Goal: Task Accomplishment & Management: Manage account settings

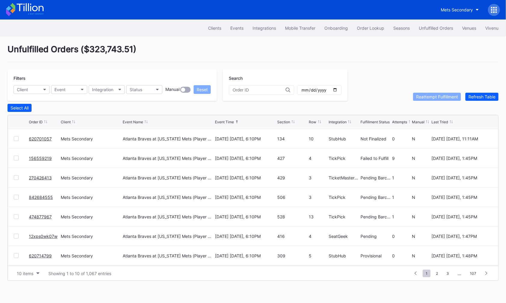
click at [15, 160] on div at bounding box center [16, 158] width 5 height 5
click at [430, 98] on div "Reattempt Fulfillment" at bounding box center [437, 96] width 42 height 5
click at [42, 157] on link "156559219" at bounding box center [40, 158] width 23 height 5
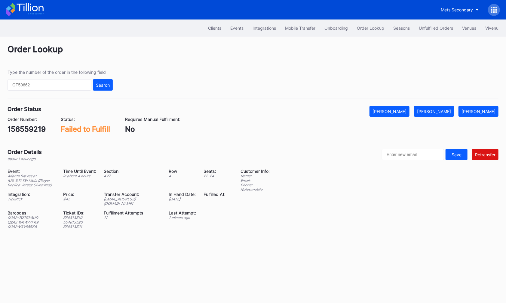
click at [35, 130] on div "156559219" at bounding box center [27, 129] width 38 height 9
copy div "156559219"
click at [144, 198] on div "ed-8158518@eventdynamic.com" at bounding box center [132, 201] width 57 height 9
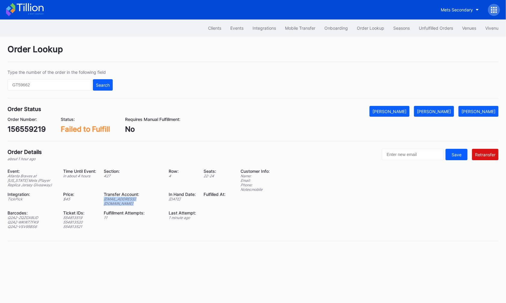
click at [144, 198] on div "ed-8158518@eventdynamic.com" at bounding box center [132, 201] width 57 height 9
copy div "ed-8158518@eventdynamic.com"
click at [426, 30] on div "Unfulfilled Orders" at bounding box center [436, 28] width 34 height 5
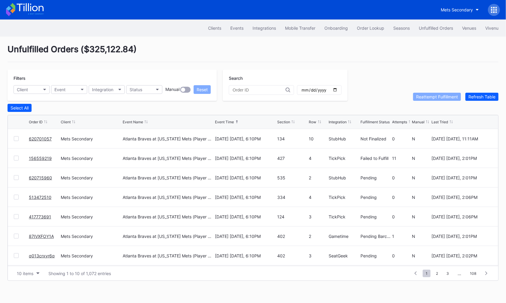
click at [301, 46] on div "Unfulfilled Orders ( $325,122.84 )" at bounding box center [253, 53] width 491 height 18
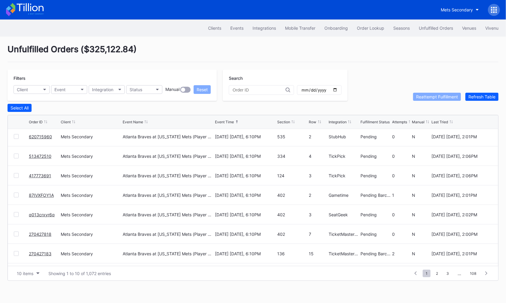
scroll to position [58, 0]
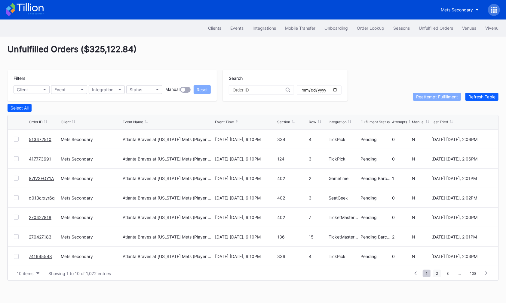
click at [439, 274] on span "2" at bounding box center [437, 274] width 8 height 8
click at [438, 273] on span "3" at bounding box center [436, 274] width 8 height 8
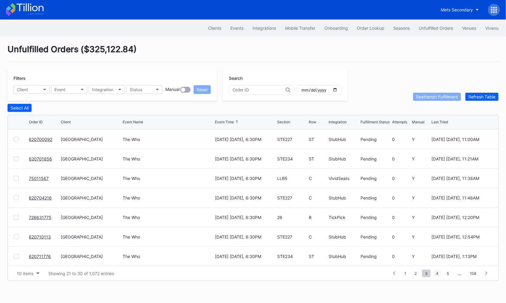
click at [436, 272] on span "4" at bounding box center [437, 274] width 8 height 8
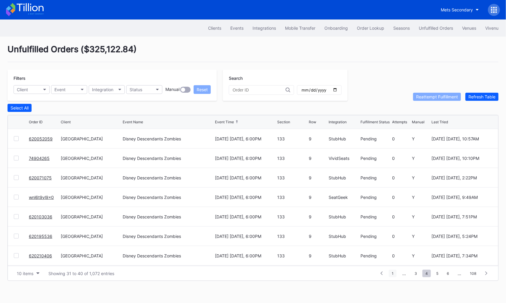
click at [394, 273] on span "1" at bounding box center [392, 274] width 8 height 8
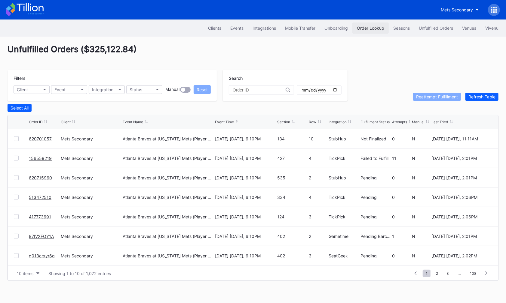
click at [368, 30] on div "Order Lookup" at bounding box center [370, 28] width 27 height 5
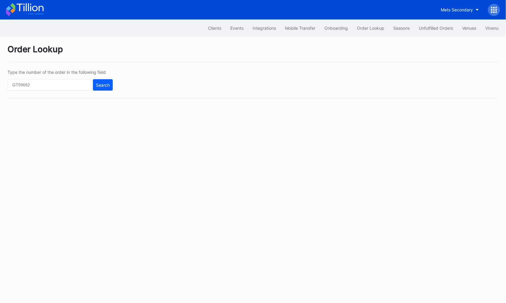
click at [429, 20] on div "Clients Events Integrations Mobile Transfer Onboarding Order Lookup Seasons Unf…" at bounding box center [253, 28] width 506 height 17
click at [429, 27] on div "Unfulfilled Orders" at bounding box center [436, 28] width 34 height 5
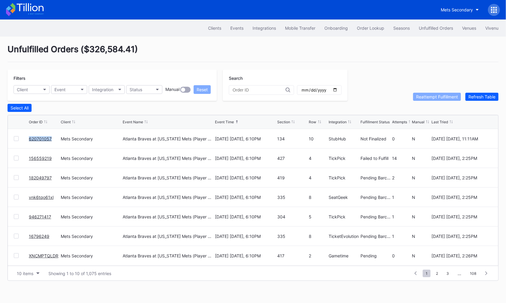
click at [43, 138] on link "620701057" at bounding box center [40, 138] width 23 height 5
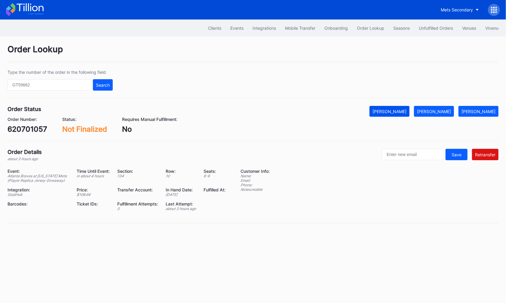
click at [406, 113] on div "[PERSON_NAME]" at bounding box center [389, 111] width 34 height 5
click at [430, 26] on div "Unfulfilled Orders" at bounding box center [436, 28] width 34 height 5
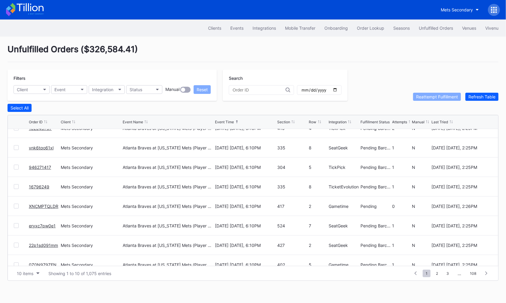
scroll to position [58, 0]
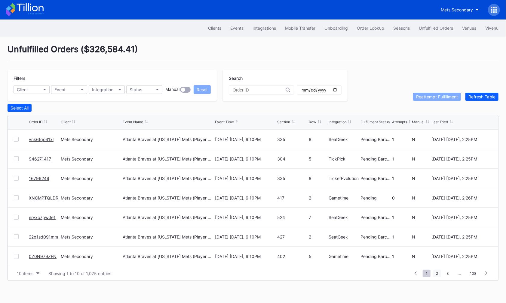
click at [437, 271] on span "2" at bounding box center [437, 274] width 8 height 8
click at [438, 273] on span "3" at bounding box center [436, 274] width 8 height 8
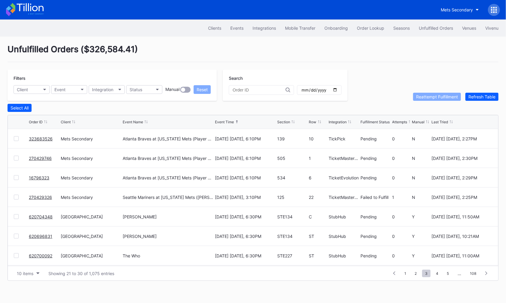
click at [15, 197] on div at bounding box center [16, 197] width 5 height 5
click at [434, 96] on div "Reattempt Fulfillment" at bounding box center [437, 96] width 42 height 5
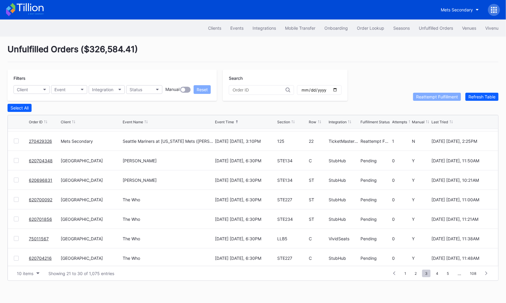
scroll to position [58, 0]
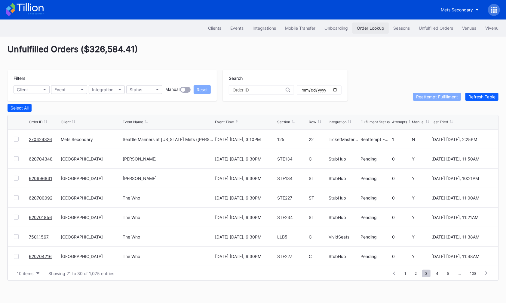
click at [369, 27] on div "Order Lookup" at bounding box center [370, 28] width 27 height 5
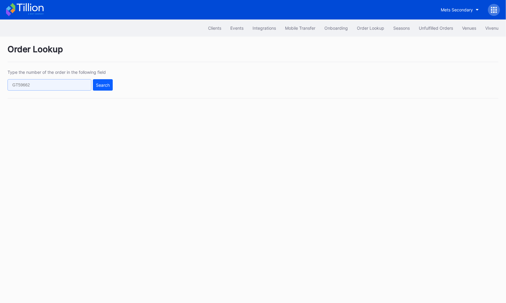
click at [60, 82] on input "text" at bounding box center [50, 84] width 84 height 11
paste input "620678377"
click at [101, 85] on div "Search" at bounding box center [103, 85] width 14 height 5
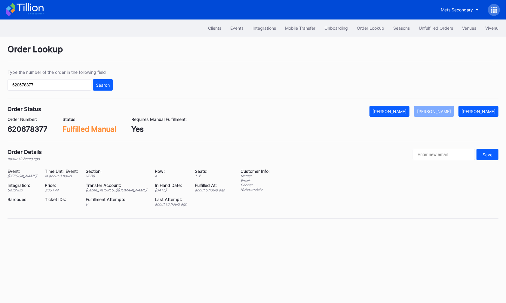
click at [32, 129] on div "620678377" at bounding box center [28, 129] width 40 height 9
copy div "620678377"
click at [53, 82] on input "620678377" at bounding box center [50, 84] width 84 height 11
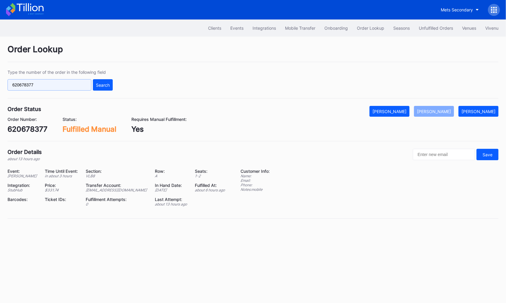
paste input "719265"
type input "620719265"
click at [99, 81] on button "Search" at bounding box center [103, 84] width 20 height 11
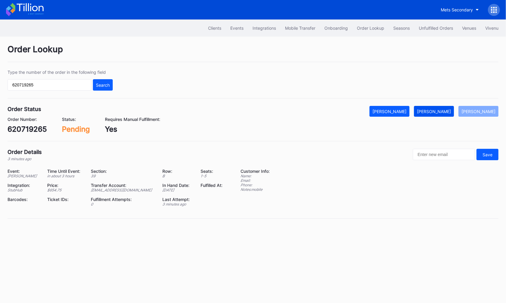
click at [440, 112] on div "Mark Fulfilled" at bounding box center [434, 111] width 34 height 5
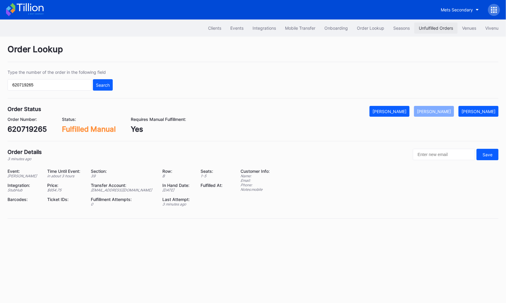
click at [428, 26] on div "Unfulfilled Orders" at bounding box center [436, 28] width 34 height 5
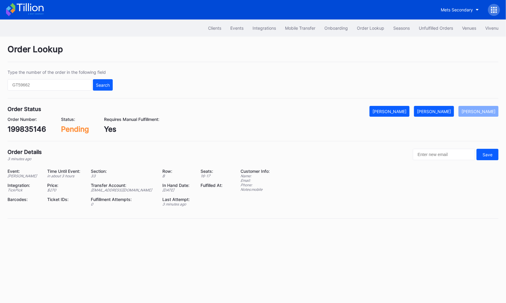
click at [35, 128] on div "199835146" at bounding box center [27, 129] width 38 height 9
copy div "199835146"
click at [439, 109] on div "[PERSON_NAME]" at bounding box center [434, 111] width 34 height 5
click at [38, 127] on div "620719578" at bounding box center [27, 129] width 39 height 9
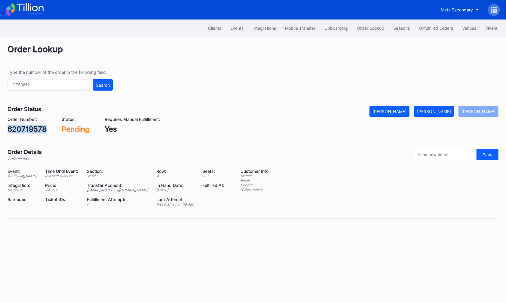
click at [38, 127] on div "620719578" at bounding box center [27, 129] width 39 height 9
copy div "620719578"
click at [448, 108] on button "[PERSON_NAME]" at bounding box center [434, 111] width 40 height 11
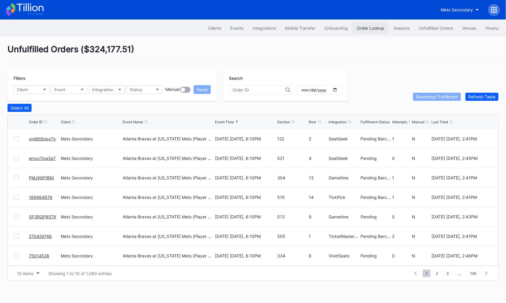
click at [365, 32] on button "Order Lookup" at bounding box center [370, 28] width 36 height 11
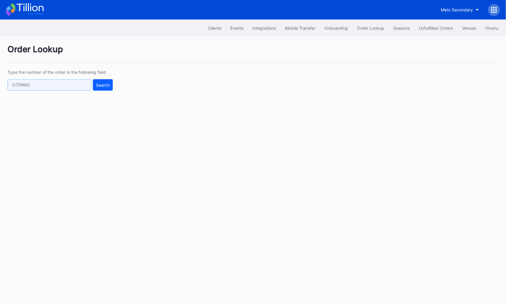
click at [73, 86] on input "text" at bounding box center [50, 84] width 84 height 11
paste input "620719265"
click at [99, 83] on div "Search" at bounding box center [103, 85] width 14 height 5
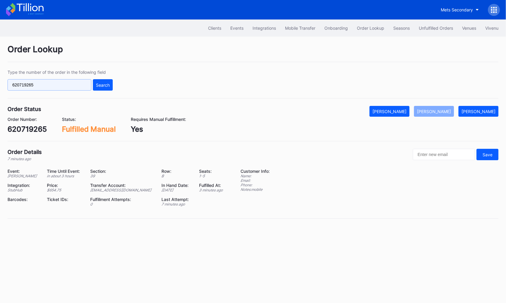
click at [74, 80] on input "620719265" at bounding box center [50, 84] width 84 height 11
paste input "578"
click at [101, 87] on button "Search" at bounding box center [103, 84] width 20 height 11
click at [81, 83] on input "620719578" at bounding box center [50, 84] width 84 height 11
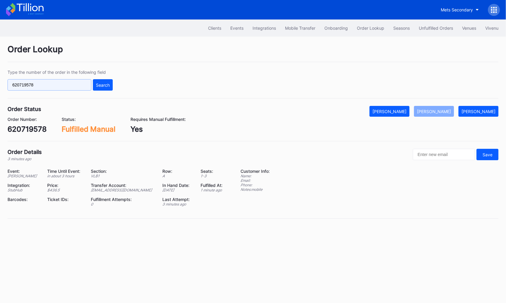
click at [81, 83] on input "620719578" at bounding box center [50, 84] width 84 height 11
paste input "129"
type input "620719129"
click at [104, 85] on div "Search" at bounding box center [103, 85] width 14 height 5
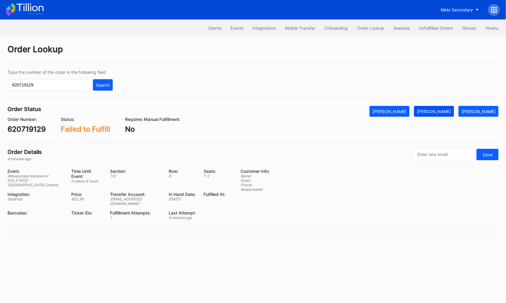
click at [446, 113] on button "[PERSON_NAME]" at bounding box center [434, 111] width 40 height 11
click at [423, 23] on button "Unfulfilled Orders" at bounding box center [435, 28] width 43 height 11
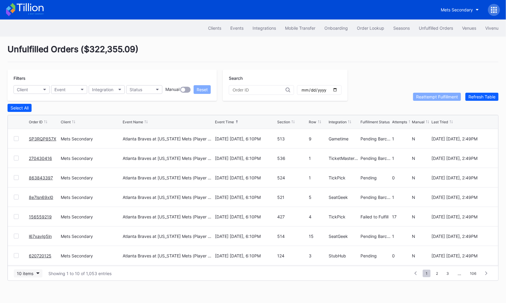
click at [28, 273] on div "10 items" at bounding box center [25, 273] width 17 height 5
click at [22, 239] on div "50 items" at bounding box center [28, 235] width 29 height 11
click at [30, 271] on div "10 items" at bounding box center [25, 273] width 17 height 5
click at [28, 239] on div "50 items" at bounding box center [28, 235] width 29 height 11
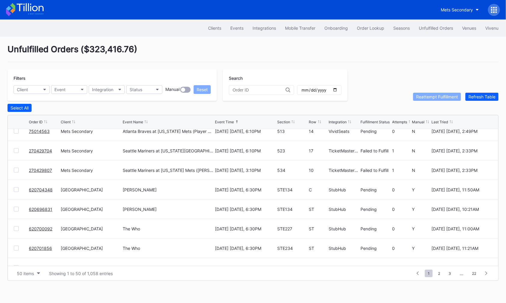
scroll to position [321, 0]
click at [16, 150] on div at bounding box center [16, 150] width 5 height 5
click at [16, 167] on div at bounding box center [16, 169] width 5 height 5
click at [442, 98] on div "Reattempt Fulfillment" at bounding box center [437, 96] width 42 height 5
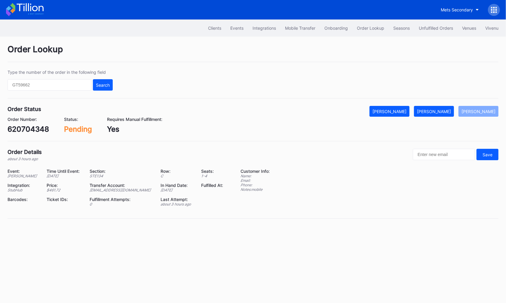
click at [26, 129] on div "620704348" at bounding box center [28, 129] width 41 height 9
copy div "620704348"
click at [443, 111] on div "Mark Fulfilled" at bounding box center [434, 111] width 34 height 5
click at [32, 127] on div "620696831" at bounding box center [28, 129] width 40 height 9
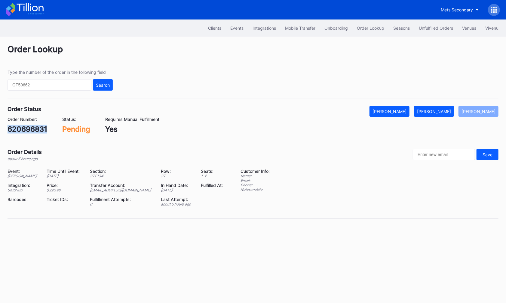
click at [32, 127] on div "620696831" at bounding box center [28, 129] width 40 height 9
copy div "620696831"
click at [440, 111] on div "[PERSON_NAME]" at bounding box center [434, 111] width 34 height 5
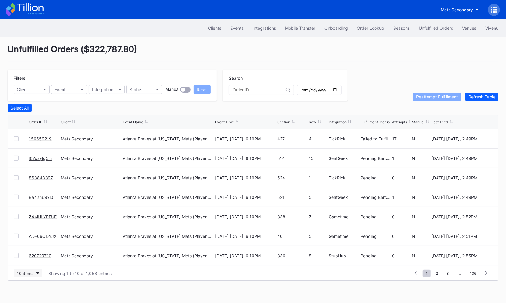
click at [24, 275] on div "10 items" at bounding box center [25, 273] width 17 height 5
click at [33, 239] on div "50 items" at bounding box center [28, 235] width 29 height 11
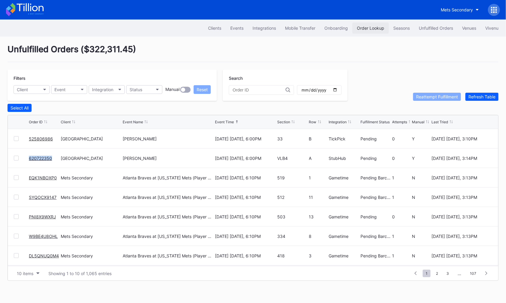
click at [368, 25] on button "Order Lookup" at bounding box center [370, 28] width 36 height 11
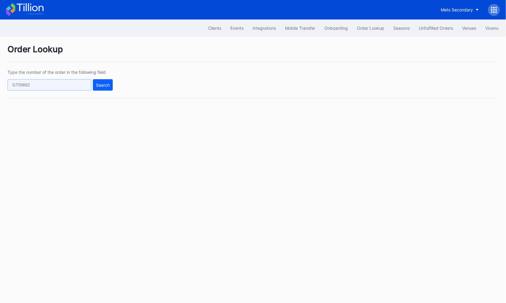
click at [85, 85] on input "text" at bounding box center [50, 84] width 84 height 11
paste input "199835146"
type input "199835146"
click at [108, 87] on div "Search" at bounding box center [103, 85] width 14 height 5
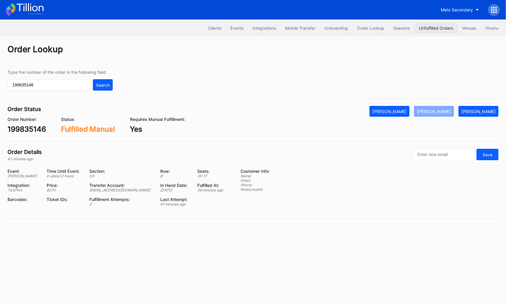
click at [432, 24] on button "Unfulfilled Orders" at bounding box center [435, 28] width 43 height 11
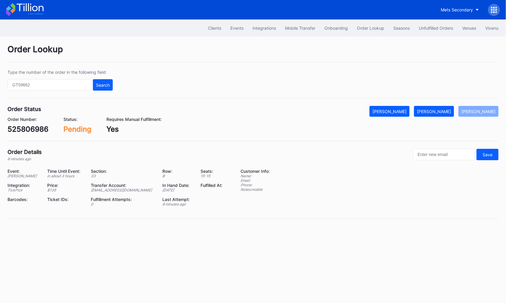
click at [21, 128] on div "525806986" at bounding box center [28, 129] width 41 height 9
copy div "525806986"
click at [451, 110] on div "[PERSON_NAME]" at bounding box center [434, 111] width 34 height 5
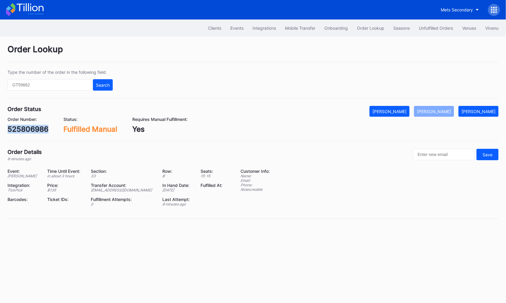
click at [37, 129] on div "525806986" at bounding box center [28, 129] width 41 height 9
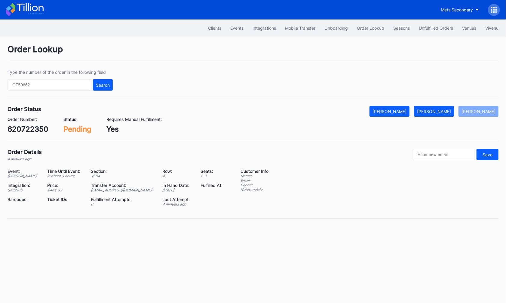
click at [35, 129] on div "620722350" at bounding box center [28, 129] width 41 height 9
copy div "620722350"
click at [440, 113] on div "[PERSON_NAME]" at bounding box center [434, 111] width 34 height 5
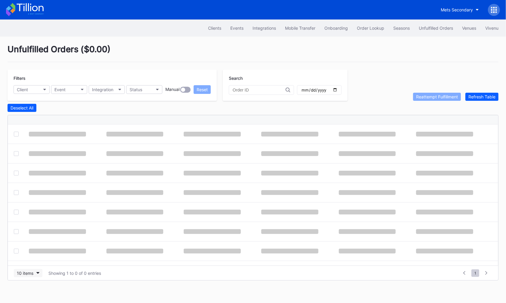
click at [35, 271] on button "10 items" at bounding box center [28, 274] width 29 height 8
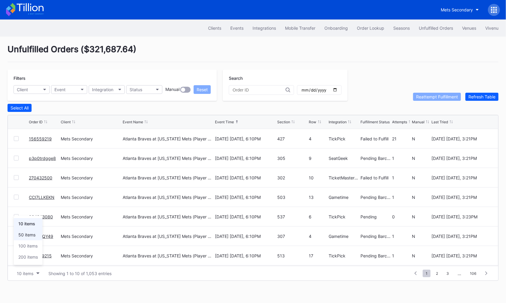
click at [32, 233] on div "50 items" at bounding box center [26, 235] width 17 height 5
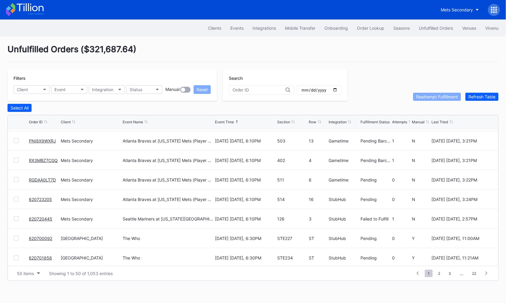
scroll to position [217, 0]
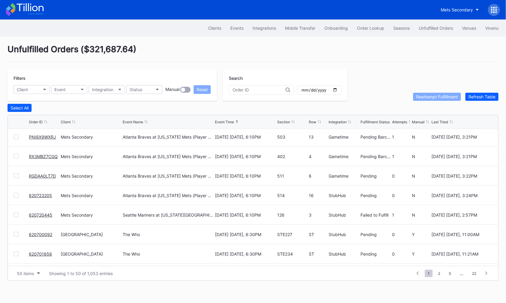
click at [17, 215] on div at bounding box center [16, 215] width 5 height 5
click at [441, 97] on div "Reattempt Fulfillment" at bounding box center [437, 96] width 42 height 5
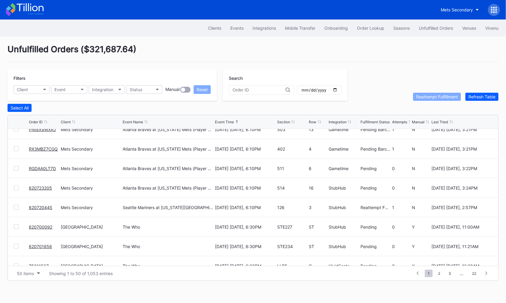
scroll to position [0, 0]
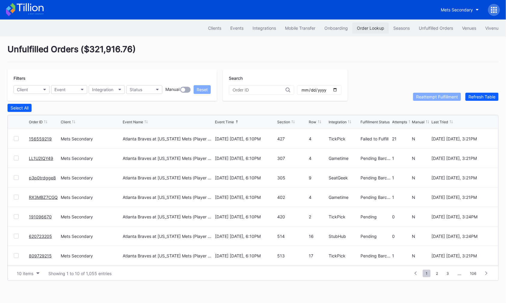
click at [369, 30] on button "Order Lookup" at bounding box center [370, 28] width 36 height 11
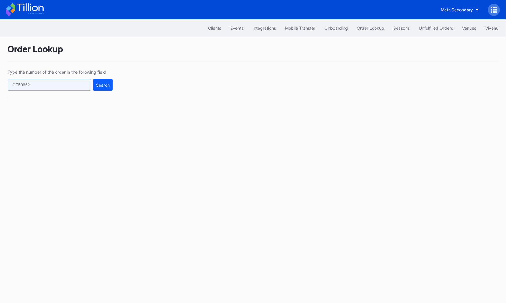
click at [77, 88] on input "text" at bounding box center [50, 84] width 84 height 11
paste input "562286753"
type input "562286753"
click at [108, 84] on div "Search" at bounding box center [103, 85] width 14 height 5
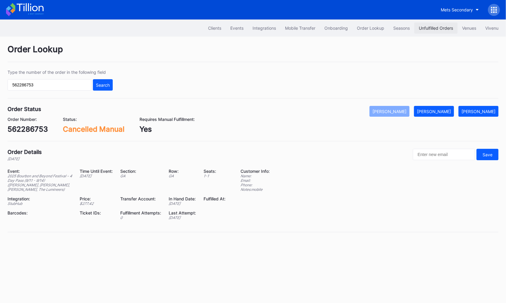
click at [429, 29] on div "Unfulfilled Orders" at bounding box center [436, 28] width 34 height 5
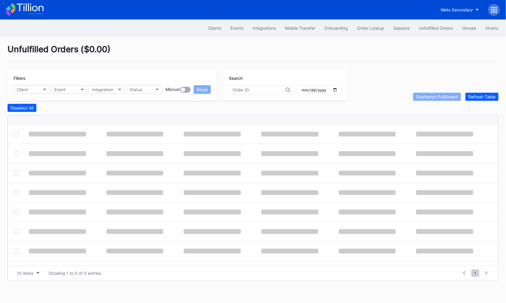
click at [257, 45] on div "Unfulfilled Orders ( $0.00 )" at bounding box center [253, 53] width 491 height 18
click at [264, 44] on div "Unfulfilled Orders ( $0.00 )" at bounding box center [253, 53] width 491 height 18
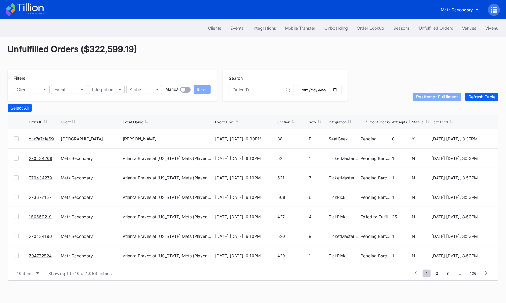
click at [264, 44] on div "Unfulfilled Orders ( $322,599.19 )" at bounding box center [253, 53] width 491 height 18
click at [431, 25] on button "Unfulfilled Orders" at bounding box center [435, 28] width 43 height 11
click at [371, 30] on div "Order Lookup" at bounding box center [370, 28] width 27 height 5
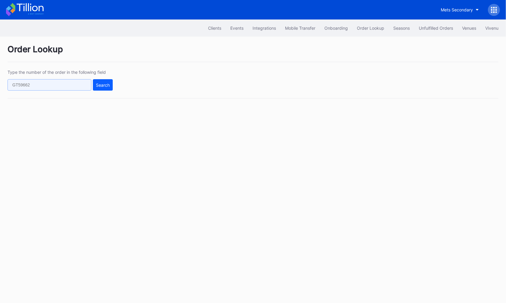
click at [72, 86] on input "text" at bounding box center [50, 84] width 84 height 11
paste input "156559219"
type input "156559219"
click at [102, 84] on div "Search" at bounding box center [103, 85] width 14 height 5
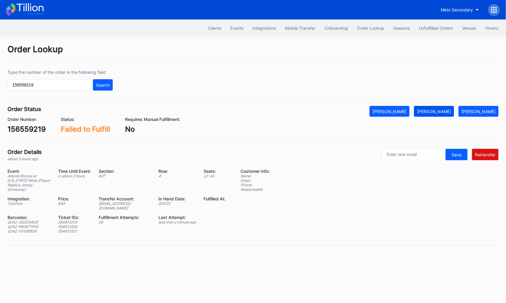
click at [440, 111] on div "[PERSON_NAME]" at bounding box center [434, 111] width 34 height 5
click at [433, 27] on div "Unfulfilled Orders" at bounding box center [436, 28] width 34 height 5
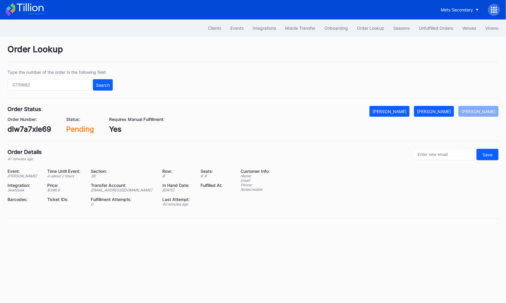
click at [44, 130] on div "dlw7a7xle69" at bounding box center [30, 129] width 44 height 9
click at [445, 109] on div "Mark Fulfilled" at bounding box center [434, 111] width 34 height 5
click at [32, 130] on div "799581922" at bounding box center [27, 129] width 39 height 9
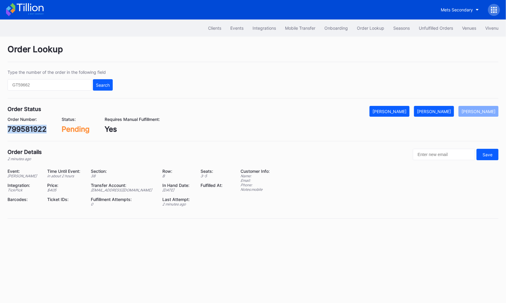
copy div "799581922"
click at [444, 111] on div "[PERSON_NAME]" at bounding box center [434, 111] width 34 height 5
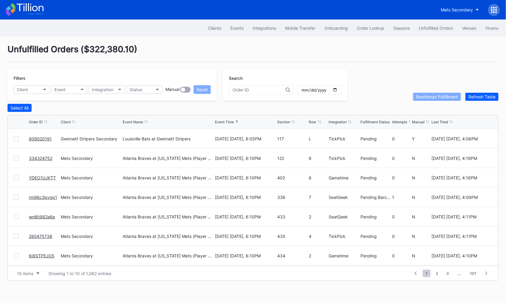
click at [41, 136] on link "809020191" at bounding box center [40, 138] width 23 height 5
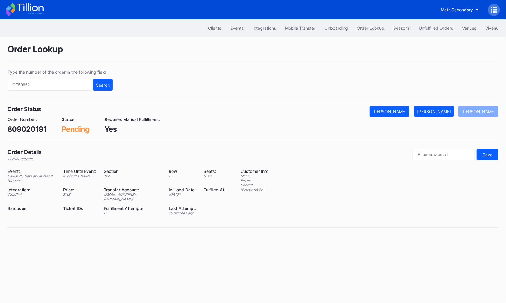
click at [36, 127] on div "809020191" at bounding box center [27, 129] width 39 height 9
copy div "809020191"
click at [440, 109] on div "[PERSON_NAME]" at bounding box center [434, 111] width 34 height 5
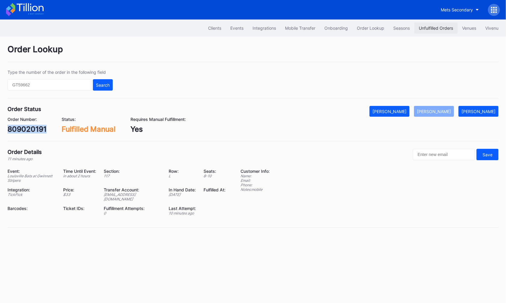
click at [428, 28] on div "Unfulfilled Orders" at bounding box center [436, 28] width 34 height 5
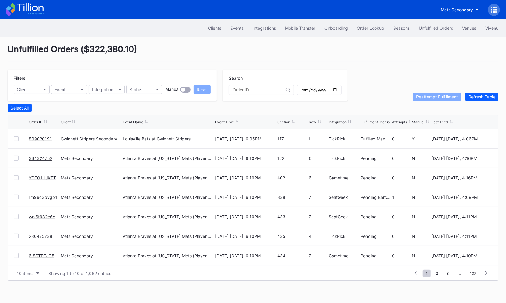
click at [35, 2] on div "Mets Secondary" at bounding box center [253, 10] width 506 height 20
click at [21, 271] on div "10 items" at bounding box center [25, 273] width 17 height 5
click at [24, 239] on div "50 items" at bounding box center [28, 235] width 29 height 11
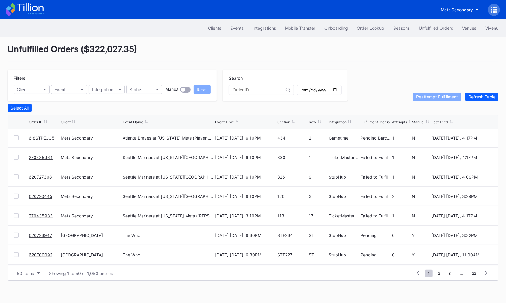
scroll to position [129, 0]
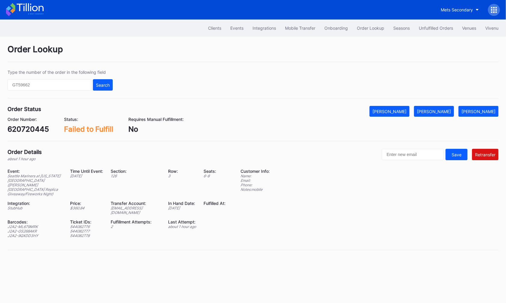
click at [44, 127] on div "620720445" at bounding box center [28, 129] width 41 height 9
copy div "620720445"
click at [41, 127] on div "620727308" at bounding box center [28, 129] width 41 height 9
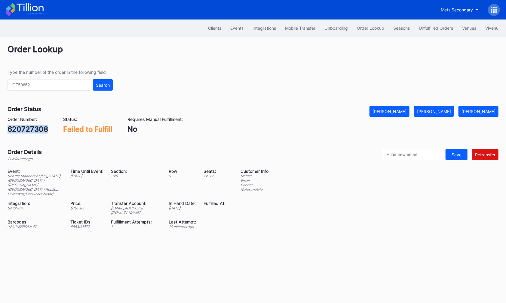
copy div "620727308"
click at [446, 110] on div "Mark Fulfilled" at bounding box center [434, 111] width 34 height 5
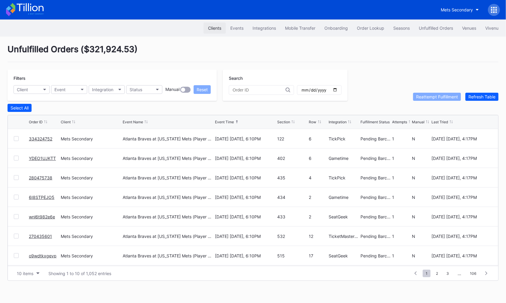
click at [219, 25] on button "Clients" at bounding box center [214, 28] width 22 height 11
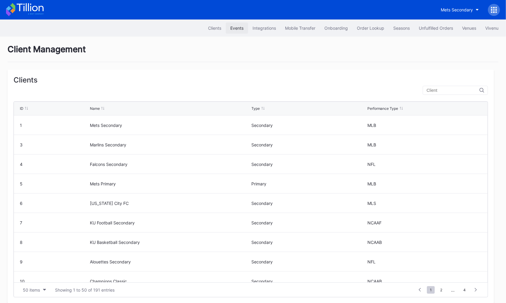
click at [242, 25] on button "Events" at bounding box center [237, 28] width 22 height 11
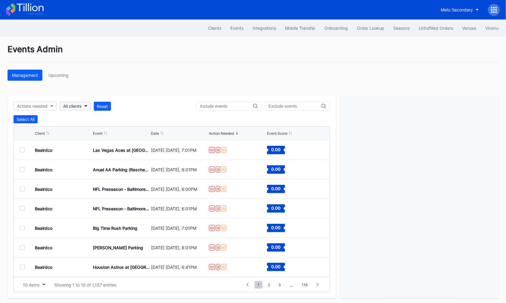
click at [77, 108] on div "All clients" at bounding box center [72, 106] width 18 height 5
type input "7"
click at [92, 135] on div "Philadelphia 76ers Secondary" at bounding box center [94, 132] width 59 height 5
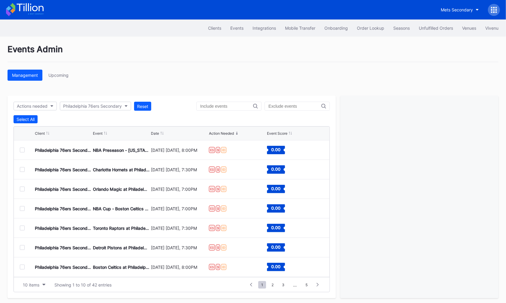
click at [22, 150] on div at bounding box center [22, 150] width 5 height 5
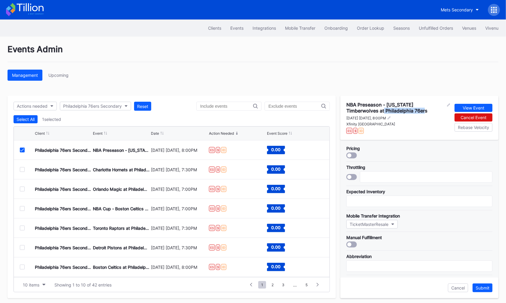
drag, startPoint x: 394, startPoint y: 110, endPoint x: 353, endPoint y: 112, distance: 40.6
click at [353, 112] on div "NBA Preseason - Minnesota Timberwolves at Philadelphia 76ers" at bounding box center [395, 108] width 99 height 12
copy div "Philadelphia 76ers"
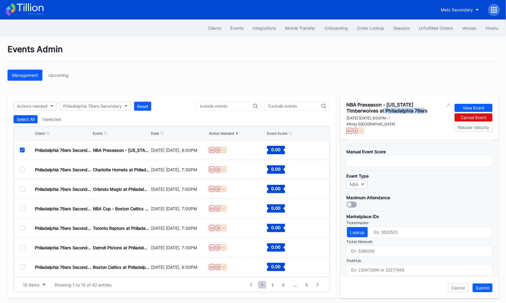
scroll to position [173, 0]
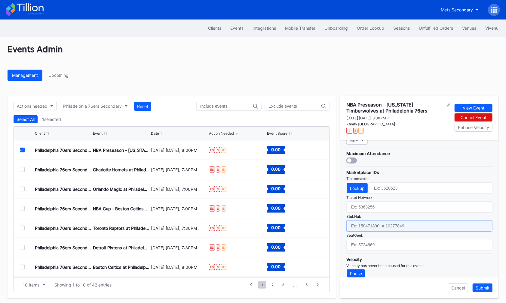
click at [387, 221] on input "text" at bounding box center [419, 226] width 146 height 11
paste input "159117065"
type input "159117065"
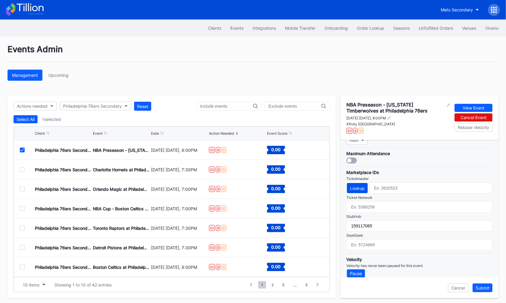
click at [361, 186] on div "Lookup" at bounding box center [357, 188] width 15 height 5
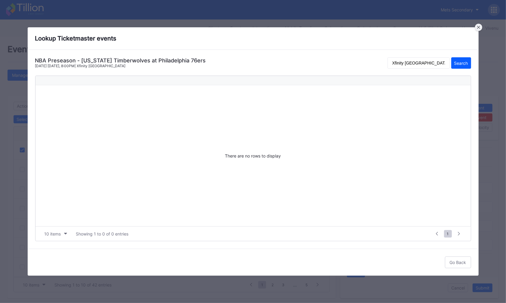
click at [477, 30] on div at bounding box center [478, 27] width 7 height 7
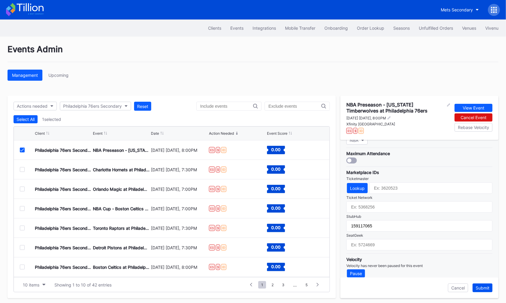
click at [478, 286] on div "Submit" at bounding box center [482, 288] width 14 height 5
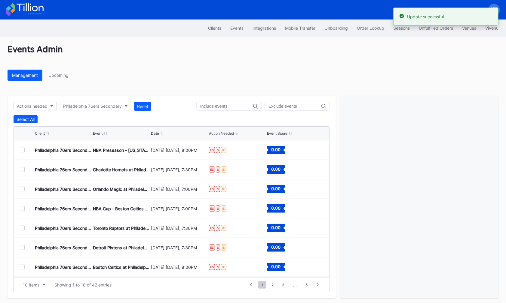
click at [20, 170] on div at bounding box center [22, 169] width 5 height 5
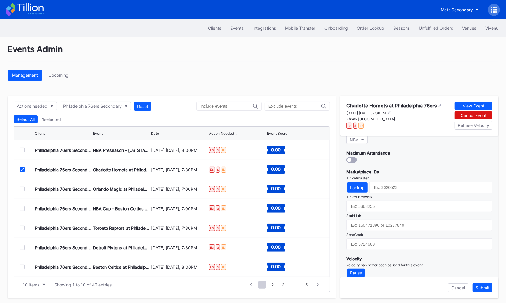
scroll to position [1, 0]
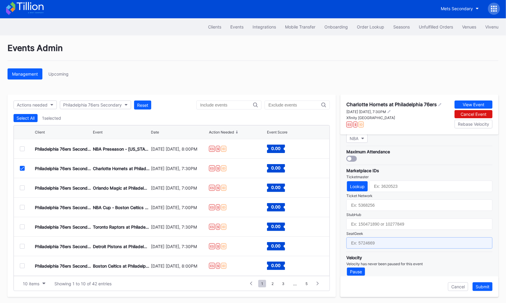
click at [401, 239] on input "text" at bounding box center [419, 243] width 146 height 11
paste input "17669632"
type input "17669632"
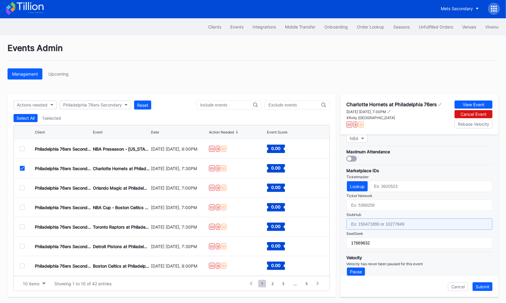
click at [401, 219] on input "text" at bounding box center [419, 224] width 146 height 11
paste input "159045336"
type input "159045336"
click at [358, 184] on div "Lookup" at bounding box center [357, 186] width 15 height 5
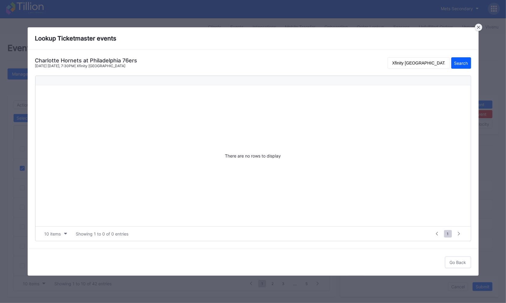
click at [477, 27] on icon at bounding box center [478, 27] width 3 height 3
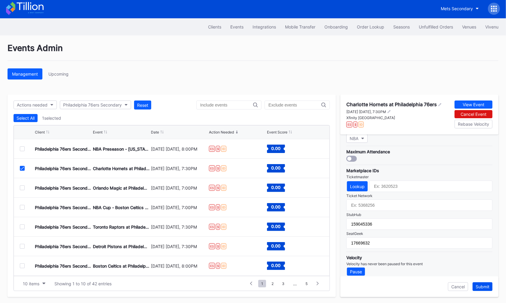
click at [483, 287] on div "Submit" at bounding box center [482, 287] width 14 height 5
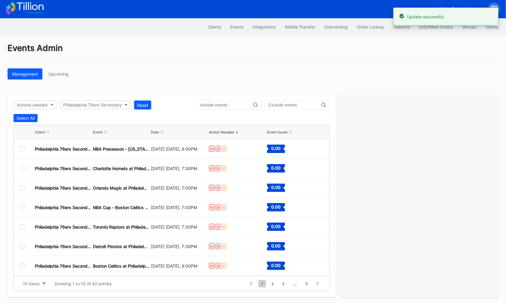
click at [22, 186] on div at bounding box center [22, 188] width 5 height 5
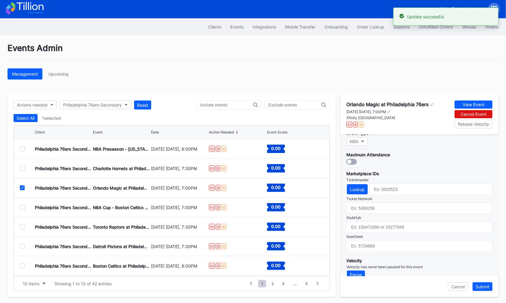
scroll to position [170, 0]
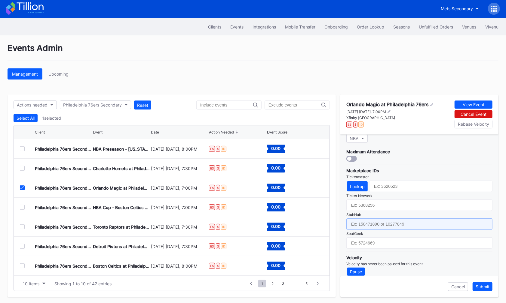
click at [391, 221] on input "text" at bounding box center [419, 224] width 146 height 11
paste input "159045340"
type input "159045340"
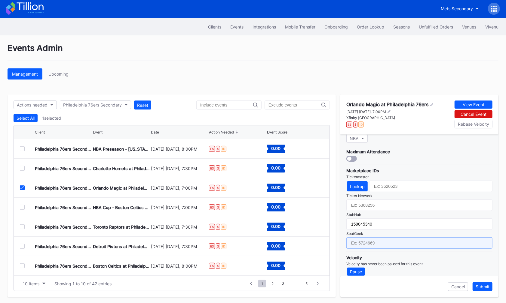
paste input "17669634"
type input "17669634"
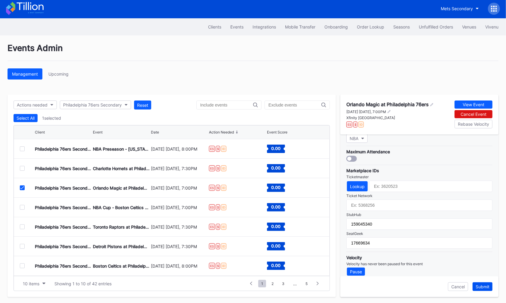
click at [478, 283] on button "Submit" at bounding box center [482, 287] width 20 height 9
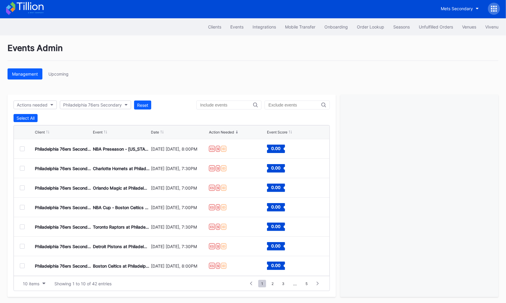
click at [24, 206] on div at bounding box center [22, 207] width 5 height 5
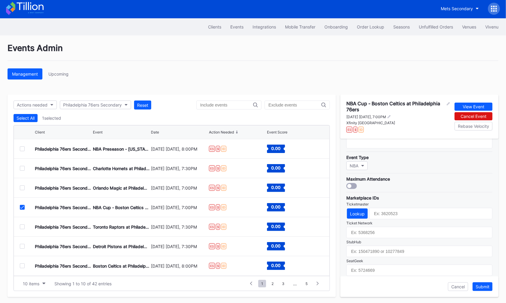
scroll to position [170, 0]
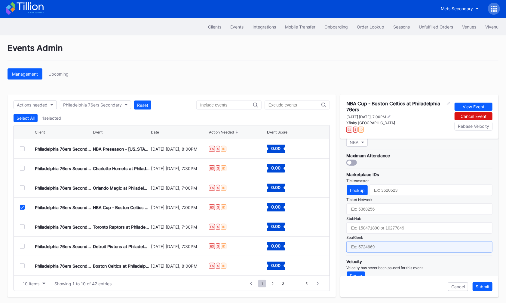
click at [403, 242] on input "text" at bounding box center [419, 247] width 146 height 11
paste input "17666985"
type input "17666985"
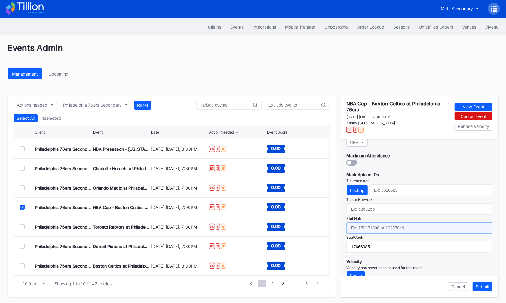
click at [410, 224] on input "text" at bounding box center [419, 228] width 146 height 11
paste input "158889289"
type input "158889289"
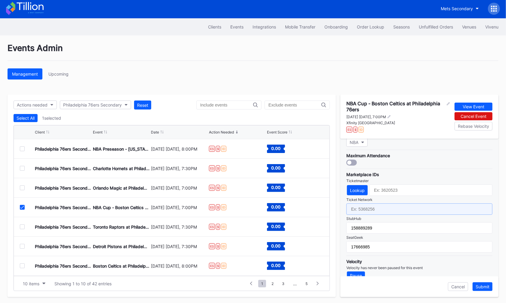
click at [396, 204] on input "text" at bounding box center [419, 209] width 146 height 11
paste input "7338593"
type input "7338593"
click at [355, 188] on div "Lookup" at bounding box center [357, 190] width 15 height 5
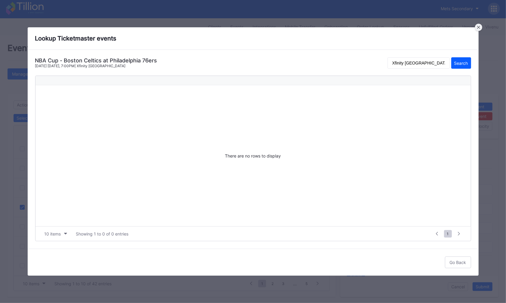
click at [476, 29] on div at bounding box center [478, 27] width 7 height 7
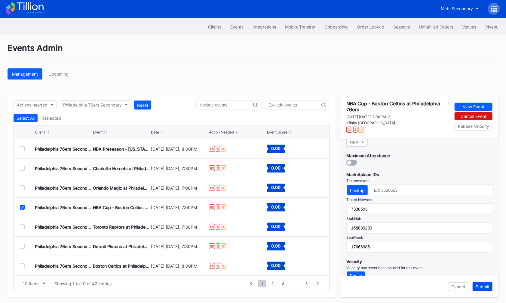
click at [483, 285] on div "Submit" at bounding box center [482, 287] width 14 height 5
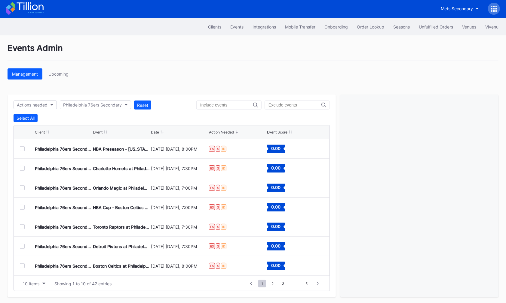
click at [23, 225] on div at bounding box center [22, 227] width 5 height 5
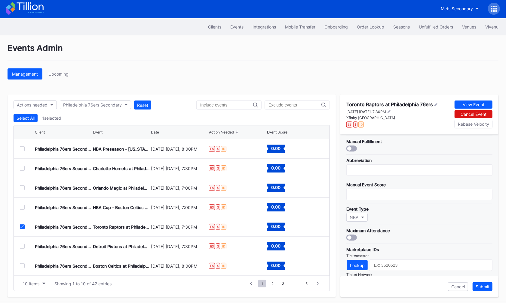
scroll to position [170, 0]
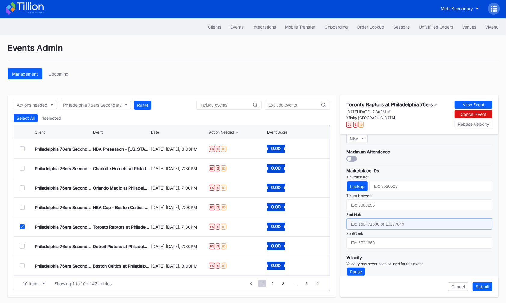
click at [396, 219] on input "text" at bounding box center [419, 224] width 146 height 11
paste input "159045314"
type input "159045314"
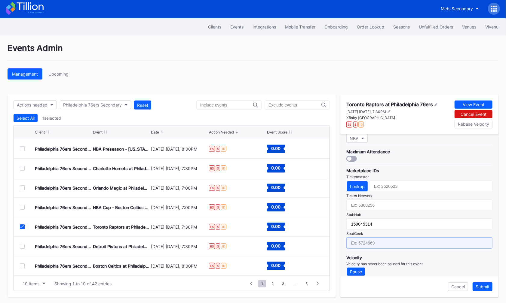
paste input "17669636"
type input "17669636"
click at [484, 280] on div "Cancel Submit" at bounding box center [419, 287] width 158 height 21
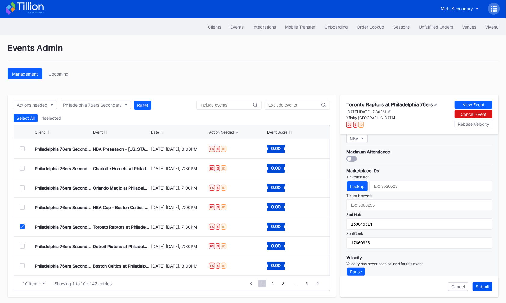
click at [485, 285] on div "Submit" at bounding box center [482, 287] width 14 height 5
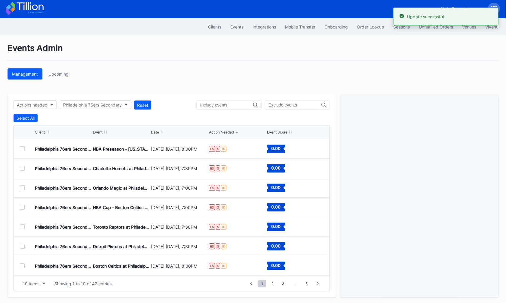
click at [21, 244] on div at bounding box center [22, 246] width 5 height 5
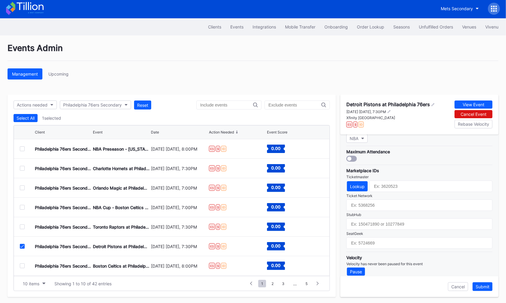
click at [409, 212] on div "Marketplace IDs Ticketmaster Lookup Ticket Network StubHub SeatGeek" at bounding box center [419, 207] width 146 height 84
click at [409, 219] on input "text" at bounding box center [419, 224] width 146 height 11
paste input "159045346"
type input "159045346"
click at [370, 243] on div "Pricing Throttling Expected Inventory Mobile Transfer Integration TicketMasterR…" at bounding box center [419, 206] width 158 height 142
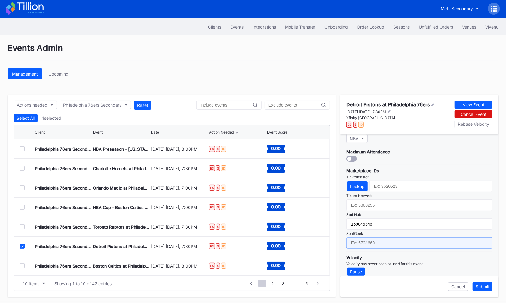
click at [379, 240] on input "text" at bounding box center [419, 243] width 146 height 11
paste input "17669637"
type input "17669637"
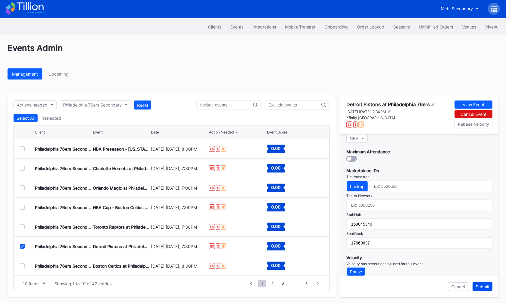
click at [483, 285] on div "Submit" at bounding box center [482, 287] width 14 height 5
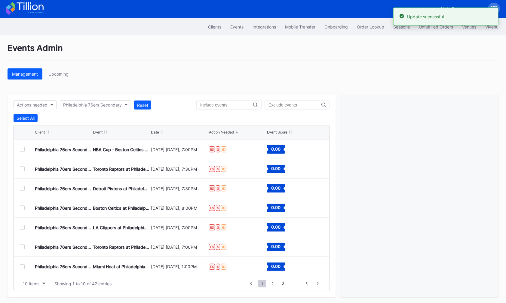
scroll to position [57, 0]
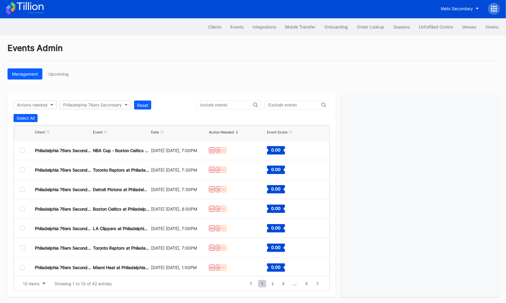
click at [21, 210] on div at bounding box center [22, 209] width 5 height 5
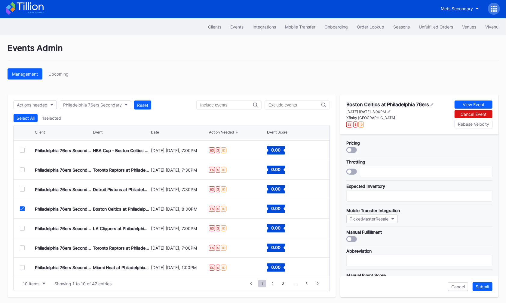
scroll to position [170, 0]
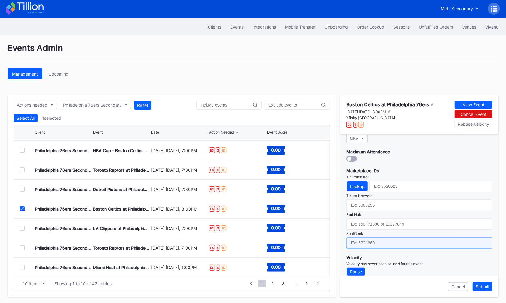
click at [406, 238] on input "text" at bounding box center [419, 243] width 146 height 11
paste input "17669638"
type input "17669638"
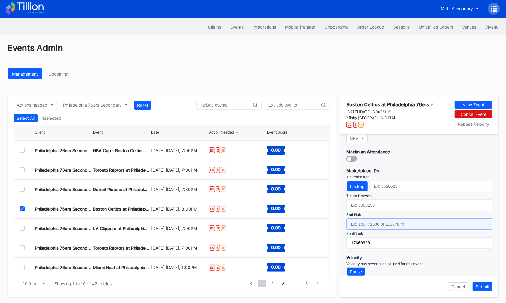
click at [403, 219] on input "text" at bounding box center [419, 224] width 146 height 11
paste input "159045337"
type input "159045337"
click at [487, 286] on div "Submit" at bounding box center [482, 287] width 14 height 5
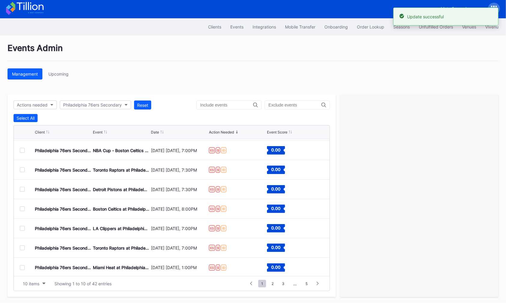
click at [21, 228] on div at bounding box center [22, 228] width 5 height 5
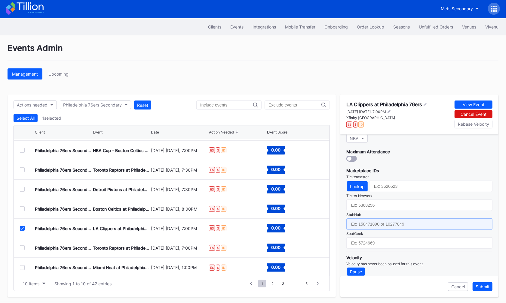
click at [397, 220] on input "text" at bounding box center [419, 224] width 146 height 11
paste input "159045316"
type input "159045316"
click at [481, 285] on div "Submit" at bounding box center [482, 287] width 14 height 5
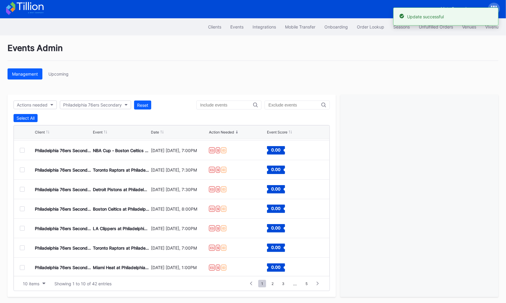
click at [23, 246] on div at bounding box center [22, 248] width 5 height 5
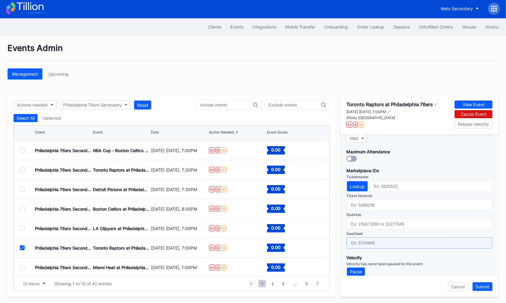
click at [405, 238] on input "text" at bounding box center [419, 243] width 146 height 11
paste input "17669643"
type input "17669643"
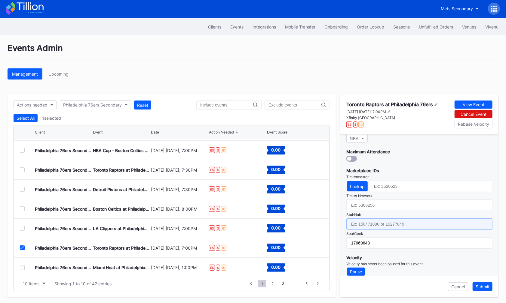
click at [398, 219] on input "text" at bounding box center [419, 224] width 146 height 11
paste input "159045333"
type input "159045333"
click at [487, 285] on div "Submit" at bounding box center [482, 287] width 14 height 5
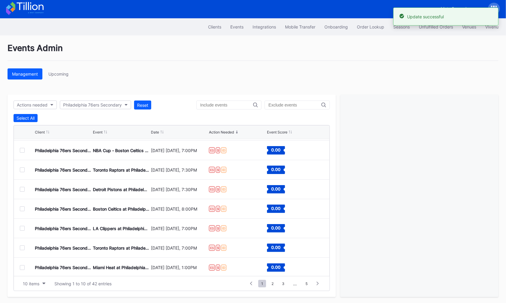
scroll to position [58, 0]
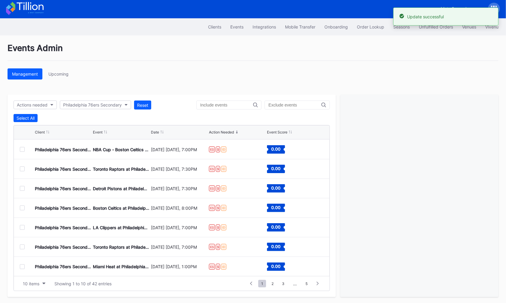
click at [23, 265] on div at bounding box center [22, 267] width 5 height 5
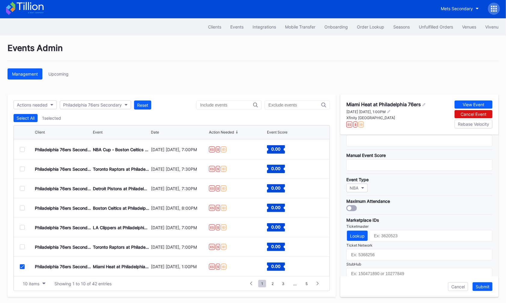
scroll to position [170, 0]
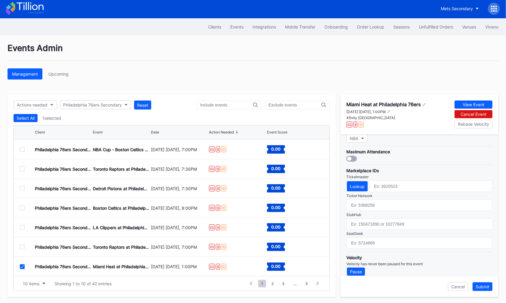
click at [378, 211] on div "Marketplace IDs Ticketmaster Lookup Ticket Network StubHub SeatGeek" at bounding box center [419, 207] width 146 height 84
click at [379, 219] on input "text" at bounding box center [419, 224] width 146 height 11
paste input "159045331"
type input "159045331"
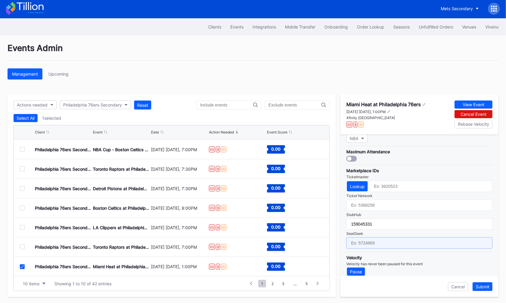
paste input "17669645"
type input "17669645"
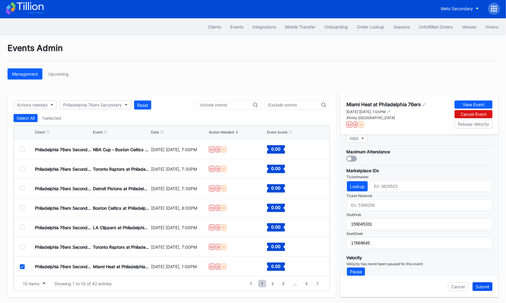
click at [480, 285] on div "Submit" at bounding box center [482, 287] width 14 height 5
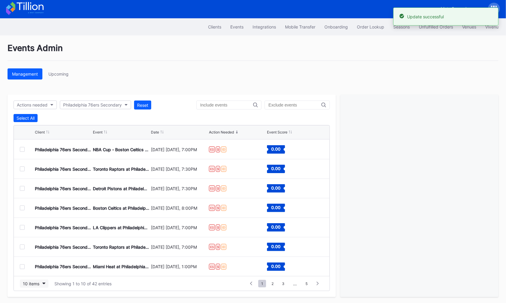
click at [28, 282] on div "10 items" at bounding box center [31, 284] width 17 height 5
click at [29, 249] on div "50 items" at bounding box center [34, 245] width 29 height 11
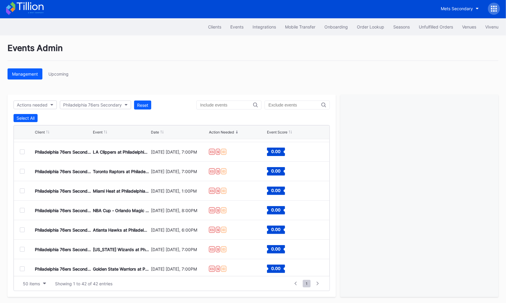
scroll to position [110, 0]
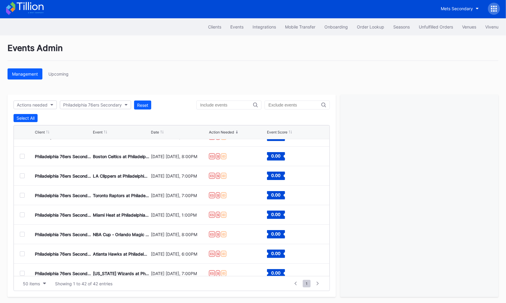
click at [22, 156] on div at bounding box center [22, 156] width 5 height 5
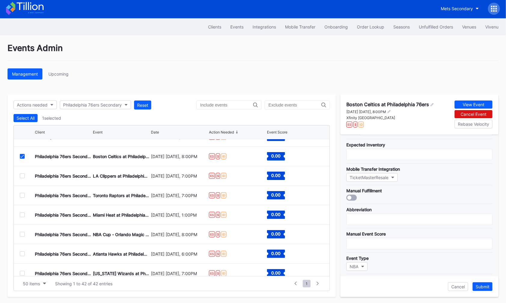
scroll to position [170, 0]
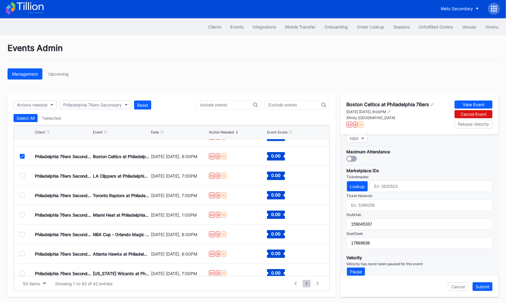
click at [22, 154] on div at bounding box center [22, 156] width 5 height 5
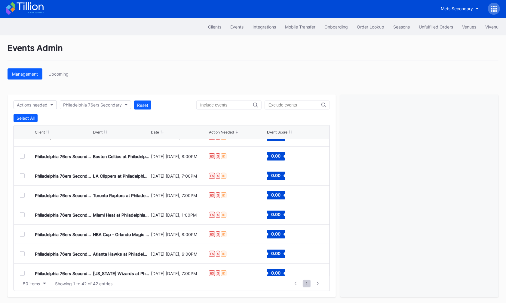
click at [23, 233] on div at bounding box center [22, 234] width 5 height 5
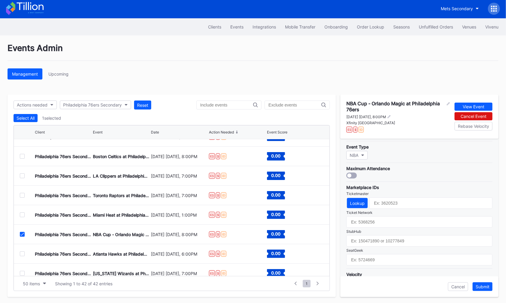
scroll to position [173, 0]
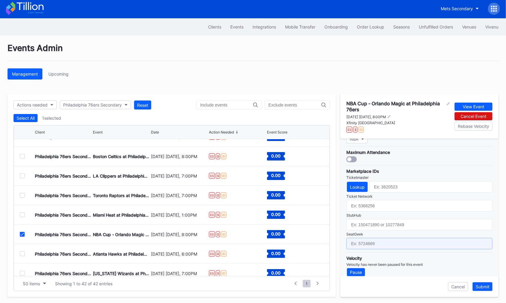
click at [404, 238] on input "text" at bounding box center [419, 243] width 146 height 11
paste input "17666991"
type input "17666991"
click at [399, 224] on div "Marketplace IDs Ticketmaster Lookup Ticket Network StubHub SeatGeek 17666991" at bounding box center [419, 208] width 146 height 84
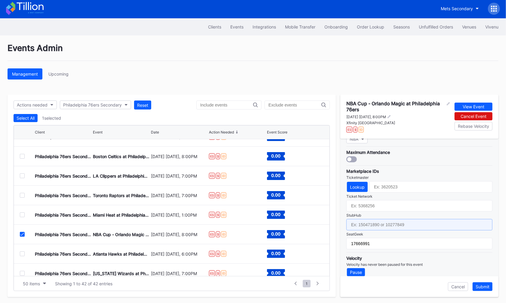
click at [397, 219] on input "text" at bounding box center [419, 224] width 146 height 11
paste input "158889288"
type input "158889288"
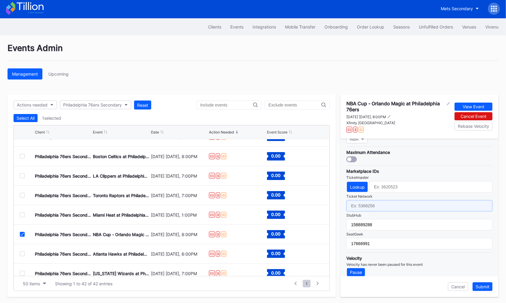
click at [394, 200] on input "text" at bounding box center [419, 205] width 146 height 11
click at [392, 213] on div "StubHub" at bounding box center [419, 215] width 146 height 5
click at [390, 202] on input "text" at bounding box center [419, 205] width 146 height 11
paste input "7338595"
type input "7338595"
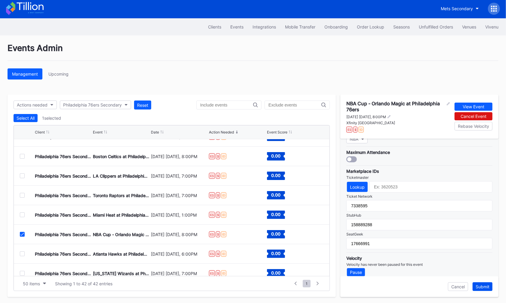
click at [485, 286] on div "Submit" at bounding box center [482, 287] width 14 height 5
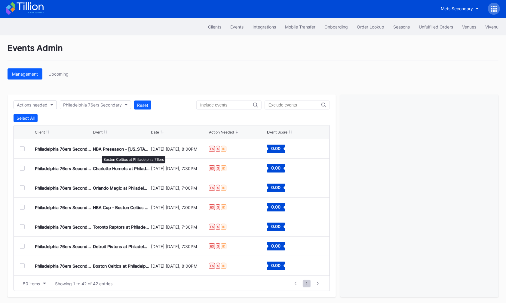
scroll to position [0, 0]
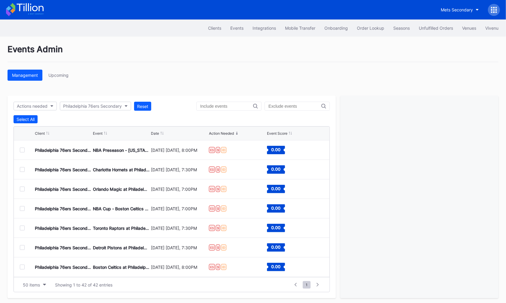
click at [21, 210] on div "Philadelphia 76ers Secondary NBA Cup - Boston Celtics at Philadelphia 76ers Oct…" at bounding box center [171, 209] width 315 height 20
click at [22, 206] on div at bounding box center [22, 208] width 5 height 5
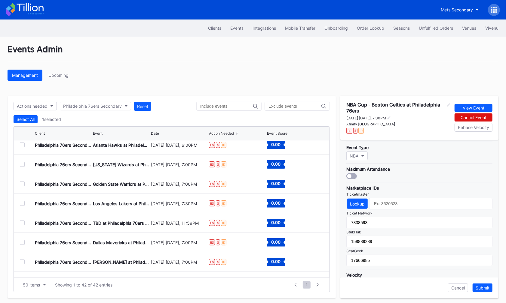
scroll to position [173, 0]
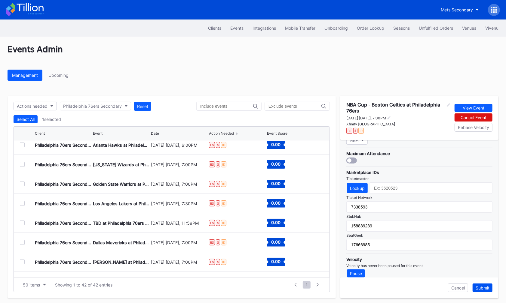
click at [482, 288] on div "Submit" at bounding box center [482, 288] width 14 height 5
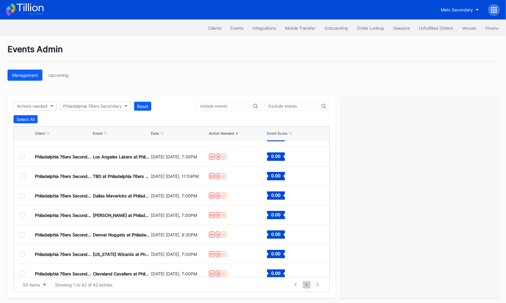
scroll to position [226, 0]
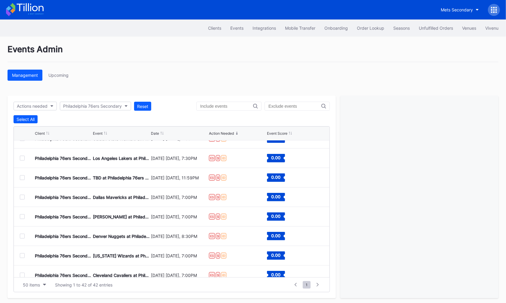
click at [22, 197] on div at bounding box center [22, 197] width 5 height 5
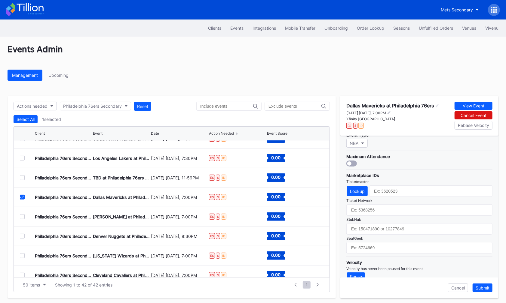
scroll to position [170, 0]
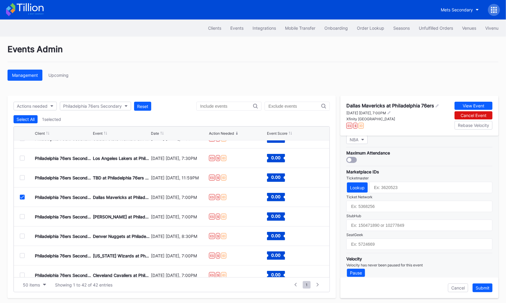
click at [21, 196] on icon at bounding box center [22, 197] width 4 height 3
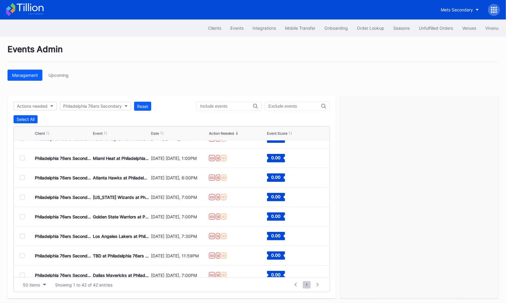
scroll to position [148, 0]
click at [21, 159] on div at bounding box center [22, 158] width 5 height 5
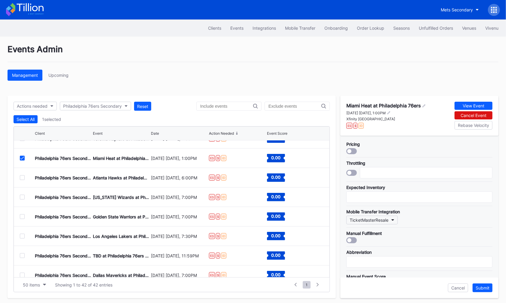
scroll to position [170, 0]
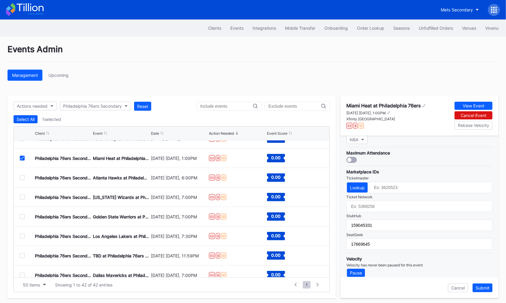
click at [20, 159] on div at bounding box center [22, 158] width 5 height 5
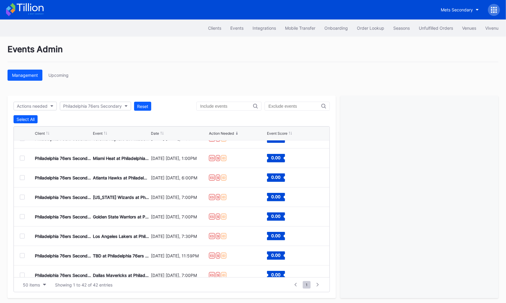
click at [22, 176] on div at bounding box center [22, 177] width 5 height 5
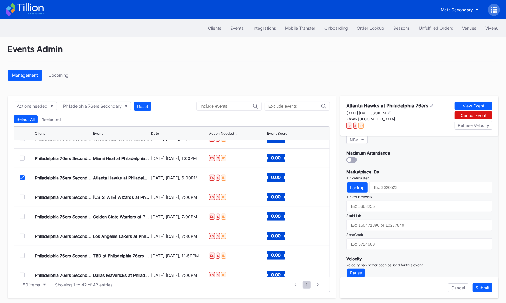
scroll to position [1, 0]
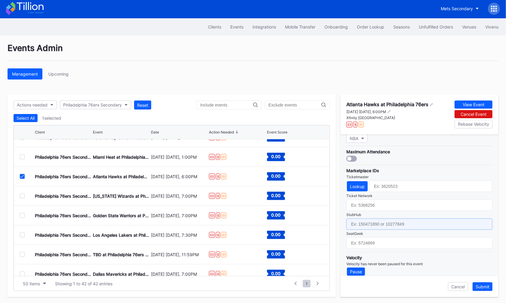
click at [432, 219] on input "text" at bounding box center [419, 224] width 146 height 11
paste input "159045328"
type input "159045328"
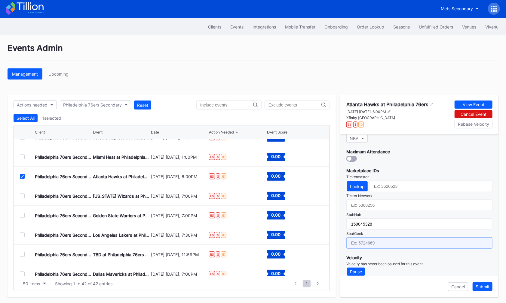
click at [435, 241] on input "text" at bounding box center [419, 243] width 146 height 11
click at [399, 238] on input "text" at bounding box center [419, 243] width 146 height 11
paste input "17669646"
type input "17669646"
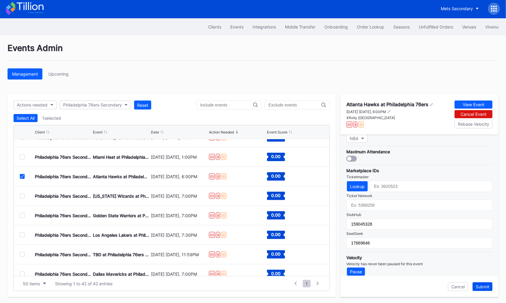
click at [478, 285] on div "Submit" at bounding box center [482, 287] width 14 height 5
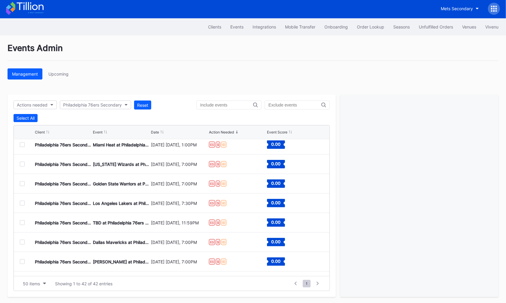
scroll to position [163, 0]
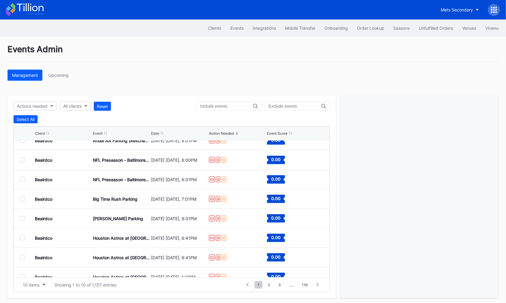
scroll to position [30, 0]
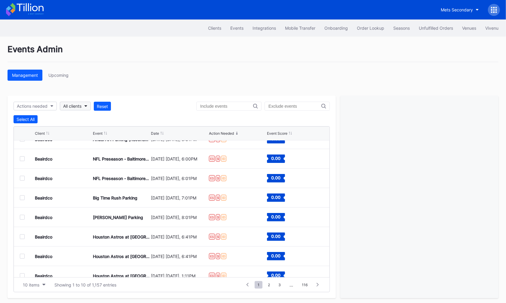
click at [84, 105] on button "All clients" at bounding box center [75, 106] width 31 height 9
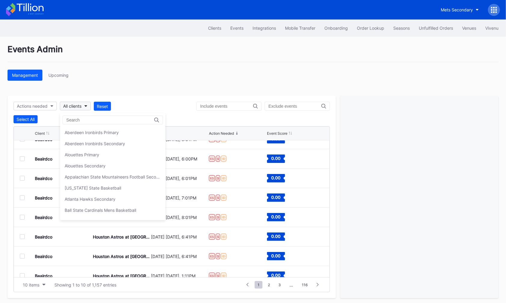
type input "u"
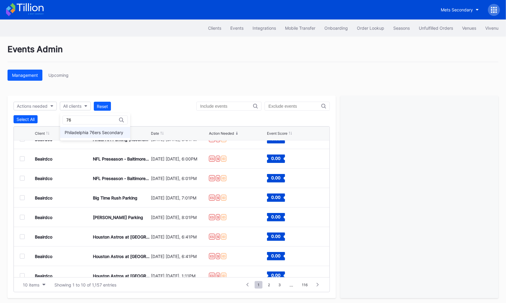
type input "76"
click at [84, 128] on div "Philadelphia 76ers Secondary" at bounding box center [95, 132] width 70 height 11
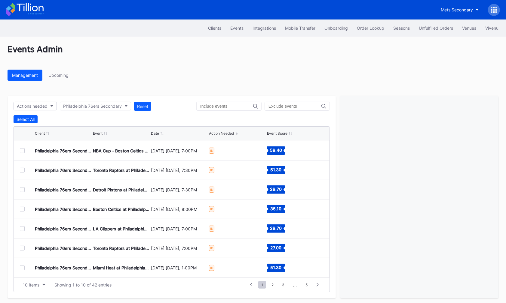
scroll to position [1, 0]
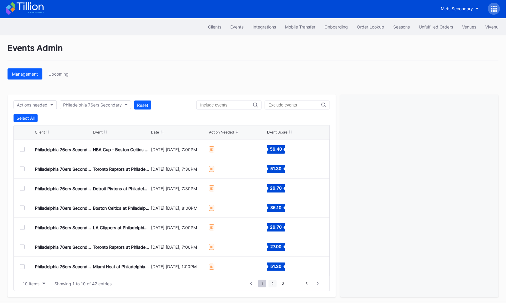
click at [273, 283] on span "2" at bounding box center [272, 284] width 8 height 8
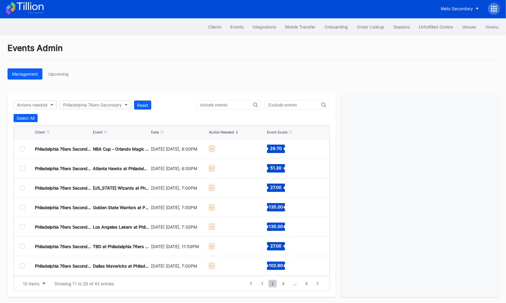
click at [23, 147] on div at bounding box center [22, 149] width 5 height 5
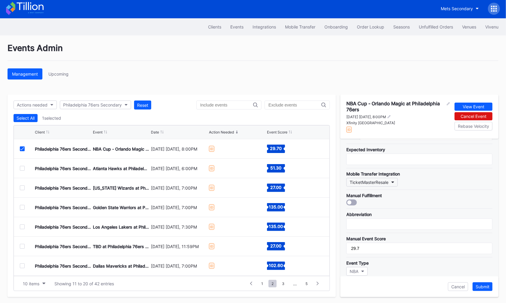
scroll to position [173, 0]
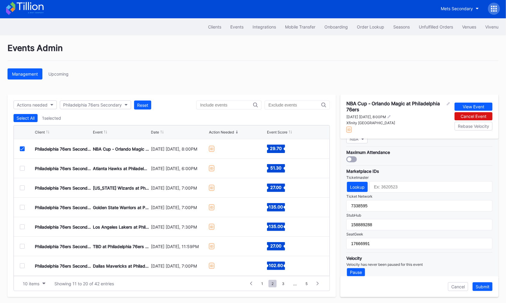
click at [20, 145] on div "Philadelphia 76ers Secondary NBA Cup - Orlando Magic at Philadelphia 76ers [DAT…" at bounding box center [171, 149] width 315 height 20
click at [21, 148] on icon at bounding box center [22, 149] width 4 height 3
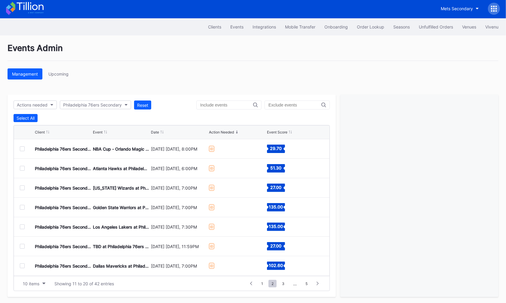
click at [21, 169] on div at bounding box center [22, 168] width 5 height 5
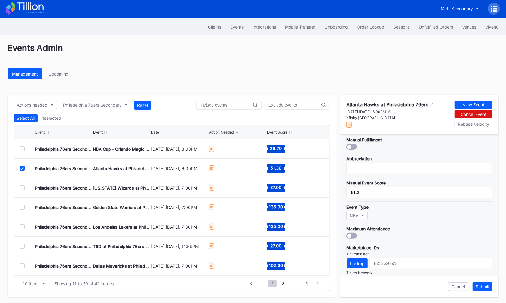
scroll to position [170, 0]
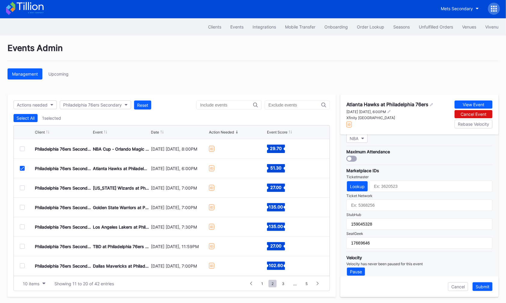
click at [23, 167] on icon at bounding box center [22, 168] width 4 height 3
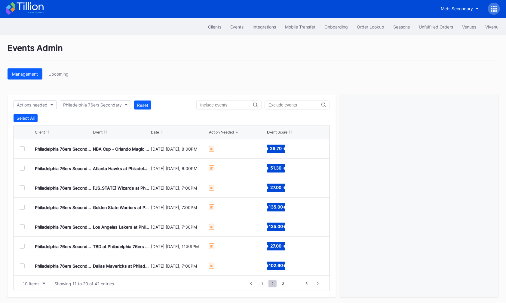
click at [23, 187] on div at bounding box center [22, 188] width 5 height 5
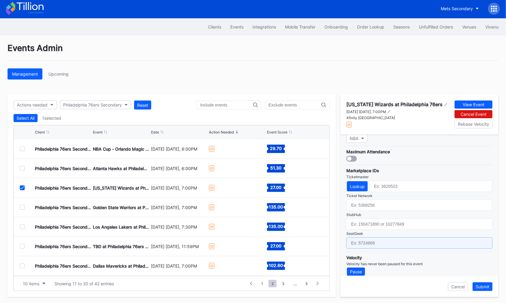
click at [380, 238] on input "text" at bounding box center [419, 243] width 146 height 11
paste input "17669647"
type input "17669647"
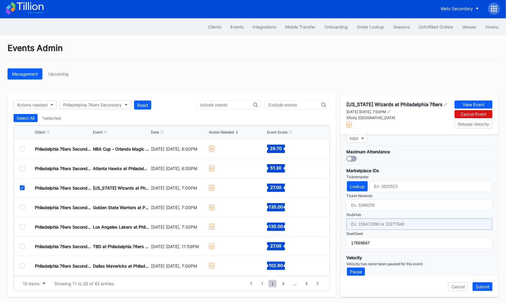
click at [385, 219] on input "text" at bounding box center [419, 224] width 146 height 11
click at [374, 219] on input "text" at bounding box center [419, 224] width 146 height 11
paste input "159045360"
type input "159045360"
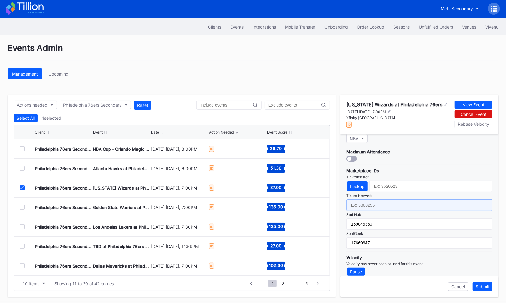
click at [372, 200] on input "text" at bounding box center [419, 205] width 146 height 11
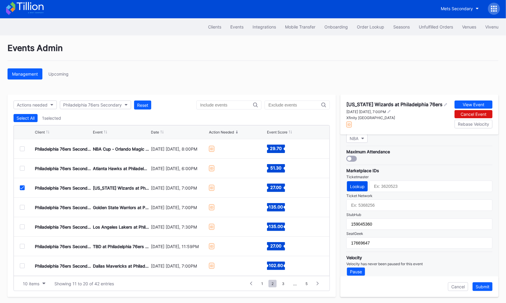
click at [356, 185] on button "Lookup" at bounding box center [357, 186] width 21 height 10
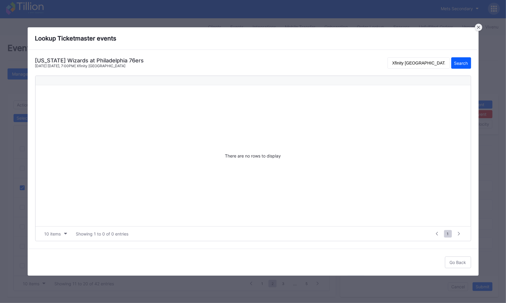
click at [478, 27] on icon at bounding box center [478, 27] width 3 height 3
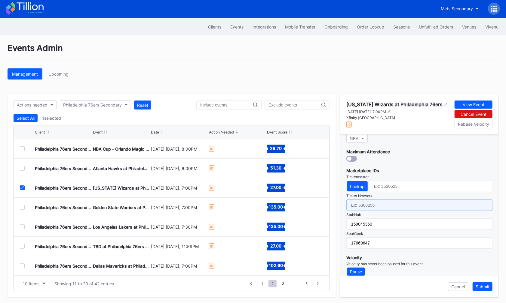
click at [386, 200] on input "text" at bounding box center [419, 205] width 146 height 11
paste input "7341117"
type input "7341117"
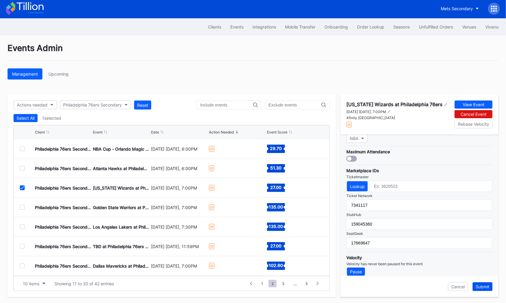
click at [486, 287] on div "Submit" at bounding box center [482, 287] width 14 height 5
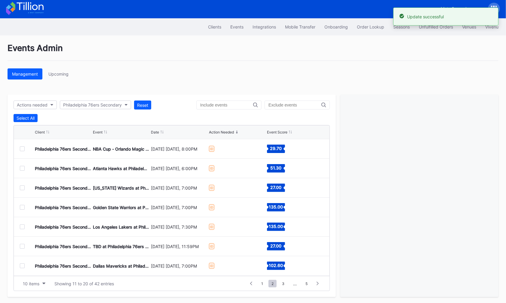
scroll to position [0, 0]
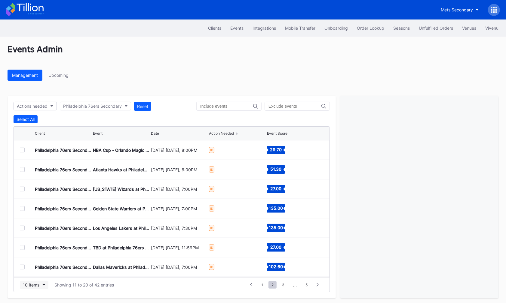
click at [30, 283] on div "10 items" at bounding box center [31, 285] width 17 height 5
click at [35, 245] on div "50 items" at bounding box center [32, 246] width 17 height 5
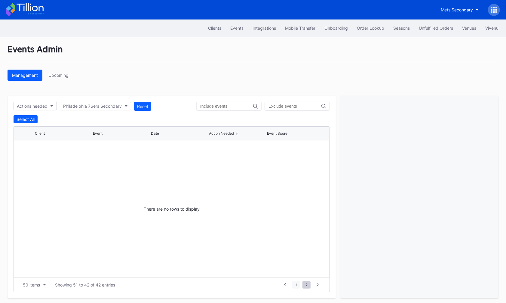
click at [297, 282] on span "1" at bounding box center [296, 286] width 8 height 8
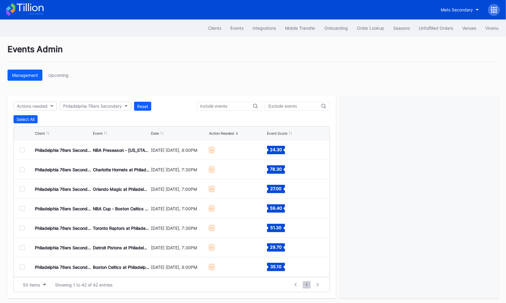
click at [23, 169] on div at bounding box center [22, 169] width 5 height 5
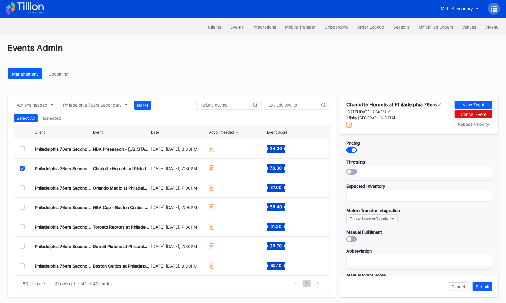
scroll to position [170, 0]
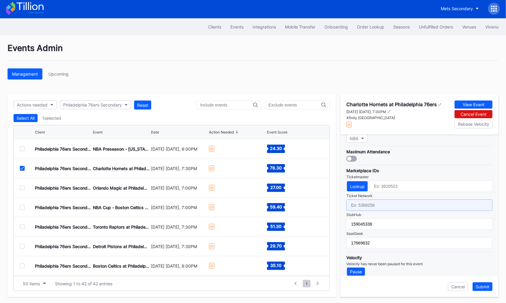
click at [400, 200] on input "text" at bounding box center [419, 205] width 146 height 11
paste input "7340970"
type input "7340970"
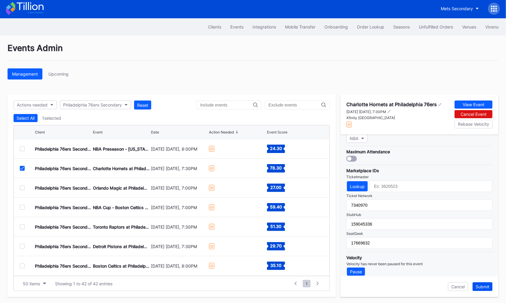
click at [477, 287] on div "Submit" at bounding box center [482, 287] width 14 height 5
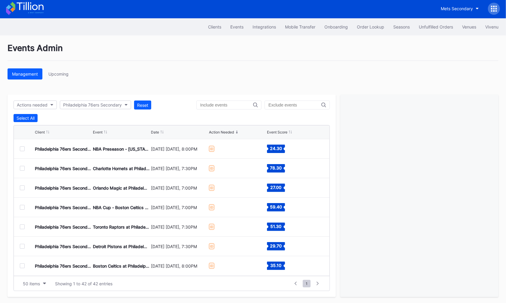
click at [22, 186] on div at bounding box center [22, 188] width 5 height 5
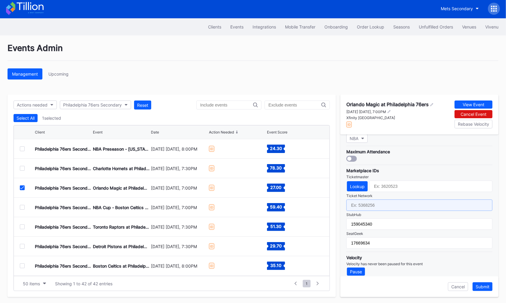
click at [390, 202] on input "text" at bounding box center [419, 205] width 146 height 11
paste input "7340985"
type input "7340985"
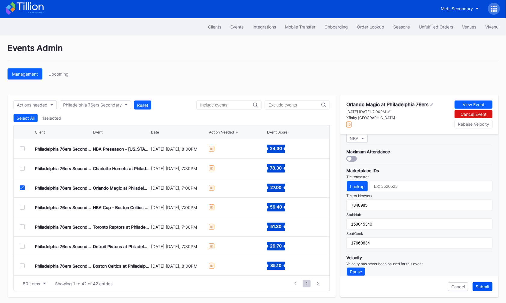
click at [481, 288] on div "Submit" at bounding box center [482, 287] width 14 height 5
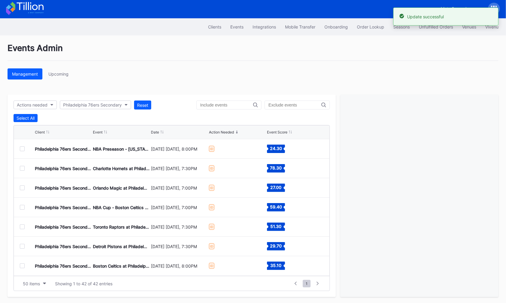
click at [22, 206] on div at bounding box center [22, 207] width 5 height 5
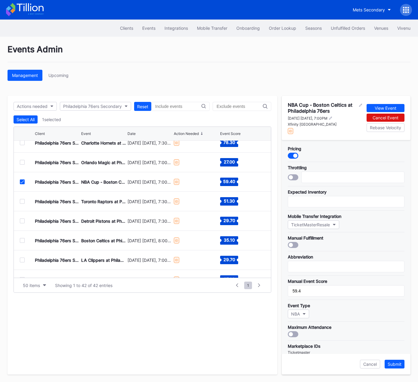
scroll to position [100, 0]
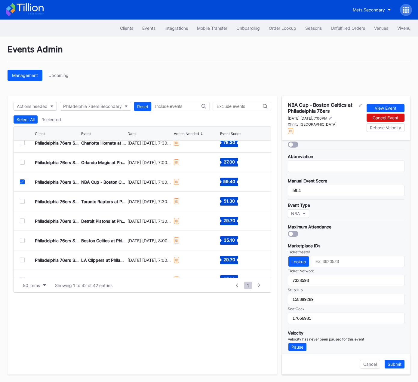
drag, startPoint x: 370, startPoint y: 364, endPoint x: 293, endPoint y: 330, distance: 83.9
click at [370, 303] on div "Cancel" at bounding box center [370, 363] width 14 height 5
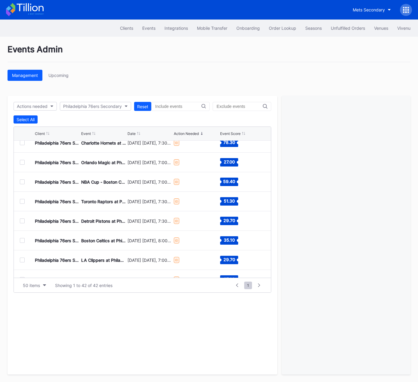
click at [23, 181] on div at bounding box center [22, 181] width 5 height 5
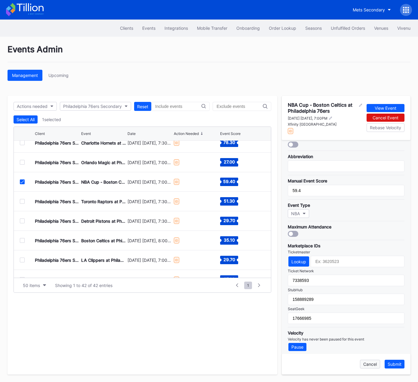
click at [374, 303] on div "Cancel" at bounding box center [370, 363] width 14 height 5
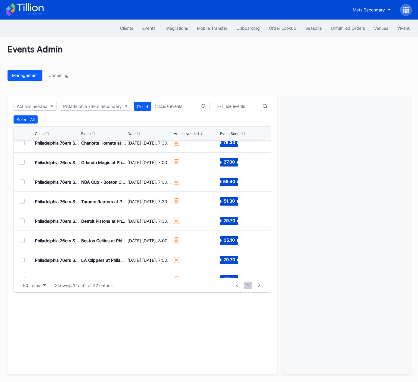
click at [23, 201] on div at bounding box center [22, 201] width 5 height 5
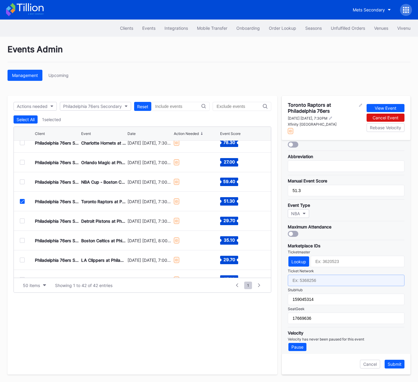
click at [319, 275] on input "text" at bounding box center [346, 280] width 117 height 11
paste input "7341023"
type input "7341023"
click at [397, 303] on div "Submit" at bounding box center [394, 363] width 14 height 5
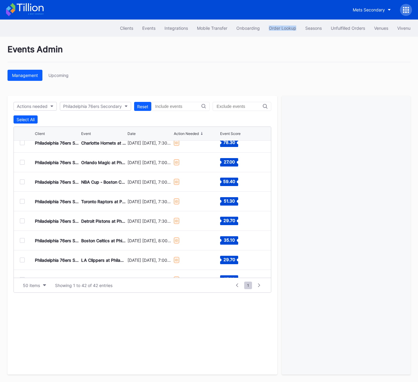
scroll to position [27, 0]
click at [23, 200] on div at bounding box center [22, 201] width 5 height 5
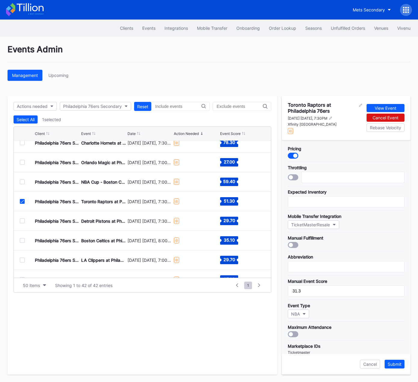
scroll to position [100, 0]
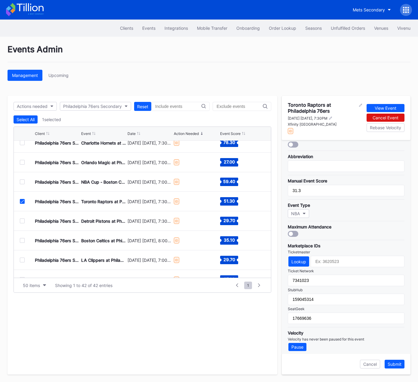
click at [22, 200] on icon at bounding box center [22, 201] width 4 height 3
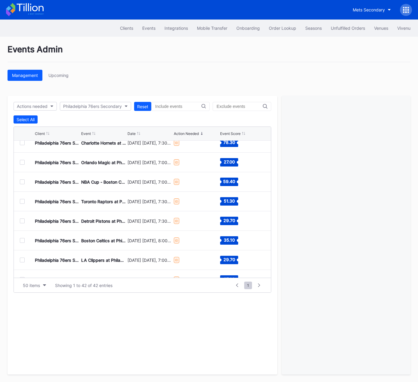
drag, startPoint x: 24, startPoint y: 221, endPoint x: 56, endPoint y: 223, distance: 32.6
click at [24, 221] on div at bounding box center [22, 220] width 5 height 5
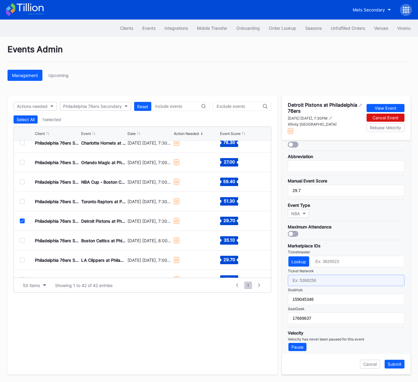
click at [314, 277] on input "text" at bounding box center [346, 280] width 117 height 11
paste input "7341029"
type input "7341029"
click at [394, 303] on div "Submit" at bounding box center [394, 363] width 14 height 5
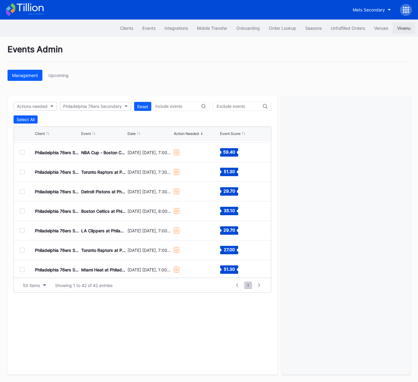
scroll to position [58, 0]
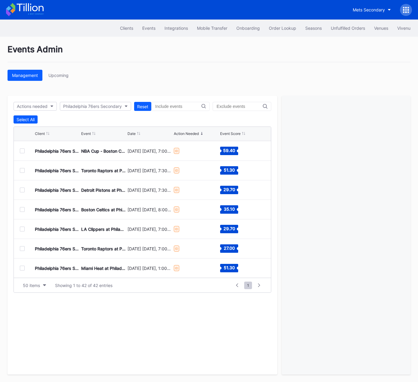
click at [22, 209] on div at bounding box center [22, 209] width 5 height 5
click at [21, 209] on div at bounding box center [22, 209] width 5 height 5
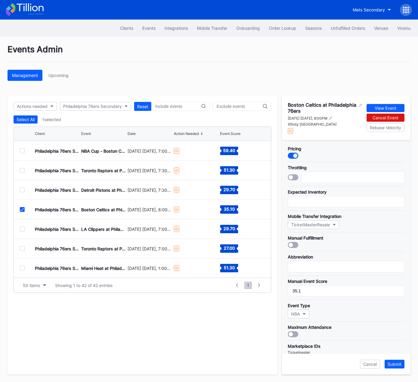
scroll to position [100, 0]
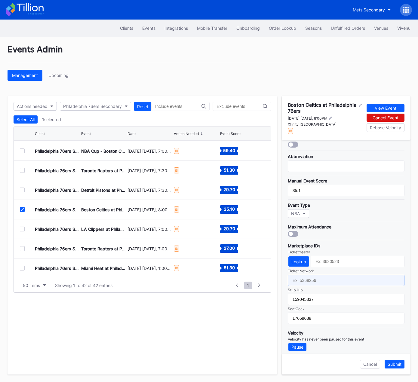
click at [329, 279] on input "text" at bounding box center [346, 280] width 117 height 11
paste input "7341036"
type input "7341036"
click at [389, 303] on div "Cancel Submit" at bounding box center [346, 364] width 129 height 21
click at [392, 303] on div "Submit" at bounding box center [394, 363] width 14 height 5
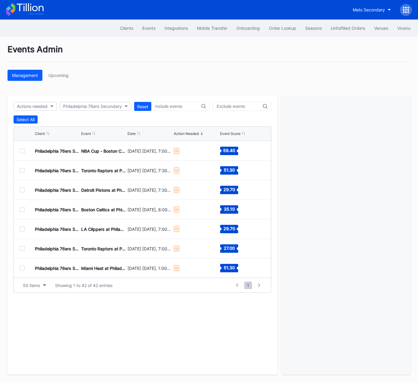
click at [22, 229] on div at bounding box center [22, 229] width 5 height 5
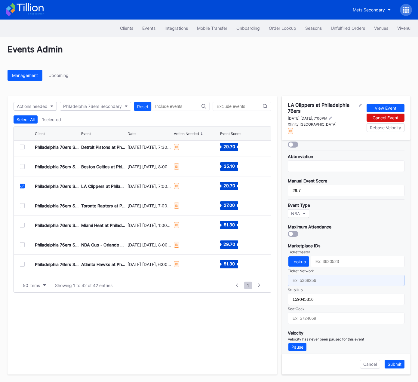
click at [333, 278] on input "text" at bounding box center [346, 280] width 117 height 11
paste input "7341047"
type input "7341047"
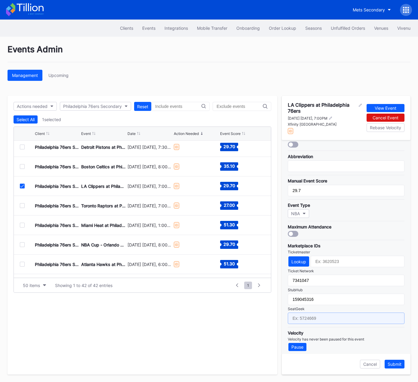
click at [315, 303] on input "text" at bounding box center [346, 317] width 117 height 11
paste input "17671374"
type input "17671374"
click at [394, 303] on div "Submit" at bounding box center [394, 363] width 14 height 5
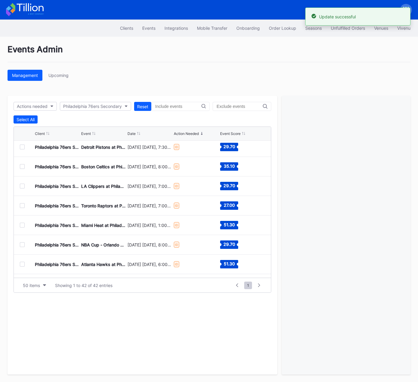
click at [22, 205] on div at bounding box center [22, 205] width 5 height 5
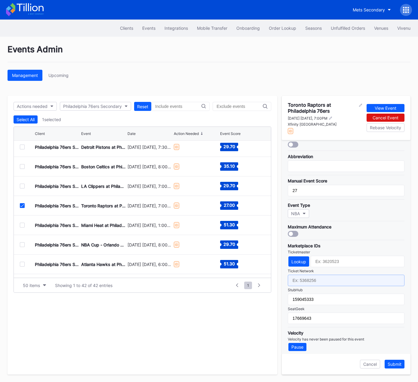
click at [315, 277] on input "text" at bounding box center [346, 280] width 117 height 11
paste input "7341054"
type input "7341054"
click at [396, 303] on div "Submit" at bounding box center [394, 363] width 14 height 5
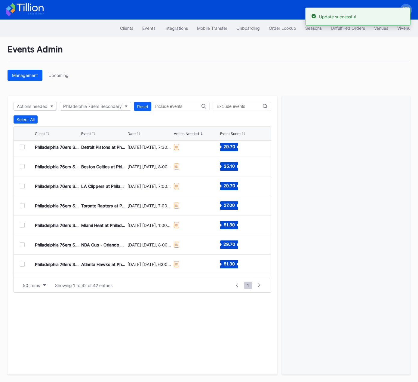
click at [22, 225] on div at bounding box center [22, 225] width 5 height 5
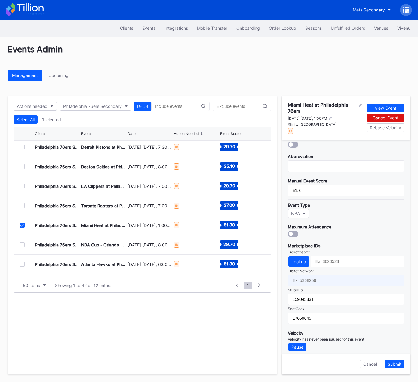
click at [319, 279] on input "text" at bounding box center [346, 280] width 117 height 11
paste input "7341070"
type input "7341070"
click at [393, 303] on div "Submit" at bounding box center [394, 363] width 14 height 5
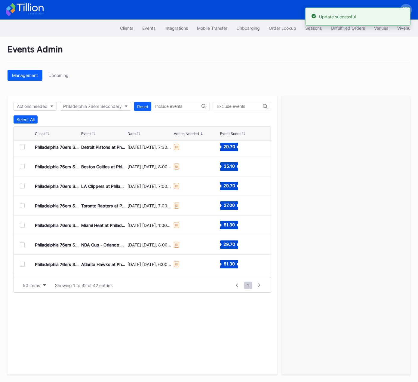
scroll to position [132, 0]
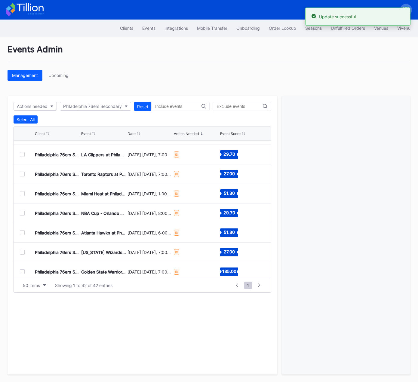
click at [22, 212] on div at bounding box center [22, 213] width 5 height 5
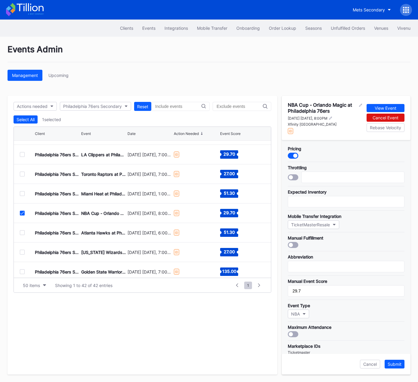
scroll to position [100, 0]
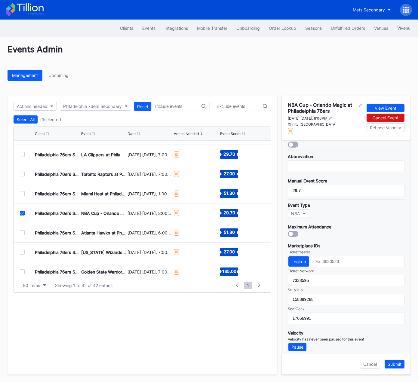
drag, startPoint x: 23, startPoint y: 213, endPoint x: 23, endPoint y: 224, distance: 11.7
click at [23, 213] on icon at bounding box center [22, 213] width 4 height 3
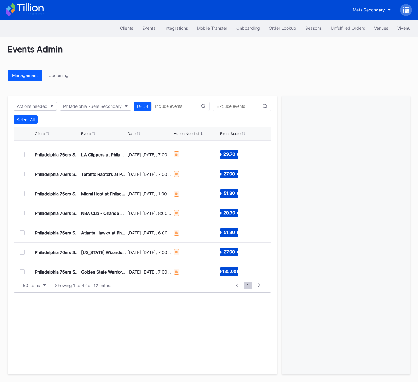
click at [23, 232] on div at bounding box center [22, 232] width 5 height 5
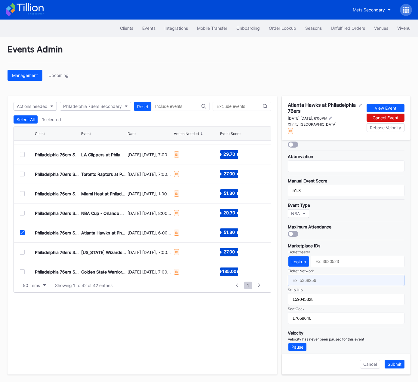
click at [323, 277] on input "text" at bounding box center [346, 280] width 117 height 11
paste input "7341108"
type input "7341108"
drag, startPoint x: 397, startPoint y: 364, endPoint x: 395, endPoint y: 361, distance: 3.6
click at [397, 303] on div "Submit" at bounding box center [394, 363] width 14 height 5
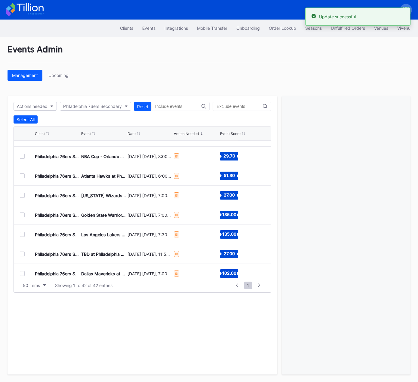
scroll to position [196, 0]
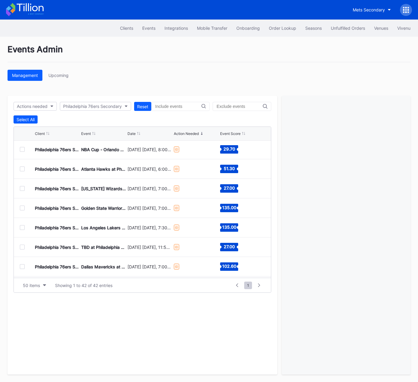
click at [22, 188] on div at bounding box center [22, 188] width 5 height 5
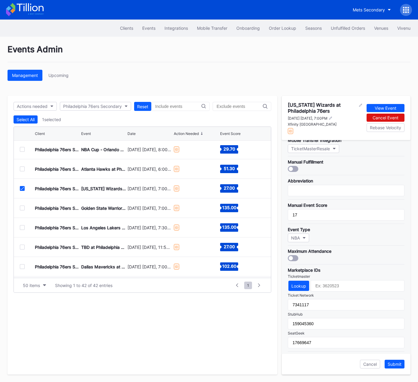
scroll to position [100, 0]
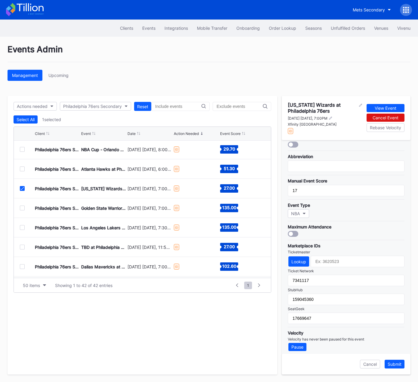
click at [22, 188] on icon at bounding box center [22, 188] width 4 height 3
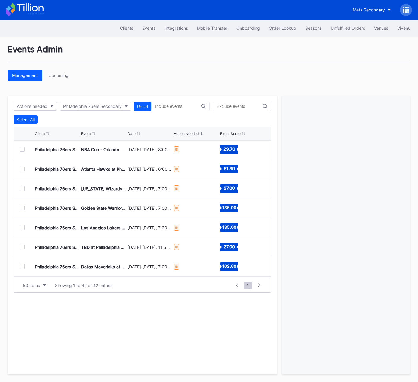
click at [22, 207] on div at bounding box center [22, 208] width 5 height 5
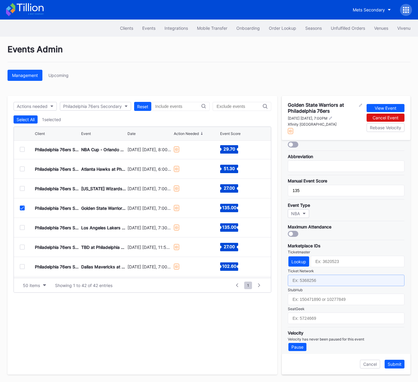
click at [319, 275] on input "text" at bounding box center [346, 280] width 117 height 11
paste input "7341123"
type input "7341123"
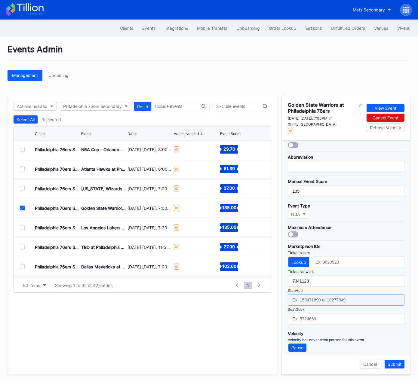
click at [315, 294] on input "text" at bounding box center [346, 299] width 117 height 11
paste input "159045334"
type input "159045334"
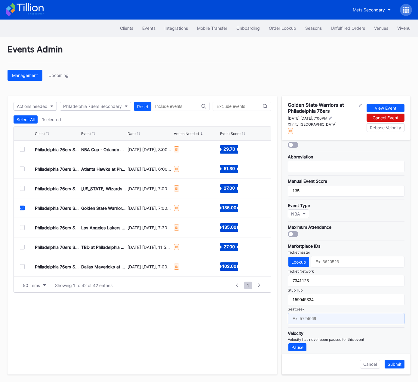
drag, startPoint x: 324, startPoint y: 316, endPoint x: 374, endPoint y: 277, distance: 62.9
click at [325, 303] on input "text" at bounding box center [346, 318] width 117 height 11
paste input "17669648"
type input "17669648"
click at [395, 303] on div "Submit" at bounding box center [394, 363] width 14 height 5
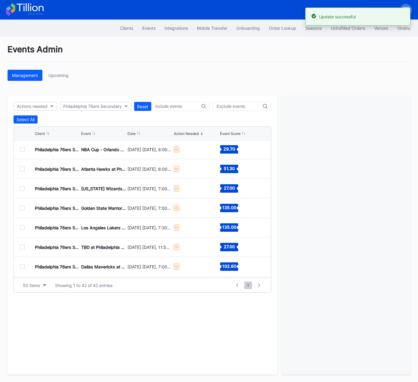
click at [21, 188] on div at bounding box center [22, 188] width 5 height 5
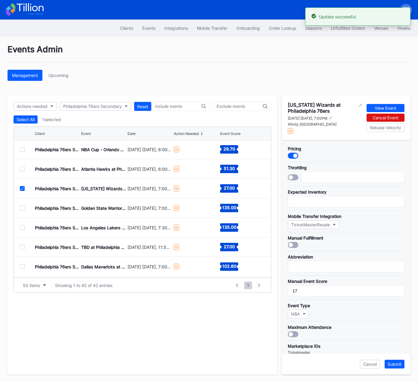
scroll to position [100, 0]
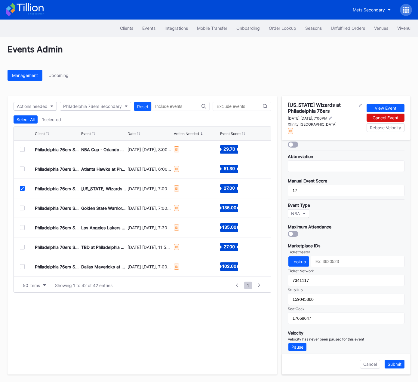
click at [22, 187] on icon at bounding box center [22, 188] width 4 height 3
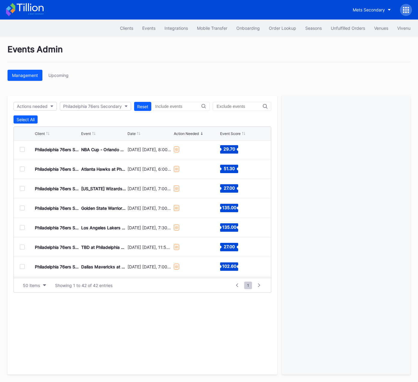
click at [22, 227] on div at bounding box center [22, 227] width 5 height 5
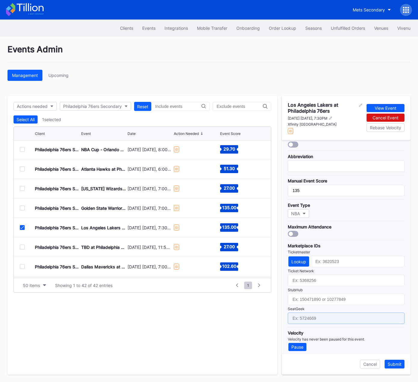
drag, startPoint x: 313, startPoint y: 313, endPoint x: 315, endPoint y: 296, distance: 17.8
click at [313, 303] on input "text" at bounding box center [346, 317] width 117 height 11
paste input "17669653"
type input "17669653"
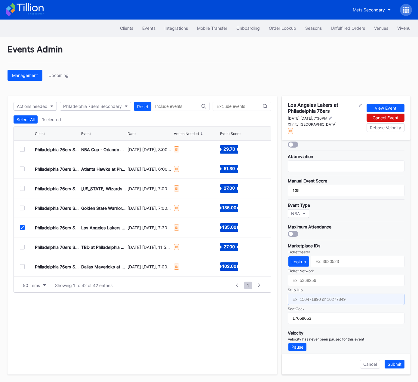
click at [313, 295] on input "text" at bounding box center [346, 299] width 117 height 11
click at [318, 294] on input "text" at bounding box center [346, 299] width 117 height 11
paste input "159045349"
type input "159045349"
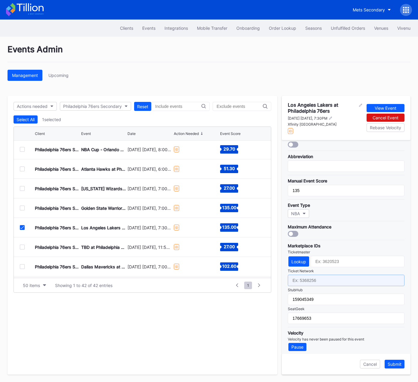
click at [319, 281] on input "text" at bounding box center [346, 280] width 117 height 11
paste input "7341125"
type input "7341125"
click at [393, 303] on div "Submit" at bounding box center [394, 363] width 14 height 5
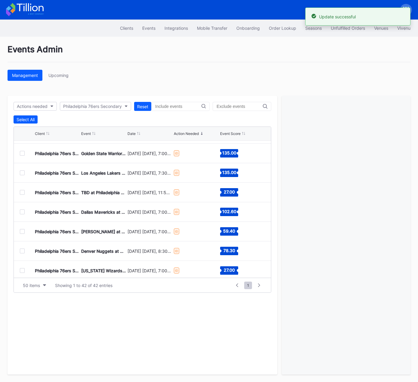
scroll to position [251, 0]
click at [23, 191] on div at bounding box center [22, 192] width 5 height 5
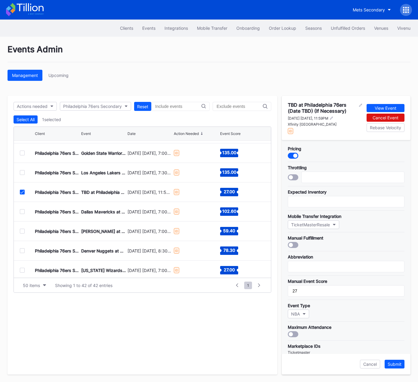
scroll to position [100, 0]
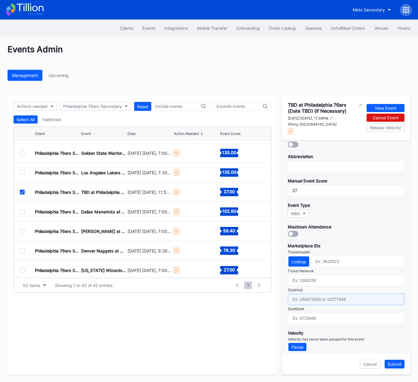
drag, startPoint x: 321, startPoint y: 297, endPoint x: 323, endPoint y: 312, distance: 14.2
click at [321, 297] on input "text" at bounding box center [346, 299] width 117 height 11
paste input "159045325"
type input "159045325"
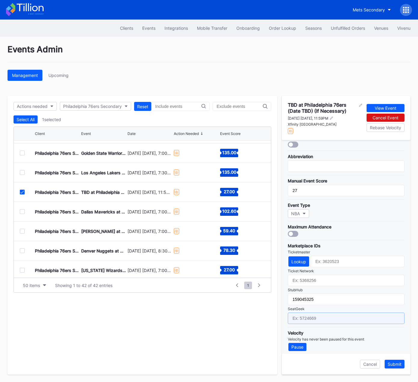
click at [323, 303] on input "text" at bounding box center [346, 317] width 117 height 11
click at [395, 303] on div "Submit" at bounding box center [394, 363] width 14 height 5
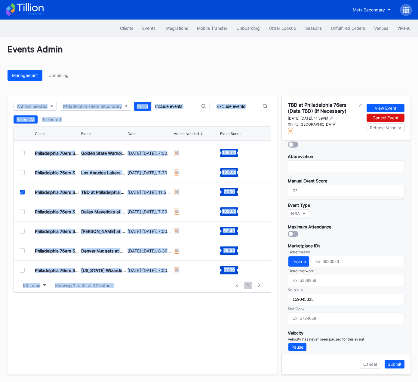
click at [395, 303] on div "TBD at Philadelphia 76ers (Date TBD) (If Necessary) December 11 Thursday, 11:59…" at bounding box center [346, 235] width 129 height 279
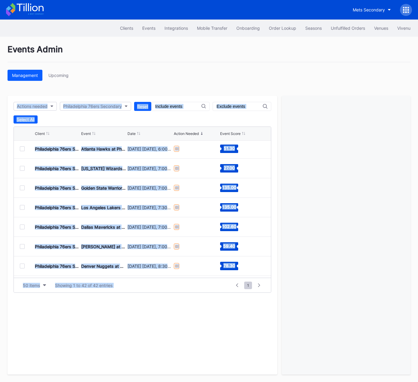
scroll to position [233, 0]
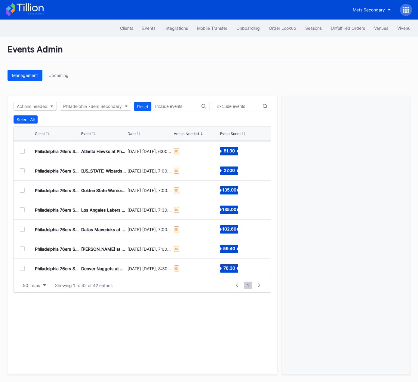
click at [22, 208] on div at bounding box center [22, 209] width 5 height 5
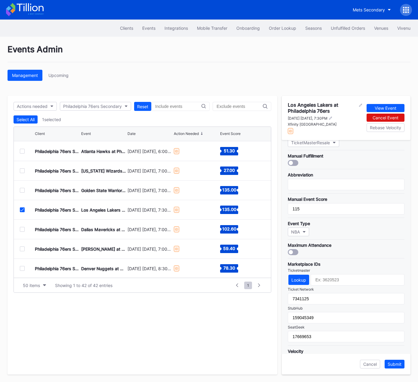
scroll to position [100, 0]
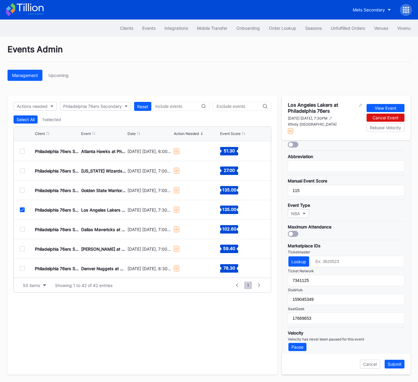
click at [20, 208] on icon at bounding box center [22, 209] width 4 height 3
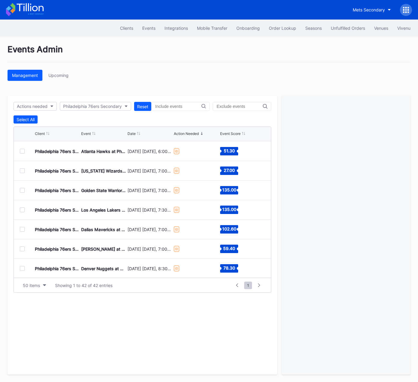
click at [20, 228] on div at bounding box center [22, 229] width 5 height 5
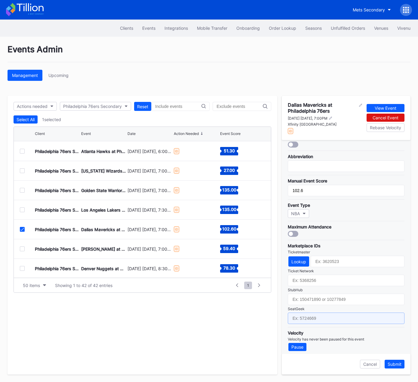
click at [315, 303] on input "text" at bounding box center [346, 317] width 117 height 11
paste input "17669655"
type input "17669655"
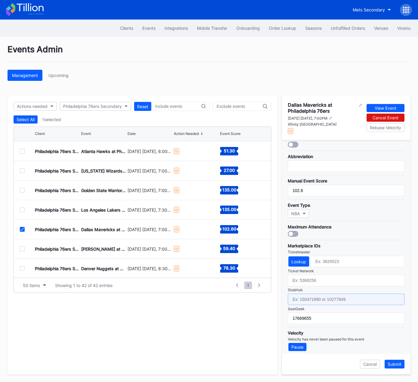
click at [320, 294] on input "text" at bounding box center [346, 299] width 117 height 11
paste input "159045317"
paste input "7341133"
type input "1590453177341133"
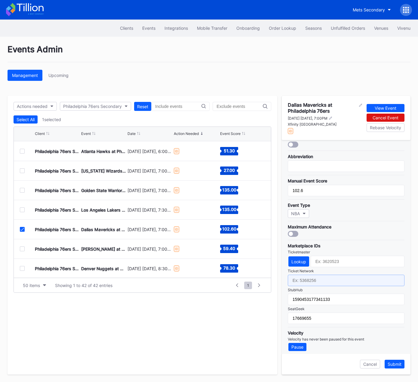
click at [321, 275] on input "text" at bounding box center [346, 280] width 117 height 11
paste input "7341133"
type input "7341133"
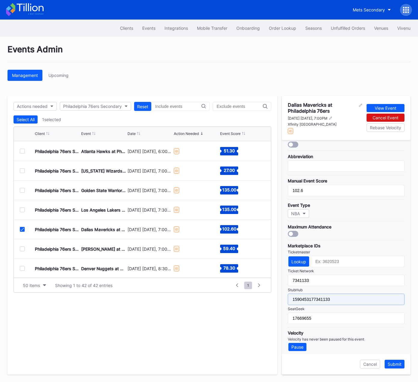
drag, startPoint x: 314, startPoint y: 298, endPoint x: 352, endPoint y: 298, distance: 37.6
click at [352, 298] on input "1590453177341133" at bounding box center [346, 299] width 117 height 11
type input "159045317"
click at [394, 303] on div "Submit" at bounding box center [394, 363] width 14 height 5
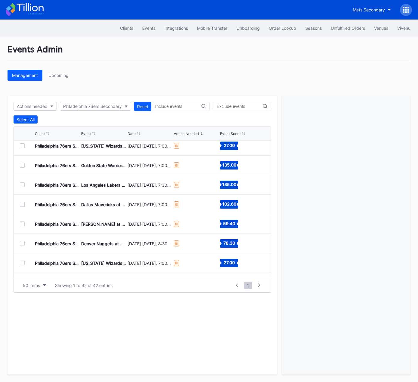
scroll to position [259, 0]
click at [23, 224] on div at bounding box center [22, 223] width 5 height 5
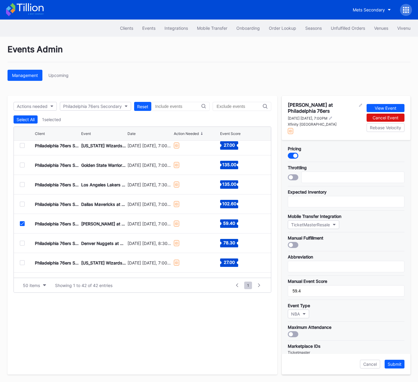
scroll to position [100, 0]
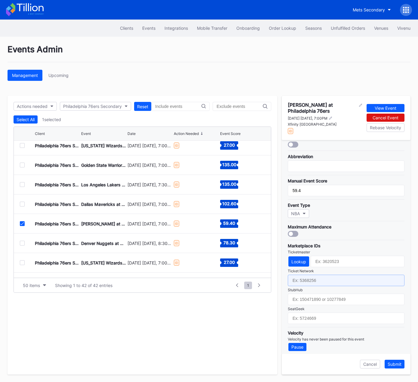
click at [318, 279] on input "text" at bounding box center [346, 280] width 117 height 11
paste input "7341137"
type input "7341137"
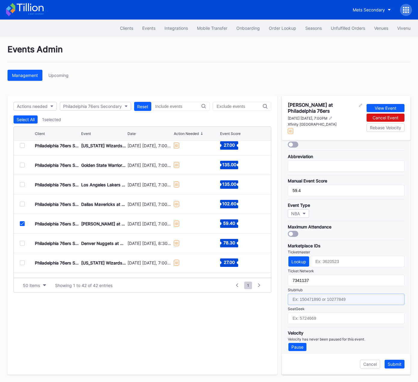
click at [316, 294] on input "text" at bounding box center [346, 299] width 117 height 11
paste input "159045356"
type input "159045356"
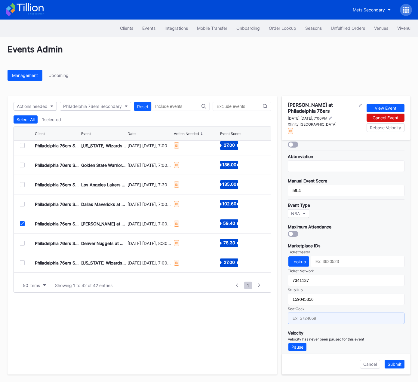
click at [312, 303] on input "text" at bounding box center [346, 317] width 117 height 11
paste input "17669657"
type input "17669657"
click at [393, 303] on div "Submit" at bounding box center [394, 363] width 14 height 5
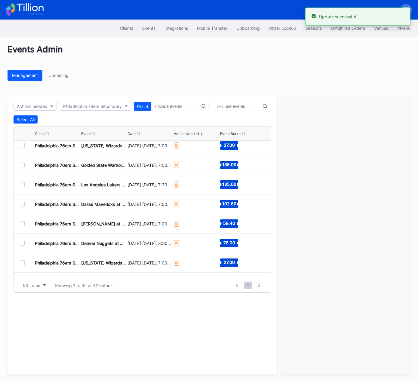
click at [22, 243] on div at bounding box center [22, 243] width 5 height 5
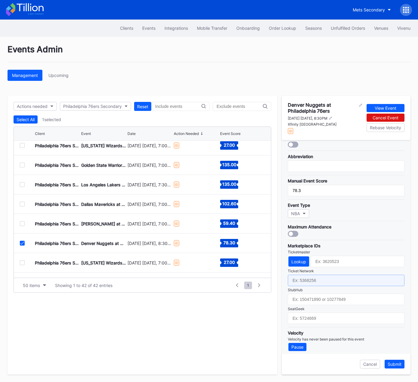
click at [323, 279] on input "text" at bounding box center [346, 280] width 117 height 11
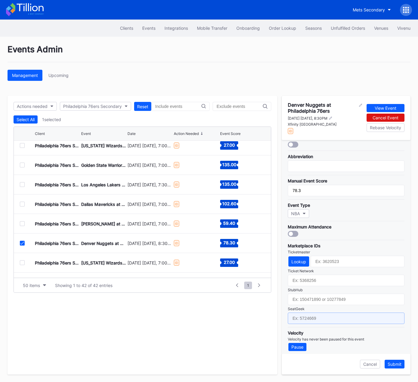
drag, startPoint x: 320, startPoint y: 316, endPoint x: 322, endPoint y: 305, distance: 11.6
click at [320, 303] on input "text" at bounding box center [346, 317] width 117 height 11
paste input "17669658"
type input "17669658"
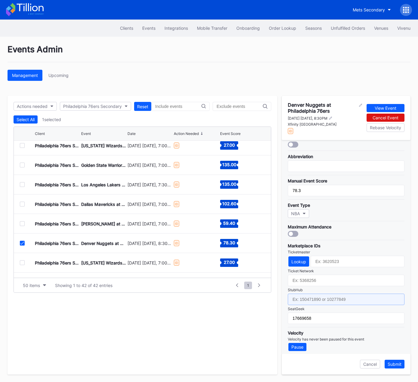
click at [324, 295] on input "text" at bounding box center [346, 299] width 117 height 11
paste input "159045353"
type input "159045353"
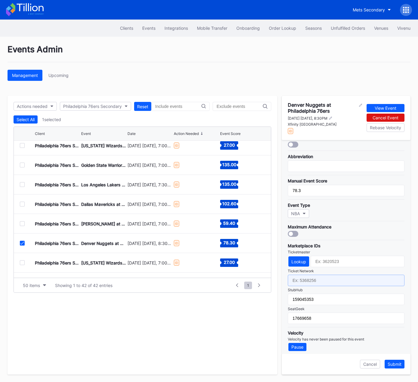
click at [320, 281] on input "text" at bounding box center [346, 280] width 117 height 11
paste input "7341148"
type input "7341148"
click at [395, 303] on div "Submit" at bounding box center [394, 363] width 14 height 5
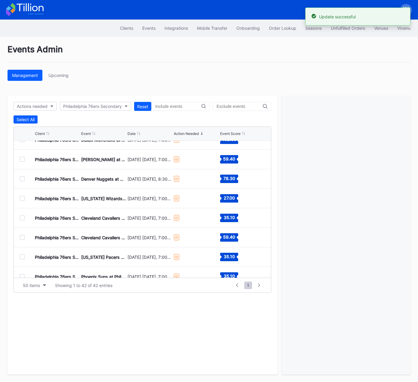
scroll to position [324, 0]
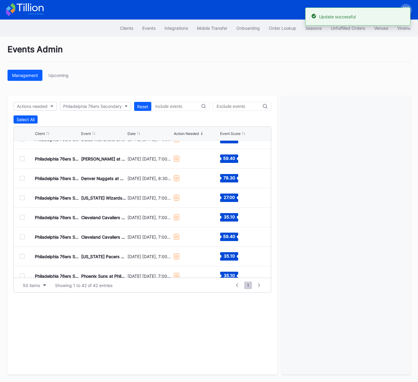
click at [21, 197] on div at bounding box center [22, 197] width 5 height 5
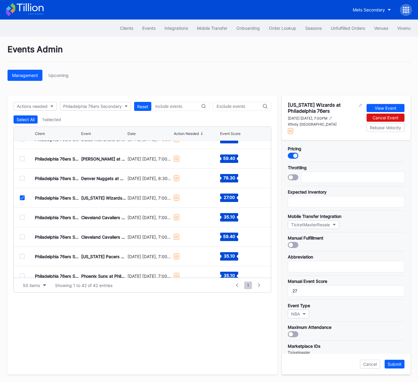
scroll to position [100, 0]
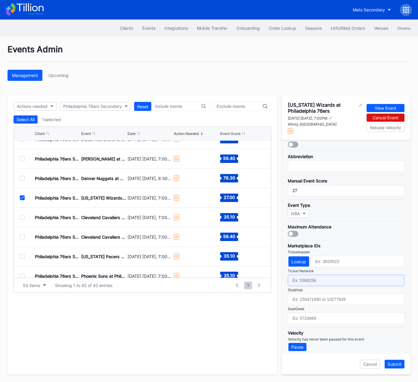
click at [318, 279] on input "text" at bounding box center [346, 280] width 117 height 11
paste input "7341157"
type input "7341157"
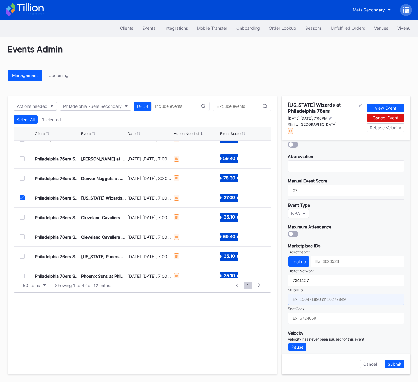
click at [318, 300] on input "text" at bounding box center [346, 299] width 117 height 11
paste input "159045313"
type input "159045313"
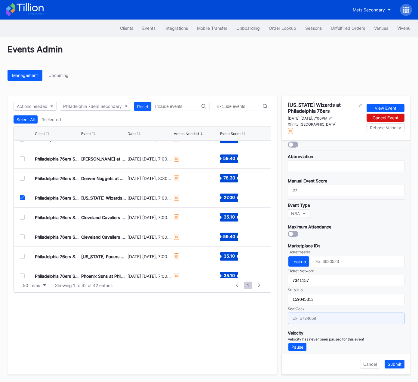
click at [344, 303] on input "text" at bounding box center [346, 317] width 117 height 11
paste input "17669660"
type input "17669660"
click at [394, 303] on div "Submit" at bounding box center [394, 363] width 14 height 5
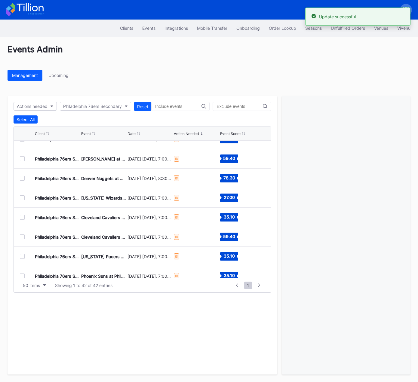
click at [23, 217] on div at bounding box center [22, 217] width 5 height 5
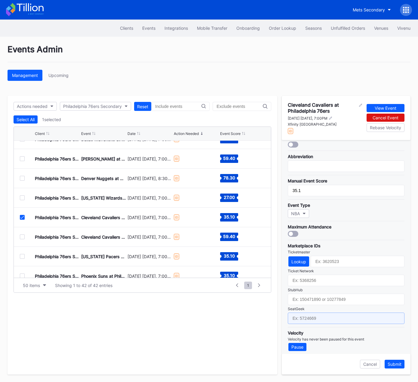
click at [321, 303] on input "text" at bounding box center [346, 317] width 117 height 11
paste input "17669661"
type input "17669661"
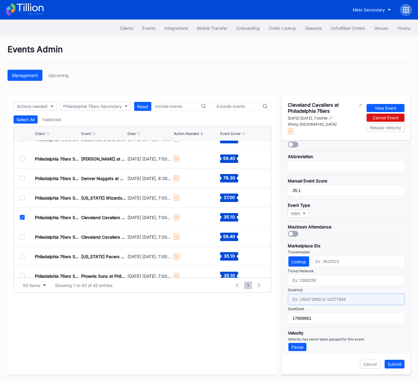
click at [321, 297] on input "text" at bounding box center [346, 299] width 117 height 11
paste input "159045322"
type input "159045322"
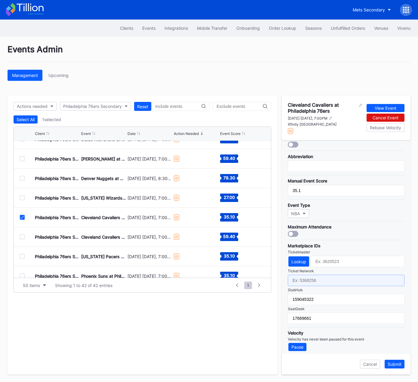
click at [317, 282] on input "text" at bounding box center [346, 280] width 117 height 11
paste input "7341163"
type input "7341163"
drag, startPoint x: 396, startPoint y: 364, endPoint x: 393, endPoint y: 361, distance: 3.4
click at [395, 303] on div "Submit" at bounding box center [394, 363] width 14 height 5
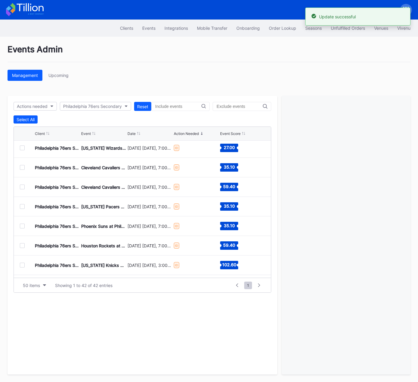
scroll to position [382, 0]
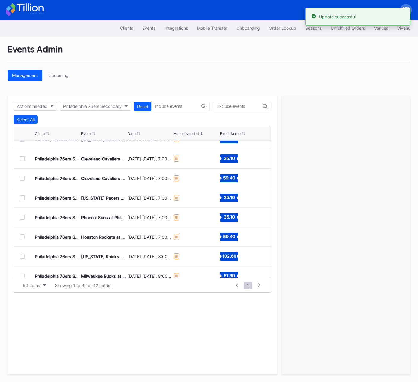
click at [21, 177] on div at bounding box center [22, 178] width 5 height 5
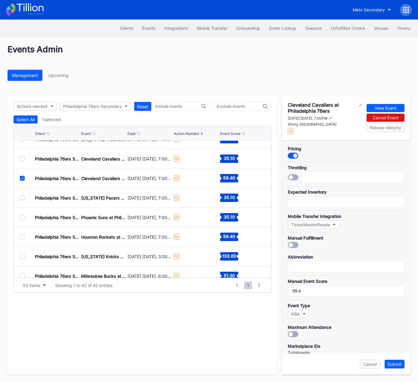
scroll to position [100, 0]
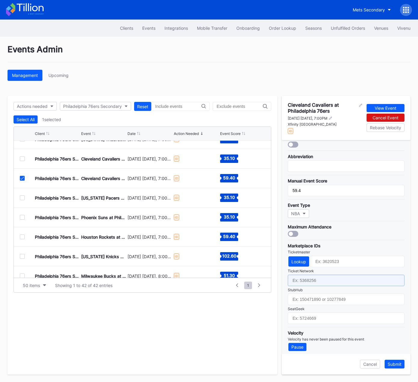
drag, startPoint x: 325, startPoint y: 279, endPoint x: 326, endPoint y: 297, distance: 18.6
click at [325, 279] on input "text" at bounding box center [346, 280] width 117 height 11
paste input "7341165"
type input "7341165"
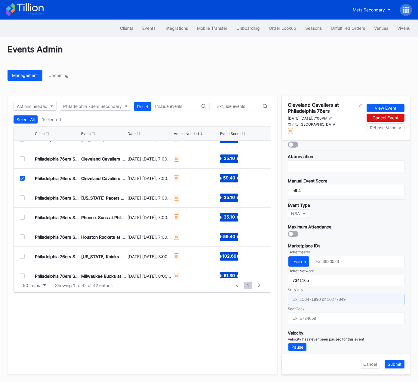
click at [326, 301] on input "text" at bounding box center [346, 299] width 117 height 11
paste input "159045312"
type input "159045312"
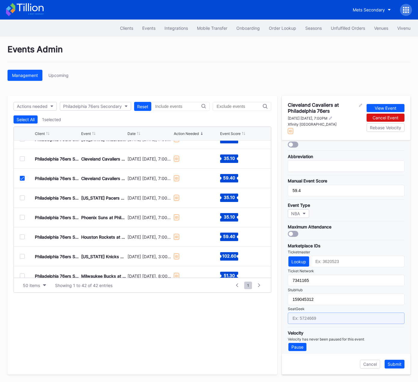
click at [325, 303] on input "text" at bounding box center [346, 317] width 117 height 11
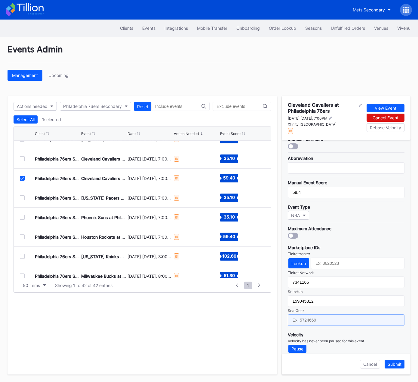
paste input "17669665"
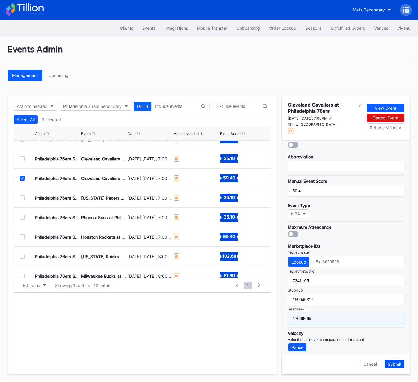
type input "17669665"
click at [397, 303] on button "Submit" at bounding box center [394, 364] width 20 height 9
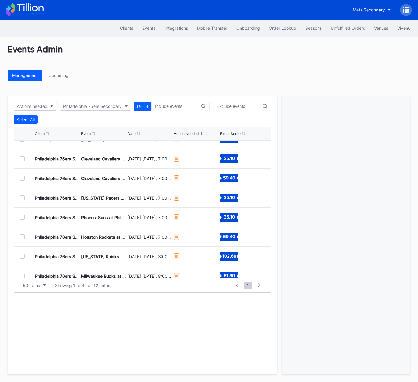
click at [22, 197] on div at bounding box center [22, 197] width 5 height 5
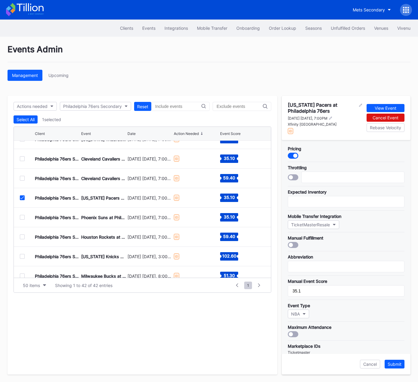
scroll to position [100, 0]
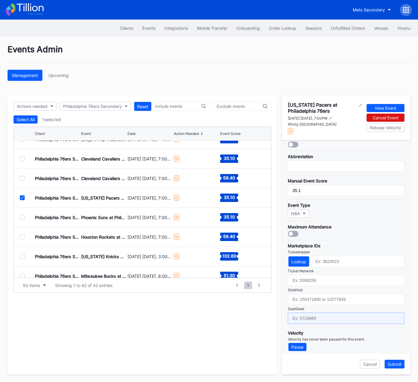
click at [324, 303] on input "text" at bounding box center [346, 317] width 117 height 11
paste input "17669667"
type input "17669667"
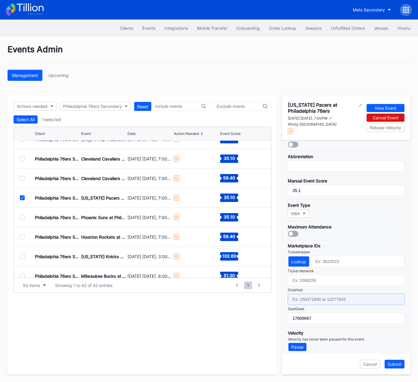
click at [325, 297] on input "text" at bounding box center [346, 299] width 117 height 11
paste input "159045354"
type input "159045354"
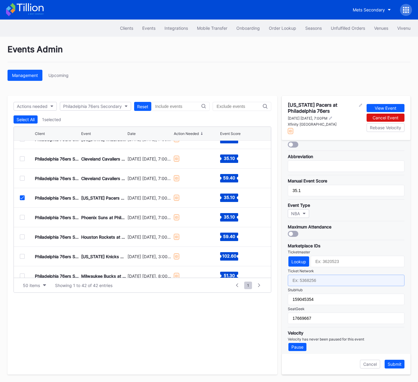
click at [326, 279] on input "text" at bounding box center [346, 280] width 117 height 11
paste input "7341171"
type input "7341171"
drag, startPoint x: 399, startPoint y: 363, endPoint x: 312, endPoint y: 312, distance: 100.3
click at [399, 303] on div "Submit" at bounding box center [394, 363] width 14 height 5
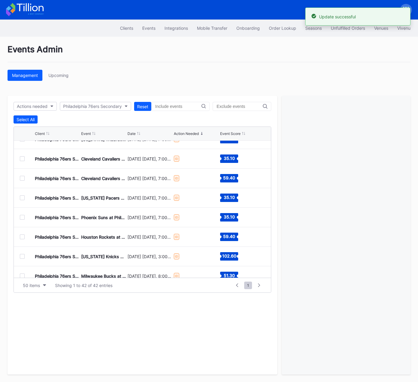
click at [20, 217] on div at bounding box center [27, 217] width 15 height 5
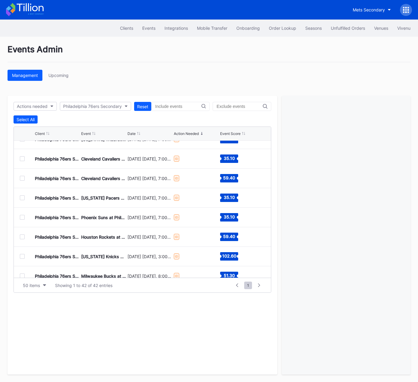
click at [22, 216] on div at bounding box center [22, 217] width 5 height 5
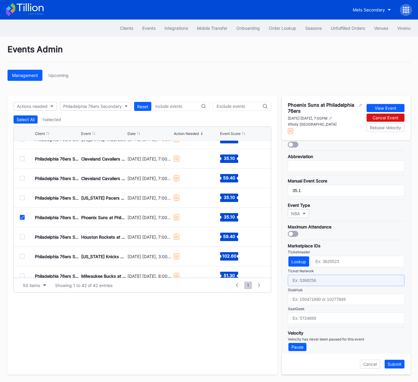
click at [321, 277] on input "text" at bounding box center [346, 280] width 117 height 11
paste input "7341186"
type input "7341186"
drag, startPoint x: 319, startPoint y: 289, endPoint x: 322, endPoint y: 292, distance: 3.8
click at [319, 289] on div "Marketplace IDs Ticketmaster Lookup Ticket Network 7341186 StubHub SeatGeek" at bounding box center [346, 282] width 117 height 84
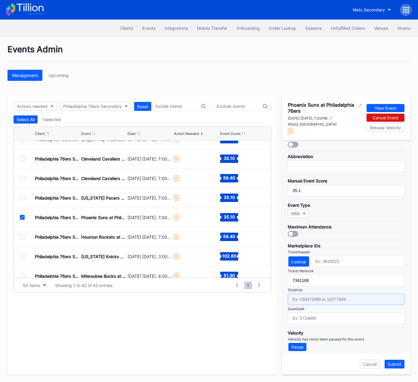
drag, startPoint x: 322, startPoint y: 295, endPoint x: 330, endPoint y: 290, distance: 9.4
click at [323, 295] on input "text" at bounding box center [346, 299] width 117 height 11
paste input "159045355"
type input "159045355"
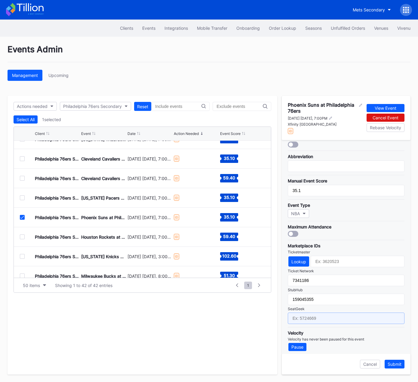
drag, startPoint x: 323, startPoint y: 315, endPoint x: 397, endPoint y: 261, distance: 90.9
click at [323, 303] on input "text" at bounding box center [346, 317] width 117 height 11
paste input "17671376"
type input "17671376"
click at [394, 303] on div "Submit" at bounding box center [394, 363] width 14 height 5
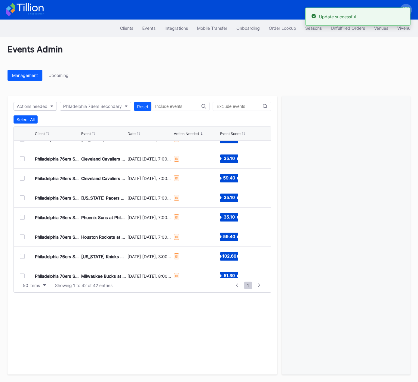
click at [22, 236] on div at bounding box center [22, 236] width 5 height 5
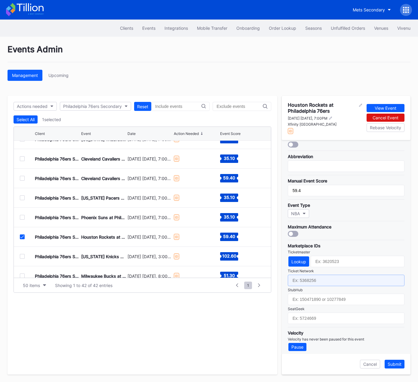
click at [321, 278] on input "text" at bounding box center [346, 280] width 117 height 11
paste input "7341191"
type input "7341191"
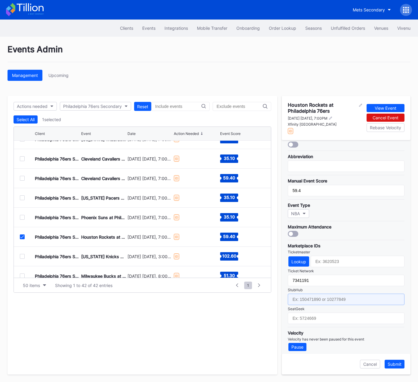
click at [321, 298] on input "text" at bounding box center [346, 299] width 117 height 11
paste input "159045330"
type input "159045330"
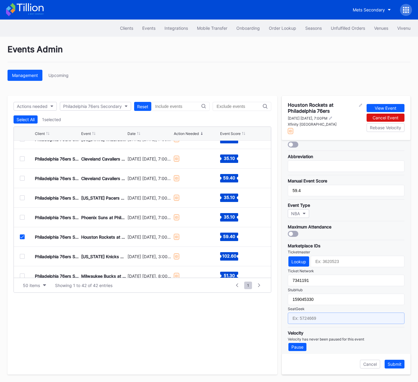
drag, startPoint x: 315, startPoint y: 315, endPoint x: 336, endPoint y: 301, distance: 25.1
click at [315, 303] on input "text" at bounding box center [346, 317] width 117 height 11
paste input "17669669"
type input "17669669"
click at [395, 303] on div "Submit" at bounding box center [394, 363] width 14 height 5
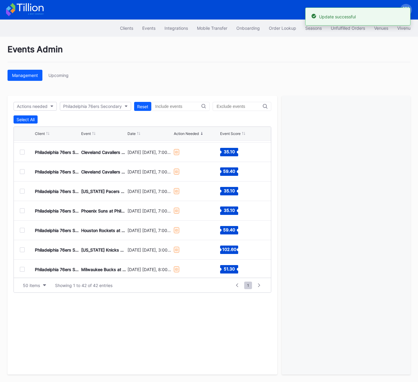
scroll to position [400, 0]
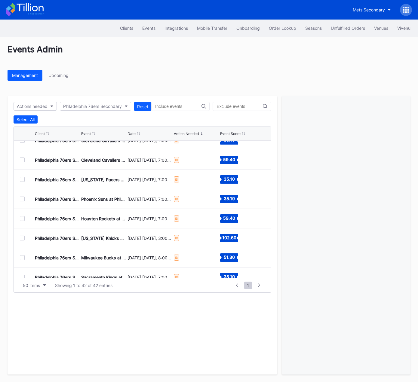
click at [20, 236] on div at bounding box center [22, 238] width 5 height 5
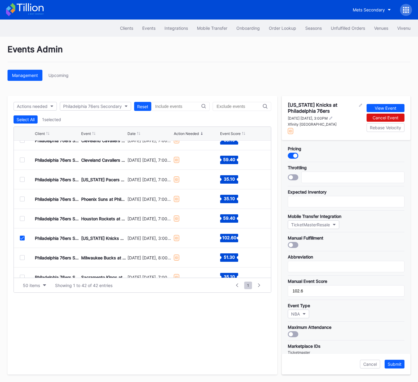
scroll to position [100, 0]
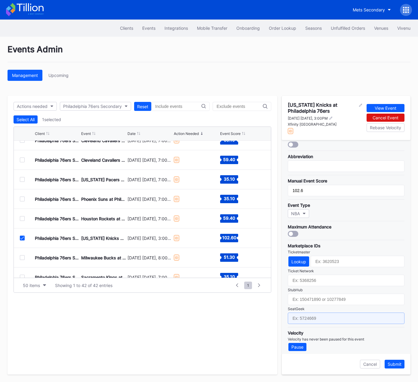
drag, startPoint x: 313, startPoint y: 315, endPoint x: 316, endPoint y: 298, distance: 16.8
click at [313, 303] on input "text" at bounding box center [346, 317] width 117 height 11
paste input "17669671"
type input "17669671"
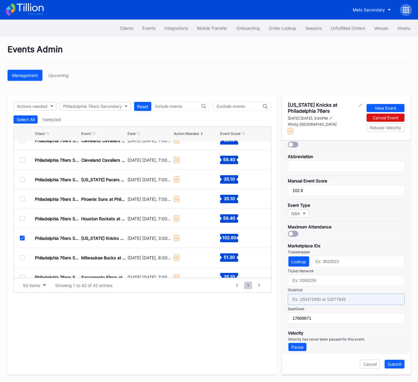
click at [317, 298] on input "text" at bounding box center [346, 299] width 117 height 11
paste input "159045311"
type input "159045311"
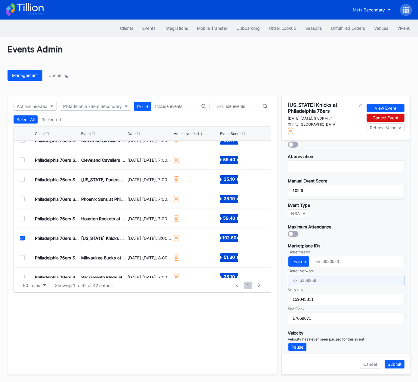
click at [329, 280] on input "text" at bounding box center [346, 280] width 117 height 11
paste input "7341200"
type input "7341200"
click at [396, 303] on div "Submit" at bounding box center [394, 363] width 14 height 5
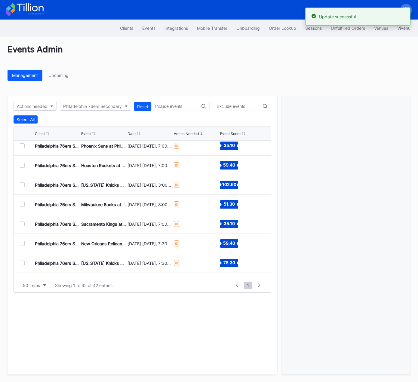
scroll to position [455, 0]
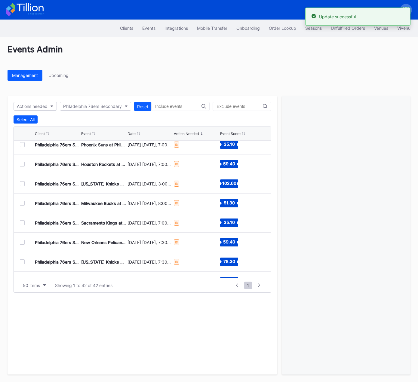
click at [22, 202] on div at bounding box center [22, 203] width 5 height 5
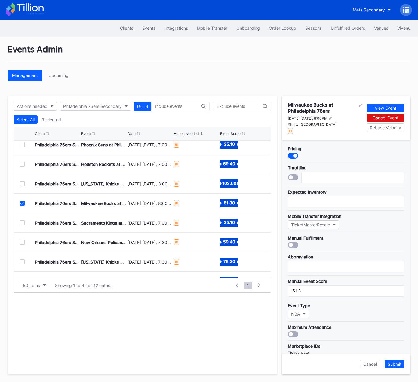
click at [22, 202] on icon at bounding box center [22, 203] width 4 height 3
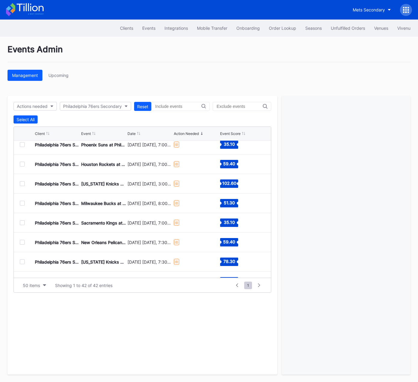
click at [23, 181] on div at bounding box center [22, 183] width 5 height 5
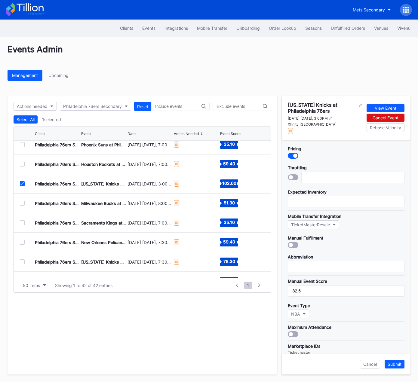
scroll to position [100, 0]
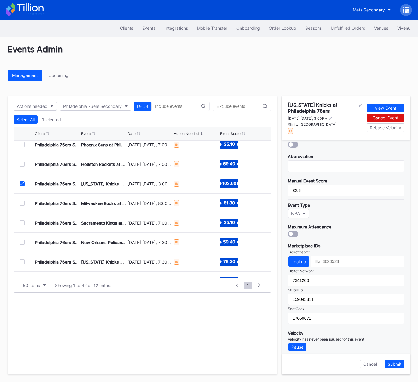
click at [21, 184] on icon at bounding box center [22, 183] width 4 height 3
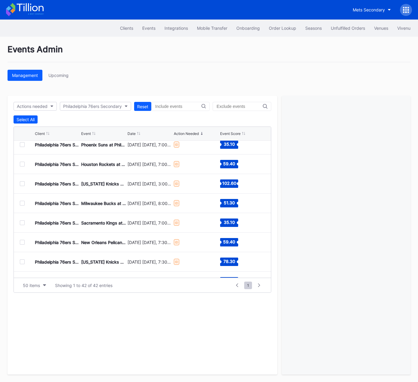
click at [21, 203] on div at bounding box center [22, 203] width 5 height 5
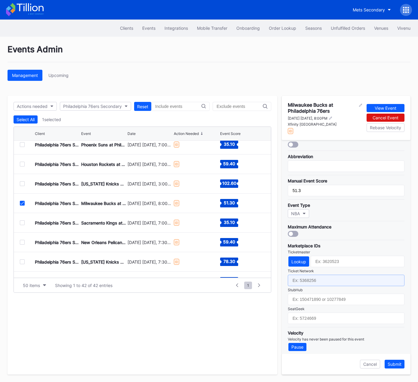
drag, startPoint x: 320, startPoint y: 280, endPoint x: 316, endPoint y: 291, distance: 12.1
click at [320, 280] on input "text" at bounding box center [346, 280] width 117 height 11
paste input "7341207"
type input "7341207"
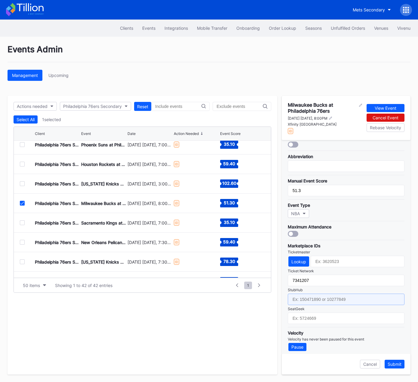
click at [314, 296] on input "text" at bounding box center [346, 299] width 117 height 11
paste input "159045321"
type input "159045321"
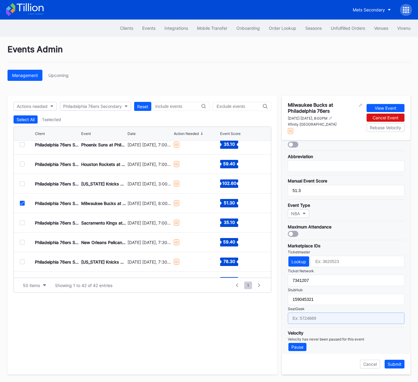
drag, startPoint x: 342, startPoint y: 315, endPoint x: 411, endPoint y: 257, distance: 90.8
click at [343, 303] on input "text" at bounding box center [346, 317] width 117 height 11
paste input "17669672"
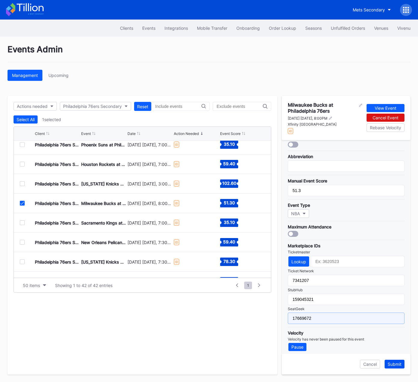
type input "17669672"
click at [392, 303] on div "Submit" at bounding box center [394, 363] width 14 height 5
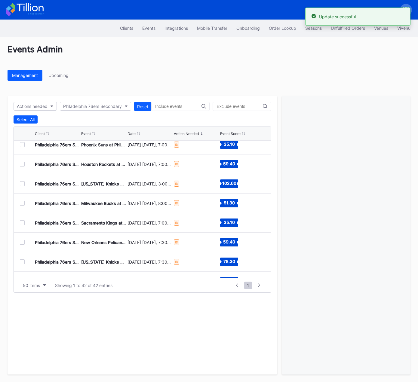
click at [22, 222] on div at bounding box center [22, 222] width 5 height 5
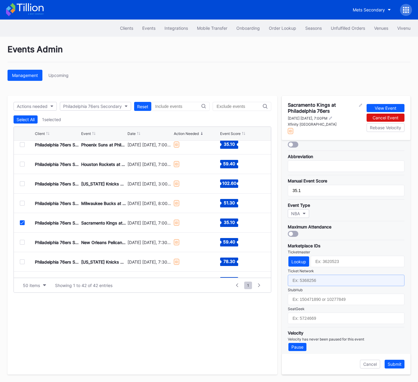
click at [308, 279] on input "text" at bounding box center [346, 280] width 117 height 11
paste input "7341213"
type input "7341213"
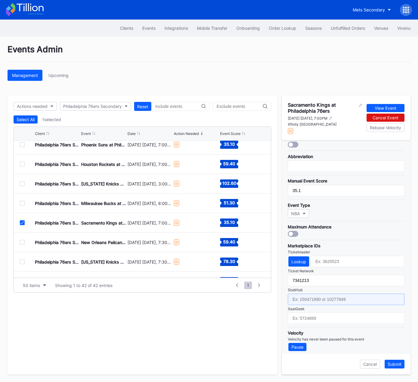
click at [311, 295] on input "text" at bounding box center [346, 299] width 117 height 11
paste input "159045323"
type input "159045323"
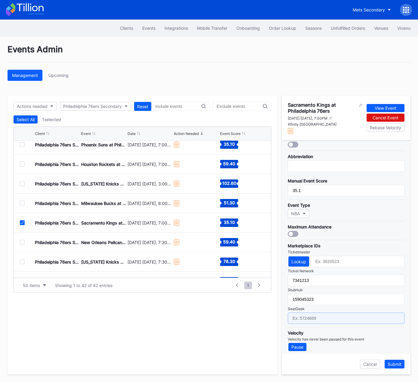
click at [311, 303] on input "text" at bounding box center [346, 317] width 117 height 11
paste input "17669675"
type input "17669675"
click at [396, 303] on button "Submit" at bounding box center [394, 364] width 20 height 9
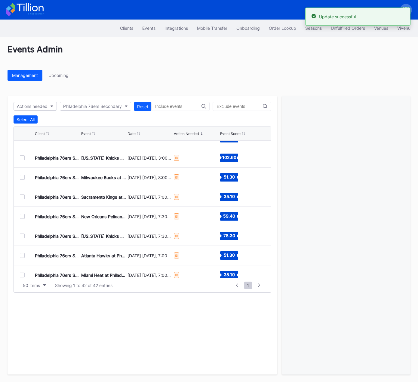
scroll to position [482, 0]
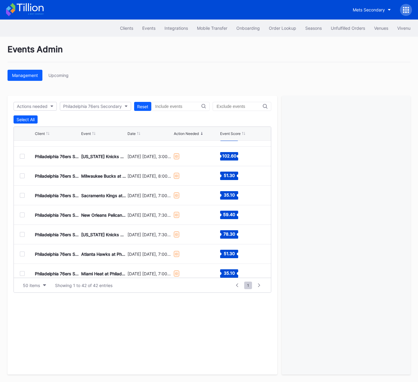
click at [22, 213] on div at bounding box center [22, 214] width 5 height 5
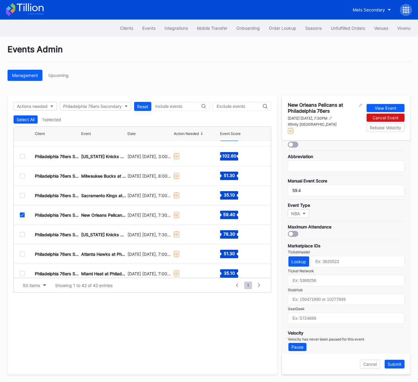
scroll to position [97, 0]
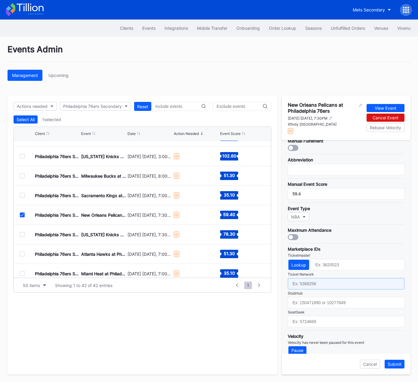
drag, startPoint x: 318, startPoint y: 280, endPoint x: 318, endPoint y: 295, distance: 14.7
click at [318, 280] on input "text" at bounding box center [346, 283] width 117 height 11
paste input "7341222"
type input "7341222"
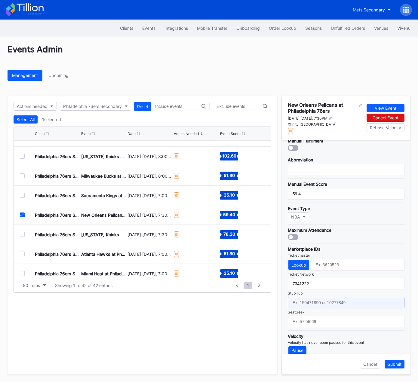
click at [316, 301] on input "text" at bounding box center [346, 302] width 117 height 11
paste input "159045350"
type input "159045350"
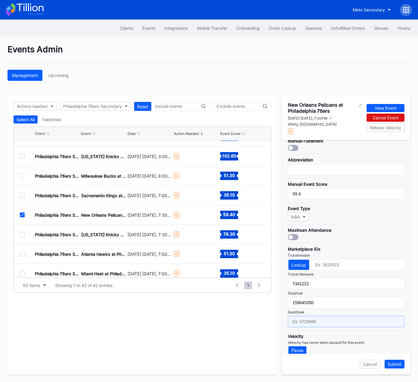
click at [317, 303] on input "text" at bounding box center [346, 321] width 117 height 11
paste input "17669677"
type input "17669677"
click at [397, 303] on button "Submit" at bounding box center [394, 364] width 20 height 9
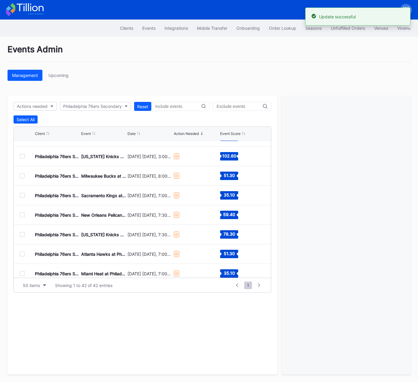
click at [21, 234] on div at bounding box center [22, 234] width 5 height 5
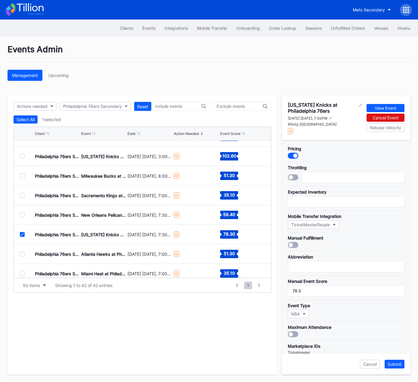
scroll to position [100, 0]
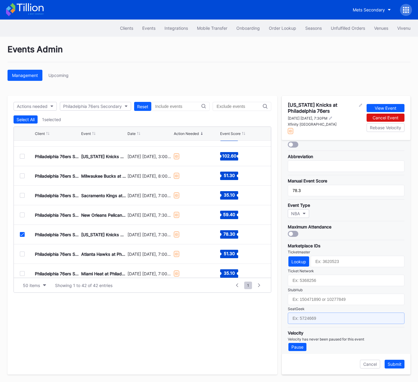
drag, startPoint x: 320, startPoint y: 317, endPoint x: 326, endPoint y: 296, distance: 21.8
click at [320, 303] on input "text" at bounding box center [346, 317] width 117 height 11
paste input "17669678"
type input "17669678"
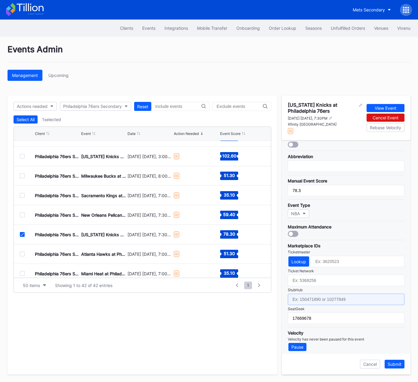
click at [327, 294] on input "text" at bounding box center [346, 299] width 117 height 11
paste input "159045315"
type input "159045315"
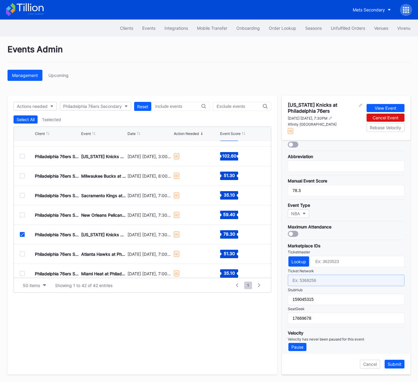
click at [325, 280] on input "text" at bounding box center [346, 280] width 117 height 11
paste input "7341227"
type input "7341227"
click at [396, 303] on div "Submit" at bounding box center [394, 363] width 14 height 5
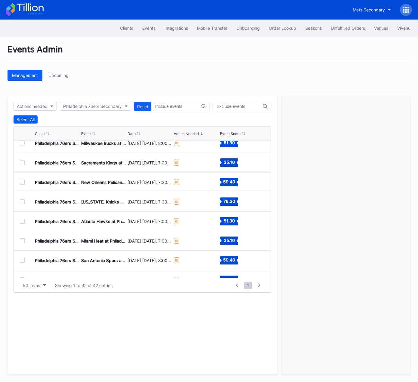
scroll to position [518, 0]
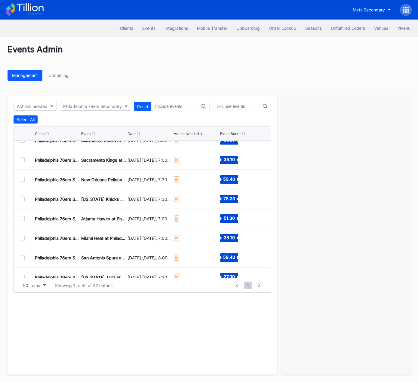
click at [23, 218] on div at bounding box center [22, 218] width 5 height 5
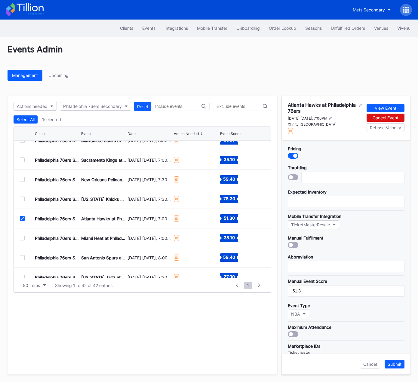
scroll to position [100, 0]
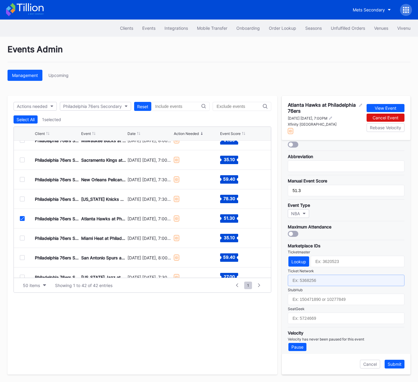
click at [318, 277] on input "text" at bounding box center [346, 280] width 117 height 11
paste input "7341234"
type input "7341234"
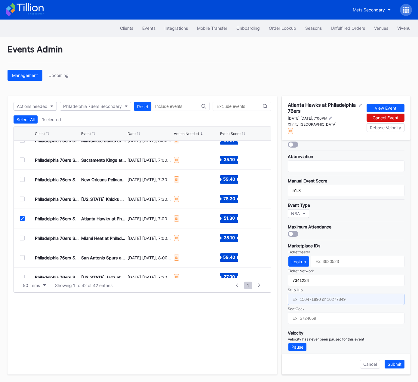
click at [317, 298] on input "text" at bounding box center [346, 299] width 117 height 11
paste input "159045335"
type input "159045335"
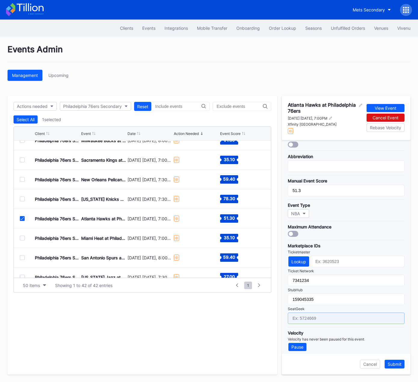
click at [328, 303] on input "text" at bounding box center [346, 317] width 117 height 11
click at [313, 303] on input "text" at bounding box center [346, 317] width 117 height 11
paste input "17669680"
type input "17669680"
click at [390, 303] on div "Submit" at bounding box center [394, 363] width 14 height 5
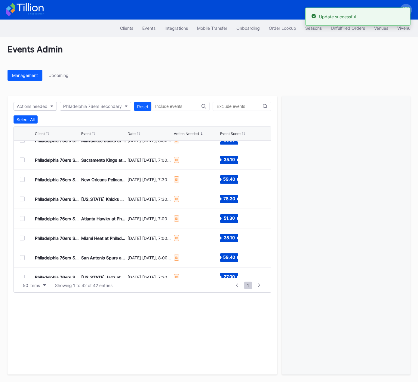
click at [22, 238] on div at bounding box center [22, 238] width 5 height 5
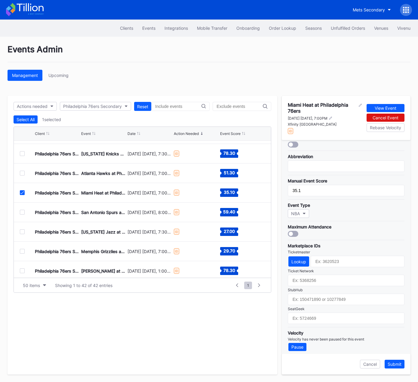
scroll to position [565, 0]
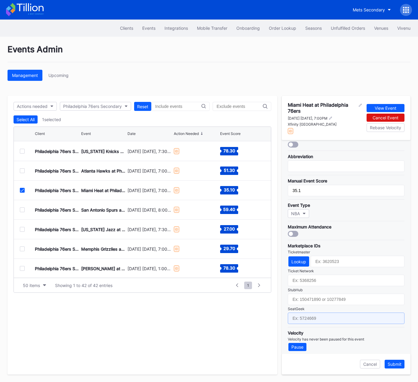
click at [326, 303] on input "text" at bounding box center [346, 317] width 117 height 11
paste input "17669683"
type input "17669683"
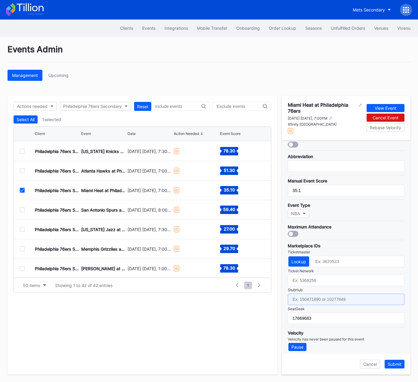
click at [330, 294] on input "text" at bounding box center [346, 299] width 117 height 11
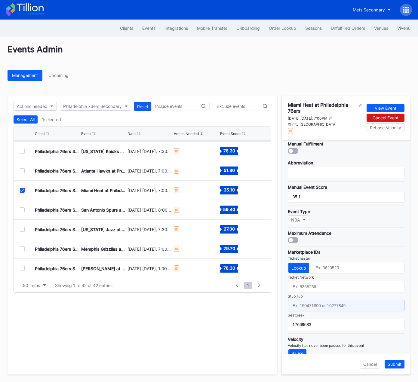
paste input "159045320"
type input "159045320"
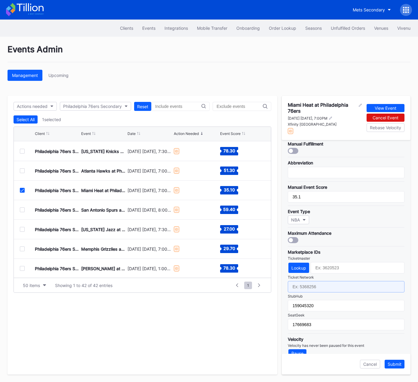
click at [323, 282] on input "text" at bounding box center [346, 286] width 117 height 11
paste input "7341239"
type input "7341239"
click at [393, 303] on div "Submit" at bounding box center [394, 363] width 14 height 5
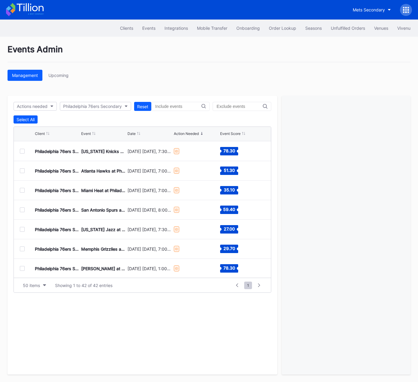
click at [22, 209] on div at bounding box center [22, 209] width 5 height 5
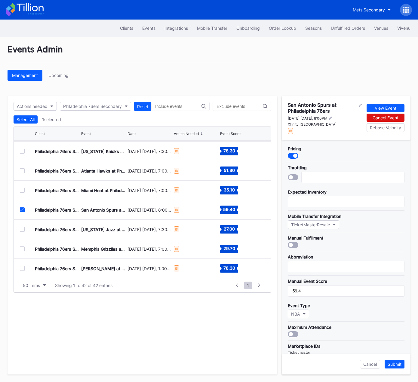
scroll to position [100, 0]
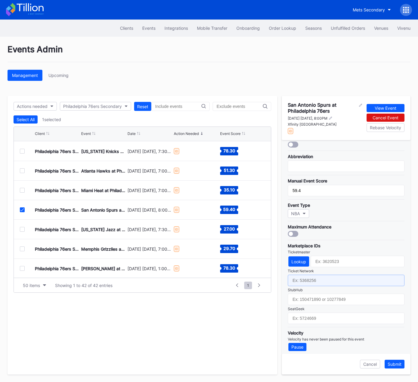
click at [330, 278] on input "text" at bounding box center [346, 280] width 117 height 11
paste input "7341248"
type input "7341248"
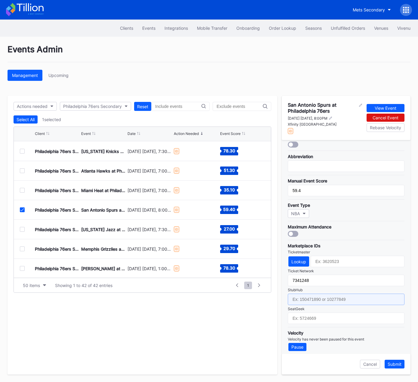
click at [326, 294] on input "text" at bounding box center [346, 299] width 117 height 11
paste input "159045358"
type input "159045358"
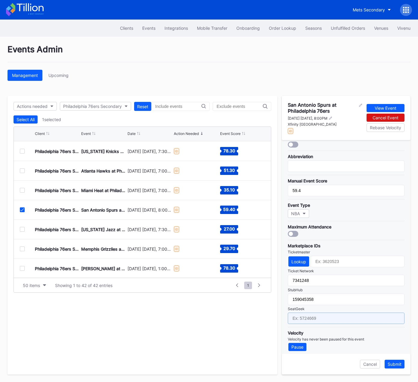
drag, startPoint x: 325, startPoint y: 312, endPoint x: 333, endPoint y: 306, distance: 10.1
click at [325, 303] on input "text" at bounding box center [346, 317] width 117 height 11
paste input "17669684"
type input "17669684"
click at [391, 303] on div "Submit" at bounding box center [394, 363] width 14 height 5
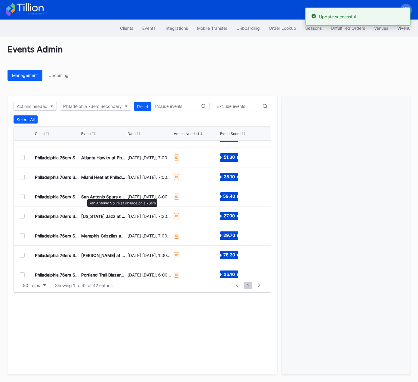
scroll to position [579, 0]
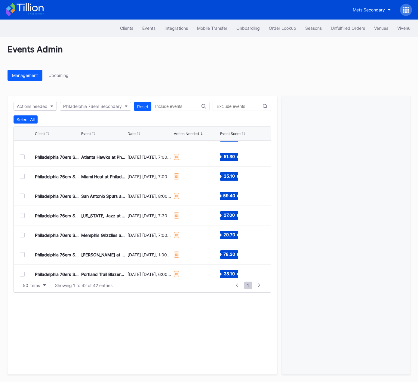
click at [23, 214] on div at bounding box center [22, 215] width 5 height 5
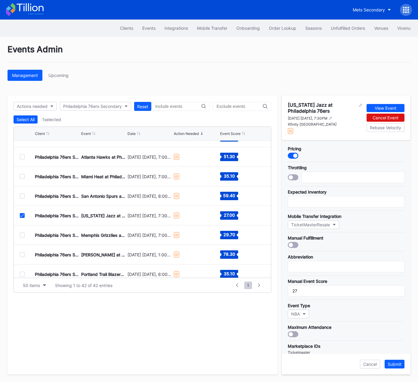
scroll to position [100, 0]
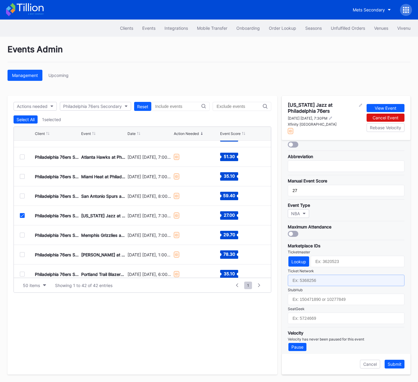
click at [310, 279] on input "text" at bounding box center [346, 280] width 117 height 11
paste input "7341252"
type input "7341252"
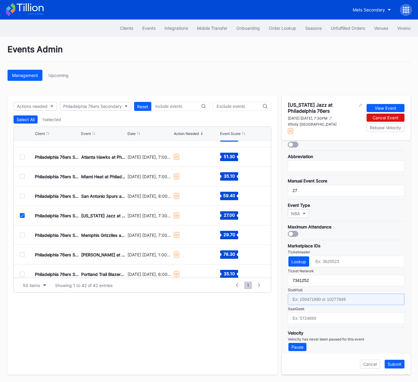
click at [316, 295] on input "text" at bounding box center [346, 299] width 117 height 11
paste input "159045347"
type input "159045347"
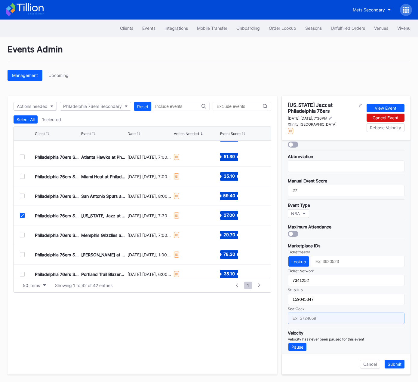
drag, startPoint x: 315, startPoint y: 314, endPoint x: 318, endPoint y: 312, distance: 3.5
click at [315, 303] on input "text" at bounding box center [346, 317] width 117 height 11
paste input "17669687"
type input "17669687"
drag, startPoint x: 396, startPoint y: 362, endPoint x: 392, endPoint y: 356, distance: 7.7
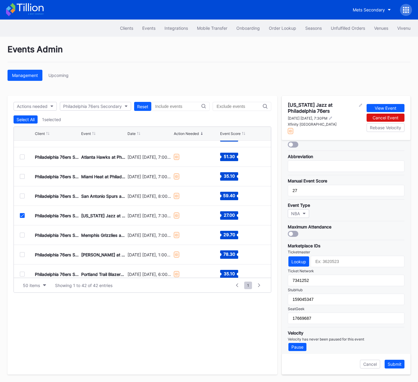
click at [396, 303] on div "Submit" at bounding box center [394, 363] width 14 height 5
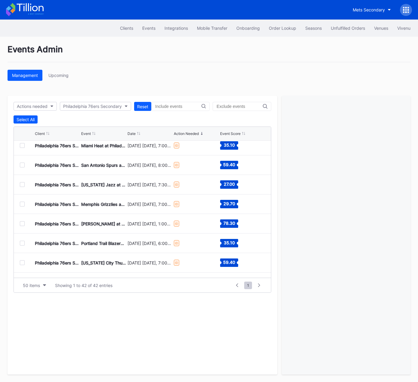
scroll to position [612, 0]
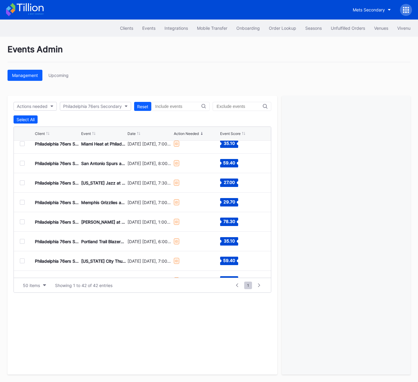
click at [23, 202] on div at bounding box center [22, 202] width 5 height 5
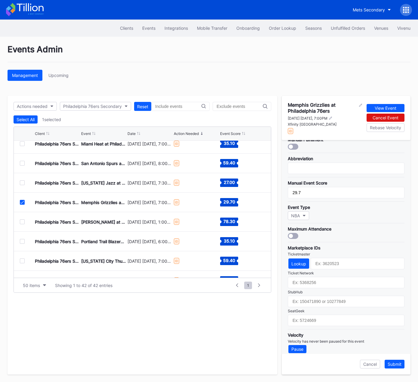
scroll to position [100, 0]
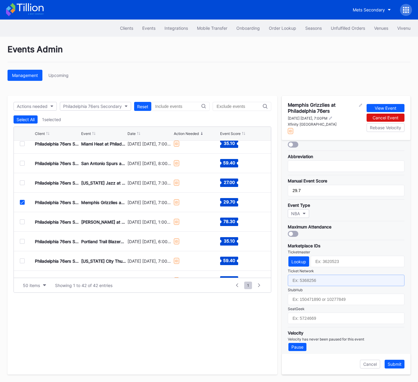
drag, startPoint x: 325, startPoint y: 277, endPoint x: 329, endPoint y: 295, distance: 18.1
click at [325, 277] on input "text" at bounding box center [346, 280] width 117 height 11
paste input "17669688"
type input "17669688"
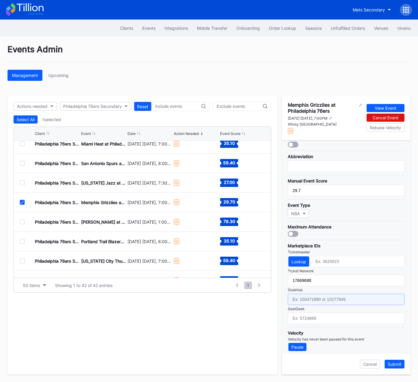
click at [332, 298] on input "text" at bounding box center [346, 299] width 117 height 11
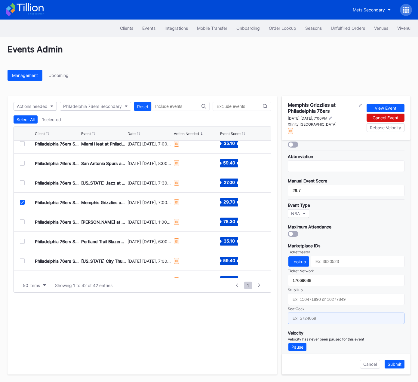
click at [319, 303] on div "Pricing Throttling Expected Inventory Mobile Transfer Integration TicketMasterR…" at bounding box center [346, 247] width 129 height 214
click at [320, 303] on input "text" at bounding box center [346, 317] width 117 height 11
paste input "17669688"
type input "17669688"
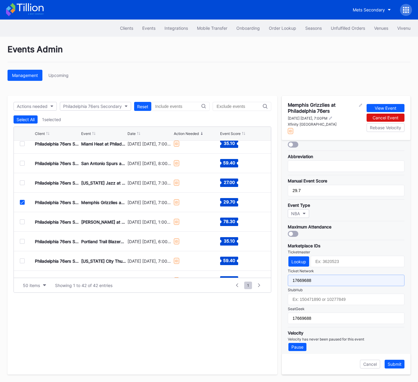
click at [319, 278] on input "17669688" at bounding box center [346, 280] width 117 height 11
paste input "159045357"
type input "159045357"
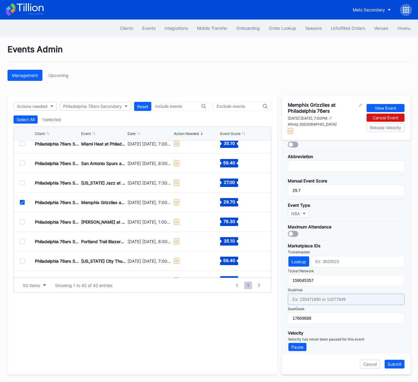
click at [314, 295] on input "text" at bounding box center [346, 299] width 117 height 11
paste input "159045357"
type input "159045357"
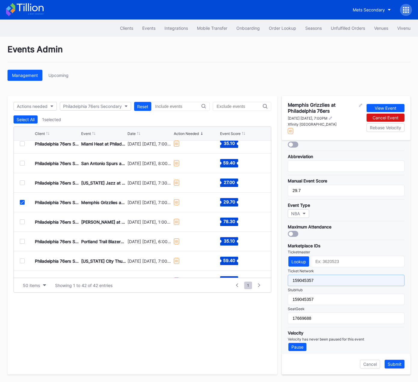
click at [318, 275] on input "159045357" at bounding box center [346, 280] width 117 height 11
paste input "7341259"
type input "7341259"
click at [396, 303] on div "Submit" at bounding box center [394, 363] width 14 height 5
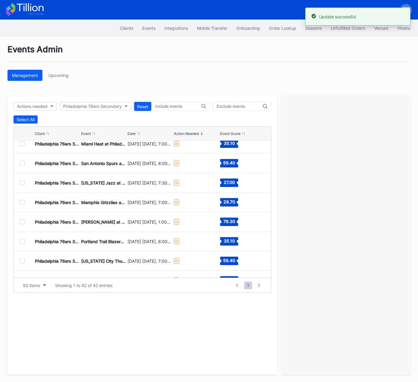
click at [23, 221] on div at bounding box center [22, 221] width 5 height 5
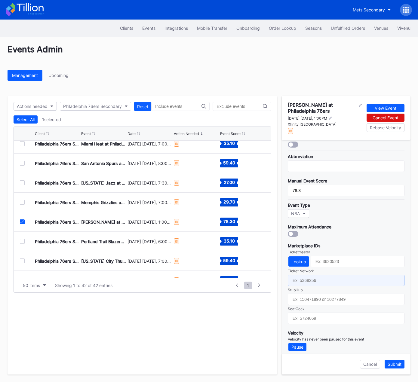
click at [323, 277] on input "text" at bounding box center [346, 280] width 117 height 11
paste input "7341263"
type input "7341263"
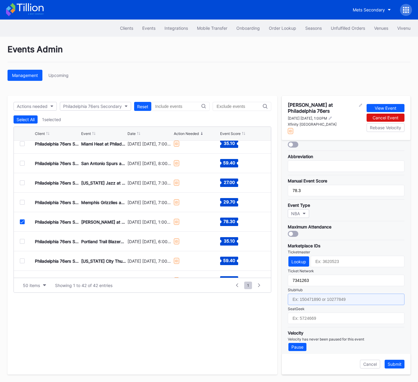
click at [323, 294] on input "text" at bounding box center [346, 299] width 117 height 11
paste input "159045332"
type input "159045332"
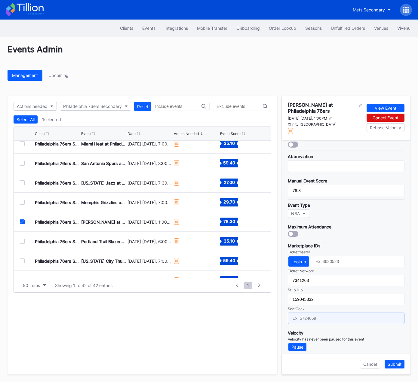
click at [321, 303] on input "text" at bounding box center [346, 317] width 117 height 11
paste input "17669690"
type input "17669690"
click at [395, 303] on div "Submit" at bounding box center [394, 363] width 14 height 5
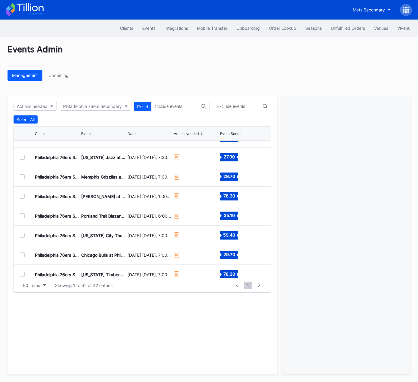
scroll to position [640, 0]
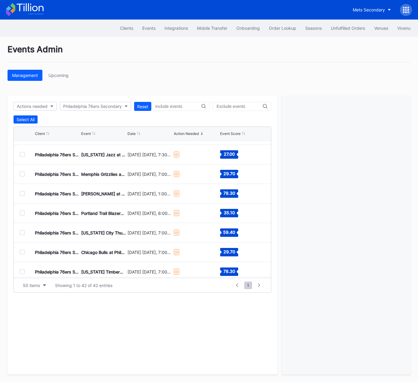
click at [19, 193] on div "Philadelphia 76ers Secondary Brooklyn Nets at Philadelphia 76ers March 14 Satur…" at bounding box center [142, 194] width 257 height 20
click at [20, 193] on div at bounding box center [22, 193] width 5 height 5
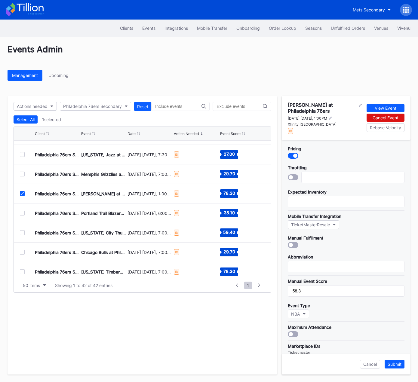
scroll to position [100, 0]
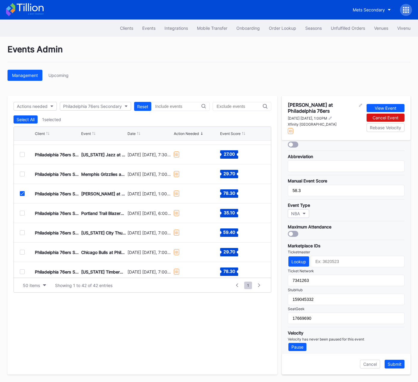
drag, startPoint x: 22, startPoint y: 194, endPoint x: 20, endPoint y: 199, distance: 5.0
click at [22, 194] on icon at bounding box center [22, 193] width 4 height 3
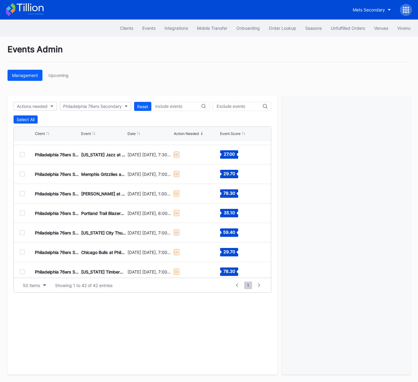
click at [22, 212] on div at bounding box center [22, 213] width 5 height 5
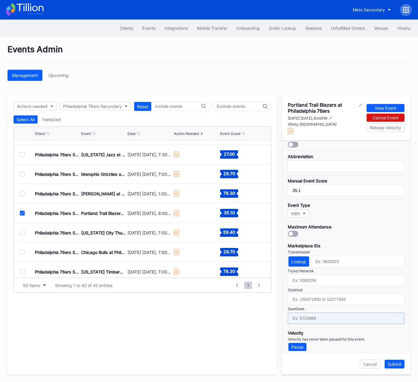
click at [321, 303] on input "text" at bounding box center [346, 317] width 117 height 11
paste input "17669693"
type input "17669693"
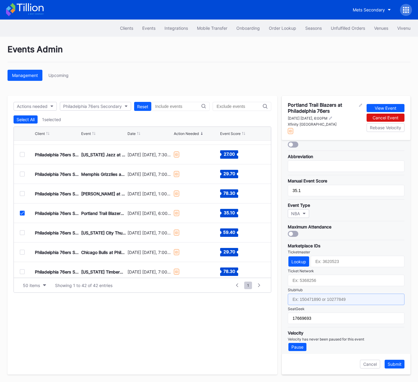
click at [328, 295] on input "text" at bounding box center [346, 299] width 117 height 11
paste input "159045339"
type input "159045339"
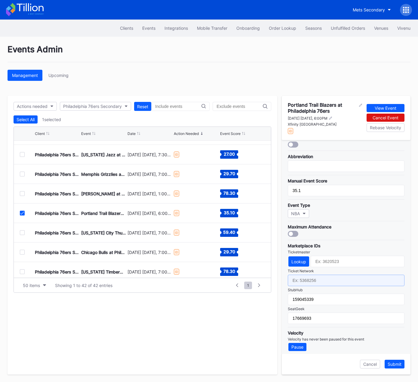
click at [317, 279] on input "text" at bounding box center [346, 280] width 117 height 11
paste input "7341270"
type input "7341270"
click at [398, 303] on div "Submit" at bounding box center [394, 363] width 14 height 5
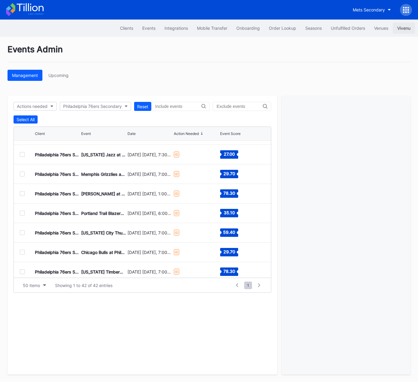
scroll to position [655, 0]
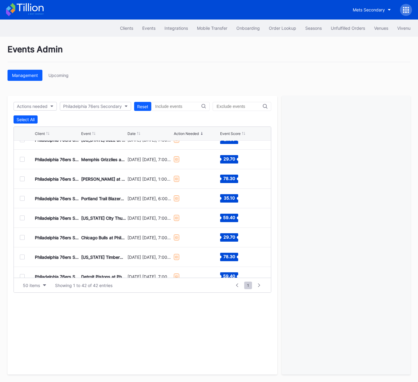
click at [22, 218] on div at bounding box center [22, 217] width 5 height 5
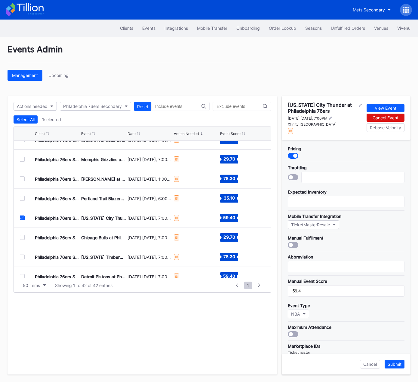
scroll to position [100, 0]
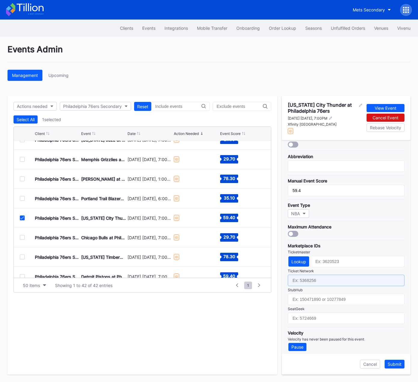
drag, startPoint x: 330, startPoint y: 277, endPoint x: 330, endPoint y: 290, distance: 12.9
click at [330, 277] on input "text" at bounding box center [346, 280] width 117 height 11
paste input "7341276"
type input "7341276"
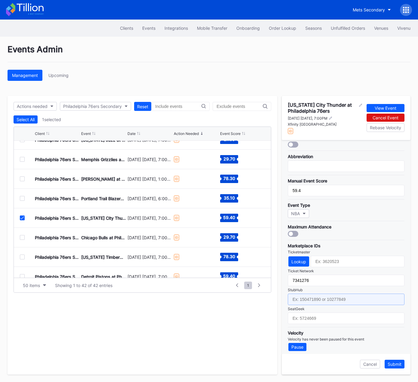
click at [330, 296] on input "text" at bounding box center [346, 299] width 117 height 11
paste input "159045324"
type input "159045324"
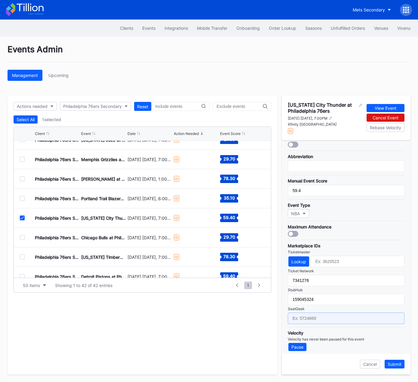
drag, startPoint x: 326, startPoint y: 316, endPoint x: 408, endPoint y: 254, distance: 102.9
click at [326, 303] on input "text" at bounding box center [346, 317] width 117 height 11
paste input "17669695"
type input "17669695"
click at [394, 303] on div "Submit" at bounding box center [394, 363] width 14 height 5
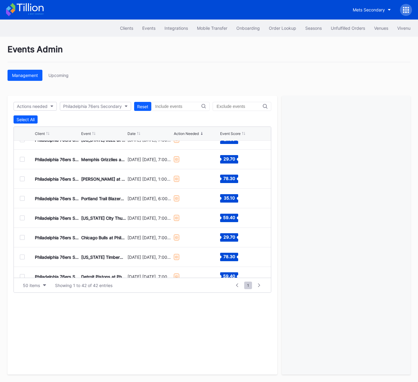
click at [22, 236] on div at bounding box center [22, 237] width 5 height 5
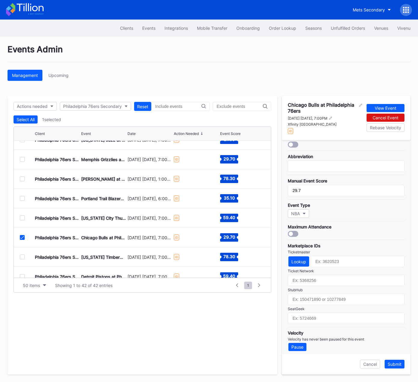
click at [325, 303] on div "Pricing Throttling Expected Inventory Mobile Transfer Integration TicketMasterR…" at bounding box center [346, 247] width 129 height 214
click at [324, 303] on input "text" at bounding box center [346, 317] width 117 height 11
paste input "17669696"
type input "17669696"
click at [331, 295] on input "text" at bounding box center [346, 299] width 117 height 11
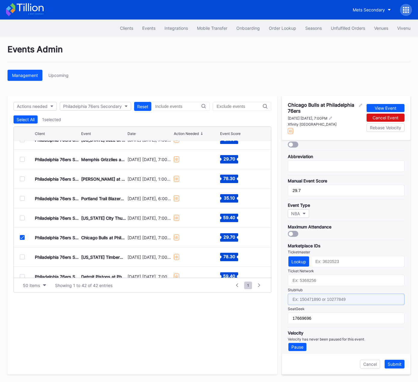
paste input "159045319"
type input "159045319"
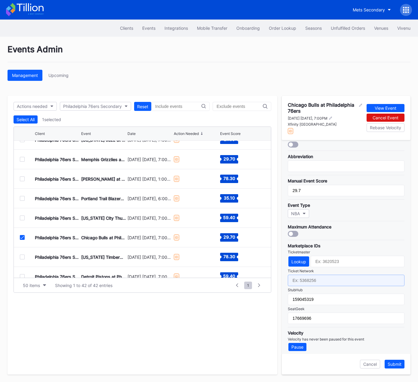
click at [355, 282] on input "text" at bounding box center [346, 280] width 117 height 11
paste input "7341283"
type input "7341283"
click at [394, 303] on div "Submit" at bounding box center [394, 363] width 14 height 5
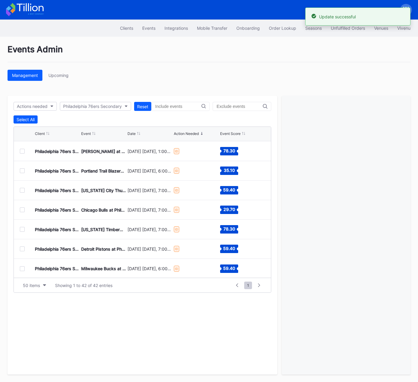
scroll to position [683, 0]
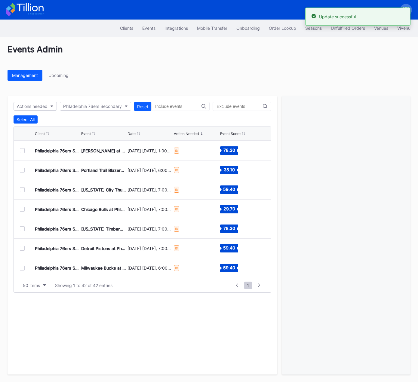
click at [23, 228] on div at bounding box center [22, 228] width 5 height 5
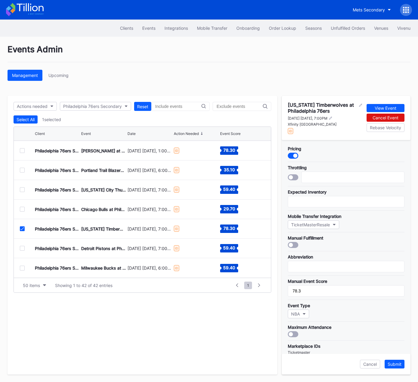
scroll to position [100, 0]
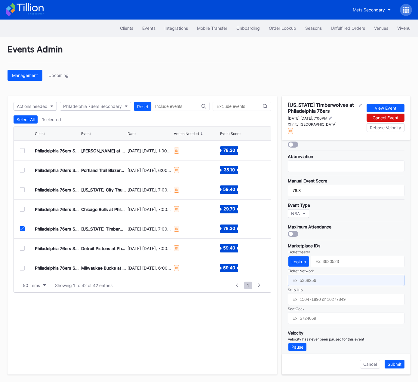
drag, startPoint x: 325, startPoint y: 278, endPoint x: 324, endPoint y: 289, distance: 10.8
click at [325, 278] on input "text" at bounding box center [346, 280] width 117 height 11
paste input "7341294"
type input "7341294"
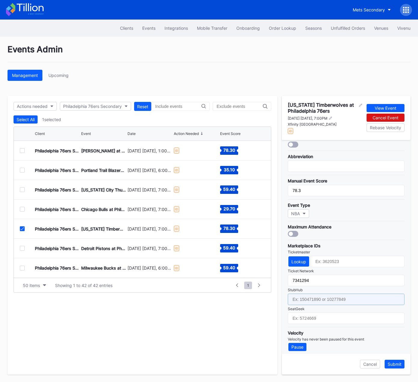
click at [324, 297] on input "text" at bounding box center [346, 299] width 117 height 11
paste input "159045348"
type input "159045348"
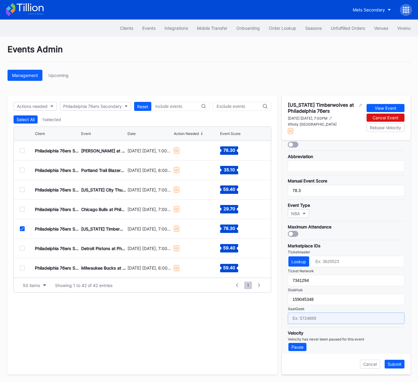
click at [324, 303] on input "text" at bounding box center [346, 317] width 117 height 11
paste input "17669699"
type input "17669699"
click at [397, 303] on div "Submit" at bounding box center [394, 363] width 14 height 5
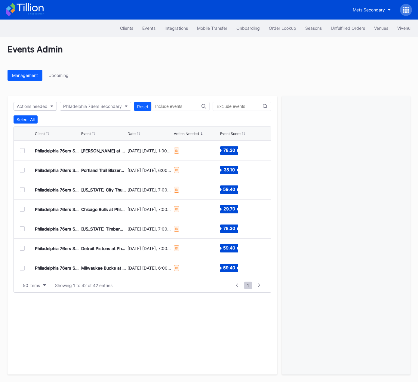
click at [22, 248] on div at bounding box center [22, 248] width 5 height 5
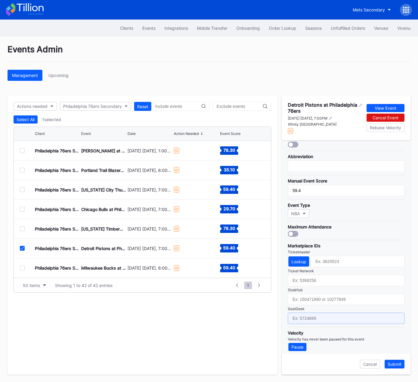
click at [323, 303] on input "text" at bounding box center [346, 317] width 117 height 11
paste input "17669701"
type input "17669701"
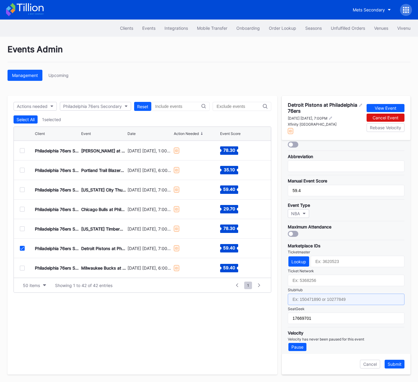
click at [330, 294] on input "text" at bounding box center [346, 299] width 117 height 11
paste input "159045318"
type input "159045318"
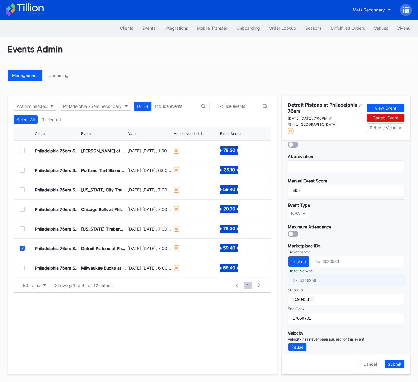
click at [321, 277] on input "text" at bounding box center [346, 280] width 117 height 11
paste input "7341300"
type input "7341300"
click at [392, 303] on div "Submit" at bounding box center [394, 363] width 14 height 5
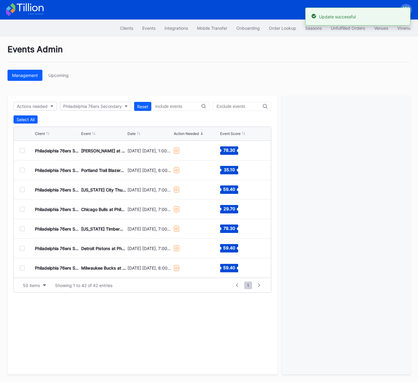
click at [22, 267] on div at bounding box center [22, 268] width 5 height 5
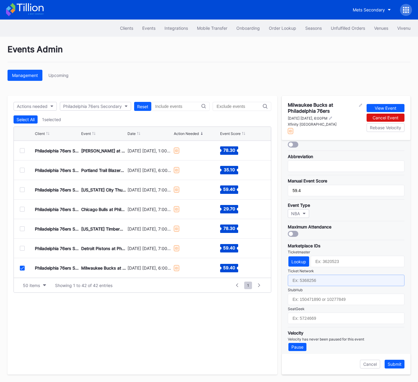
click at [313, 279] on input "text" at bounding box center [346, 280] width 117 height 11
paste input "7341307"
type input "7341307"
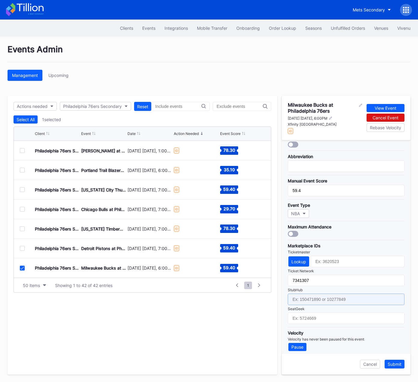
click at [313, 298] on input "text" at bounding box center [346, 299] width 117 height 11
paste input "159045338"
type input "159045338"
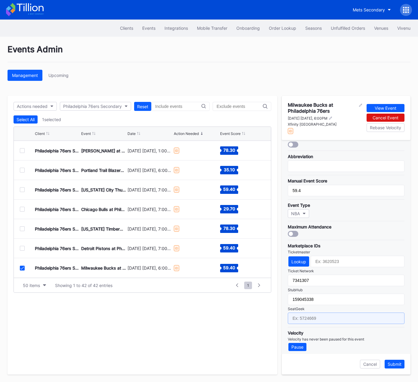
drag, startPoint x: 336, startPoint y: 311, endPoint x: 355, endPoint y: 299, distance: 22.0
click at [336, 303] on input "text" at bounding box center [346, 317] width 117 height 11
paste
type input "17669702"
click at [392, 303] on div "Submit" at bounding box center [394, 363] width 14 height 5
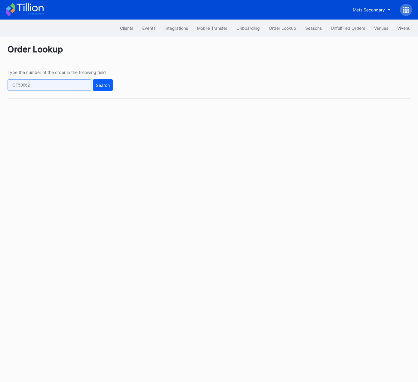
click at [77, 84] on input "text" at bounding box center [50, 84] width 84 height 11
paste input "75016799"
type input "75016799"
click at [99, 85] on div "Search" at bounding box center [103, 85] width 14 height 5
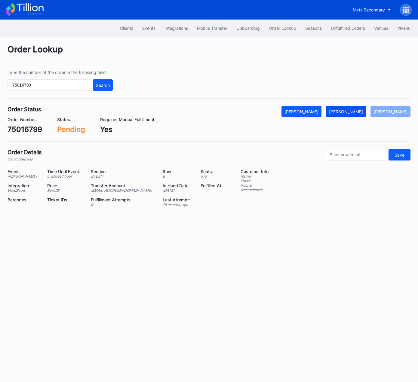
click at [353, 111] on div "Mark Fulfilled" at bounding box center [346, 111] width 34 height 5
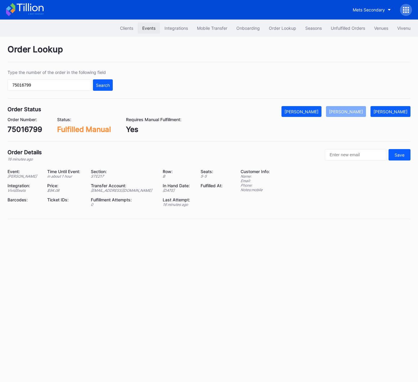
click at [148, 25] on button "Events" at bounding box center [149, 28] width 22 height 11
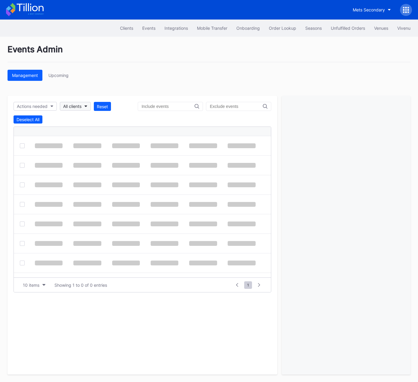
click at [72, 103] on button "All clients" at bounding box center [75, 106] width 31 height 9
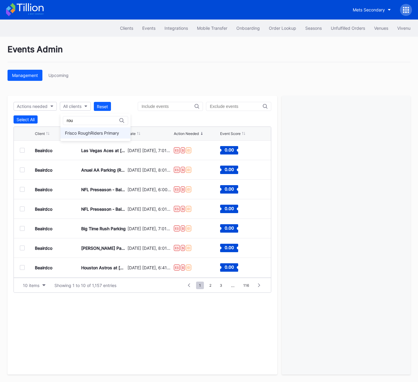
type input "rou"
click at [83, 131] on div "Frisco RoughRiders Primary" at bounding box center [92, 132] width 54 height 5
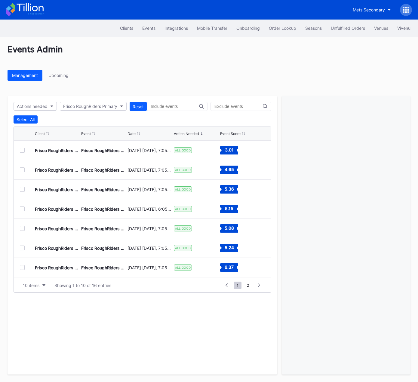
click at [20, 150] on div at bounding box center [22, 150] width 5 height 5
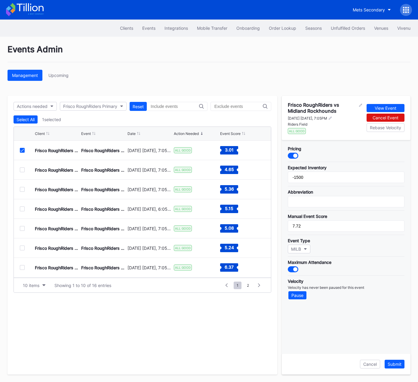
click at [295, 157] on div at bounding box center [293, 156] width 11 height 6
click at [391, 364] on div "Submit" at bounding box center [394, 363] width 14 height 5
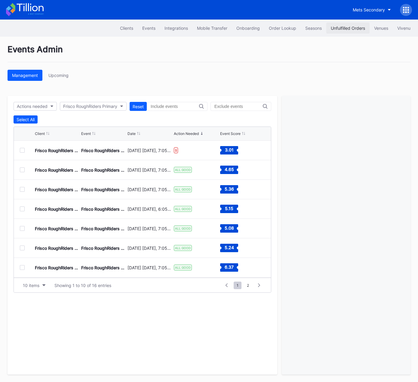
click at [350, 24] on button "Unfulfilled Orders" at bounding box center [347, 28] width 43 height 11
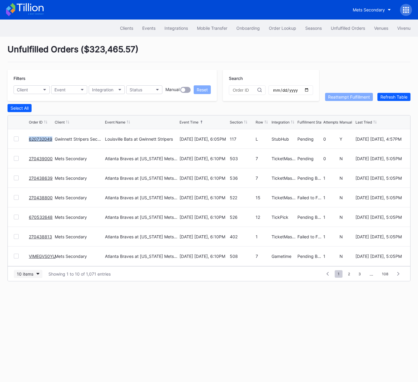
click at [25, 273] on div "10 items" at bounding box center [25, 273] width 17 height 5
click at [29, 296] on div "50 items" at bounding box center [28, 299] width 29 height 11
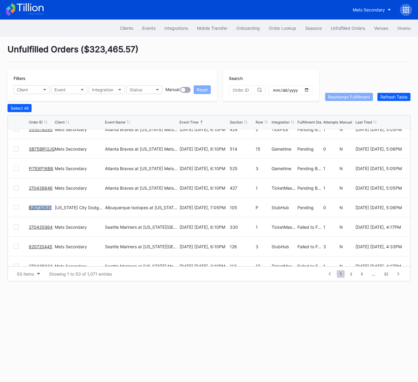
scroll to position [322, 0]
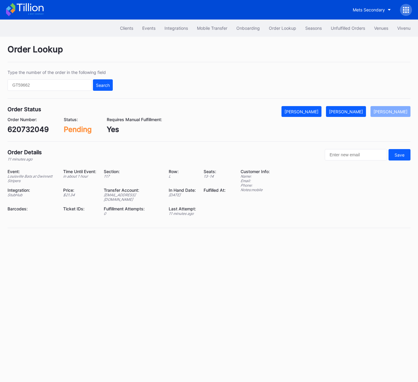
click at [28, 130] on div "620732049" at bounding box center [28, 129] width 41 height 9
copy div "620732049"
drag, startPoint x: 355, startPoint y: 111, endPoint x: 417, endPoint y: 62, distance: 79.0
click at [355, 111] on div "[PERSON_NAME]" at bounding box center [346, 111] width 34 height 5
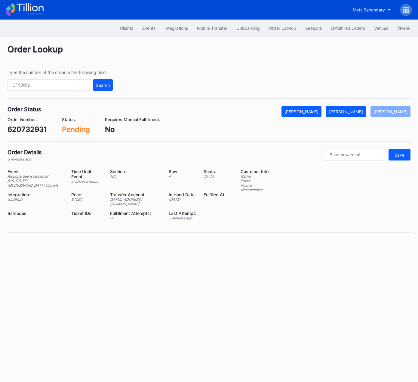
click at [28, 130] on div "620732931" at bounding box center [27, 129] width 39 height 9
copy div "620732931"
click at [348, 109] on div "[PERSON_NAME]" at bounding box center [346, 111] width 34 height 5
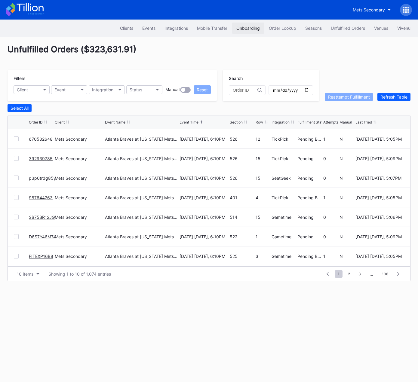
click at [256, 31] on button "Onboarding" at bounding box center [248, 28] width 32 height 11
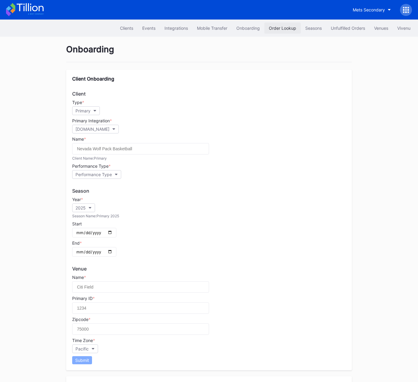
click at [285, 28] on div "Order Lookup" at bounding box center [282, 28] width 27 height 5
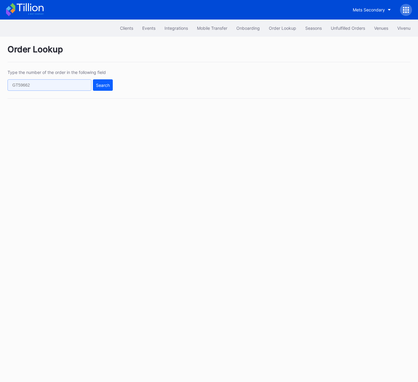
drag, startPoint x: 73, startPoint y: 86, endPoint x: 87, endPoint y: 88, distance: 13.6
click at [74, 86] on input "text" at bounding box center [50, 84] width 84 height 11
paste input "620733094"
type input "620733094"
click at [104, 88] on button "Search" at bounding box center [103, 84] width 20 height 11
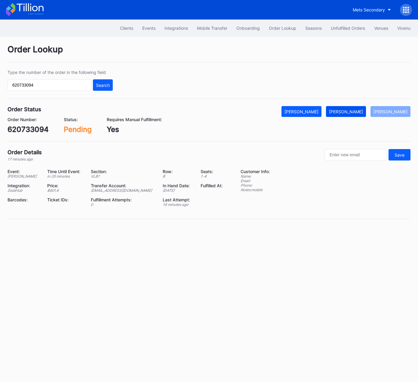
click at [354, 113] on div "[PERSON_NAME]" at bounding box center [346, 111] width 34 height 5
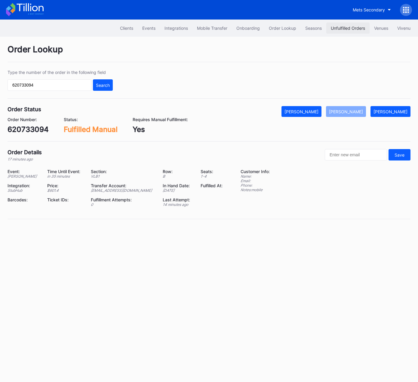
click at [342, 26] on div "Unfulfilled Orders" at bounding box center [347, 28] width 34 height 5
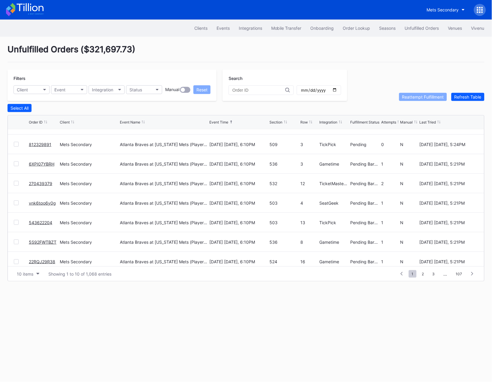
scroll to position [58, 0]
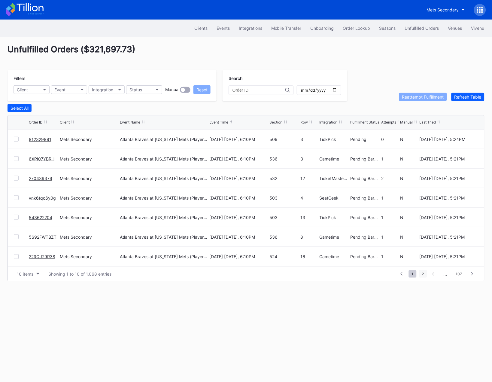
click at [417, 273] on span "2" at bounding box center [423, 274] width 8 height 8
click at [417, 276] on span "3" at bounding box center [423, 274] width 8 height 8
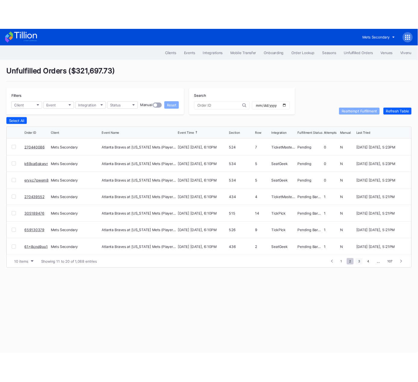
scroll to position [0, 0]
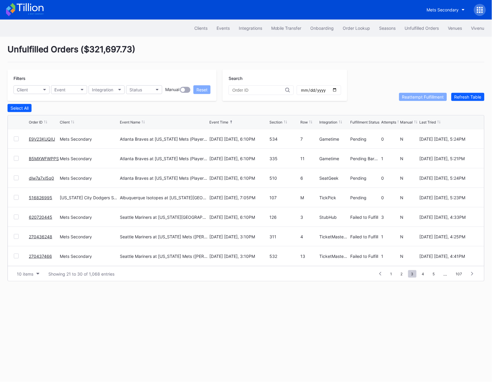
click at [41, 196] on link "516826995" at bounding box center [40, 197] width 23 height 5
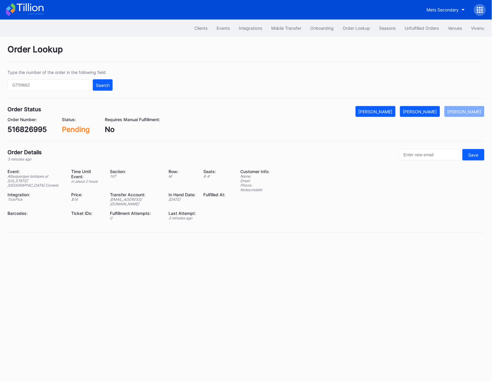
click at [32, 131] on div "516826995" at bounding box center [27, 129] width 39 height 9
copy div "516826995"
drag, startPoint x: 431, startPoint y: 114, endPoint x: 456, endPoint y: 118, distance: 25.2
click at [417, 114] on button "[PERSON_NAME]" at bounding box center [420, 111] width 40 height 11
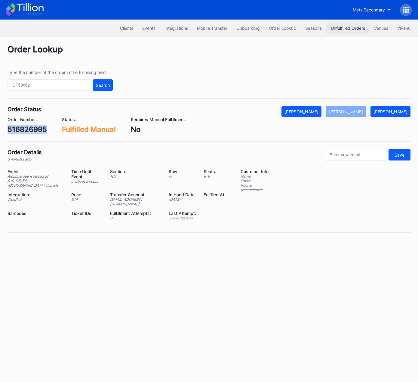
click at [340, 27] on div "Unfulfilled Orders" at bounding box center [347, 28] width 34 height 5
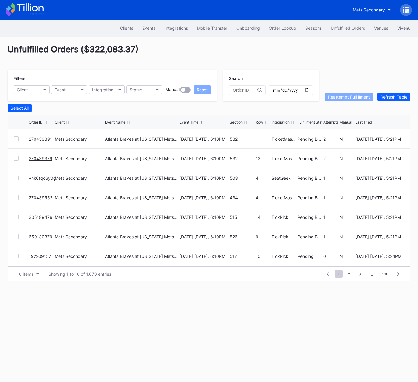
scroll to position [1, 0]
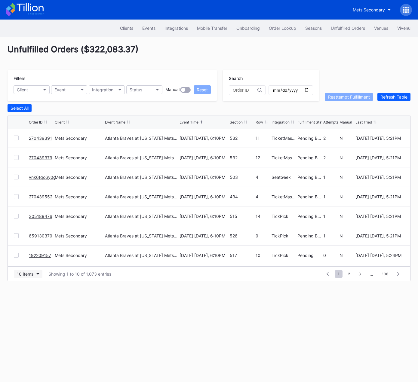
click at [28, 277] on button "10 items" at bounding box center [28, 274] width 29 height 8
click at [33, 300] on div "50 items" at bounding box center [26, 299] width 17 height 5
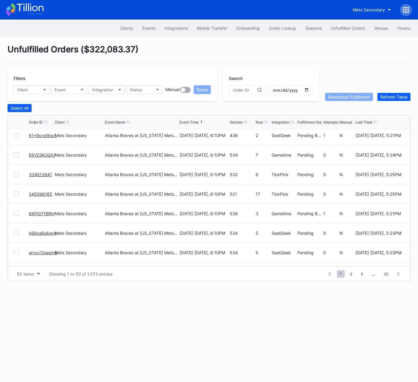
scroll to position [0, 0]
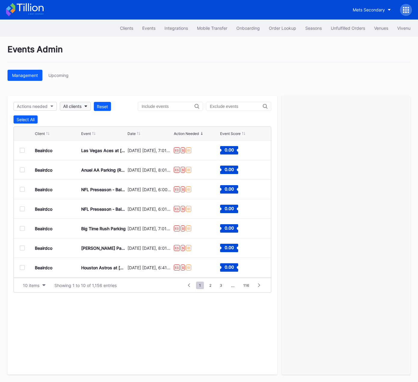
click at [75, 105] on div "All clients" at bounding box center [72, 106] width 18 height 5
type input "76"
click at [72, 131] on div "Philadelphia 76ers Secondary" at bounding box center [94, 132] width 59 height 5
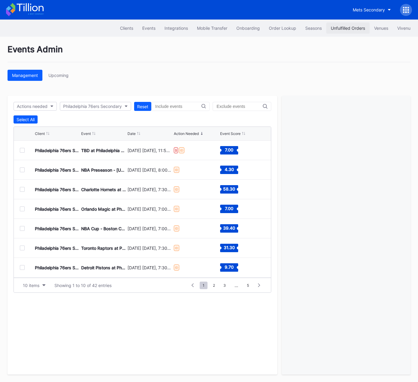
click at [339, 28] on div "Unfulfilled Orders" at bounding box center [347, 28] width 34 height 5
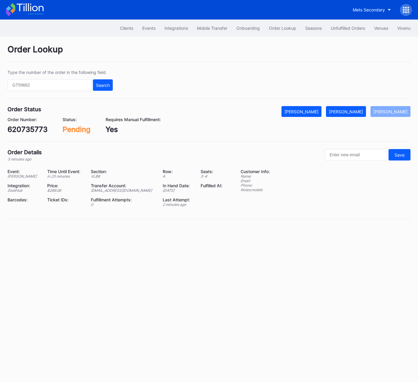
click at [29, 131] on div "620735773" at bounding box center [28, 129] width 40 height 9
copy div "620735773"
click at [362, 112] on div "[PERSON_NAME]" at bounding box center [346, 111] width 34 height 5
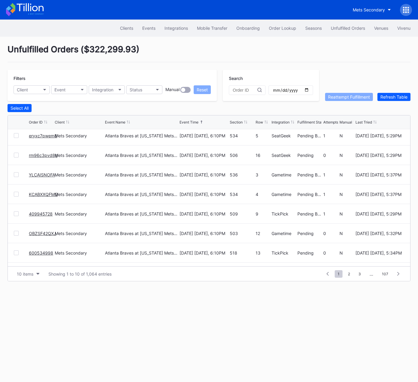
scroll to position [58, 0]
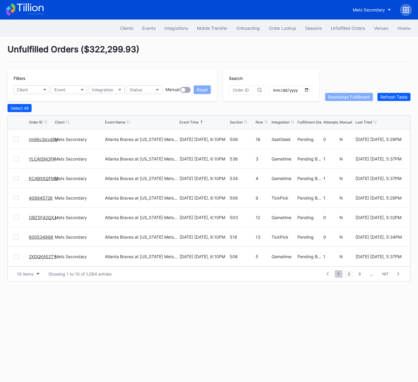
click at [349, 273] on span "2" at bounding box center [349, 274] width 8 height 8
click at [349, 274] on span "3" at bounding box center [348, 274] width 8 height 8
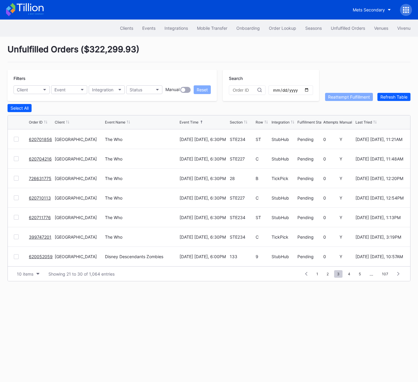
scroll to position [0, 0]
drag, startPoint x: 37, startPoint y: 196, endPoint x: 36, endPoint y: 217, distance: 20.5
click at [49, 218] on link "620704216" at bounding box center [40, 217] width 23 height 5
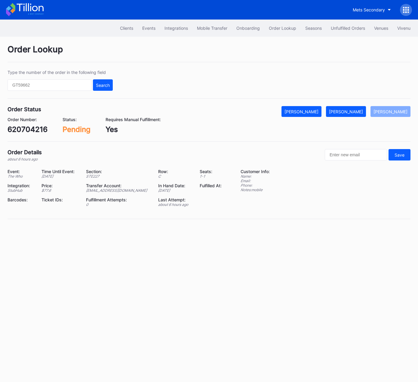
click at [25, 127] on div "620704216" at bounding box center [28, 129] width 40 height 9
copy div "620704216"
click at [349, 111] on div "[PERSON_NAME]" at bounding box center [346, 111] width 34 height 5
click at [33, 129] on div "75016815" at bounding box center [25, 129] width 34 height 9
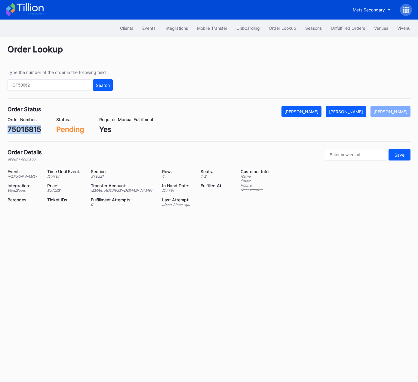
click at [33, 129] on div "75016815" at bounding box center [25, 129] width 34 height 9
copy div "75016815"
click at [357, 113] on div "[PERSON_NAME]" at bounding box center [346, 111] width 34 height 5
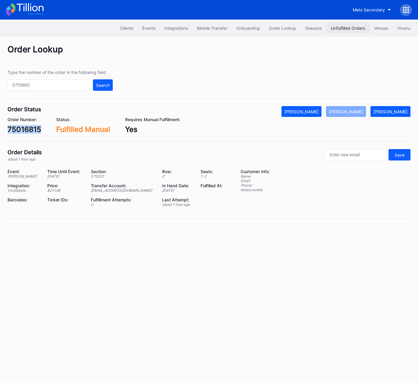
click at [351, 27] on div "Unfulfilled Orders" at bounding box center [347, 28] width 34 height 5
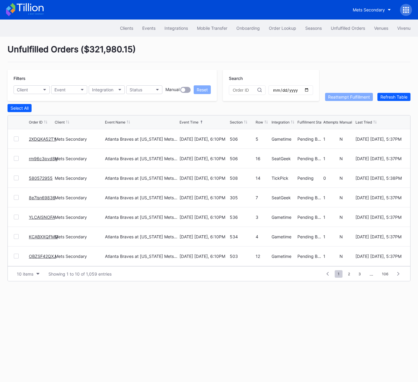
click at [241, 89] on input "text" at bounding box center [245, 90] width 25 height 5
paste input "270440168"
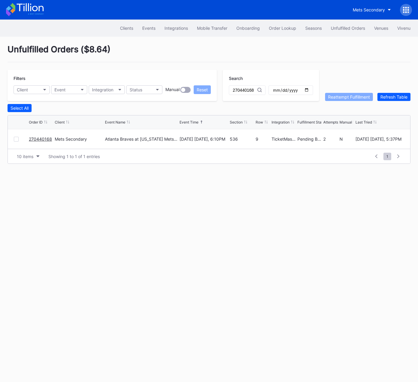
type input "270440168"
drag, startPoint x: 16, startPoint y: 140, endPoint x: 242, endPoint y: 88, distance: 232.1
click at [16, 140] on div at bounding box center [16, 139] width 5 height 5
click at [340, 96] on div "Reattempt Fulfillment" at bounding box center [349, 96] width 42 height 5
click at [338, 29] on div "Unfulfilled Orders" at bounding box center [347, 28] width 34 height 5
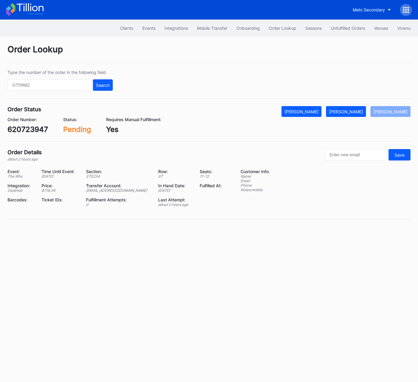
click at [32, 131] on div "620723947" at bounding box center [28, 129] width 41 height 9
copy div "620723947"
click at [358, 110] on div "[PERSON_NAME]" at bounding box center [346, 111] width 34 height 5
click at [26, 131] on div "620700092" at bounding box center [28, 129] width 41 height 9
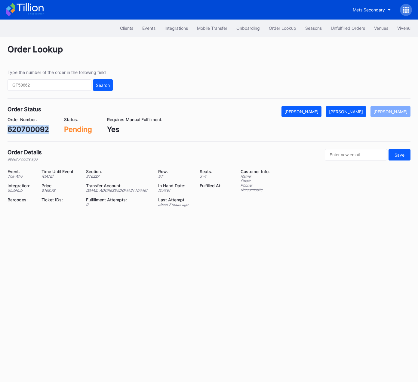
click at [26, 131] on div "620700092" at bounding box center [28, 129] width 41 height 9
copy div "620700092"
drag, startPoint x: 351, startPoint y: 110, endPoint x: 362, endPoint y: 110, distance: 11.4
click at [351, 110] on div "[PERSON_NAME]" at bounding box center [346, 111] width 34 height 5
click at [32, 132] on div "917526929" at bounding box center [27, 129] width 39 height 9
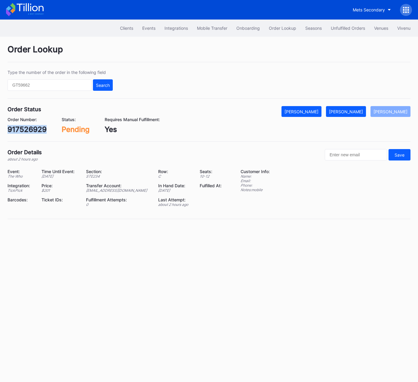
click at [32, 132] on div "917526929" at bounding box center [27, 129] width 39 height 9
copy div "917526929"
drag, startPoint x: 352, startPoint y: 111, endPoint x: 358, endPoint y: 109, distance: 6.4
click at [352, 111] on div "[PERSON_NAME]" at bounding box center [346, 111] width 34 height 5
drag, startPoint x: 349, startPoint y: 111, endPoint x: 346, endPoint y: 111, distance: 3.0
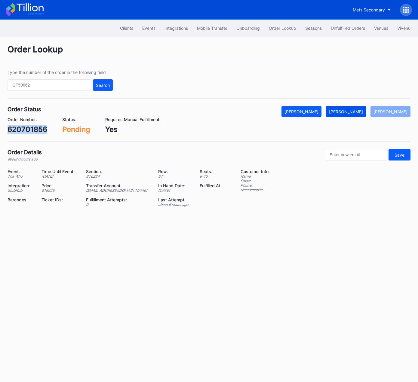
click at [349, 111] on div "[PERSON_NAME]" at bounding box center [346, 111] width 34 height 5
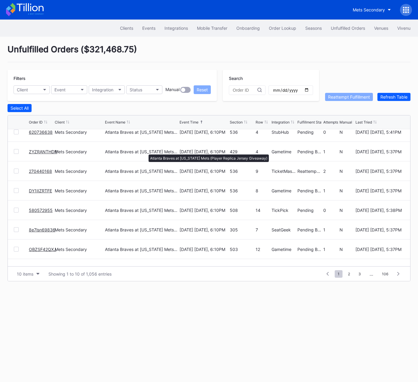
scroll to position [58, 0]
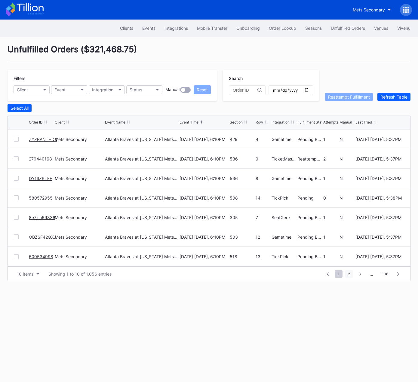
click at [350, 275] on span "2" at bounding box center [349, 274] width 8 height 8
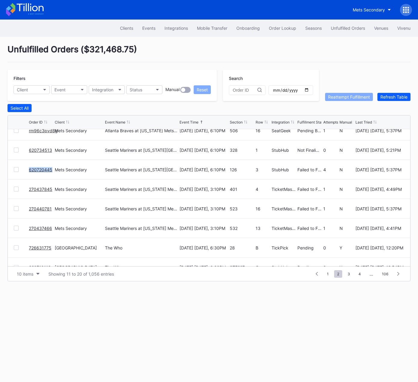
scroll to position [48, 0]
click at [16, 188] on div at bounding box center [16, 188] width 5 height 5
click at [16, 208] on div at bounding box center [16, 208] width 5 height 5
click at [16, 226] on div at bounding box center [16, 227] width 5 height 5
click at [348, 97] on div "Reattempt Fulfillment" at bounding box center [349, 96] width 42 height 5
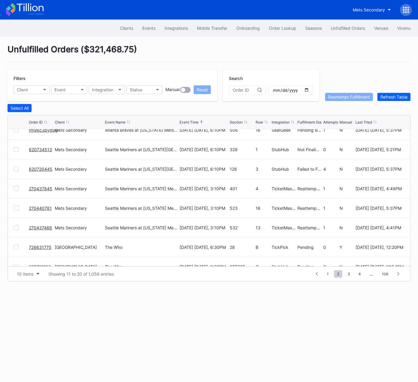
scroll to position [58, 0]
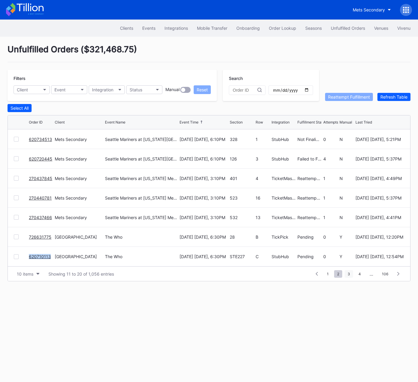
click at [349, 275] on span "3" at bounding box center [348, 274] width 8 height 8
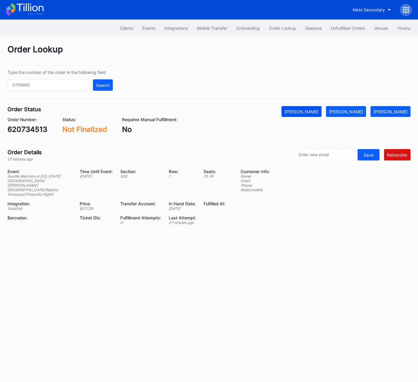
click at [315, 111] on div "[PERSON_NAME]" at bounding box center [301, 111] width 34 height 5
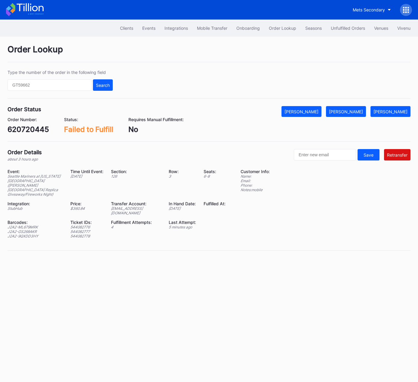
click at [29, 131] on div "620720445" at bounding box center [28, 129] width 41 height 9
copy div "620720445"
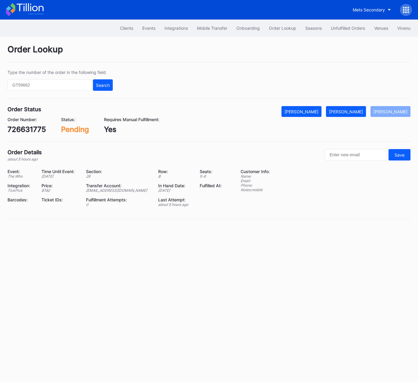
click at [36, 128] on div "726631775" at bounding box center [27, 129] width 38 height 9
copy div "726631775"
click at [361, 111] on div "[PERSON_NAME]" at bounding box center [346, 111] width 34 height 5
click at [24, 128] on div "620710113" at bounding box center [26, 129] width 37 height 9
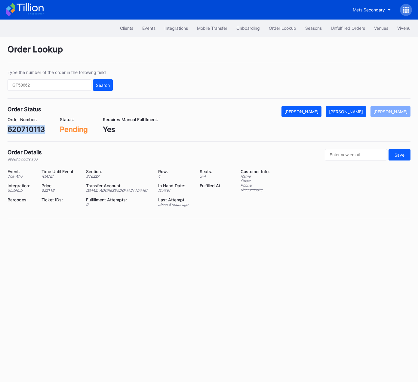
click at [24, 128] on div "620710113" at bounding box center [26, 129] width 37 height 9
copy div "620710113"
click at [360, 111] on div "[PERSON_NAME]" at bounding box center [346, 111] width 34 height 5
click at [33, 129] on div "620711776" at bounding box center [27, 129] width 38 height 9
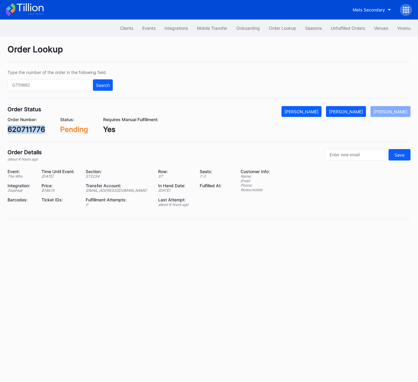
copy div "620711776"
click at [357, 111] on div "[PERSON_NAME]" at bounding box center [346, 111] width 34 height 5
click at [44, 133] on div "399747201" at bounding box center [27, 129] width 39 height 9
copy div "399747201"
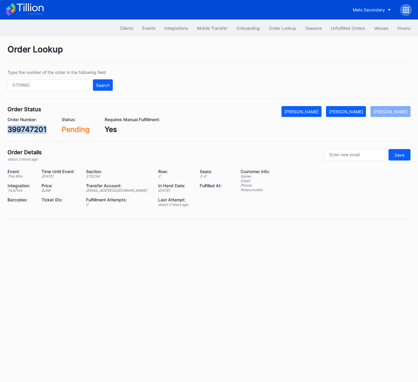
click at [357, 110] on div "[PERSON_NAME]" at bounding box center [346, 111] width 34 height 5
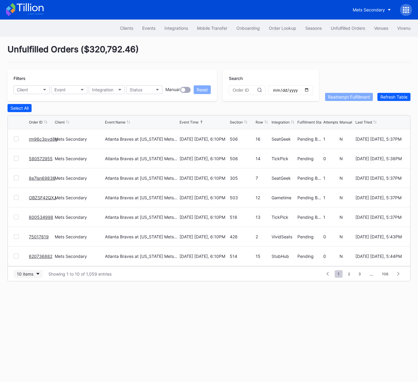
click at [33, 273] on div "10 items" at bounding box center [25, 273] width 17 height 5
drag, startPoint x: 34, startPoint y: 298, endPoint x: 163, endPoint y: 231, distance: 145.0
click at [35, 298] on div "50 items" at bounding box center [26, 299] width 17 height 5
click at [30, 271] on div "10 items" at bounding box center [25, 273] width 17 height 5
drag, startPoint x: 30, startPoint y: 300, endPoint x: 59, endPoint y: 275, distance: 38.0
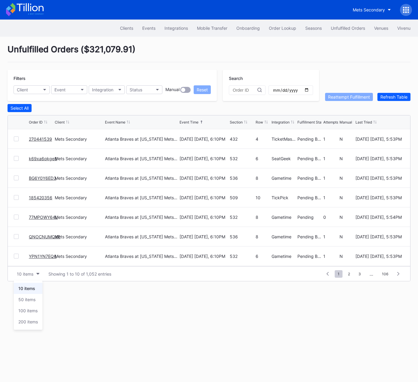
click at [30, 300] on div "50 items" at bounding box center [26, 299] width 17 height 5
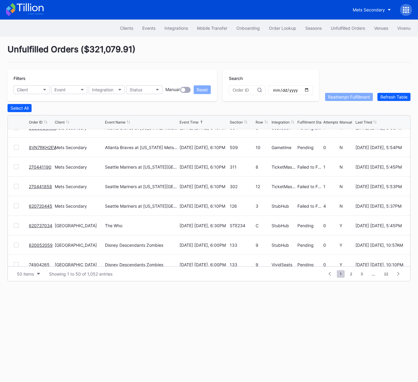
scroll to position [254, 0]
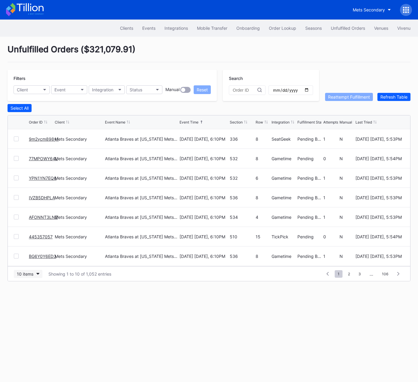
click at [28, 271] on div "10 items" at bounding box center [25, 273] width 17 height 5
click at [24, 299] on div "50 items" at bounding box center [26, 299] width 17 height 5
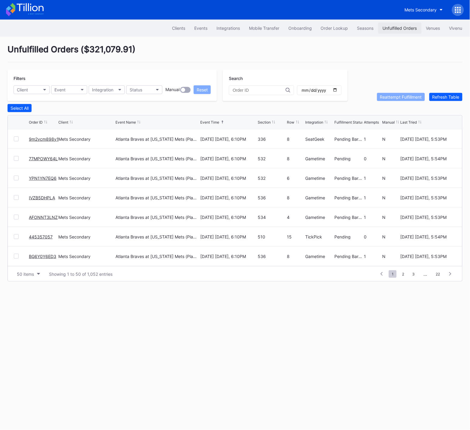
click at [404, 28] on div "Unfulfilled Orders" at bounding box center [399, 28] width 34 height 5
click at [343, 25] on button "Order Lookup" at bounding box center [334, 28] width 36 height 11
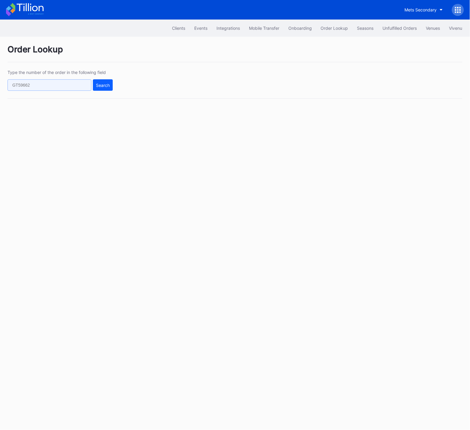
drag, startPoint x: 76, startPoint y: 82, endPoint x: 81, endPoint y: 83, distance: 4.5
click at [77, 82] on input "text" at bounding box center [50, 84] width 84 height 11
paste input "756qs29197n"
type input "756qs29197n"
click at [108, 88] on div "Search" at bounding box center [103, 85] width 14 height 5
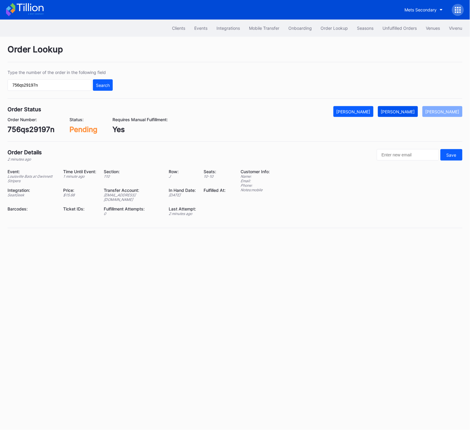
click at [409, 111] on div "[PERSON_NAME]" at bounding box center [398, 111] width 34 height 5
click at [401, 28] on div "Unfulfilled Orders" at bounding box center [399, 28] width 34 height 5
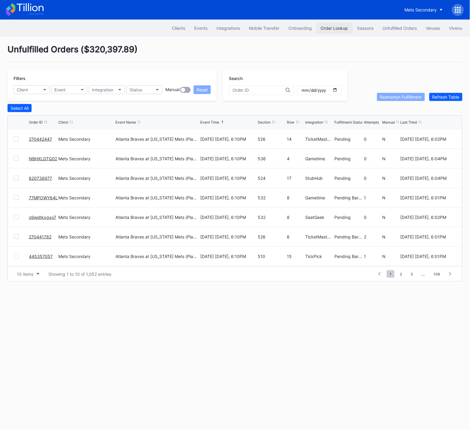
click at [332, 28] on div "Order Lookup" at bounding box center [334, 28] width 27 height 5
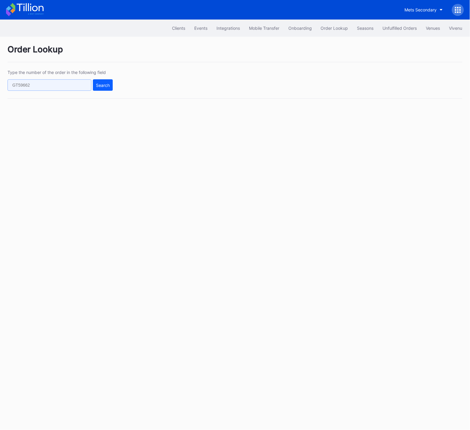
click at [82, 86] on input "text" at bounding box center [50, 84] width 84 height 11
paste input "50504661"
type input "50504661"
click at [102, 85] on div "Search" at bounding box center [103, 85] width 14 height 5
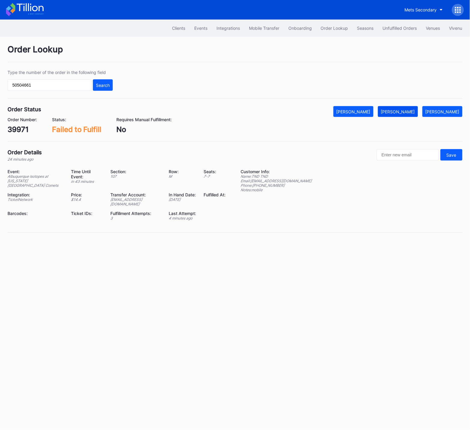
click at [409, 110] on div "[PERSON_NAME]" at bounding box center [398, 111] width 34 height 5
click at [391, 30] on div "Unfulfilled Orders" at bounding box center [399, 28] width 34 height 5
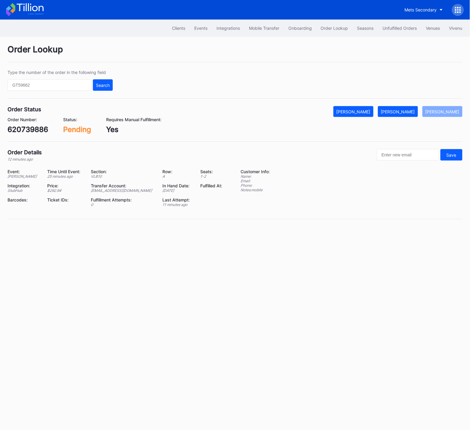
click at [41, 131] on div "620739886" at bounding box center [28, 129] width 41 height 9
copy div "620739886"
click at [405, 110] on div "[PERSON_NAME]" at bounding box center [398, 111] width 34 height 5
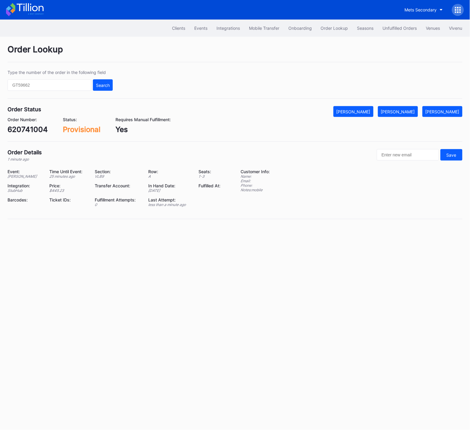
click at [29, 131] on div "620741004" at bounding box center [28, 129] width 40 height 9
copy div "620741004"
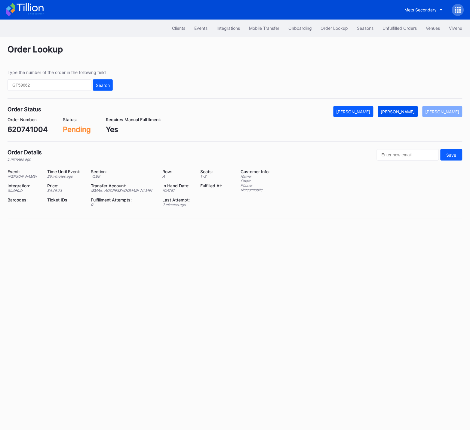
drag, startPoint x: 402, startPoint y: 112, endPoint x: 397, endPoint y: 114, distance: 5.8
click at [402, 112] on div "[PERSON_NAME]" at bounding box center [398, 111] width 34 height 5
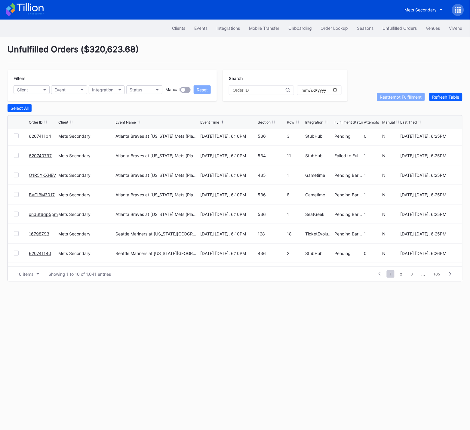
scroll to position [58, 0]
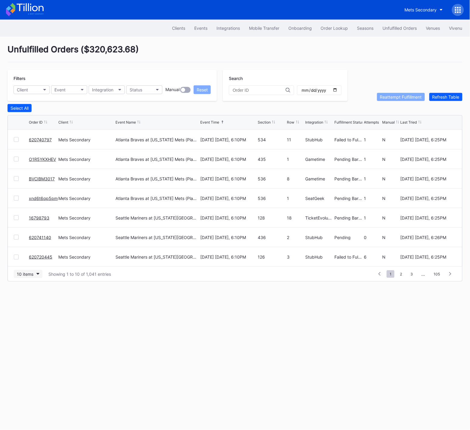
click at [32, 274] on div "10 items" at bounding box center [25, 273] width 17 height 5
click at [24, 301] on div "50 items" at bounding box center [26, 300] width 17 height 5
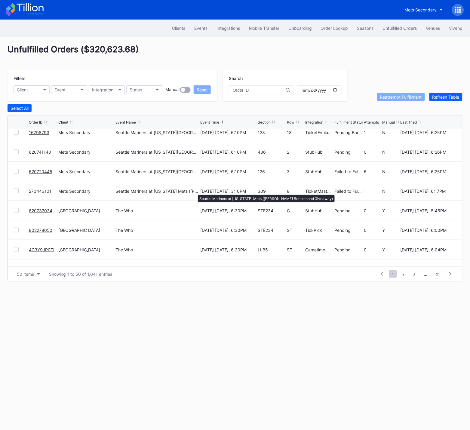
scroll to position [0, 0]
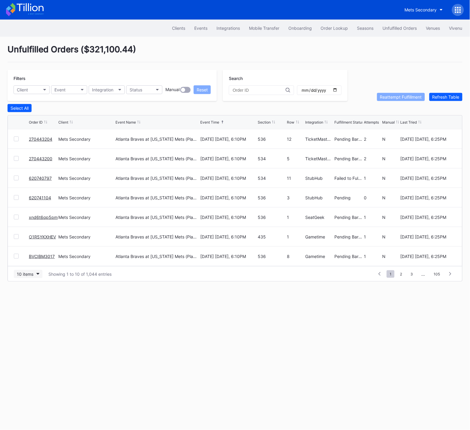
click at [33, 276] on div "10 items" at bounding box center [25, 273] width 17 height 5
drag, startPoint x: 32, startPoint y: 301, endPoint x: 222, endPoint y: 139, distance: 249.4
click at [32, 301] on div "50 items" at bounding box center [26, 300] width 17 height 5
click at [38, 139] on link "5pkocqplvy2" at bounding box center [42, 138] width 26 height 5
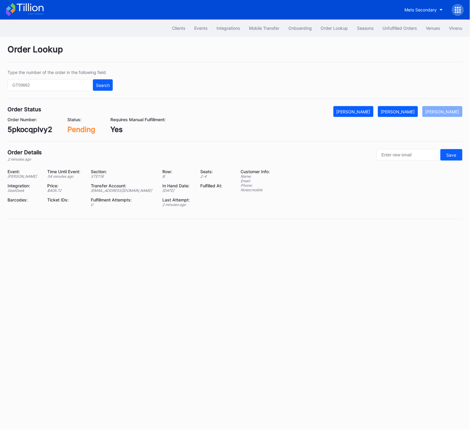
click at [41, 129] on div "5pkocqplvy2" at bounding box center [30, 129] width 45 height 9
click at [40, 129] on div "5pkocqplvy2" at bounding box center [30, 129] width 45 height 9
copy div "5pkocqplvy2"
click at [409, 111] on div "Mark Fulfilled" at bounding box center [398, 111] width 34 height 5
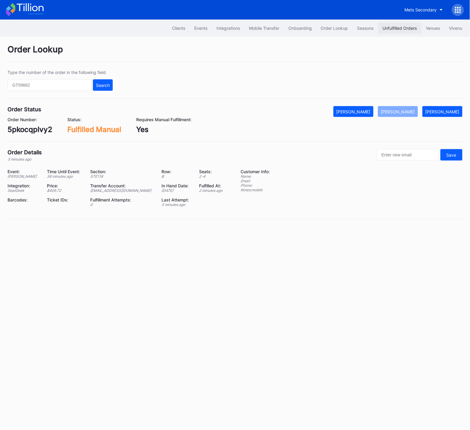
click at [402, 26] on div "Unfulfilled Orders" at bounding box center [399, 28] width 34 height 5
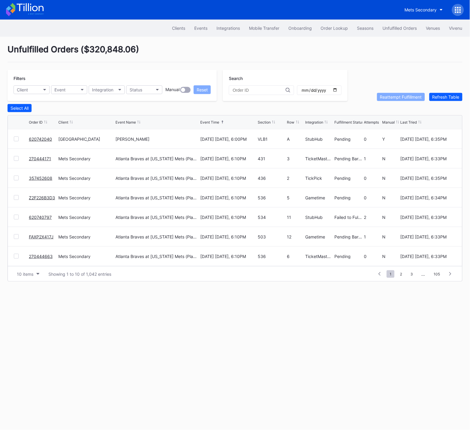
click at [37, 139] on link "620742040" at bounding box center [40, 138] width 23 height 5
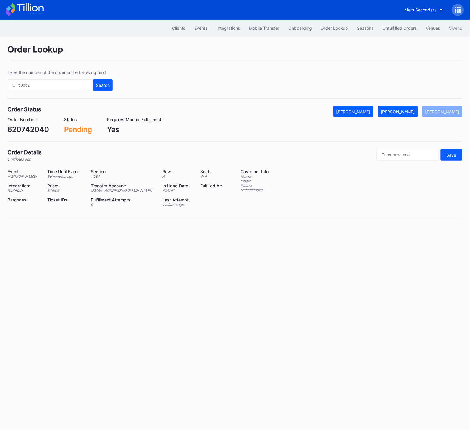
click at [35, 126] on div "620742040" at bounding box center [28, 129] width 41 height 9
click at [34, 126] on div "620742040" at bounding box center [28, 129] width 41 height 9
copy div "620742040"
click at [409, 112] on div "[PERSON_NAME]" at bounding box center [398, 111] width 34 height 5
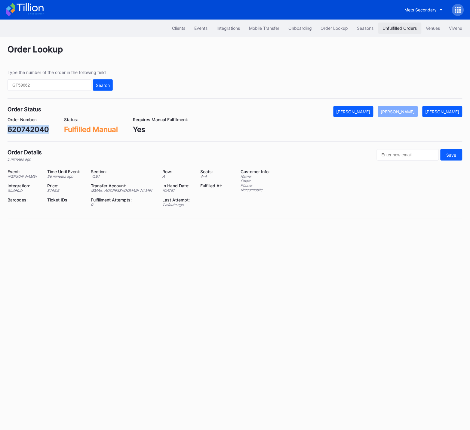
click at [393, 29] on div "Unfulfilled Orders" at bounding box center [399, 28] width 34 height 5
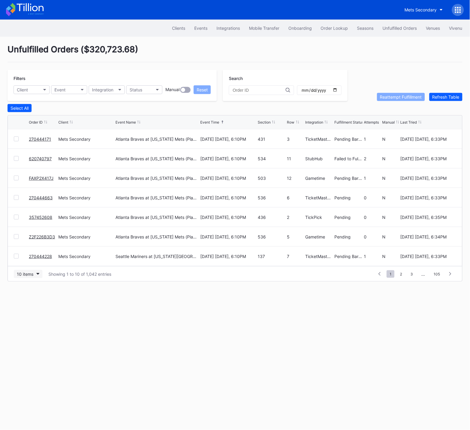
click at [33, 273] on button "10 items" at bounding box center [28, 274] width 29 height 8
drag, startPoint x: 29, startPoint y: 300, endPoint x: 241, endPoint y: 122, distance: 276.2
click at [29, 300] on div "50 items" at bounding box center [26, 300] width 17 height 5
click at [395, 57] on div "Unfulfilled Orders ( $320,723.68 )" at bounding box center [235, 53] width 455 height 18
click at [361, 50] on div "Unfulfilled Orders ( $320,723.68 )" at bounding box center [235, 53] width 455 height 18
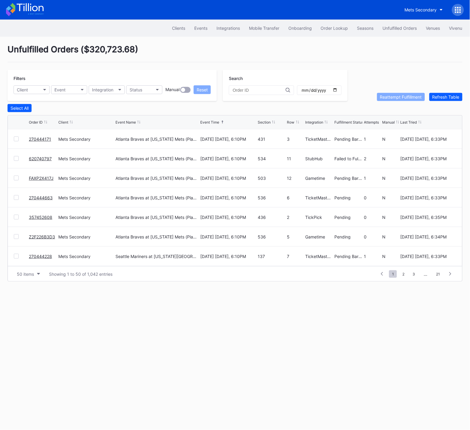
click at [456, 8] on icon at bounding box center [458, 10] width 6 height 6
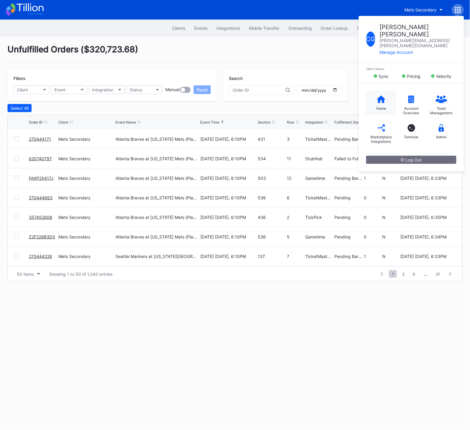
click at [383, 93] on div "Home" at bounding box center [381, 103] width 30 height 24
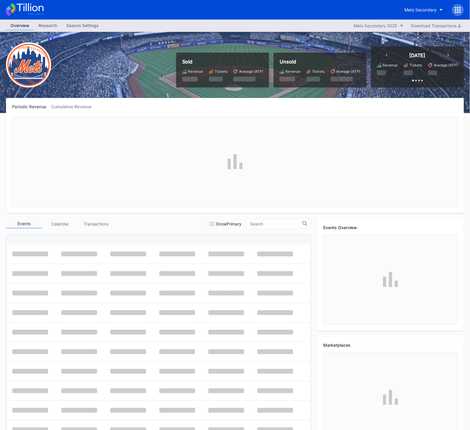
scroll to position [1191, 0]
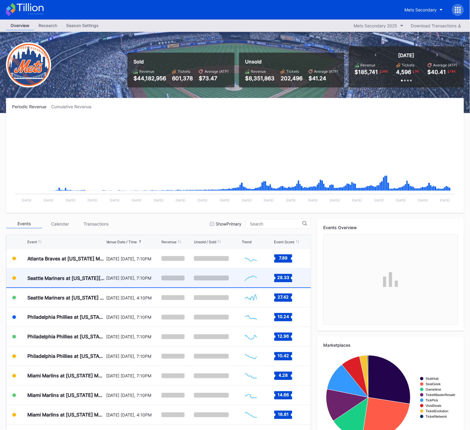
click at [119, 275] on div "August 15 Friday, 7:10PM" at bounding box center [133, 277] width 54 height 19
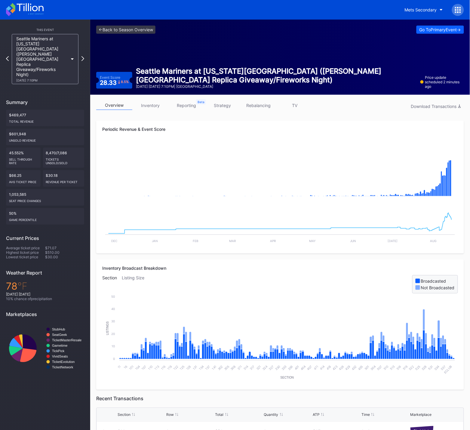
click at [459, 9] on icon at bounding box center [458, 10] width 6 height 6
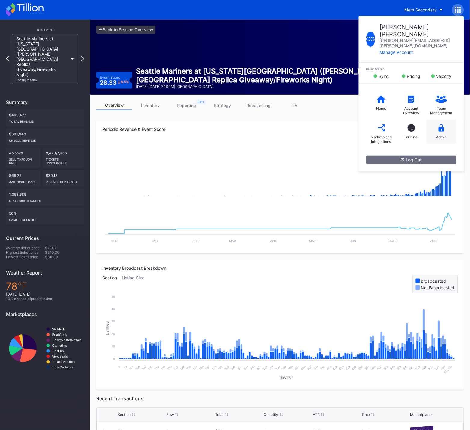
click at [437, 120] on div "Admin" at bounding box center [441, 132] width 30 height 24
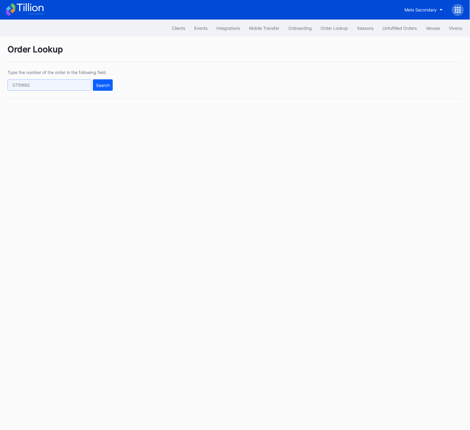
click at [76, 86] on input "text" at bounding box center [50, 84] width 84 height 11
paste input "620666109"
drag, startPoint x: 97, startPoint y: 72, endPoint x: 98, endPoint y: 78, distance: 5.1
click at [97, 72] on div "Type the number of the order in the following field" at bounding box center [60, 72] width 105 height 5
click at [99, 90] on button "Search" at bounding box center [103, 84] width 20 height 11
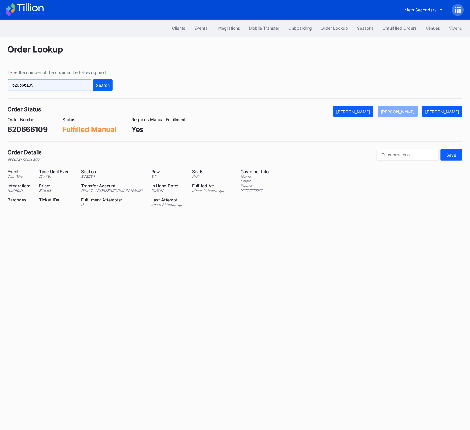
click at [66, 82] on input "620666109" at bounding box center [50, 84] width 84 height 11
paste input "739886"
type input "620739886"
drag, startPoint x: 95, startPoint y: 85, endPoint x: 100, endPoint y: 84, distance: 5.1
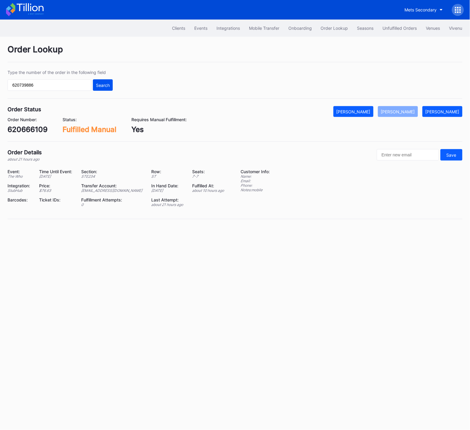
click at [100, 84] on button "Search" at bounding box center [103, 84] width 20 height 11
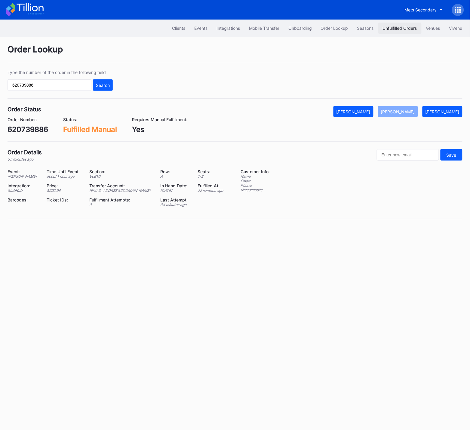
click at [405, 29] on div "Unfulfilled Orders" at bounding box center [399, 28] width 34 height 5
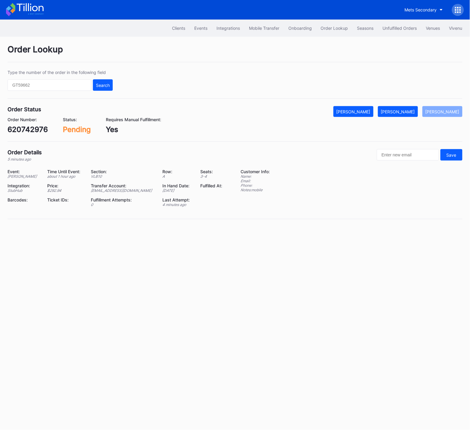
click at [26, 132] on div "620742976" at bounding box center [28, 129] width 40 height 9
copy div "620742976"
click at [407, 112] on div "[PERSON_NAME]" at bounding box center [398, 111] width 34 height 5
click at [29, 130] on div "620743382" at bounding box center [28, 129] width 41 height 9
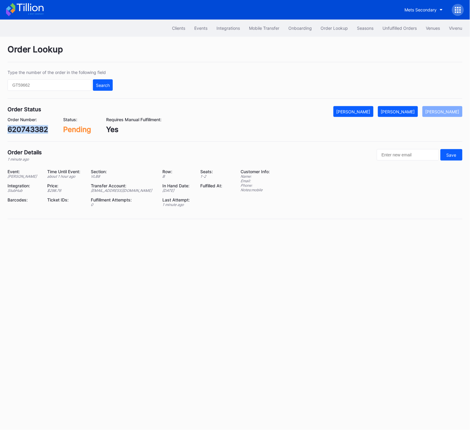
click at [29, 130] on div "620743382" at bounding box center [28, 129] width 41 height 9
copy div "620743382"
drag, startPoint x: 412, startPoint y: 108, endPoint x: 462, endPoint y: 99, distance: 51.3
click at [412, 108] on button "Mark Fulfilled" at bounding box center [398, 111] width 40 height 11
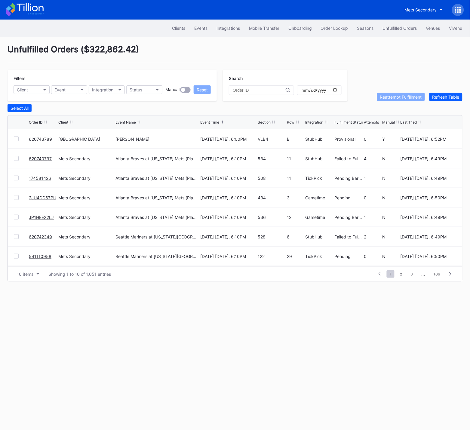
click at [39, 139] on link "620743789" at bounding box center [40, 138] width 23 height 5
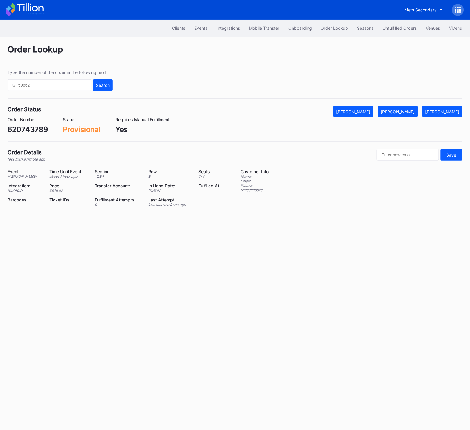
click at [37, 129] on div "620743789" at bounding box center [28, 129] width 40 height 9
copy div "620743789"
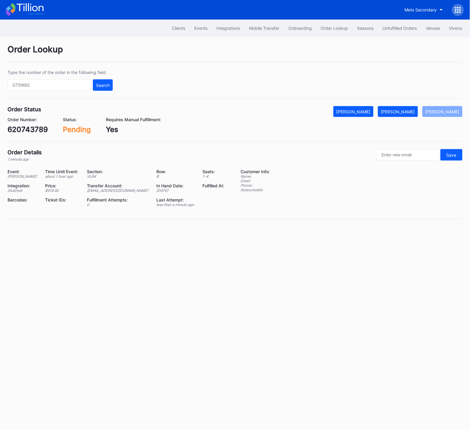
drag, startPoint x: 406, startPoint y: 111, endPoint x: 447, endPoint y: 111, distance: 40.6
click at [406, 111] on div "Mark Fulfilled" at bounding box center [398, 111] width 34 height 5
click at [386, 27] on div "Unfulfilled Orders" at bounding box center [399, 28] width 34 height 5
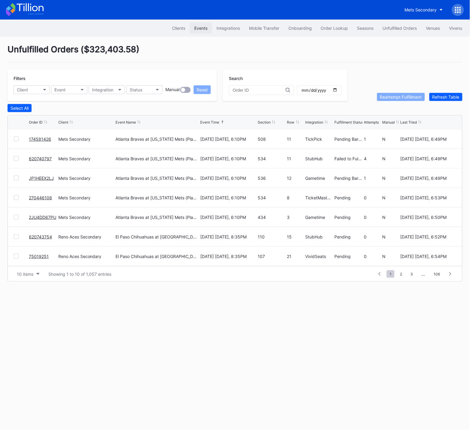
click at [196, 28] on div "Events" at bounding box center [200, 28] width 13 height 5
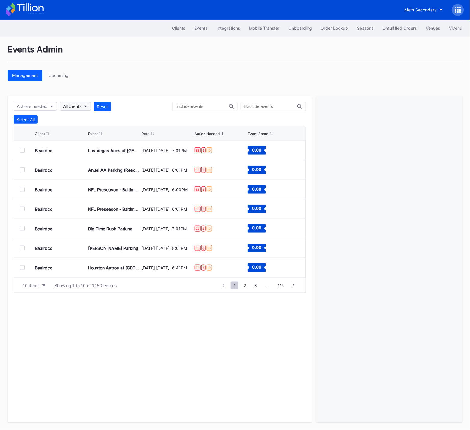
click at [74, 106] on div "All clients" at bounding box center [72, 106] width 18 height 5
type input "76"
click at [79, 135] on div "Philadelphia 76ers Secondary" at bounding box center [94, 133] width 59 height 5
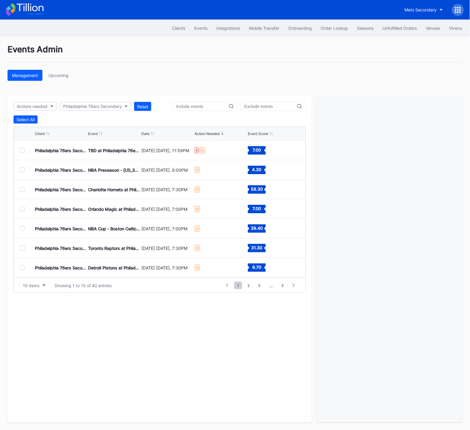
click at [22, 149] on div at bounding box center [22, 150] width 5 height 5
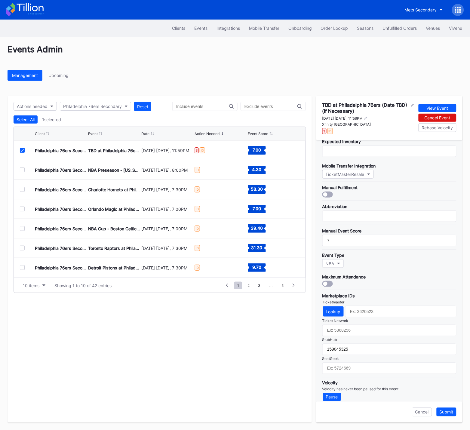
scroll to position [56, 0]
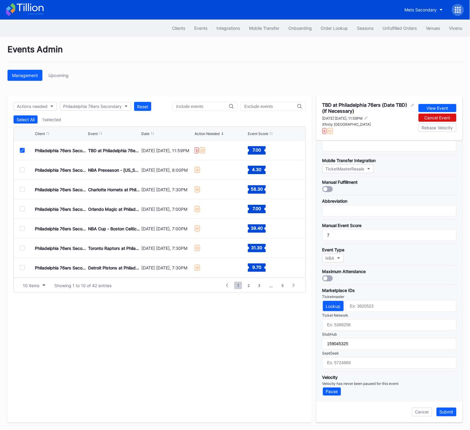
click at [420, 409] on div "Cancel" at bounding box center [422, 411] width 14 height 5
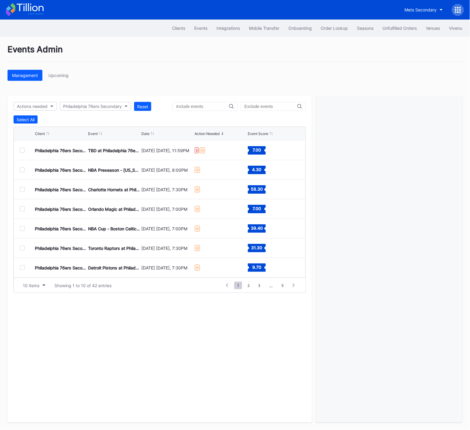
click at [22, 189] on div at bounding box center [22, 189] width 5 height 5
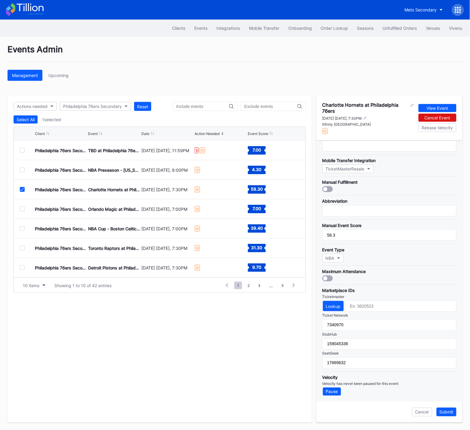
scroll to position [0, 0]
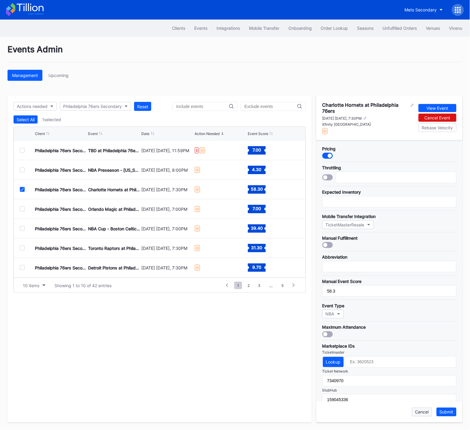
click at [418, 412] on div "Cancel" at bounding box center [422, 411] width 14 height 5
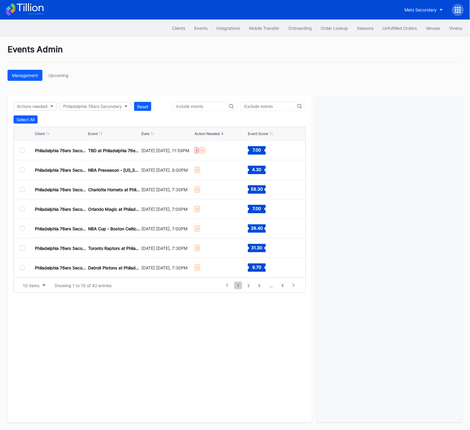
click at [23, 150] on div at bounding box center [22, 150] width 5 height 5
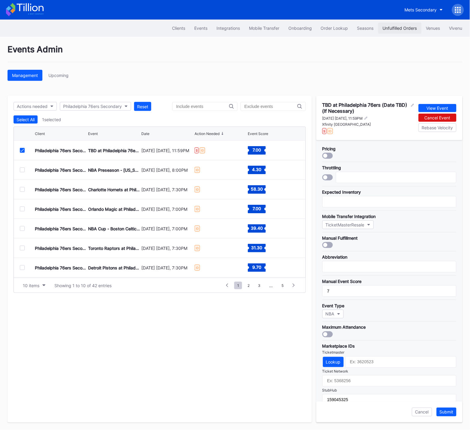
click at [394, 27] on div "Unfulfilled Orders" at bounding box center [399, 28] width 34 height 5
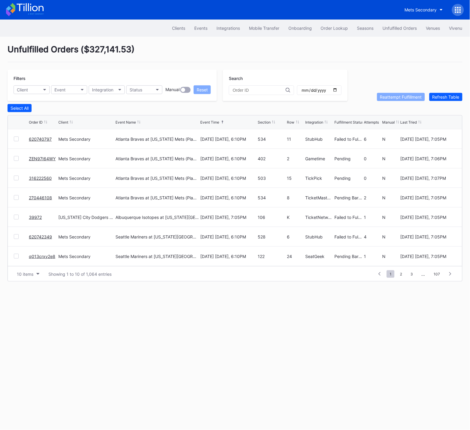
click at [35, 217] on link "39972" at bounding box center [35, 217] width 13 height 5
click at [35, 217] on div "Clients Events Integrations Mobile Transfer Onboarding Order Lookup Seasons Unf…" at bounding box center [235, 225] width 470 height 410
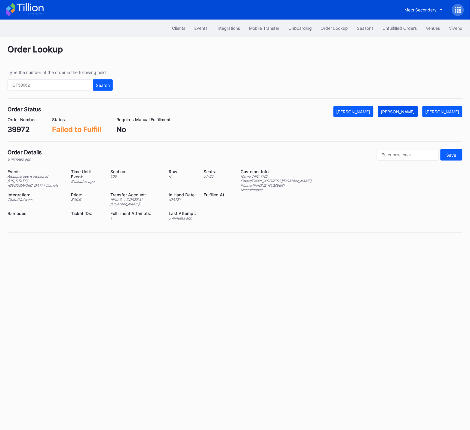
click at [411, 111] on div "Mark Fulfilled" at bounding box center [398, 111] width 34 height 5
click at [406, 25] on button "Unfulfilled Orders" at bounding box center [399, 28] width 43 height 11
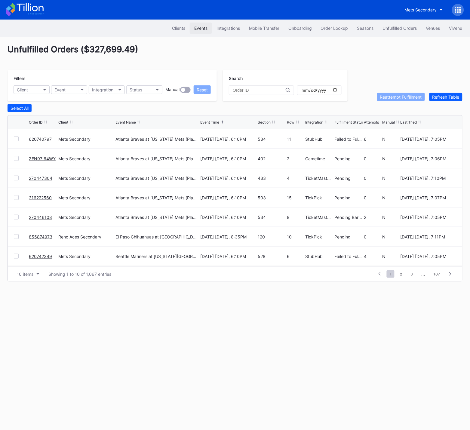
click at [199, 26] on div "Events" at bounding box center [200, 28] width 13 height 5
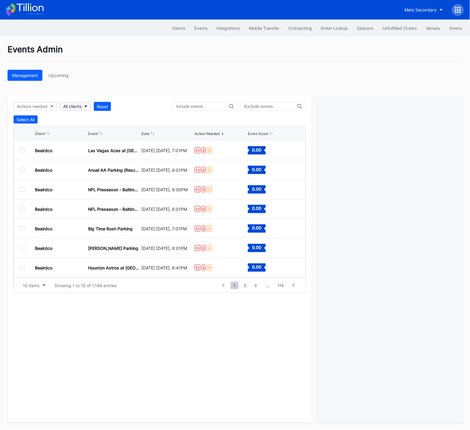
click at [78, 106] on div "All clients" at bounding box center [72, 106] width 18 height 5
type input "76"
click at [81, 133] on div "Philadelphia 76ers Secondary" at bounding box center [94, 133] width 59 height 5
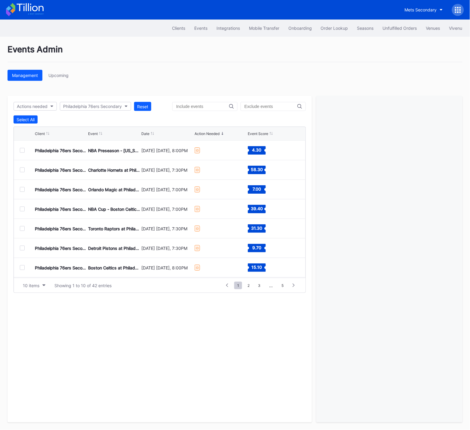
click at [21, 149] on div at bounding box center [22, 150] width 5 height 5
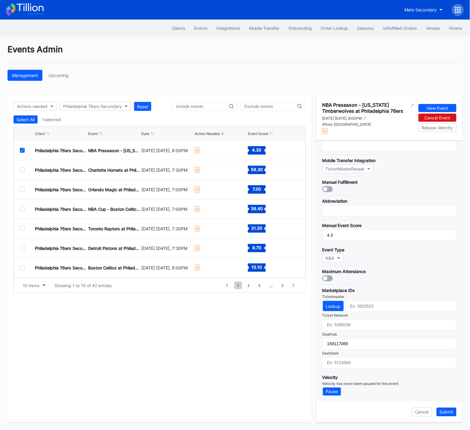
scroll to position [55, 0]
click at [334, 309] on div "Lookup" at bounding box center [333, 307] width 15 height 5
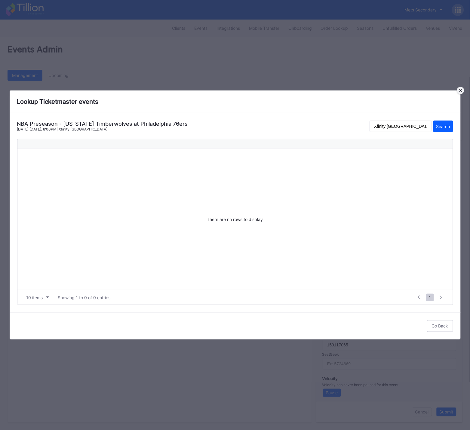
click at [459, 90] on icon at bounding box center [460, 90] width 3 height 3
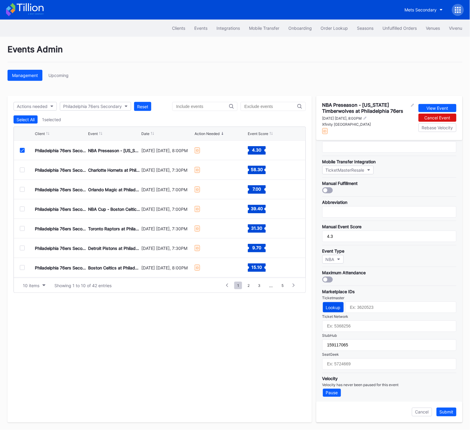
click at [336, 309] on div "Lookup" at bounding box center [333, 307] width 15 height 5
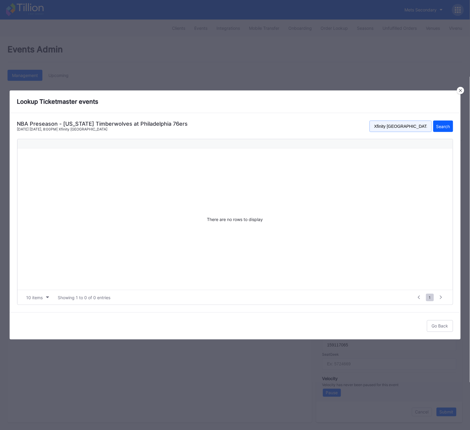
click at [407, 130] on input "Xfinity Mobile Arena" at bounding box center [400, 125] width 62 height 11
type input "wells fargo center"
click at [433, 120] on button "Search" at bounding box center [443, 125] width 20 height 11
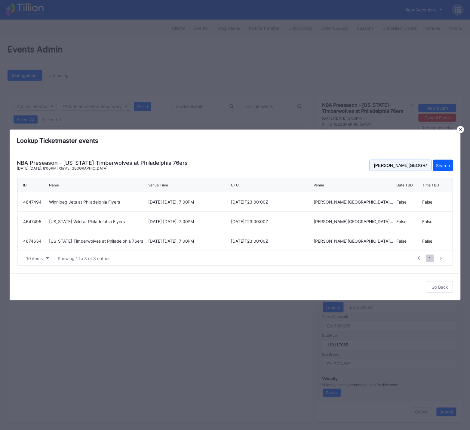
click at [391, 164] on input "wells fargo center" at bounding box center [400, 165] width 62 height 11
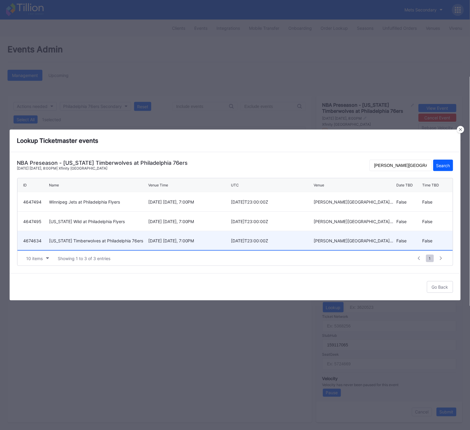
click at [147, 240] on div "4674634 Minnesota Timberwolves at Philadelphia 76ers October 17 Friday, 7:00PM …" at bounding box center [234, 241] width 435 height 20
type input "4674634"
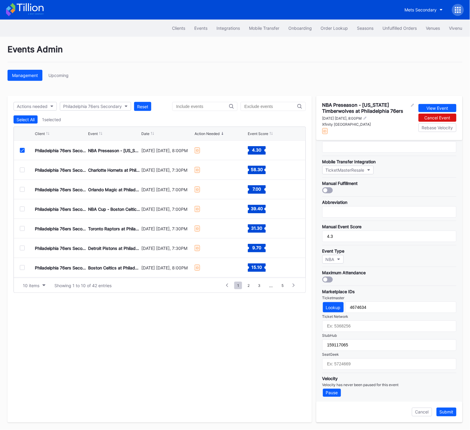
scroll to position [56, 0]
click at [450, 412] on div "Submit" at bounding box center [446, 411] width 14 height 5
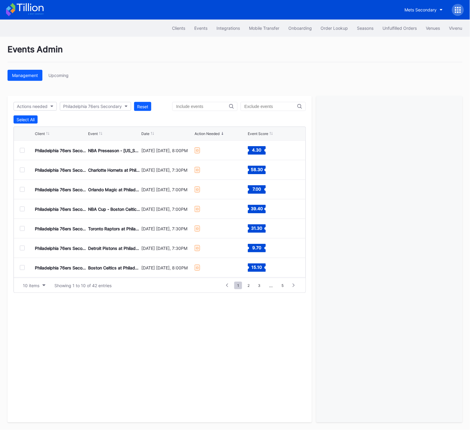
click at [21, 150] on div at bounding box center [22, 150] width 5 height 5
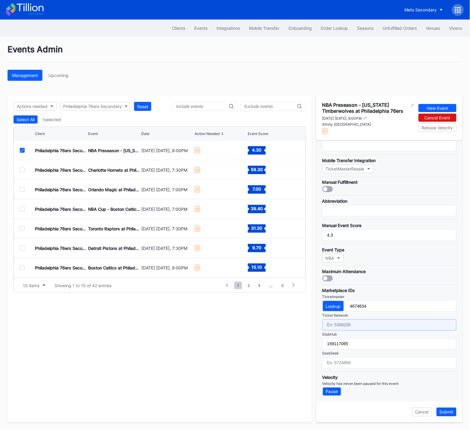
click at [349, 329] on input "text" at bounding box center [389, 324] width 134 height 11
paste input "7342663"
type input "7342663"
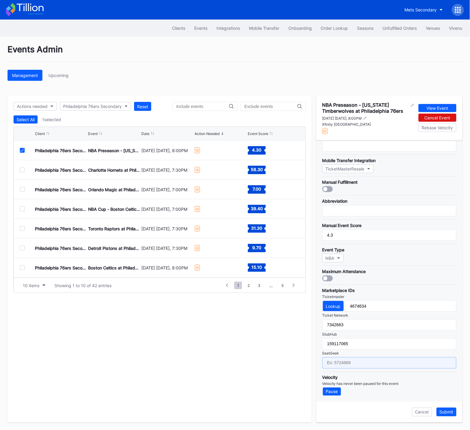
click at [349, 360] on input "text" at bounding box center [389, 362] width 134 height 11
paste input "17671404"
type input "17671404"
click at [449, 412] on div "Submit" at bounding box center [446, 411] width 14 height 5
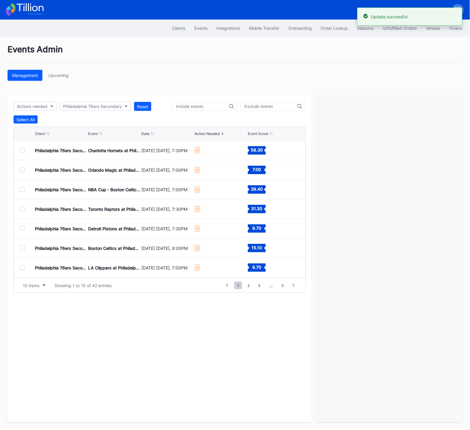
click at [23, 150] on div at bounding box center [22, 150] width 5 height 5
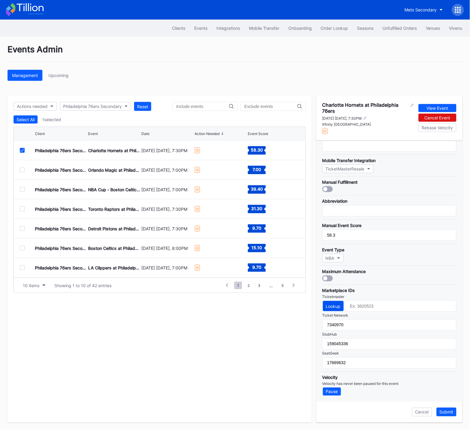
click at [330, 306] on div "Lookup" at bounding box center [333, 305] width 15 height 5
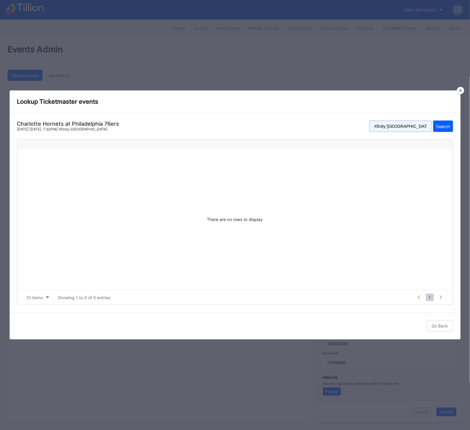
click at [400, 127] on input "Xfinity Mobile Arena" at bounding box center [400, 125] width 62 height 11
click at [418, 126] on input "wells fargo center" at bounding box center [400, 125] width 62 height 11
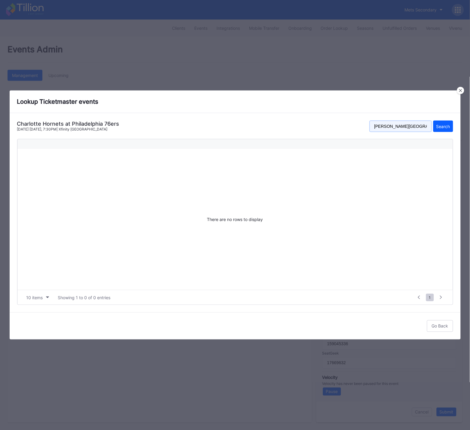
click at [418, 126] on input "wells fargo center" at bounding box center [400, 125] width 62 height 11
type input "wells fargo center"
click at [443, 126] on div "Search" at bounding box center [443, 126] width 14 height 5
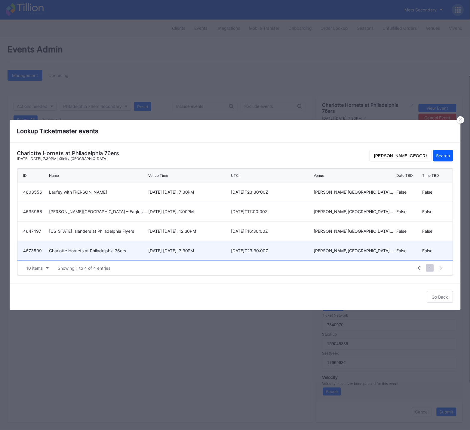
click at [170, 250] on div "October 25 Saturday, 7:30PM" at bounding box center [188, 250] width 81 height 5
type input "4673509"
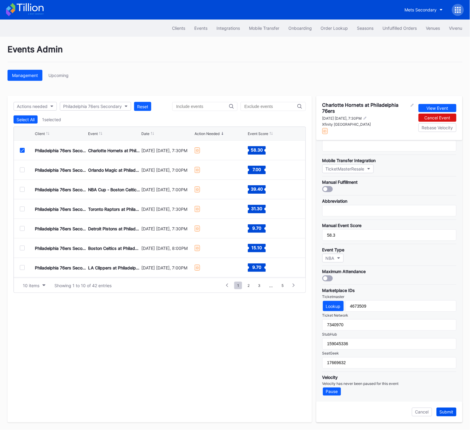
click at [452, 412] on div "Submit" at bounding box center [446, 411] width 14 height 5
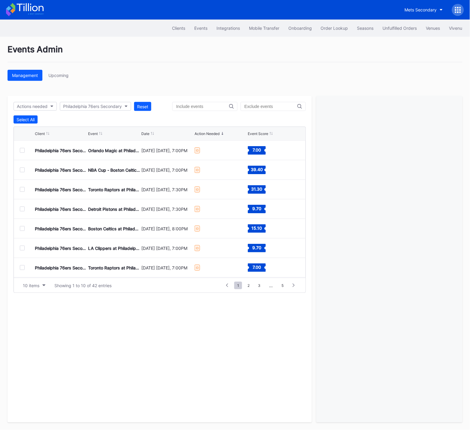
click at [24, 150] on div at bounding box center [22, 150] width 5 height 5
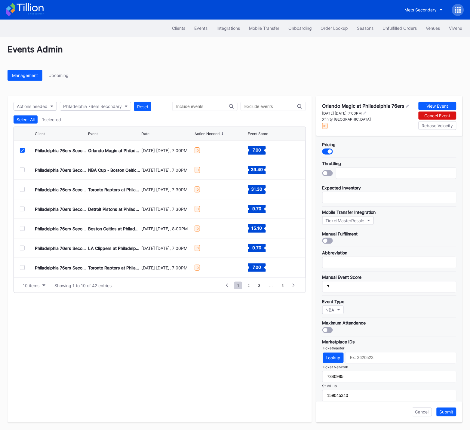
scroll to position [53, 0]
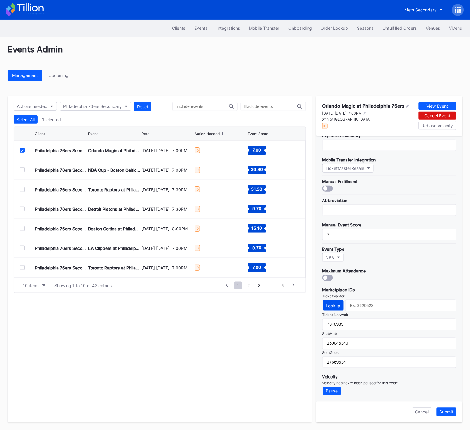
click at [334, 307] on div "Lookup" at bounding box center [333, 305] width 15 height 5
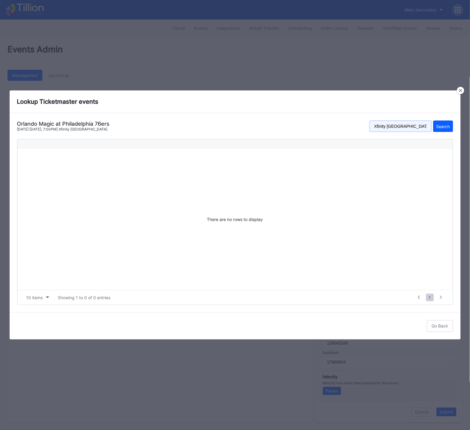
click at [415, 124] on input "Xfinity Mobile Arena" at bounding box center [400, 125] width 62 height 11
paste input "wells fargo center"
type input "wells fargo center"
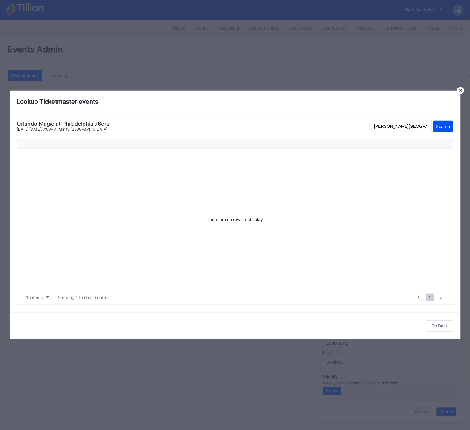
click at [441, 125] on div "Search" at bounding box center [443, 126] width 14 height 5
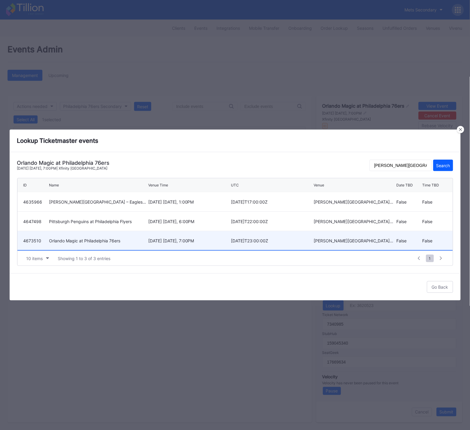
click at [133, 240] on div "Orlando Magic at Philadelphia 76ers" at bounding box center [97, 240] width 97 height 5
type input "4673510"
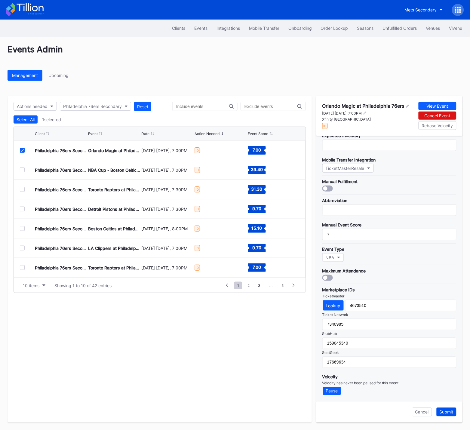
click at [445, 410] on div "Submit" at bounding box center [446, 411] width 14 height 5
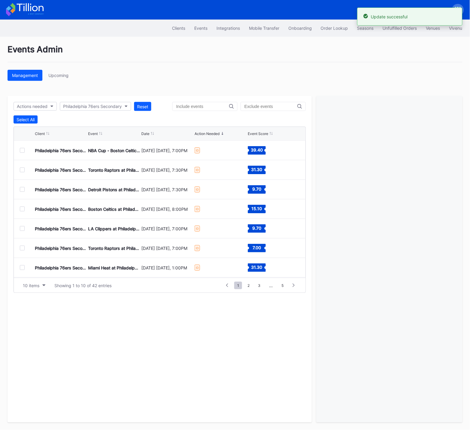
click at [22, 150] on div at bounding box center [22, 150] width 5 height 5
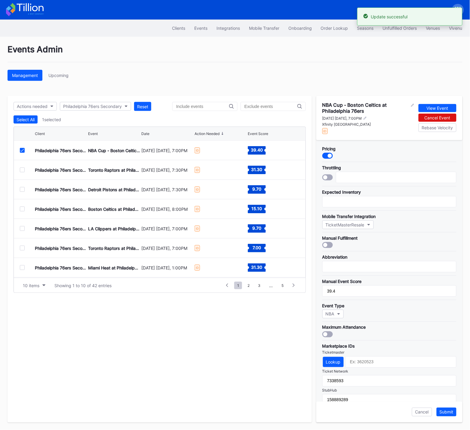
scroll to position [56, 0]
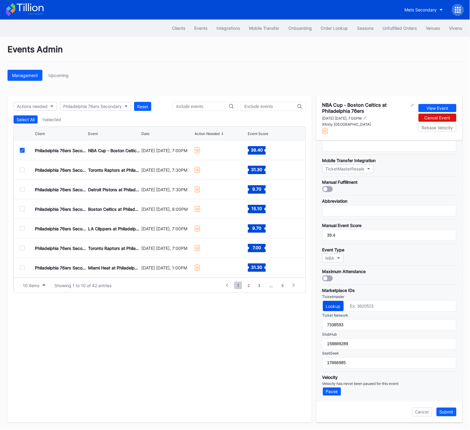
click at [332, 307] on div "Lookup" at bounding box center [333, 305] width 15 height 5
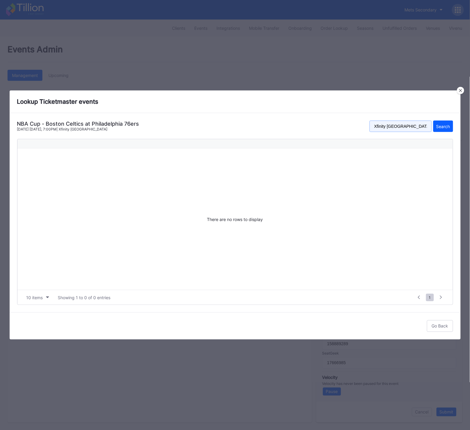
click at [408, 123] on input "Xfinity Mobile Arena" at bounding box center [400, 125] width 62 height 11
paste input "wells fargo center"
type input "wells fargo center"
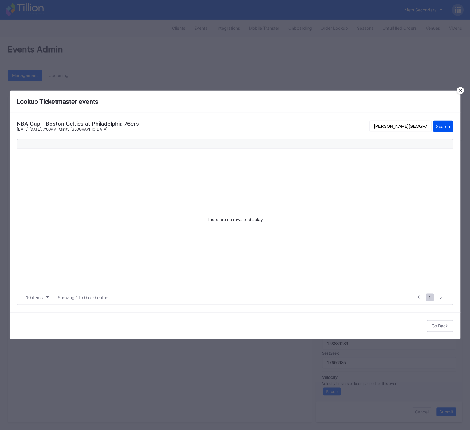
click at [444, 124] on div "Search" at bounding box center [443, 126] width 14 height 5
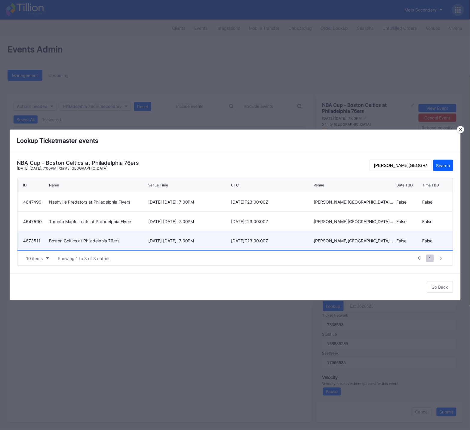
click at [118, 240] on div "Boston Celtics at Philadelphia 76ers" at bounding box center [97, 240] width 97 height 5
type input "4673511"
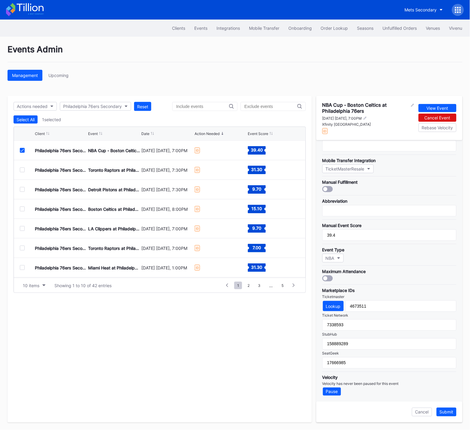
click at [447, 411] on div "Submit" at bounding box center [446, 411] width 14 height 5
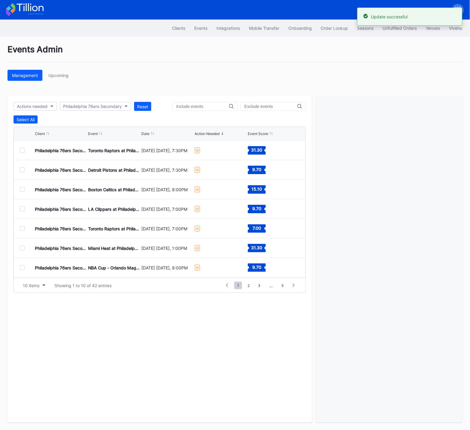
click at [23, 150] on div at bounding box center [22, 150] width 5 height 5
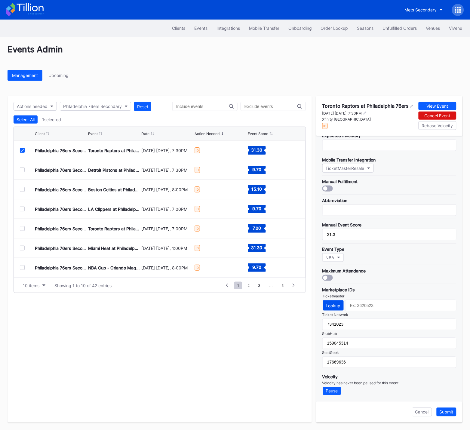
click at [337, 306] on div "Lookup" at bounding box center [333, 305] width 15 height 5
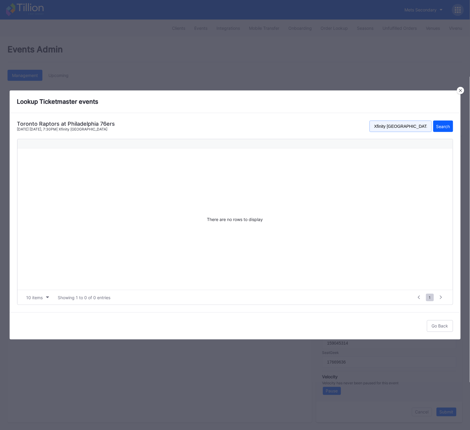
click at [407, 124] on input "Xfinity Mobile Arena" at bounding box center [400, 125] width 62 height 11
paste input "wells fargo center"
type input "wells fargo center"
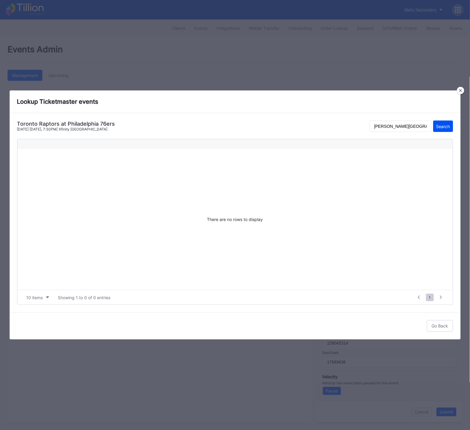
click at [441, 124] on div "Search" at bounding box center [443, 126] width 14 height 5
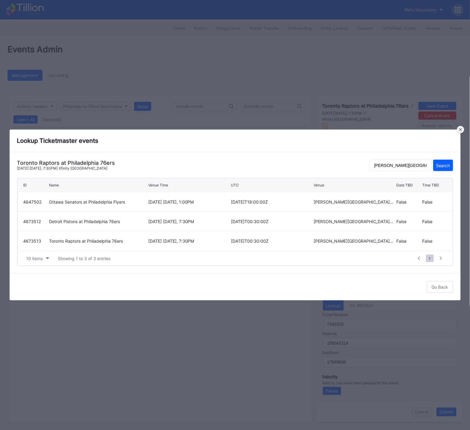
click at [461, 130] on icon at bounding box center [460, 129] width 3 height 3
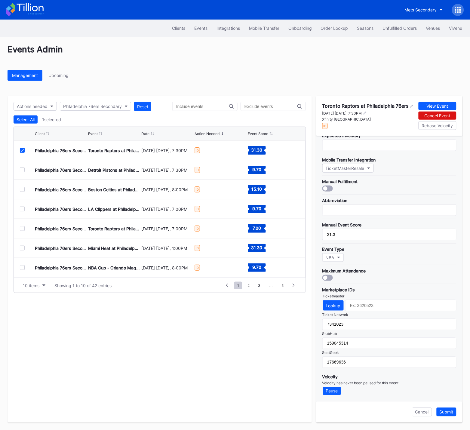
click at [21, 151] on icon at bounding box center [22, 150] width 4 height 3
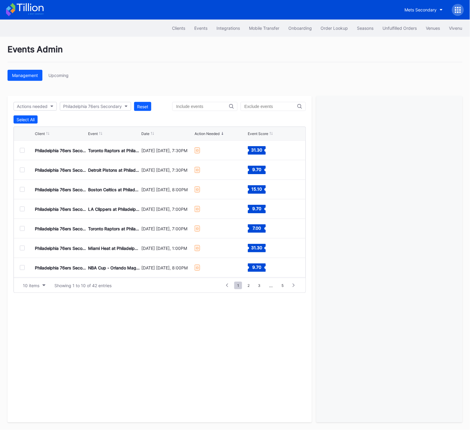
click at [20, 169] on div at bounding box center [22, 169] width 5 height 5
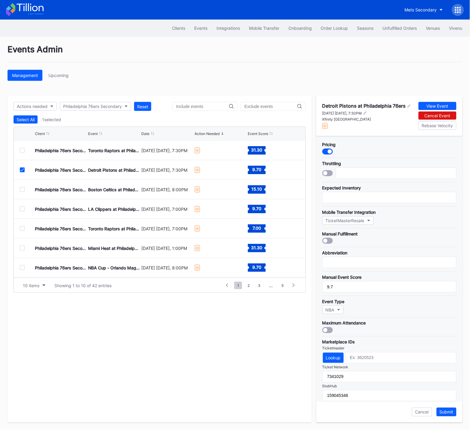
scroll to position [53, 0]
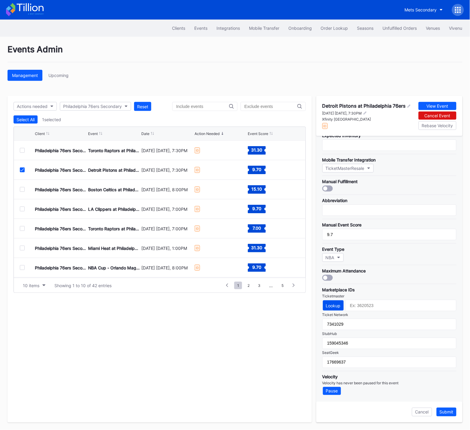
click at [332, 307] on div "Lookup" at bounding box center [333, 305] width 15 height 5
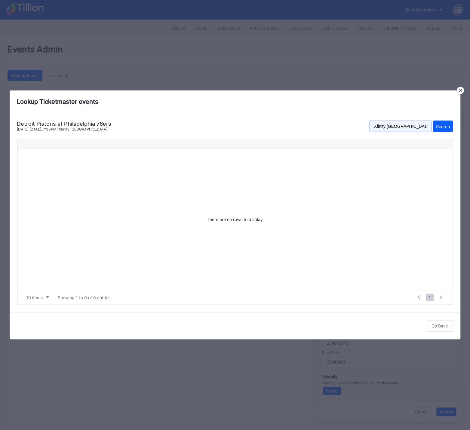
click at [395, 128] on input "Xfinity Mobile Arena" at bounding box center [400, 125] width 62 height 11
drag, startPoint x: 395, startPoint y: 128, endPoint x: 407, endPoint y: 128, distance: 11.1
click at [395, 128] on input "Xfinity Mobile Arena" at bounding box center [400, 125] width 62 height 11
paste input "wells fargo center"
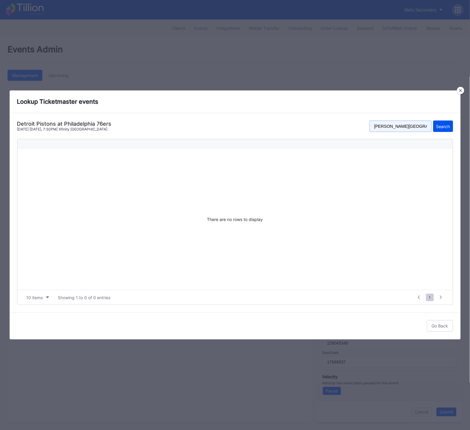
type input "wells fargo center"
click at [450, 125] on button "Search" at bounding box center [443, 125] width 20 height 11
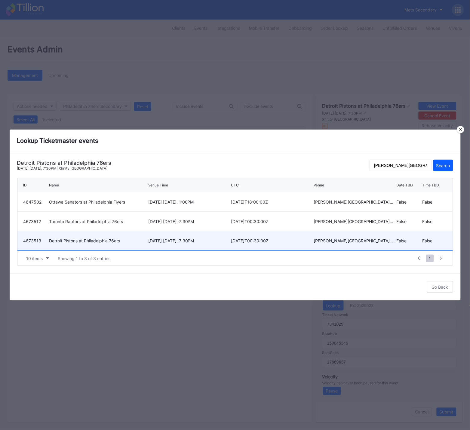
click at [167, 240] on div "November 9 Sunday, 7:30PM" at bounding box center [188, 240] width 81 height 5
type input "4673513"
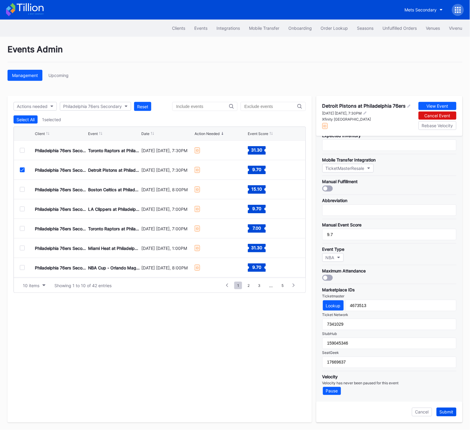
click at [448, 413] on div "Submit" at bounding box center [446, 411] width 14 height 5
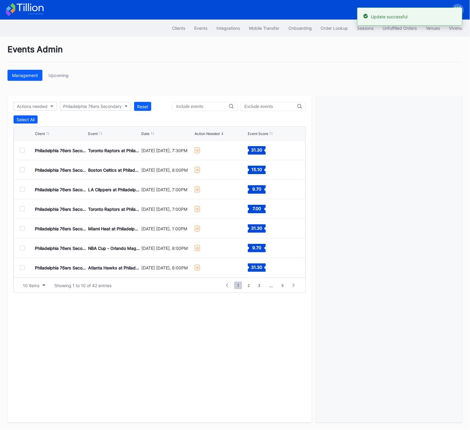
click at [21, 151] on div at bounding box center [22, 150] width 5 height 5
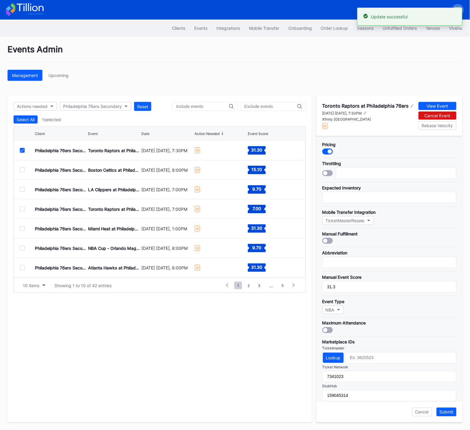
scroll to position [56, 0]
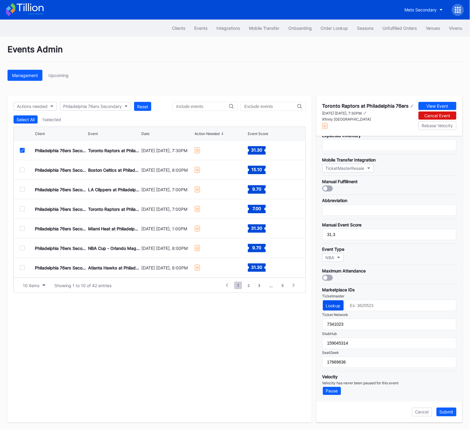
click at [335, 306] on div "Lookup" at bounding box center [333, 305] width 15 height 5
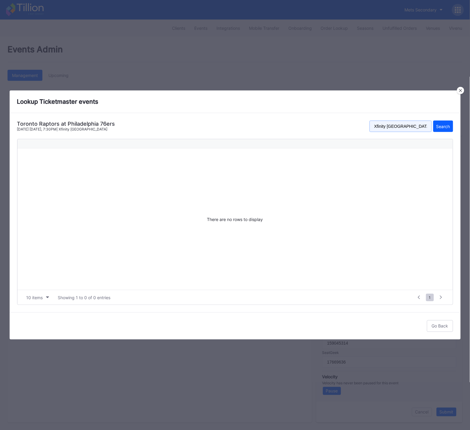
click at [410, 129] on input "Xfinity Mobile Arena" at bounding box center [400, 125] width 62 height 11
paste input "wells fargo center"
type input "wells fargo center"
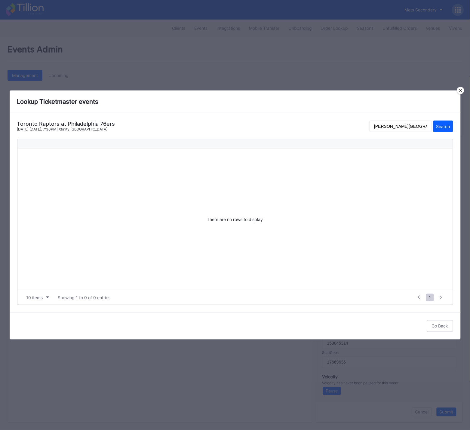
click at [453, 128] on div "Toronto Raptors at Philadelphia 76ers November 8 Saturday, 7:30PM | Xfinity Mob…" at bounding box center [235, 212] width 451 height 199
click at [443, 128] on div "Search" at bounding box center [443, 126] width 14 height 5
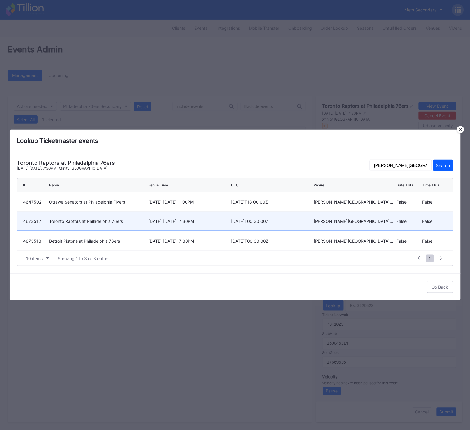
click at [78, 221] on div "Toronto Raptors at Philadelphia 76ers" at bounding box center [97, 220] width 97 height 5
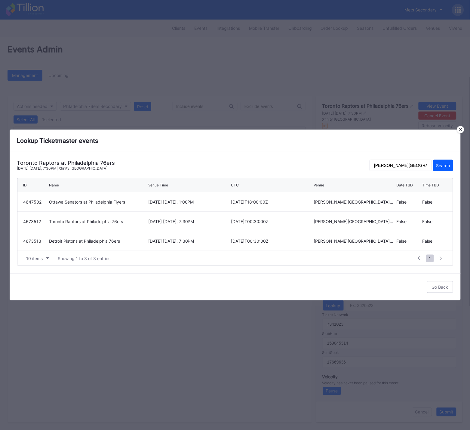
type input "4673512"
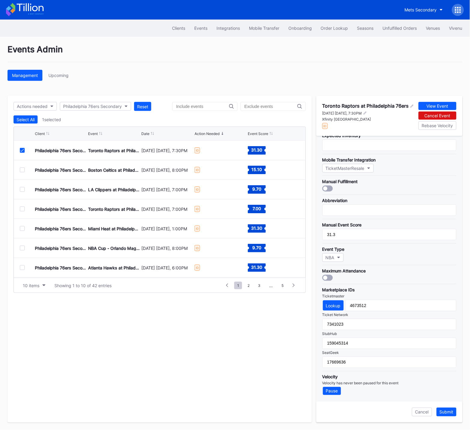
click at [444, 412] on div "Submit" at bounding box center [446, 411] width 14 height 5
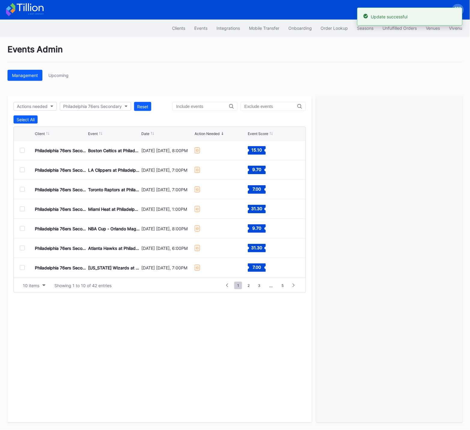
click at [21, 151] on div at bounding box center [22, 150] width 5 height 5
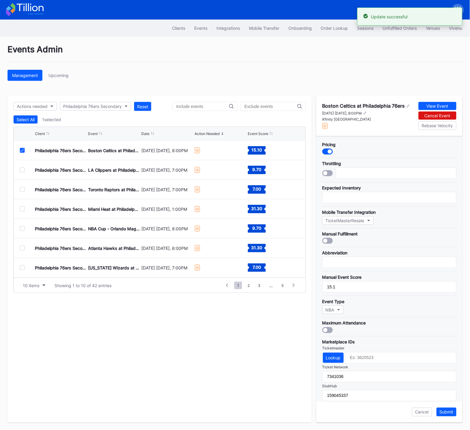
scroll to position [53, 0]
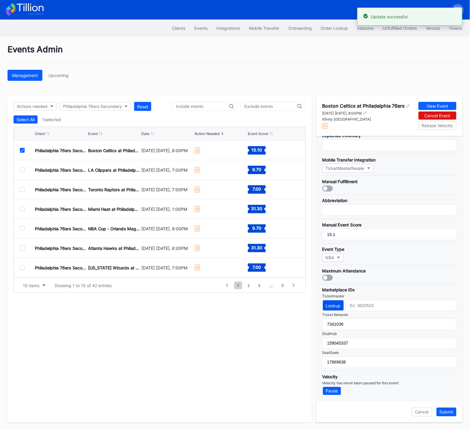
click at [335, 305] on div "Lookup" at bounding box center [333, 305] width 15 height 5
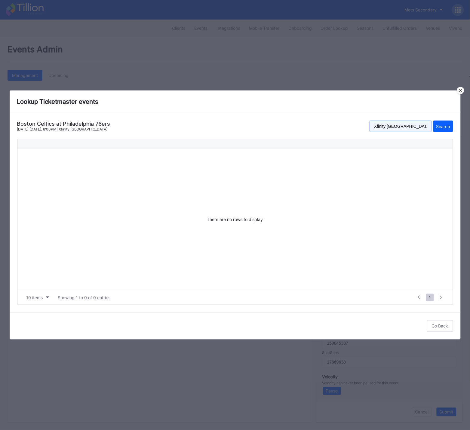
click at [422, 126] on input "Xfinity Mobile Arena" at bounding box center [400, 125] width 62 height 11
paste input "wells fargo center"
type input "wells fargo center"
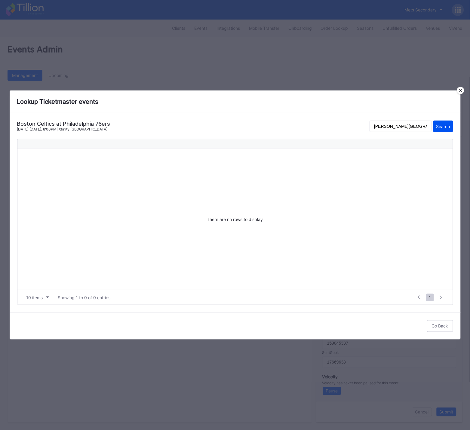
click at [448, 127] on div "Search" at bounding box center [443, 126] width 14 height 5
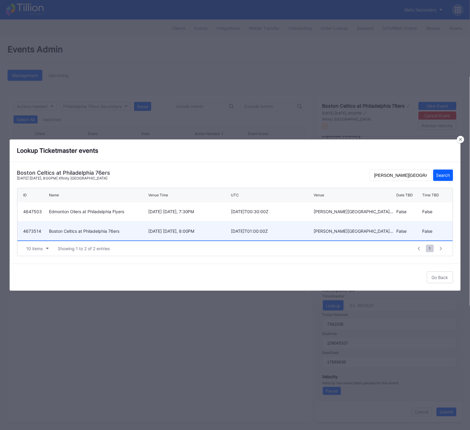
click at [114, 231] on div "Boston Celtics at Philadelphia 76ers" at bounding box center [97, 230] width 97 height 5
type input "4673514"
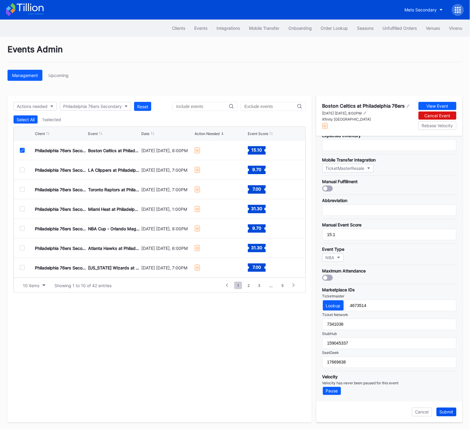
click at [446, 413] on div "Submit" at bounding box center [446, 411] width 14 height 5
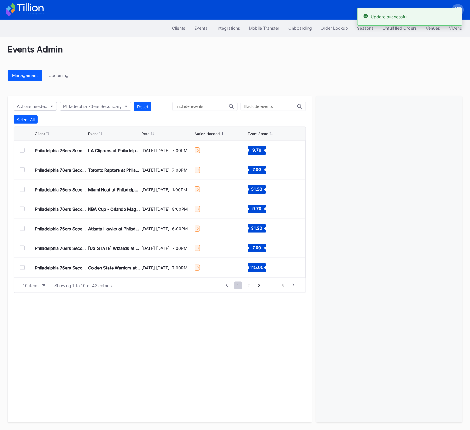
click at [20, 149] on div at bounding box center [22, 150] width 5 height 5
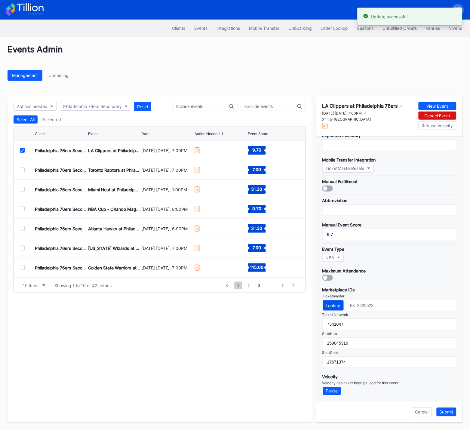
click at [338, 304] on div "Lookup" at bounding box center [333, 305] width 15 height 5
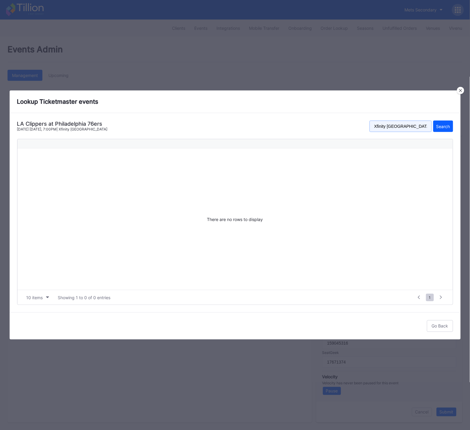
click at [390, 126] on input "Xfinity Mobile Arena" at bounding box center [400, 125] width 62 height 11
paste input "wells fargo center"
type input "wells fargo center"
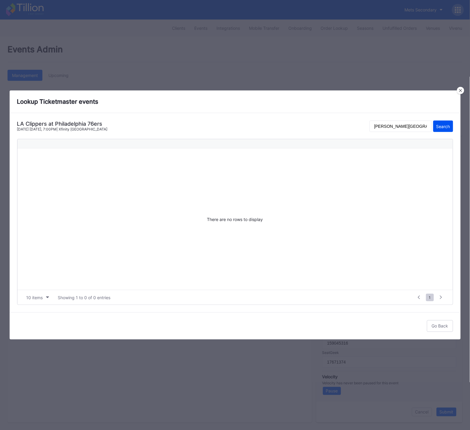
drag, startPoint x: 444, startPoint y: 125, endPoint x: 441, endPoint y: 126, distance: 3.4
click at [443, 126] on div "Search" at bounding box center [443, 126] width 14 height 5
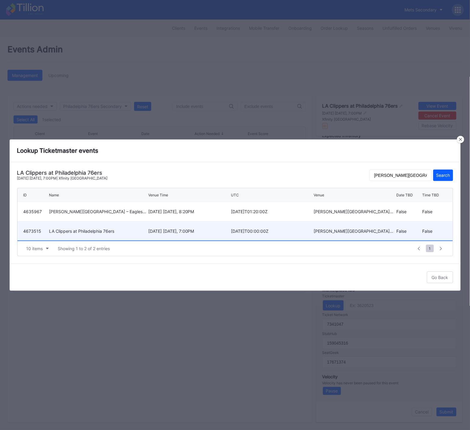
click at [191, 230] on div "November 17 Monday, 7:00PM" at bounding box center [188, 230] width 81 height 5
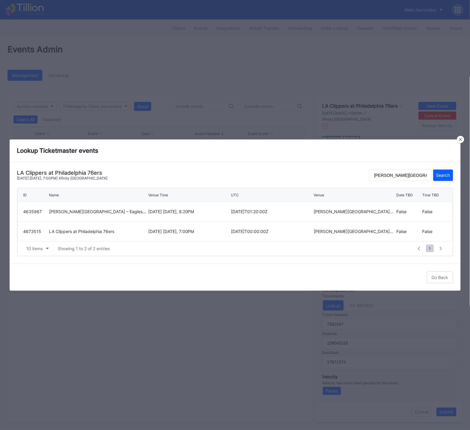
type input "4673515"
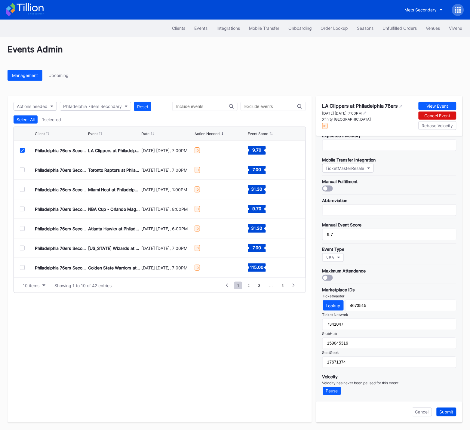
click at [452, 413] on div "Submit" at bounding box center [446, 411] width 14 height 5
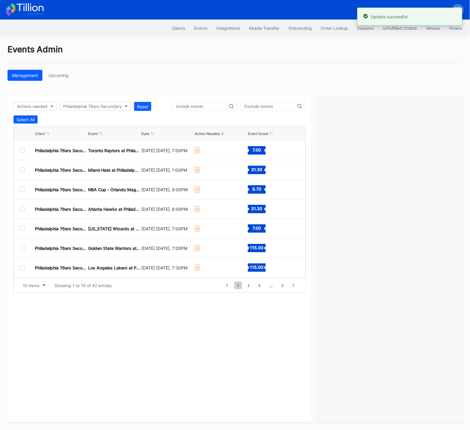
click at [22, 150] on div at bounding box center [22, 150] width 5 height 5
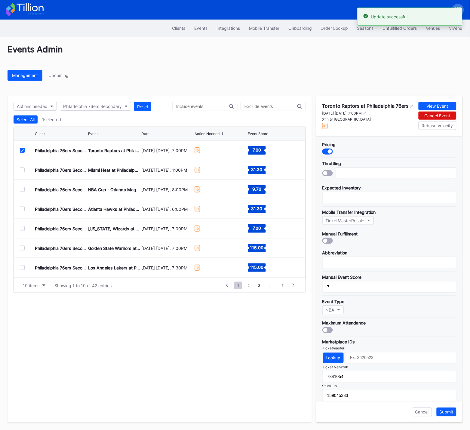
scroll to position [56, 0]
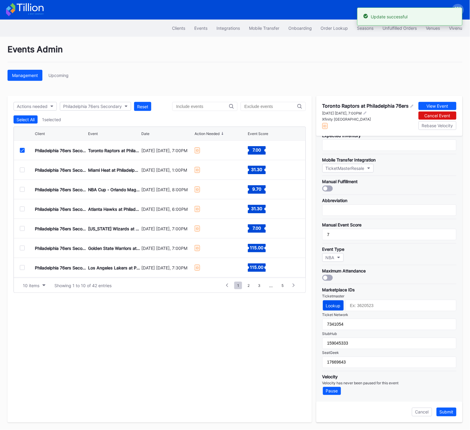
click at [331, 306] on div "Lookup" at bounding box center [333, 305] width 15 height 5
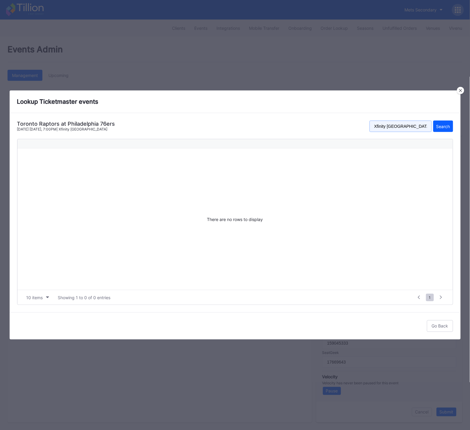
click at [409, 124] on input "Xfinity Mobile Arena" at bounding box center [400, 125] width 62 height 11
paste input "wells fargo center"
type input "wells fargo center"
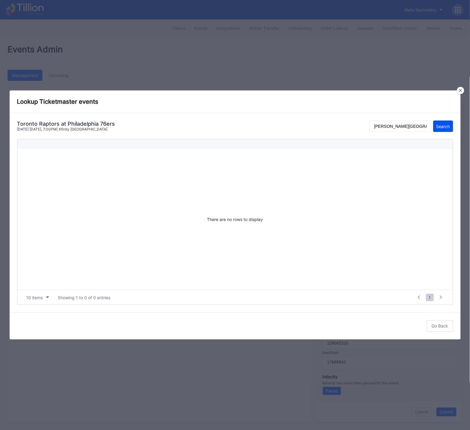
click at [440, 126] on div "Search" at bounding box center [443, 126] width 14 height 5
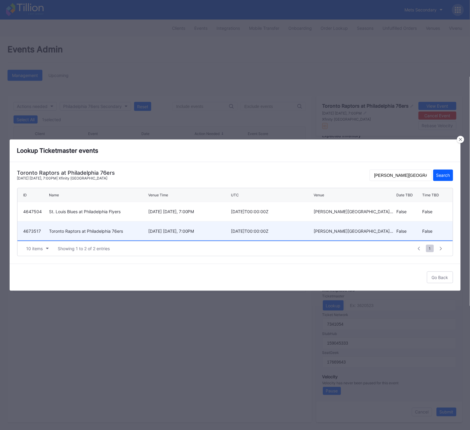
click at [169, 232] on div "November 19 Wednesday, 7:00PM" at bounding box center [188, 230] width 81 height 5
type input "4673517"
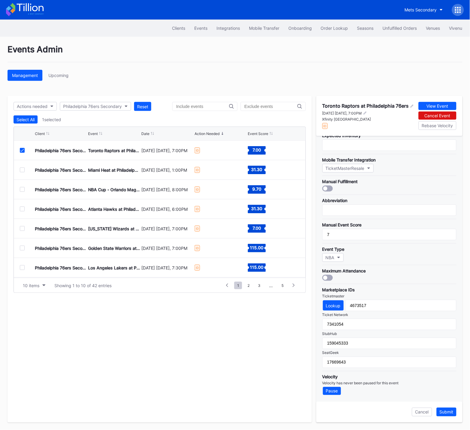
click at [446, 414] on div "Submit" at bounding box center [446, 411] width 14 height 5
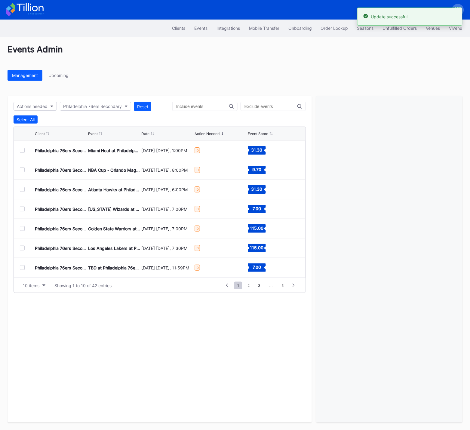
click at [22, 150] on div at bounding box center [22, 150] width 5 height 5
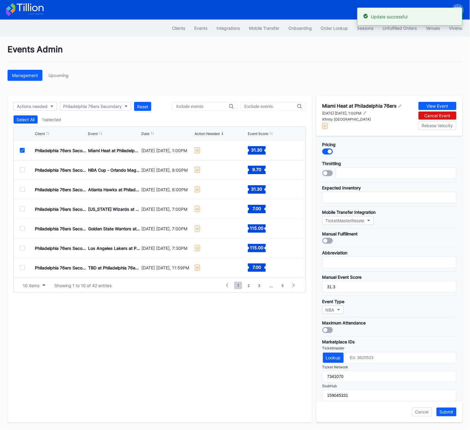
scroll to position [53, 0]
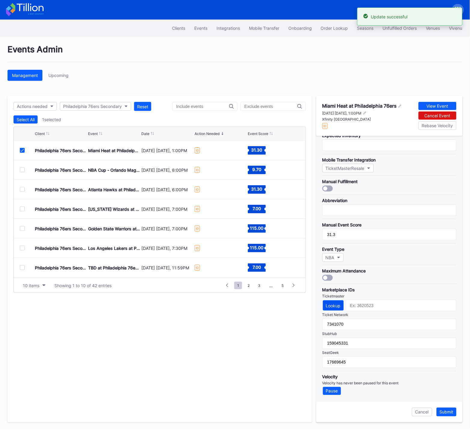
click at [337, 307] on div "Lookup" at bounding box center [333, 305] width 15 height 5
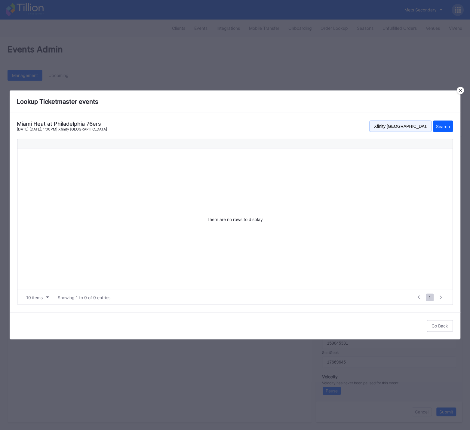
click at [386, 125] on input "Xfinity Mobile Arena" at bounding box center [400, 125] width 62 height 11
paste input "wells fargo center"
type input "wells fargo center"
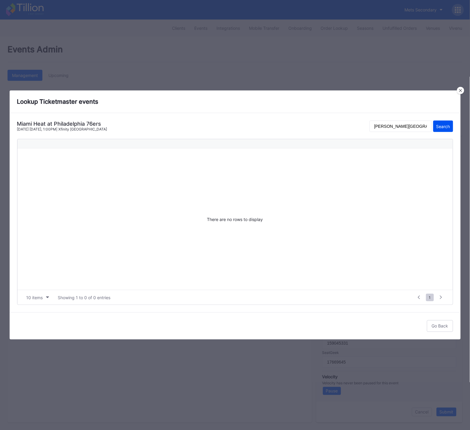
click at [443, 124] on div "Search" at bounding box center [443, 126] width 14 height 5
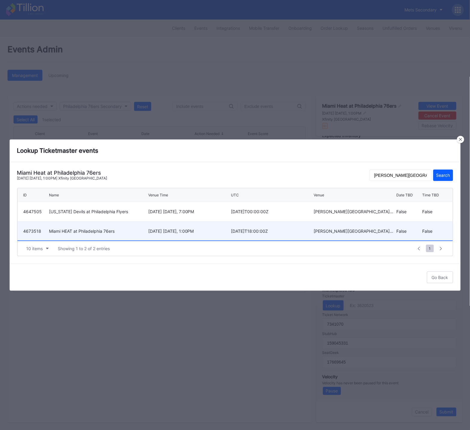
click at [173, 230] on div "November 23 Sunday, 1:00PM" at bounding box center [188, 230] width 81 height 5
type input "4673518"
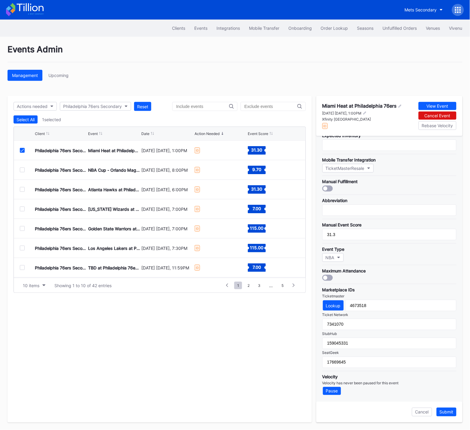
click at [452, 413] on div "Submit" at bounding box center [446, 411] width 14 height 5
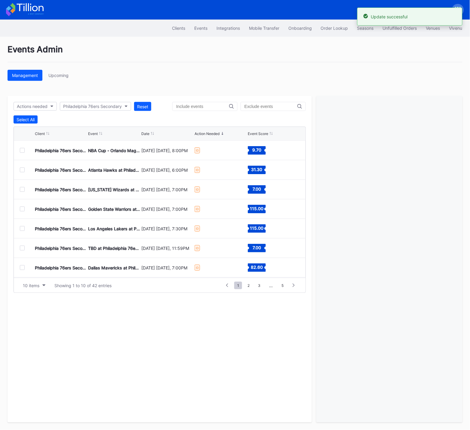
click at [23, 151] on div at bounding box center [22, 150] width 5 height 5
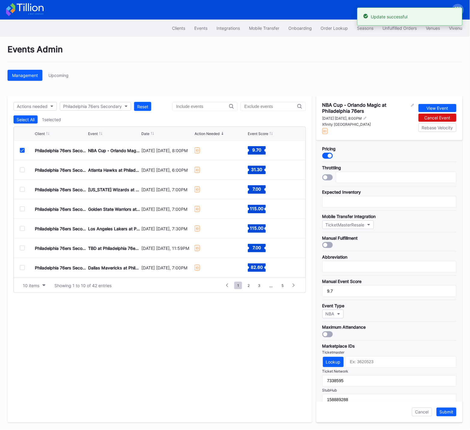
scroll to position [56, 0]
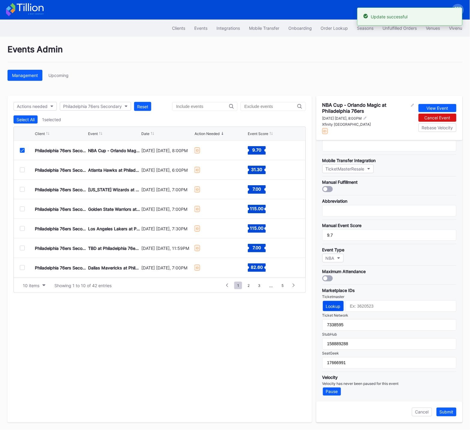
click at [332, 306] on div "Lookup" at bounding box center [333, 305] width 15 height 5
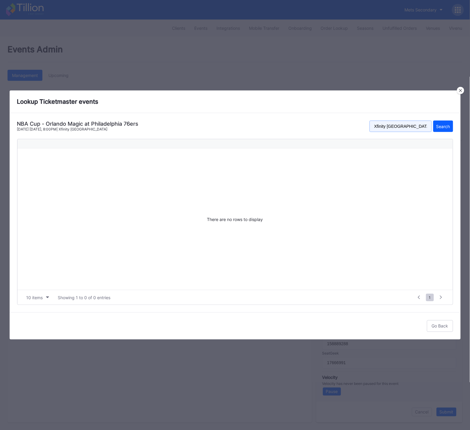
click at [397, 125] on input "Xfinity Mobile Arena" at bounding box center [400, 125] width 62 height 11
drag, startPoint x: 397, startPoint y: 125, endPoint x: 418, endPoint y: 128, distance: 20.9
click at [397, 125] on input "Xfinity Mobile Arena" at bounding box center [400, 125] width 62 height 11
paste input "wells fargo center"
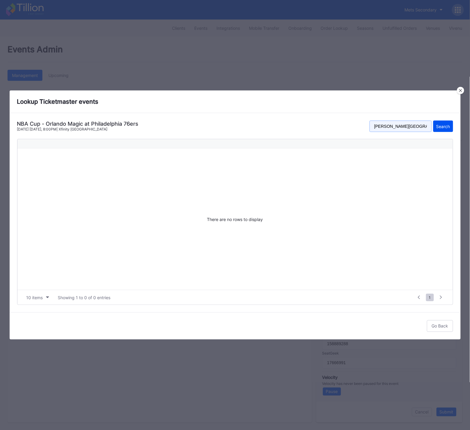
type input "wells fargo center"
click at [444, 128] on div "Search" at bounding box center [443, 126] width 14 height 5
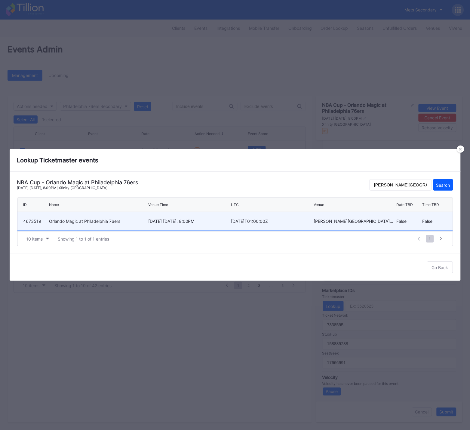
click at [137, 221] on div "Orlando Magic at Philadelphia 76ers" at bounding box center [97, 220] width 97 height 5
type input "4673519"
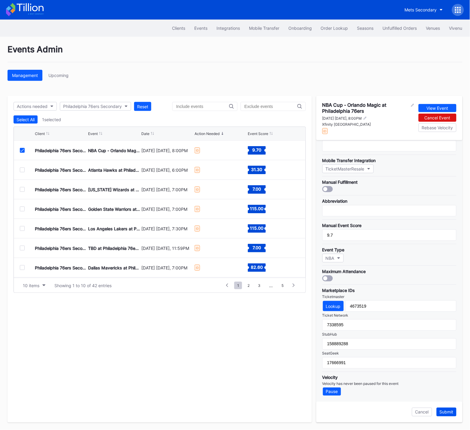
click at [448, 414] on button "Submit" at bounding box center [446, 411] width 20 height 9
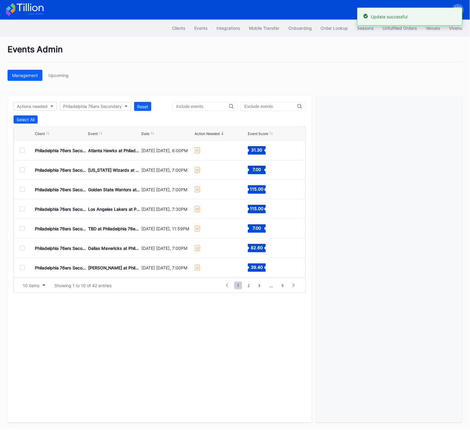
click at [21, 151] on div at bounding box center [22, 150] width 5 height 5
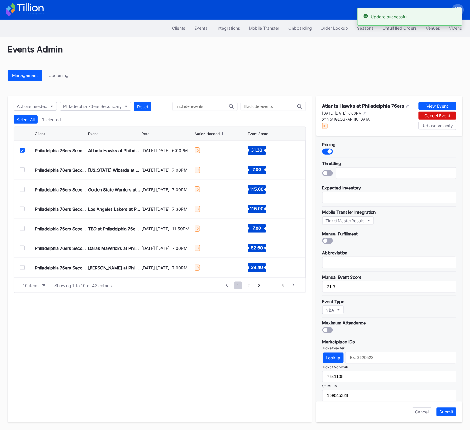
scroll to position [53, 0]
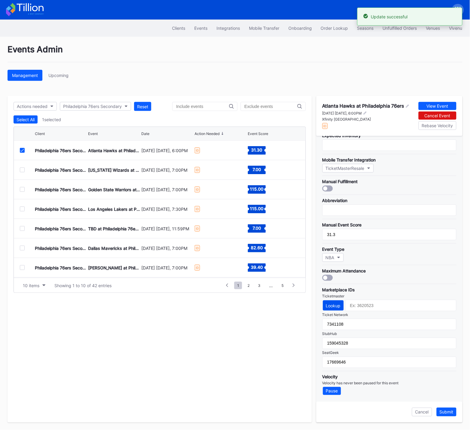
click at [337, 306] on div "Lookup" at bounding box center [333, 305] width 15 height 5
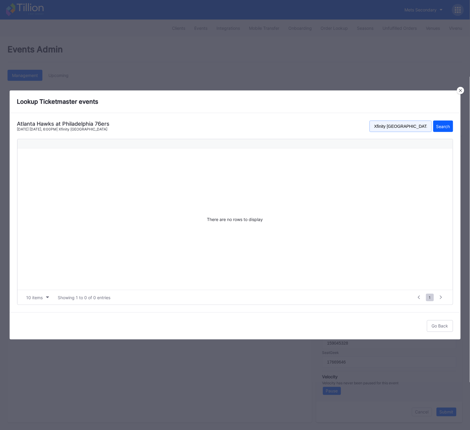
click at [391, 126] on input "Xfinity Mobile Arena" at bounding box center [400, 125] width 62 height 11
paste input "wells fargo center"
type input "wells fargo center"
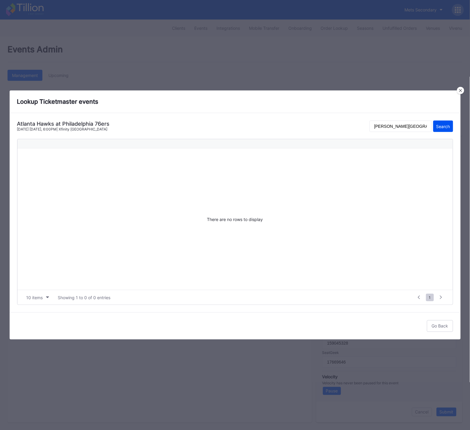
click at [445, 125] on div "Search" at bounding box center [443, 126] width 14 height 5
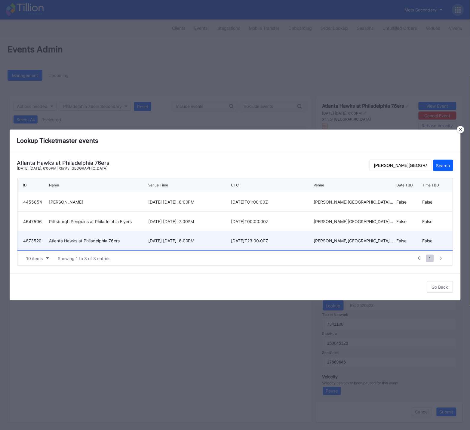
click at [257, 243] on div "2025-11-30T23:00:00Z" at bounding box center [271, 240] width 81 height 19
type input "4673520"
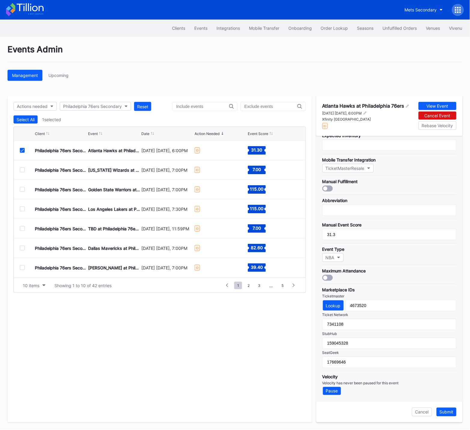
click at [447, 413] on div "Submit" at bounding box center [446, 411] width 14 height 5
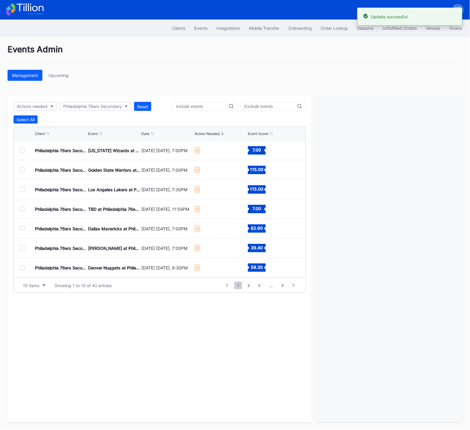
click at [23, 150] on div at bounding box center [22, 150] width 5 height 5
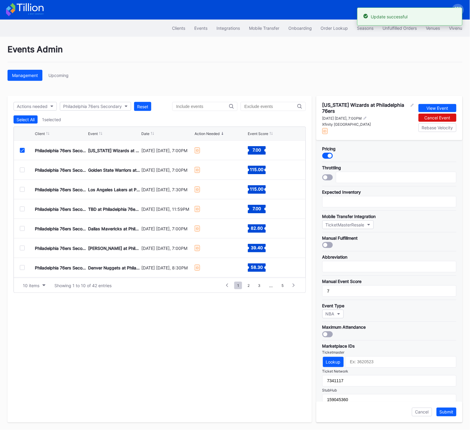
scroll to position [56, 0]
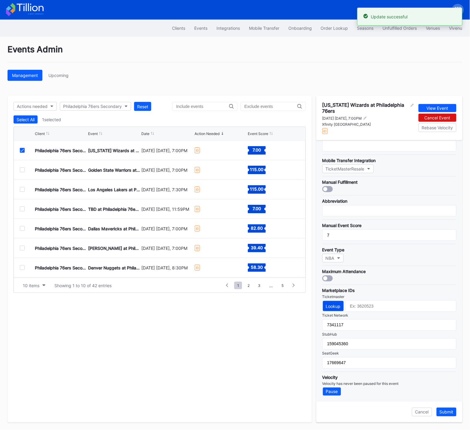
click at [331, 307] on div "Lookup" at bounding box center [333, 305] width 15 height 5
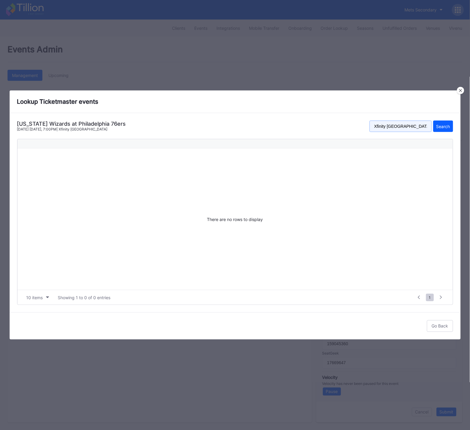
click at [394, 129] on input "Xfinity Mobile Arena" at bounding box center [400, 125] width 62 height 11
drag, startPoint x: 394, startPoint y: 129, endPoint x: 413, endPoint y: 129, distance: 18.9
click at [394, 129] on input "Xfinity Mobile Arena" at bounding box center [400, 125] width 62 height 11
paste input "wells fargo center"
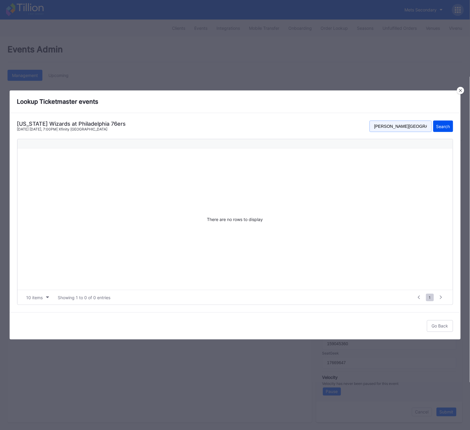
type input "wells fargo center"
click at [446, 125] on div "Search" at bounding box center [443, 126] width 14 height 5
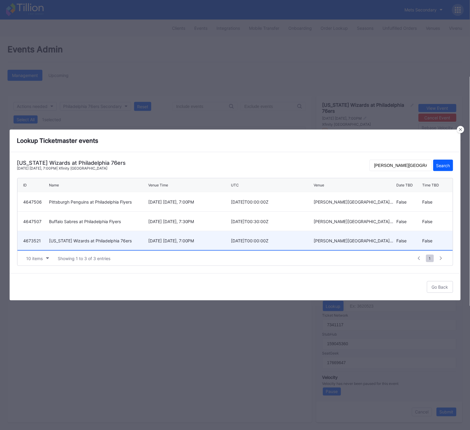
click at [211, 242] on div "December 2 Tuesday, 7:00PM" at bounding box center [188, 240] width 81 height 5
type input "4673521"
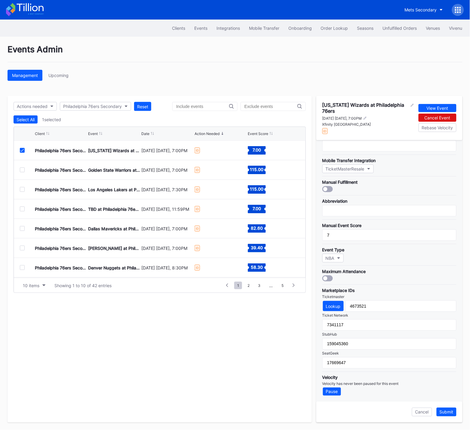
click at [443, 411] on div "Submit" at bounding box center [446, 411] width 14 height 5
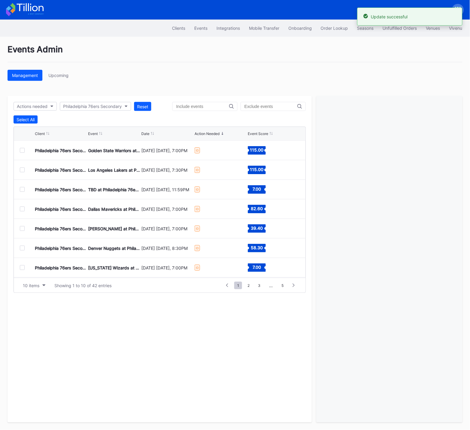
click at [21, 150] on div at bounding box center [22, 150] width 5 height 5
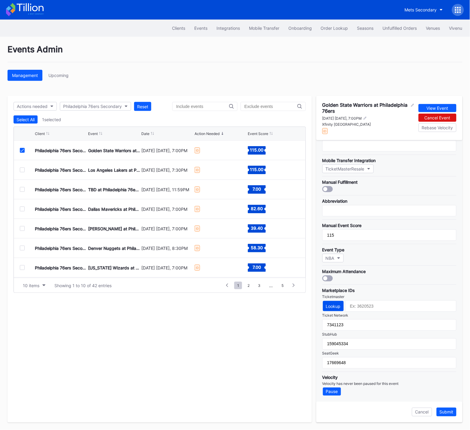
click at [333, 306] on div "Lookup" at bounding box center [333, 305] width 15 height 5
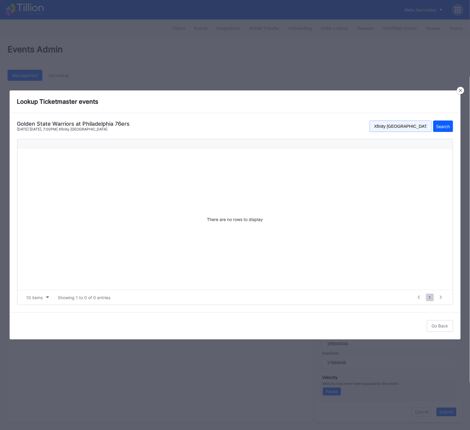
click at [397, 127] on input "Xfinity Mobile Arena" at bounding box center [400, 125] width 62 height 11
paste input "wells fargo center"
type input "wells fargo center"
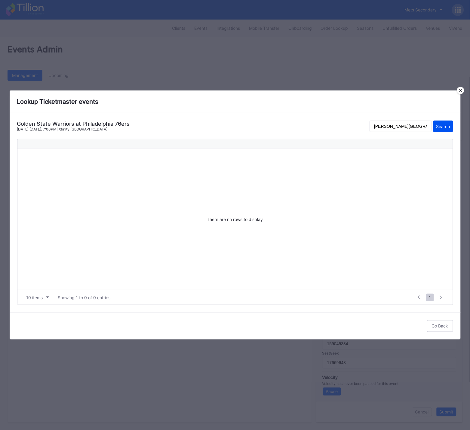
click at [447, 126] on div "Search" at bounding box center [443, 126] width 14 height 5
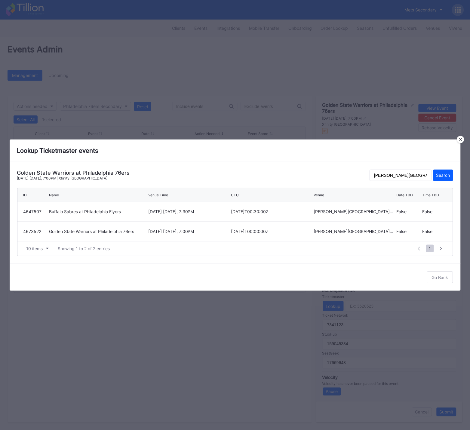
click at [193, 231] on div "December 4 Thursday, 7:00PM" at bounding box center [188, 231] width 81 height 5
type input "4673522"
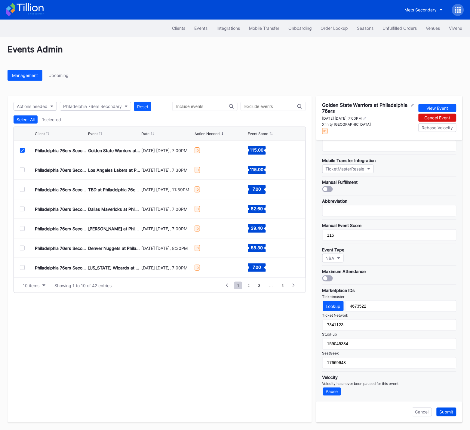
click at [442, 415] on button "Submit" at bounding box center [446, 411] width 20 height 9
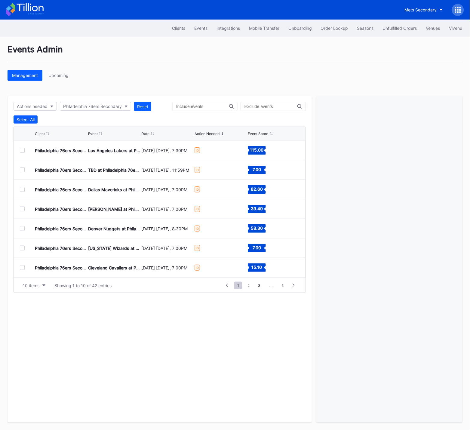
click at [22, 150] on div at bounding box center [22, 150] width 5 height 5
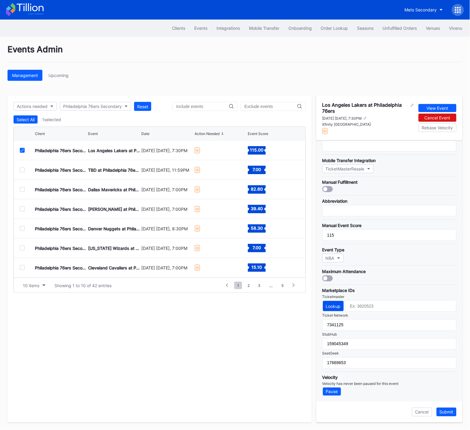
click at [334, 305] on div "Lookup" at bounding box center [333, 305] width 15 height 5
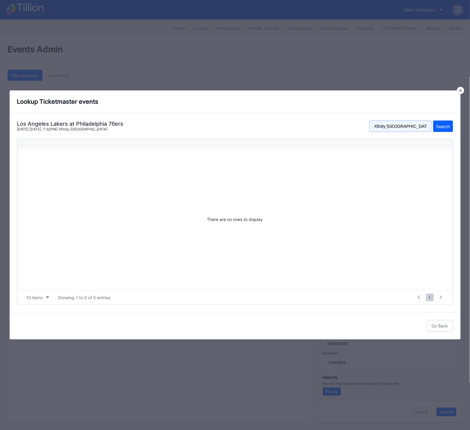
click at [391, 127] on input "Xfinity Mobile Arena" at bounding box center [400, 125] width 62 height 11
drag, startPoint x: 391, startPoint y: 127, endPoint x: 397, endPoint y: 127, distance: 5.4
click at [391, 127] on input "Xfinity Mobile Arena" at bounding box center [400, 125] width 62 height 11
paste input "wells fargo center"
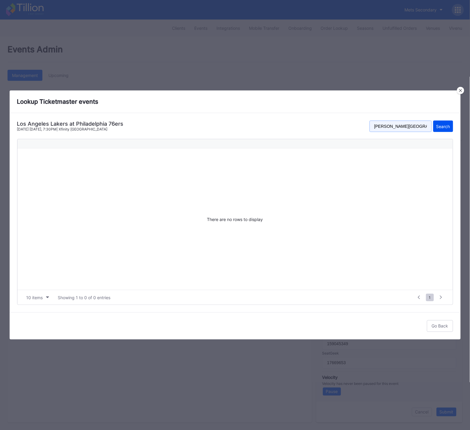
type input "wells fargo center"
click at [449, 127] on div "Search" at bounding box center [443, 126] width 14 height 5
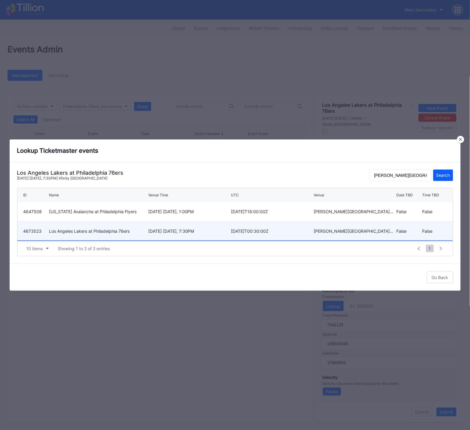
click at [159, 234] on div "December 7 Sunday, 7:30PM" at bounding box center [188, 230] width 81 height 19
type input "4673523"
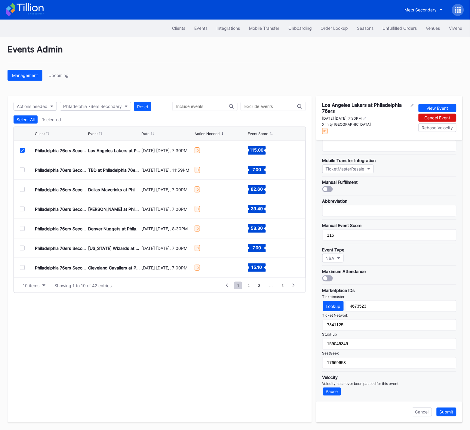
click at [448, 411] on div "Submit" at bounding box center [446, 411] width 14 height 5
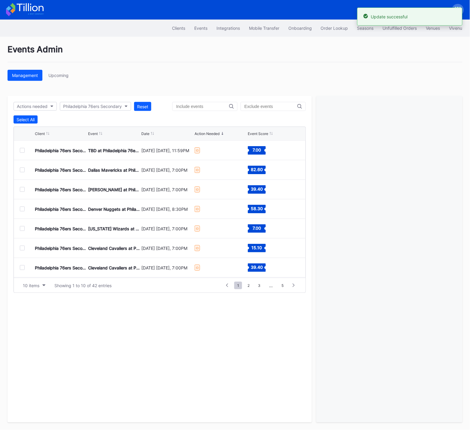
click at [22, 150] on div at bounding box center [22, 150] width 5 height 5
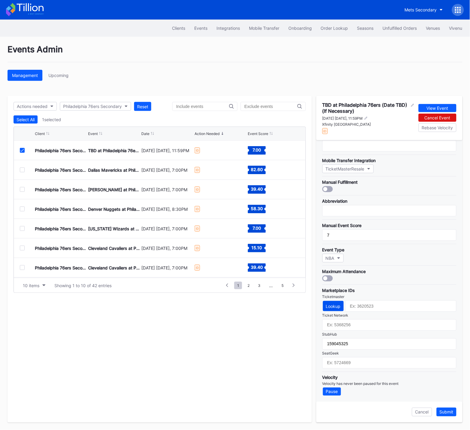
click at [335, 306] on div "Lookup" at bounding box center [333, 305] width 15 height 5
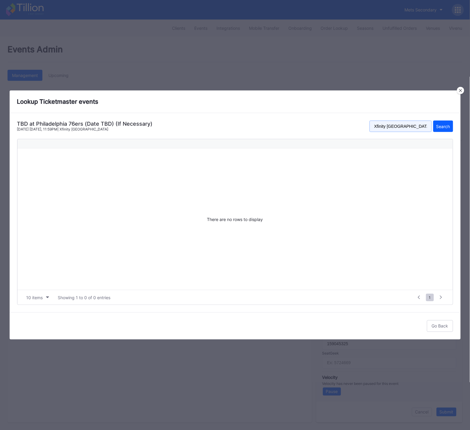
click at [397, 126] on input "Xfinity Mobile Arena" at bounding box center [400, 125] width 62 height 11
paste input "wells fargo center"
type input "wells fargo center"
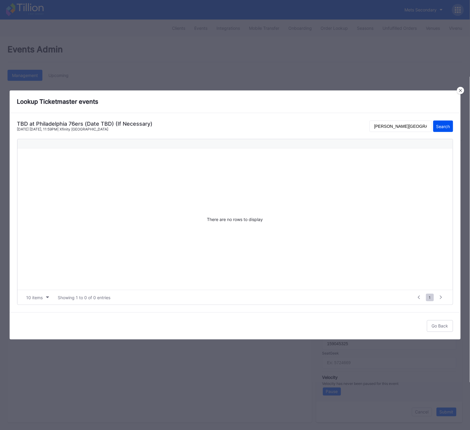
click at [444, 128] on div "Search" at bounding box center [443, 126] width 14 height 5
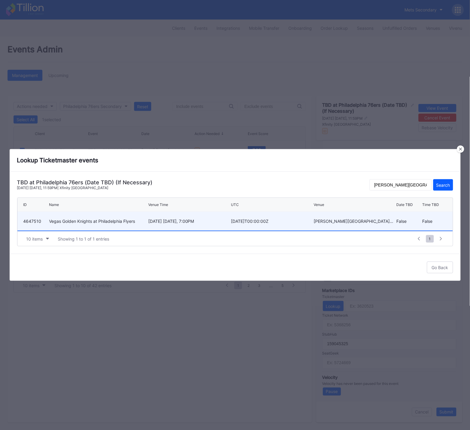
click at [116, 220] on div "Vegas Golden Knights at Philadelphia Flyers" at bounding box center [97, 220] width 97 height 5
type input "4647510"
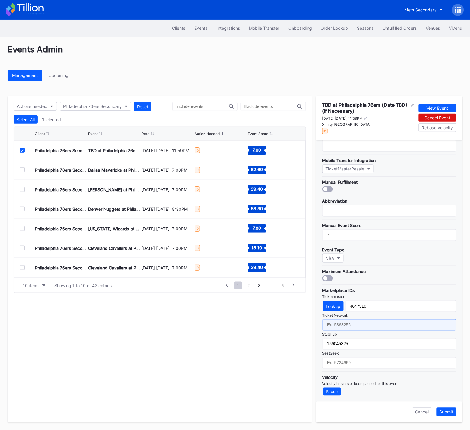
click at [352, 326] on input "text" at bounding box center [389, 324] width 134 height 11
paste input "7339908"
type input "7339908"
click at [368, 370] on div "Pricing Throttling Expected Inventory Mobile Transfer Integration TicketMasterR…" at bounding box center [389, 270] width 146 height 261
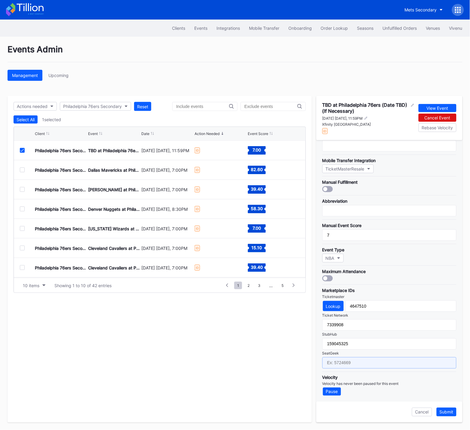
click at [371, 360] on input "text" at bounding box center [389, 362] width 134 height 11
click at [449, 413] on div "Submit" at bounding box center [446, 411] width 14 height 5
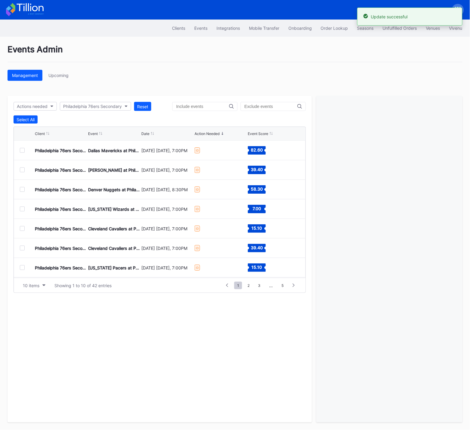
click at [22, 151] on div at bounding box center [22, 150] width 5 height 5
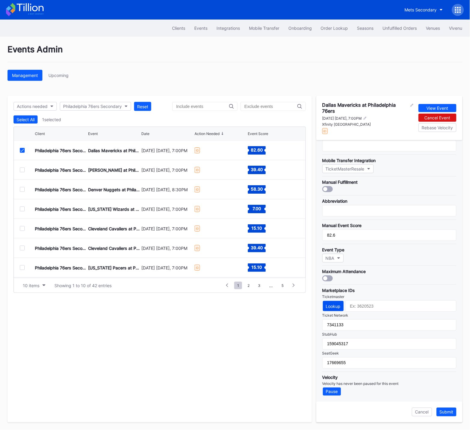
click at [333, 305] on div "Lookup" at bounding box center [333, 305] width 15 height 5
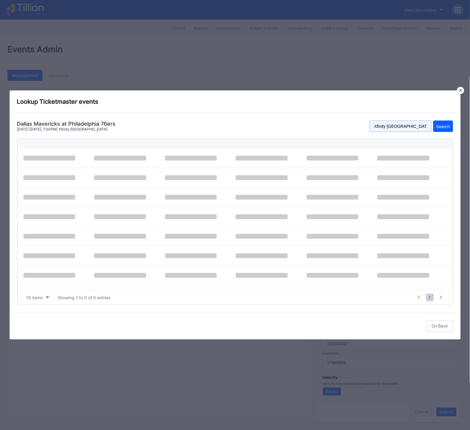
click at [394, 124] on input "Xfinity Mobile Arena" at bounding box center [400, 125] width 62 height 11
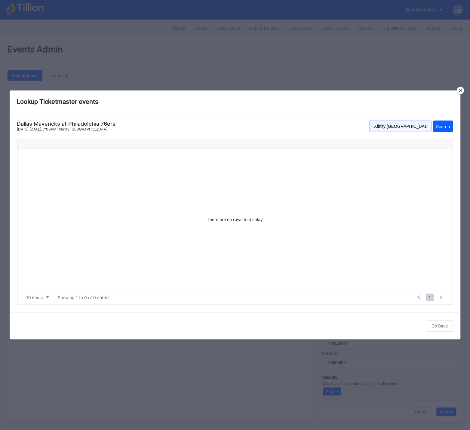
click at [394, 124] on input "Xfinity Mobile Arena" at bounding box center [400, 125] width 62 height 11
paste input "7339908"
click at [405, 128] on input "7339908" at bounding box center [400, 125] width 62 height 11
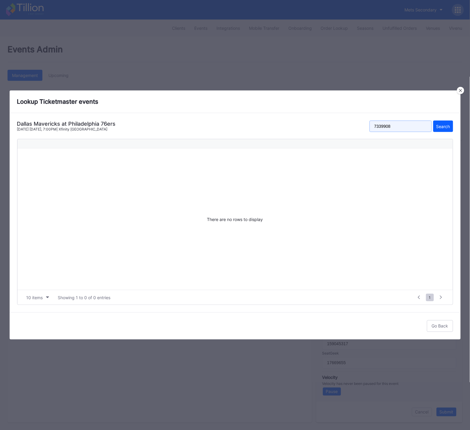
click at [405, 128] on input "7339908" at bounding box center [400, 125] width 62 height 11
click at [397, 126] on input "wells fargo center" at bounding box center [400, 125] width 62 height 11
type input "wells fargo center"
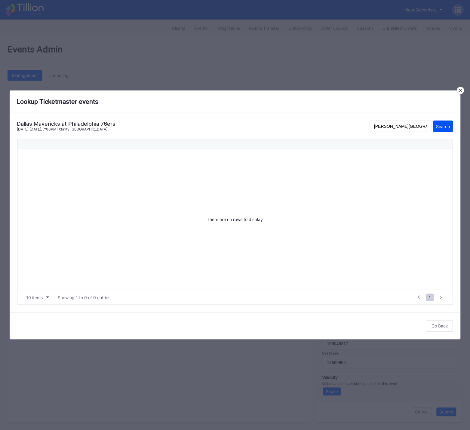
click at [441, 125] on div "Search" at bounding box center [443, 126] width 14 height 5
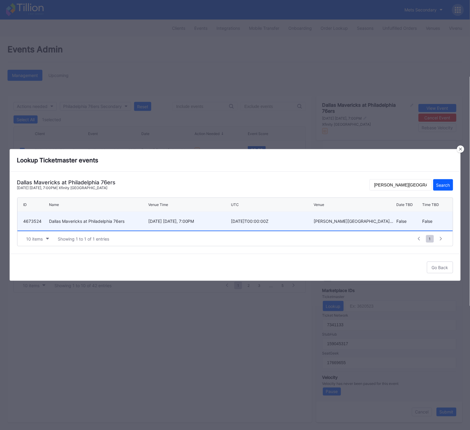
click at [218, 222] on div "December 20 Saturday, 7:00PM" at bounding box center [188, 220] width 81 height 5
type input "4673524"
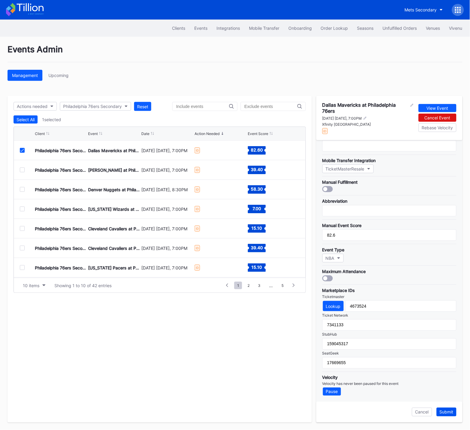
click at [449, 411] on div "Submit" at bounding box center [446, 411] width 14 height 5
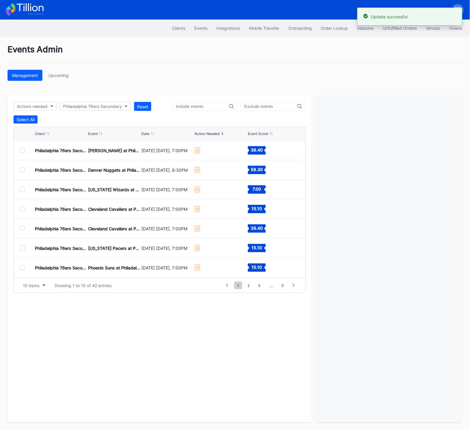
click at [23, 151] on div at bounding box center [22, 150] width 5 height 5
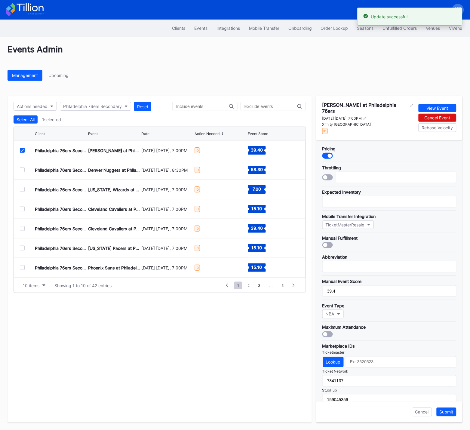
scroll to position [53, 0]
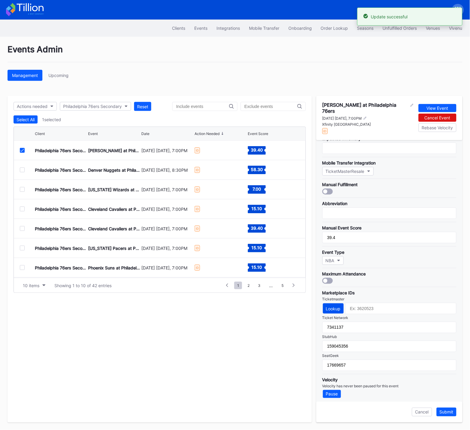
click at [339, 306] on div "Lookup" at bounding box center [333, 308] width 15 height 5
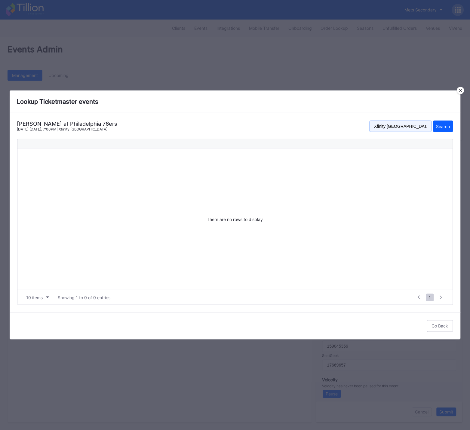
click at [390, 129] on input "Xfinity Mobile Arena" at bounding box center [400, 125] width 62 height 11
paste input "wells fargo center"
type input "wells fargo center"
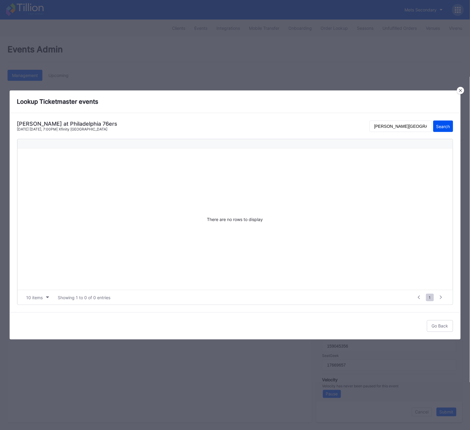
click at [437, 125] on div "Search" at bounding box center [443, 126] width 14 height 5
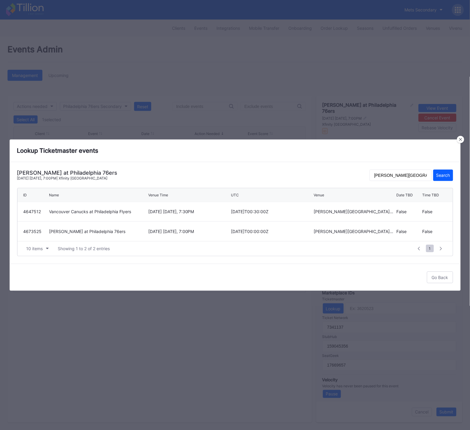
click at [261, 230] on div "2025-12-24T00:00:00Z" at bounding box center [271, 231] width 81 height 5
type input "4673525"
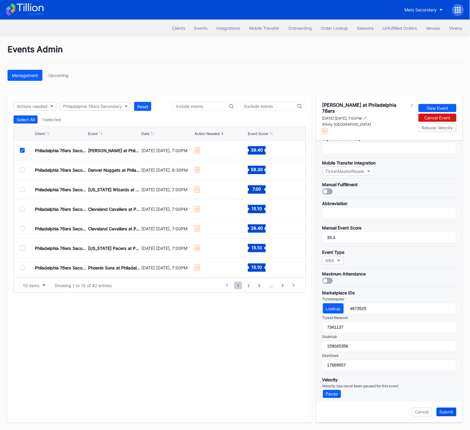
click at [446, 410] on div "Submit" at bounding box center [446, 411] width 14 height 5
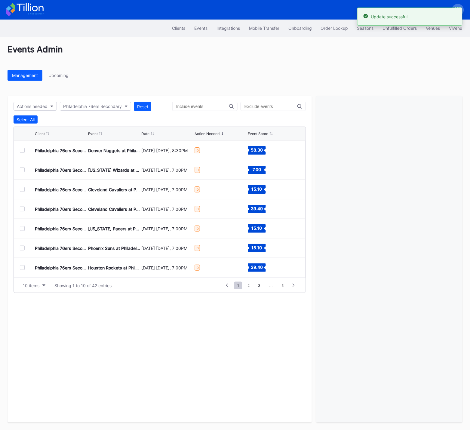
click at [23, 151] on div at bounding box center [22, 150] width 5 height 5
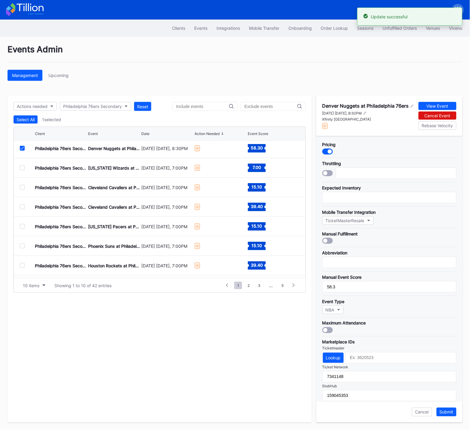
scroll to position [56, 0]
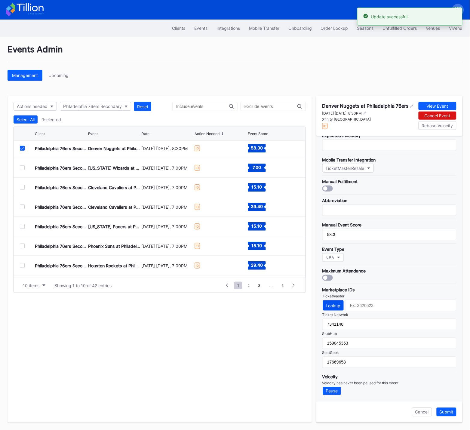
click at [332, 305] on div "Lookup" at bounding box center [333, 305] width 15 height 5
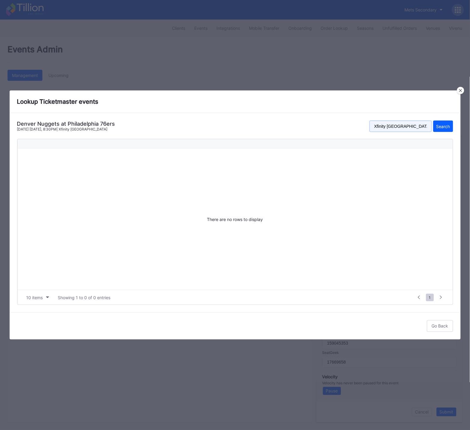
click at [396, 124] on input "Xfinity Mobile Arena" at bounding box center [400, 125] width 62 height 11
paste input "wells fargo center"
type input "wells fargo center"
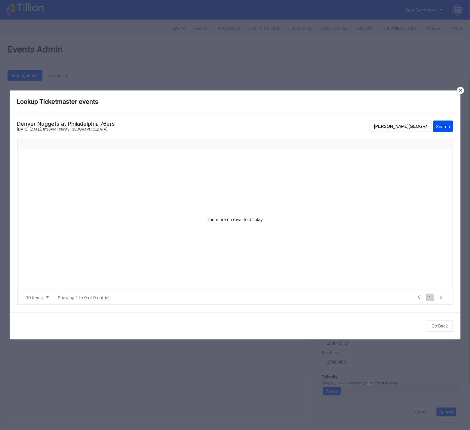
click at [442, 124] on div "Search" at bounding box center [443, 126] width 14 height 5
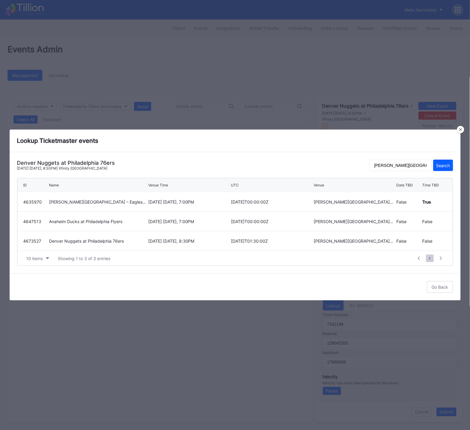
click at [176, 241] on div "January 5 Monday, 8:30PM" at bounding box center [188, 240] width 81 height 5
type input "4673527"
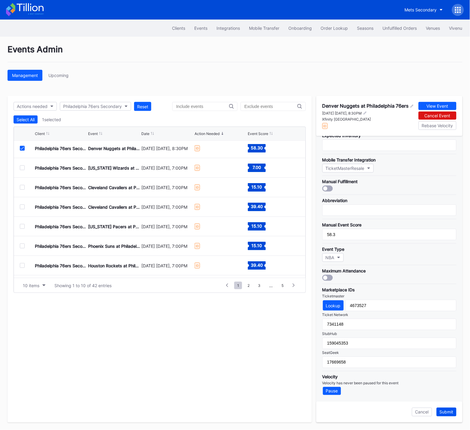
click at [449, 413] on div "Submit" at bounding box center [446, 411] width 14 height 5
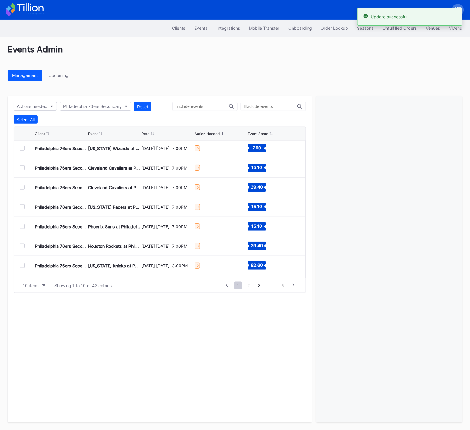
scroll to position [0, 0]
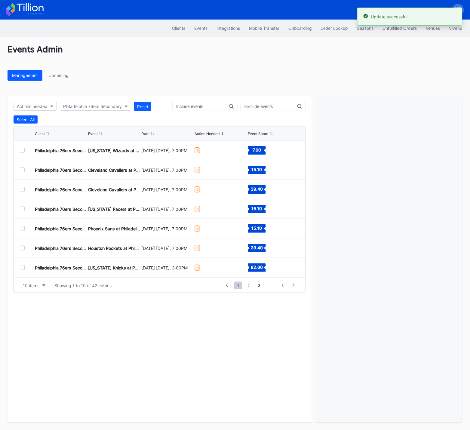
click at [23, 150] on div at bounding box center [22, 150] width 5 height 5
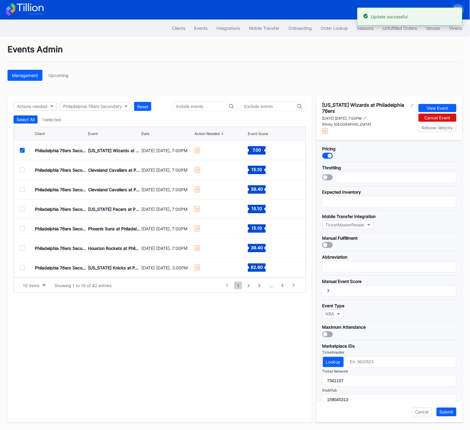
scroll to position [56, 0]
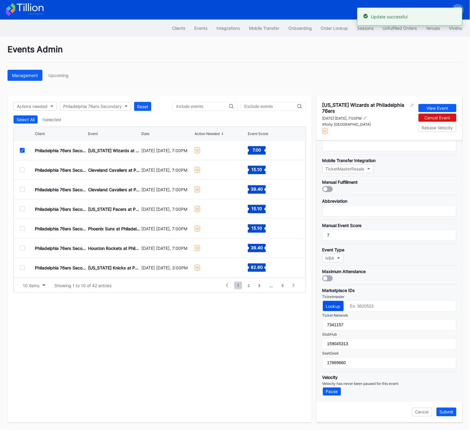
click at [333, 307] on div "Lookup" at bounding box center [333, 305] width 15 height 5
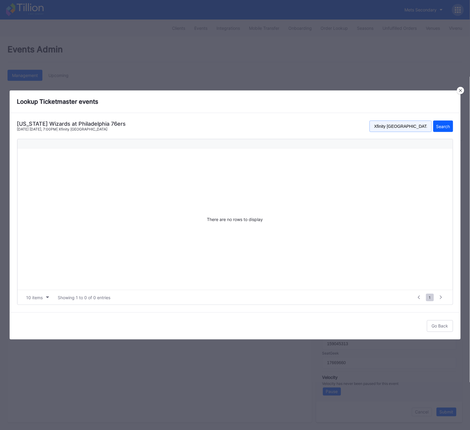
click at [410, 125] on input "Xfinity Mobile Arena" at bounding box center [400, 125] width 62 height 11
drag, startPoint x: 410, startPoint y: 125, endPoint x: 431, endPoint y: 126, distance: 21.7
click at [410, 125] on input "Xfinity Mobile Arena" at bounding box center [400, 125] width 62 height 11
paste input "wells fargo center"
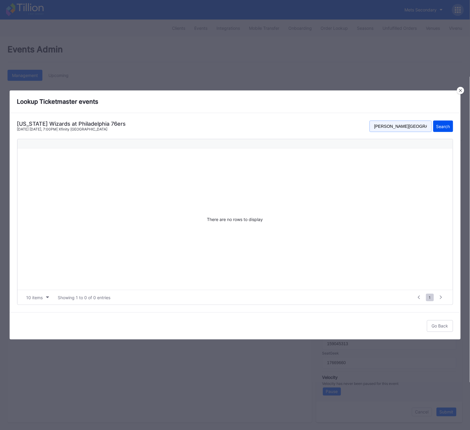
type input "wells fargo center"
click at [442, 126] on div "Search" at bounding box center [443, 126] width 14 height 5
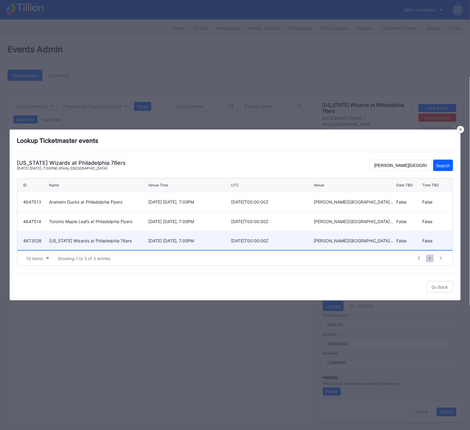
click at [260, 239] on div "2026-01-08T00:00:00Z" at bounding box center [271, 240] width 81 height 5
type input "4673528"
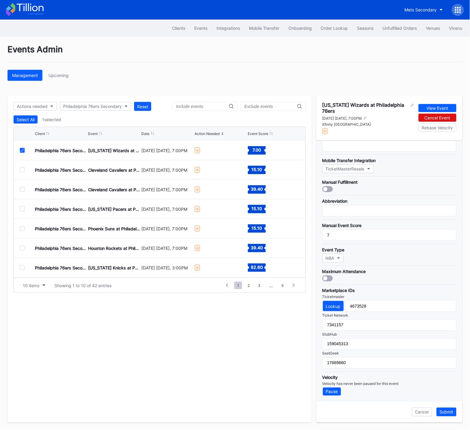
click at [448, 412] on div "Submit" at bounding box center [446, 411] width 14 height 5
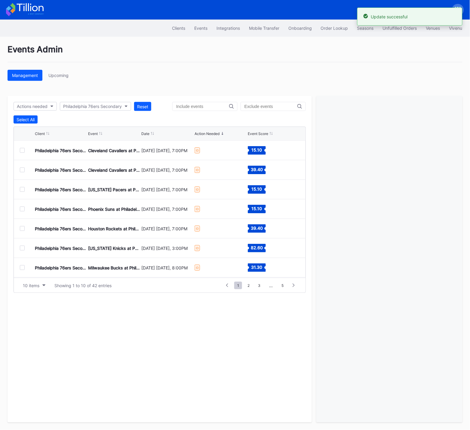
click at [22, 151] on div at bounding box center [22, 150] width 5 height 5
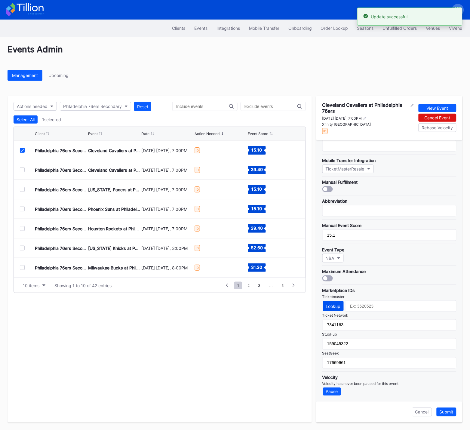
click at [339, 304] on div "Lookup" at bounding box center [333, 305] width 15 height 5
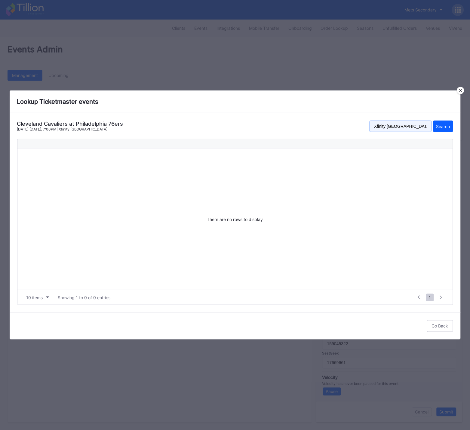
click at [400, 125] on input "Xfinity Mobile Arena" at bounding box center [400, 125] width 62 height 11
paste input "wells fargo center"
type input "wells fargo center"
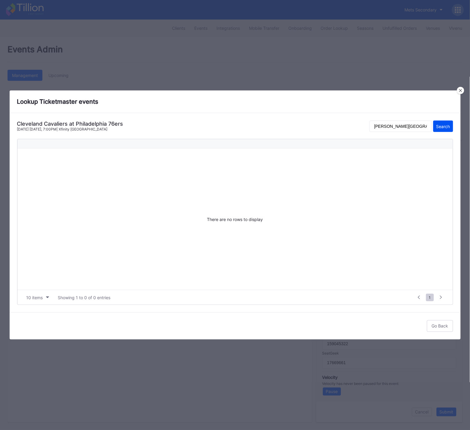
click at [445, 125] on div "Search" at bounding box center [443, 126] width 14 height 5
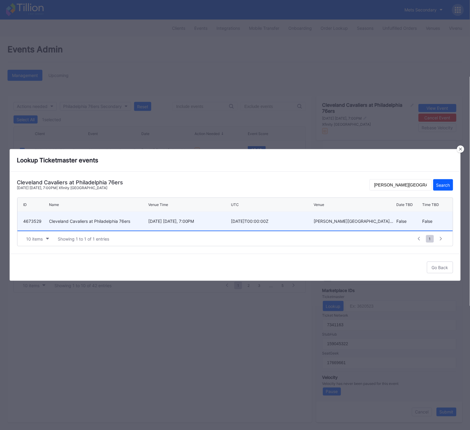
click at [237, 218] on div "2026-01-15T00:00:00Z" at bounding box center [271, 221] width 81 height 19
type input "4673529"
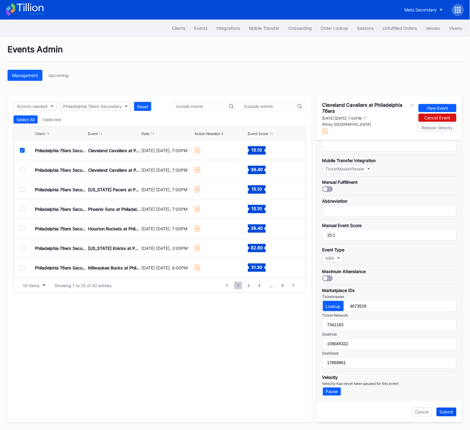
click at [452, 411] on div "Submit" at bounding box center [446, 411] width 14 height 5
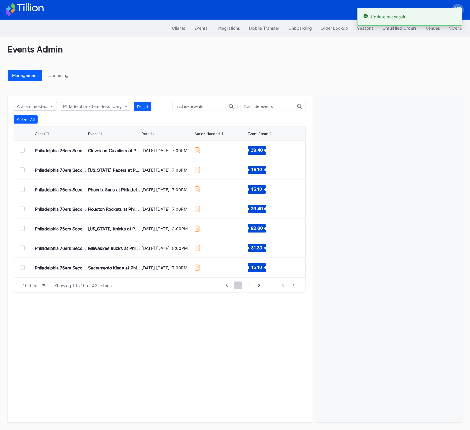
click at [23, 151] on div at bounding box center [22, 150] width 5 height 5
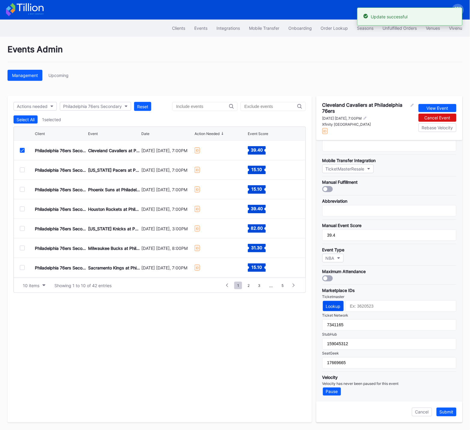
click at [336, 308] on div "Lookup" at bounding box center [333, 305] width 15 height 5
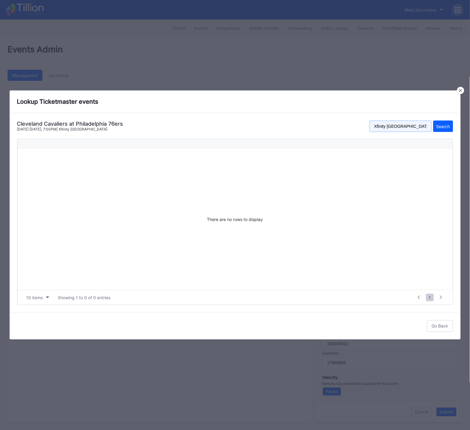
click at [398, 122] on input "Xfinity Mobile Arena" at bounding box center [400, 125] width 62 height 11
paste input "wells fargo center"
type input "wells fargo center"
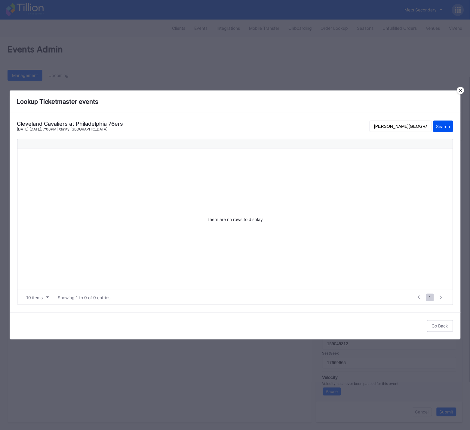
click at [450, 126] on button "Search" at bounding box center [443, 125] width 20 height 11
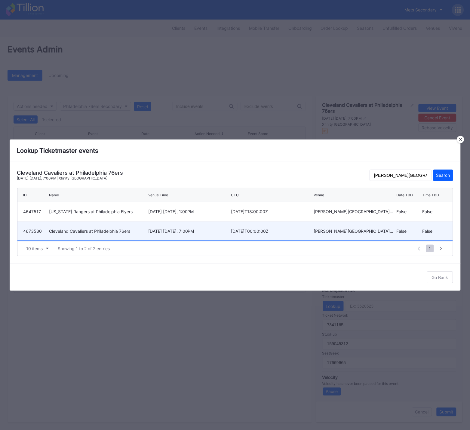
click at [206, 228] on div "January 16 Friday, 7:00PM" at bounding box center [188, 230] width 81 height 5
type input "4673530"
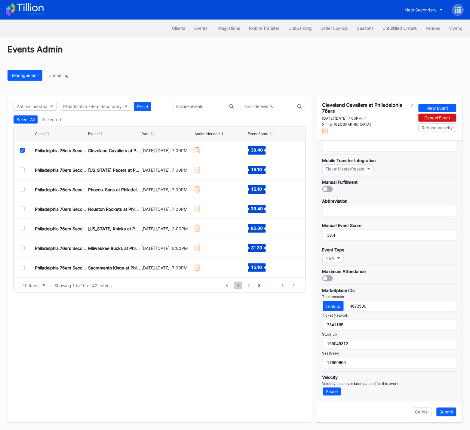
click at [448, 413] on div "Submit" at bounding box center [446, 411] width 14 height 5
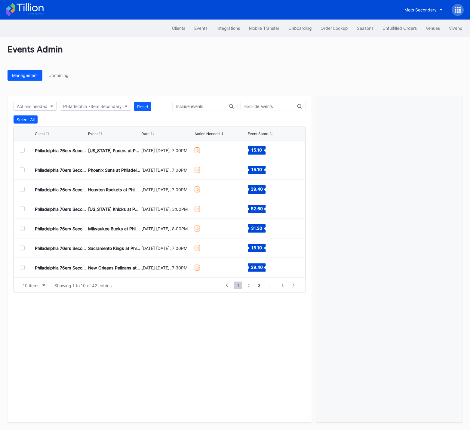
click at [22, 149] on div at bounding box center [22, 150] width 5 height 5
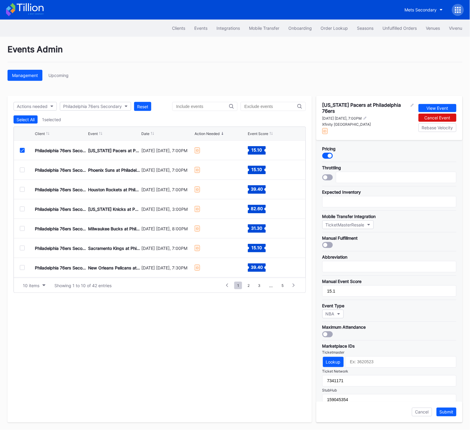
scroll to position [53, 0]
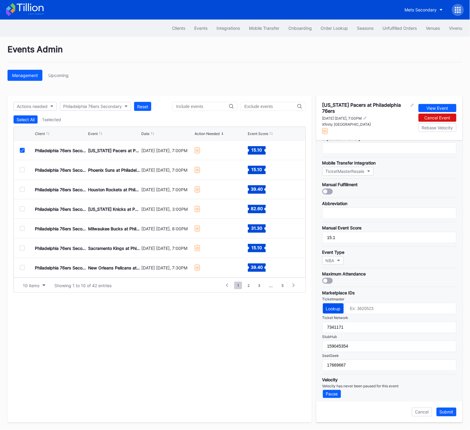
click at [336, 303] on button "Lookup" at bounding box center [333, 308] width 21 height 10
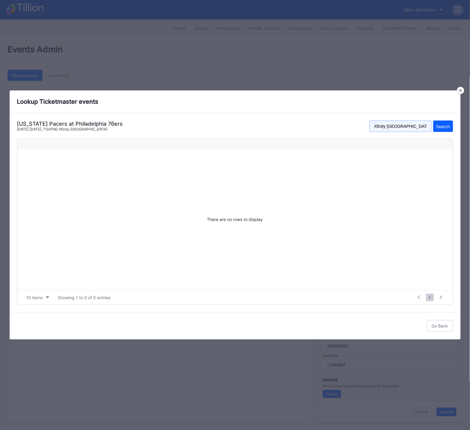
click at [405, 125] on input "Xfinity Mobile Arena" at bounding box center [400, 125] width 62 height 11
paste input "wells fargo center"
type input "wells fargo center"
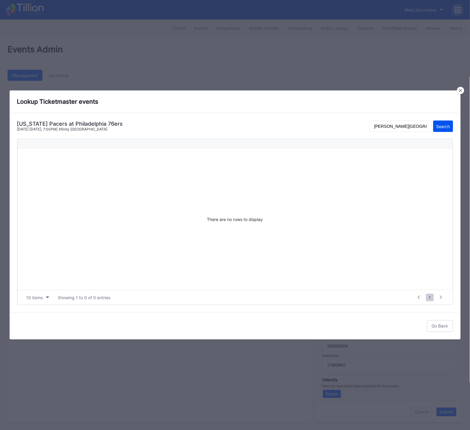
click at [445, 127] on div "Search" at bounding box center [443, 126] width 14 height 5
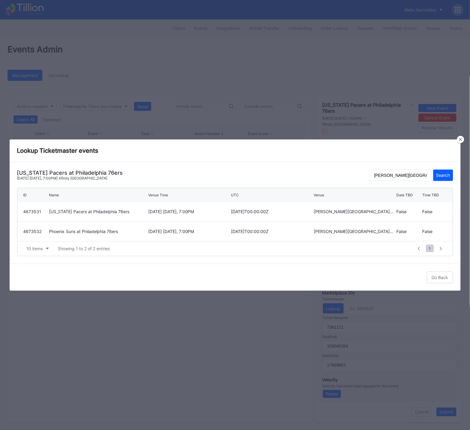
click at [168, 211] on div "January 19 Monday, 7:00PM" at bounding box center [188, 211] width 81 height 5
type input "4673531"
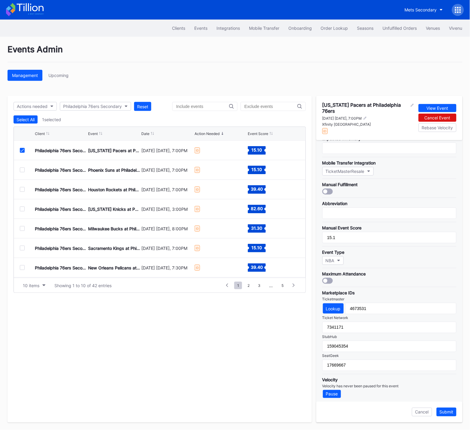
click at [448, 411] on div "Submit" at bounding box center [446, 411] width 14 height 5
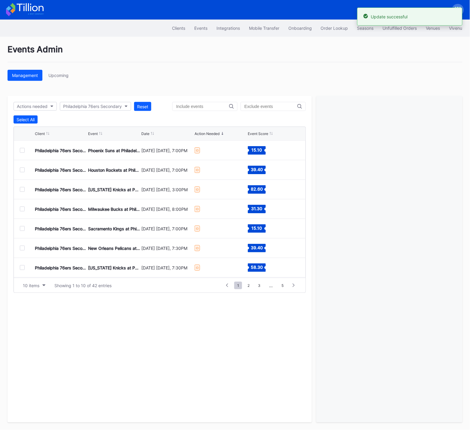
click at [21, 150] on div at bounding box center [22, 150] width 5 height 5
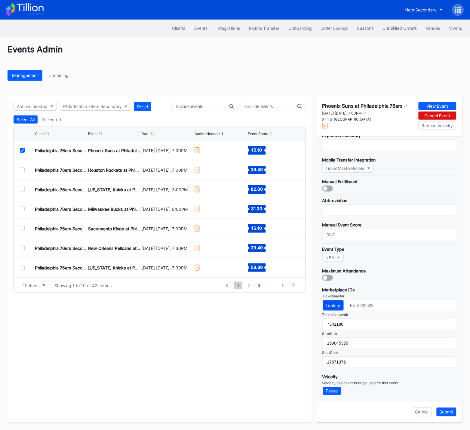
click at [330, 307] on div "Lookup" at bounding box center [333, 305] width 15 height 5
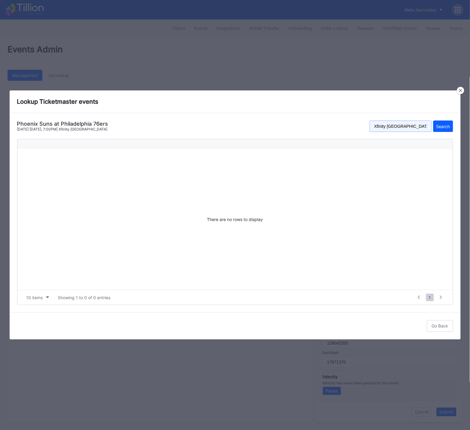
click at [400, 127] on input "Xfinity Mobile Arena" at bounding box center [400, 125] width 62 height 11
paste input "wells fargo center"
type input "wells fargo center"
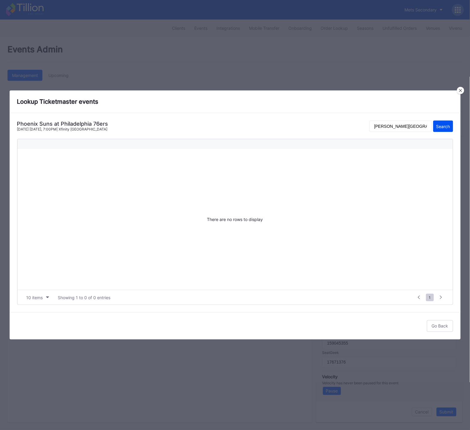
click at [444, 126] on div "Search" at bounding box center [443, 126] width 14 height 5
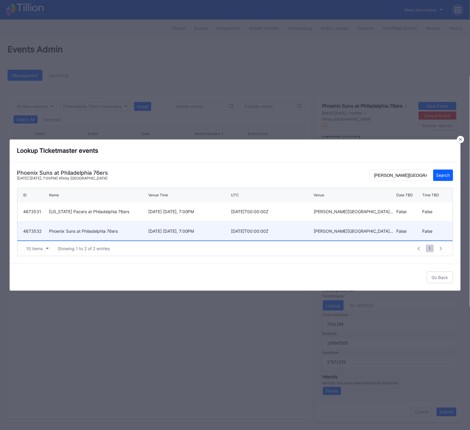
click at [193, 233] on div "January 20 Tuesday, 7:00PM" at bounding box center [188, 230] width 81 height 5
type input "4673532"
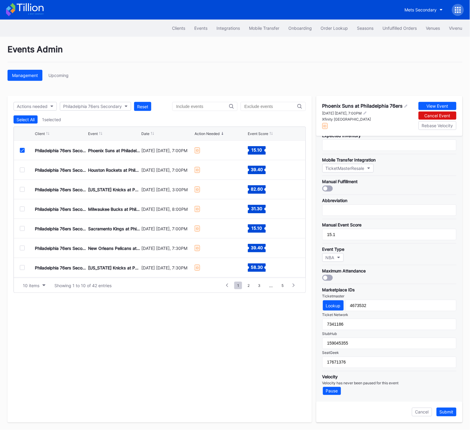
click at [449, 410] on div "Submit" at bounding box center [446, 411] width 14 height 5
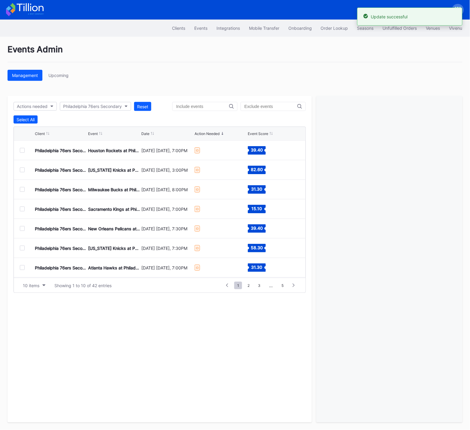
drag, startPoint x: 21, startPoint y: 149, endPoint x: 31, endPoint y: 151, distance: 9.5
click at [21, 149] on div at bounding box center [22, 150] width 5 height 5
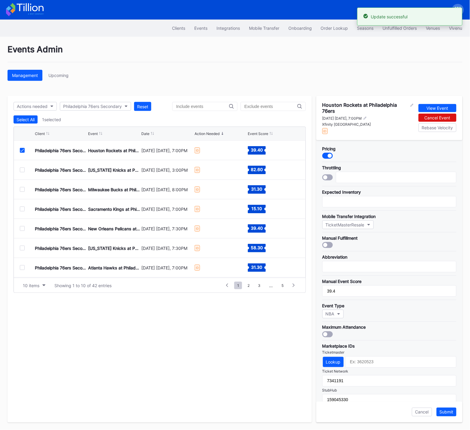
scroll to position [56, 0]
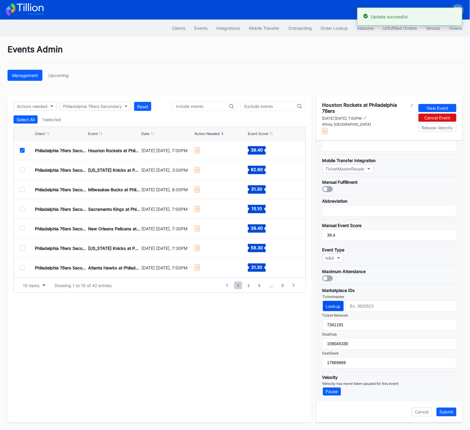
click at [336, 306] on div "Lookup" at bounding box center [333, 305] width 15 height 5
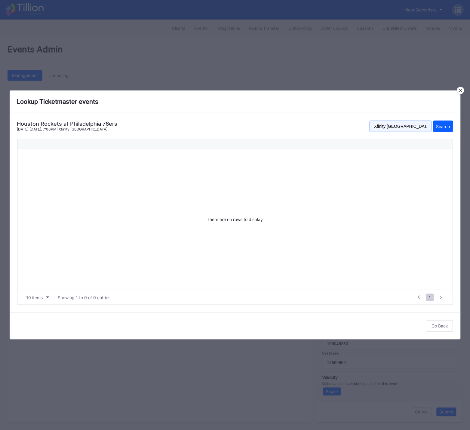
click at [407, 126] on input "Xfinity Mobile Arena" at bounding box center [400, 125] width 62 height 11
paste input "wells fargo center"
type input "wells fargo center"
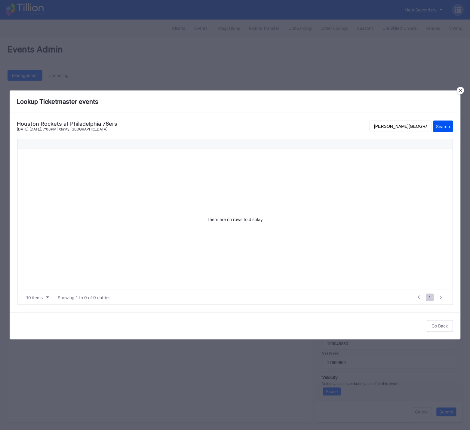
click at [436, 126] on div "Search" at bounding box center [443, 126] width 14 height 5
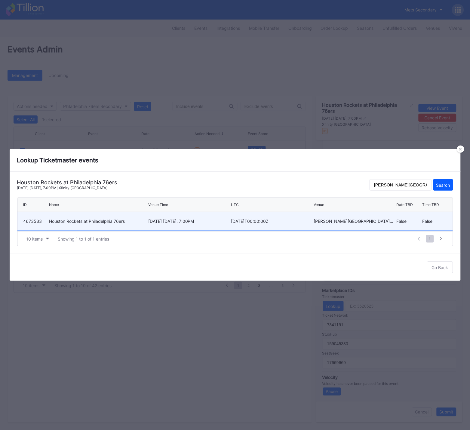
click at [158, 222] on div "January 22 Thursday, 7:00PM" at bounding box center [188, 220] width 81 height 5
type input "4673533"
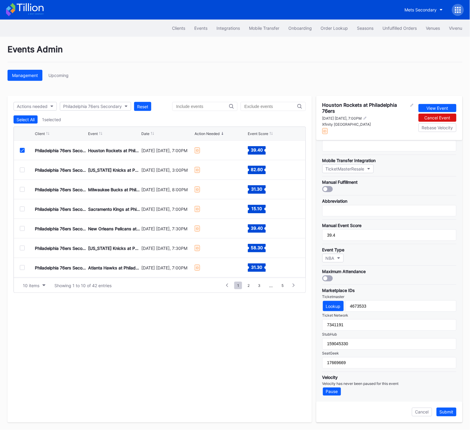
drag, startPoint x: 443, startPoint y: 411, endPoint x: 258, endPoint y: 221, distance: 266.0
click at [443, 411] on div "Submit" at bounding box center [446, 411] width 14 height 5
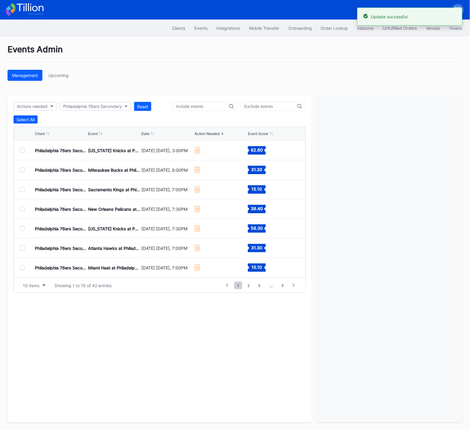
click at [21, 149] on div at bounding box center [22, 150] width 5 height 5
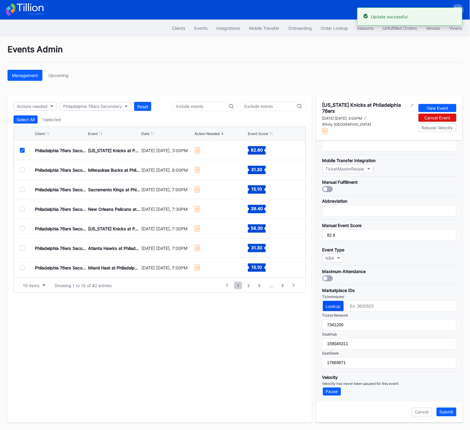
click at [331, 304] on div "Lookup" at bounding box center [333, 305] width 15 height 5
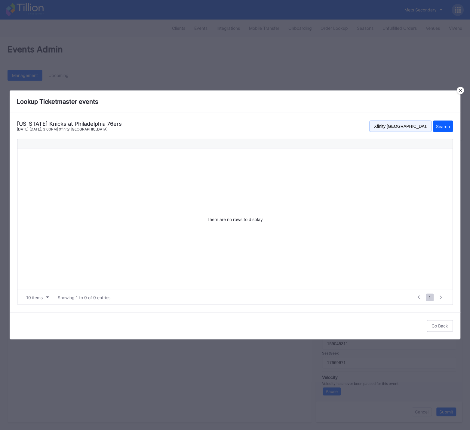
click at [410, 126] on input "Xfinity Mobile Arena" at bounding box center [400, 125] width 62 height 11
paste input "wells fargo center"
type input "wells fargo center"
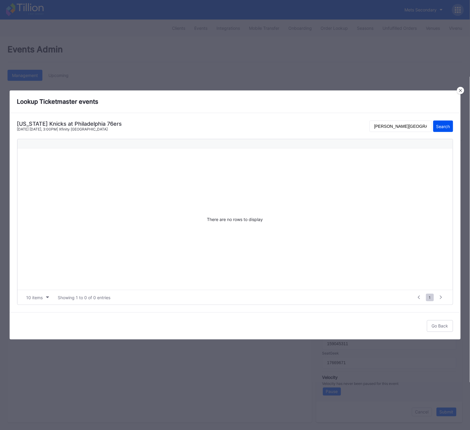
click at [448, 127] on div "Search" at bounding box center [443, 126] width 14 height 5
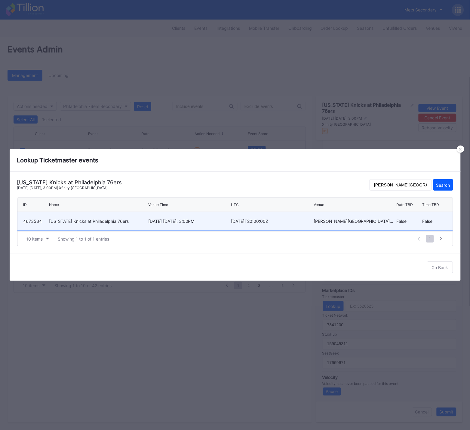
click at [200, 220] on div "January 24 Saturday, 3:00PM" at bounding box center [188, 220] width 81 height 5
type input "4673534"
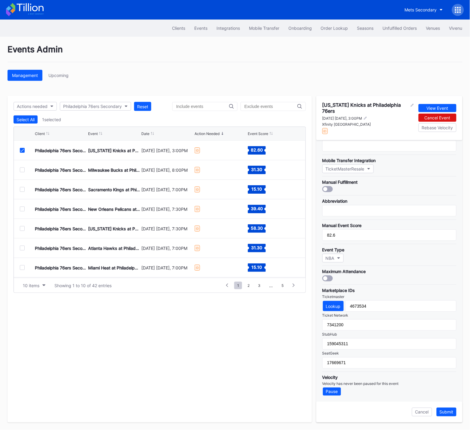
click at [450, 412] on div "Submit" at bounding box center [446, 411] width 14 height 5
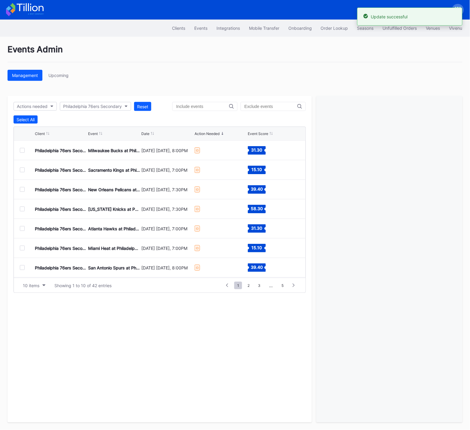
click at [19, 149] on div "Philadelphia 76ers Secondary Milwaukee Bucks at Philadelphia 76ers January 27 T…" at bounding box center [159, 151] width 291 height 20
click at [21, 149] on div at bounding box center [22, 150] width 5 height 5
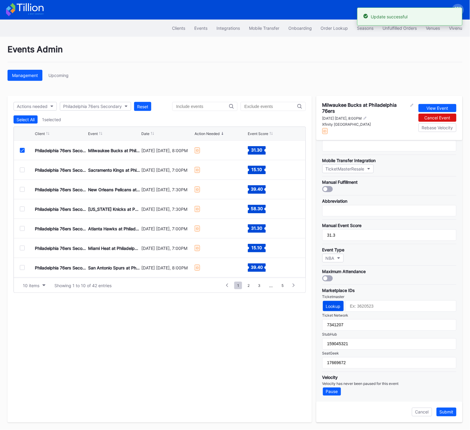
click at [338, 306] on div "Lookup" at bounding box center [333, 305] width 15 height 5
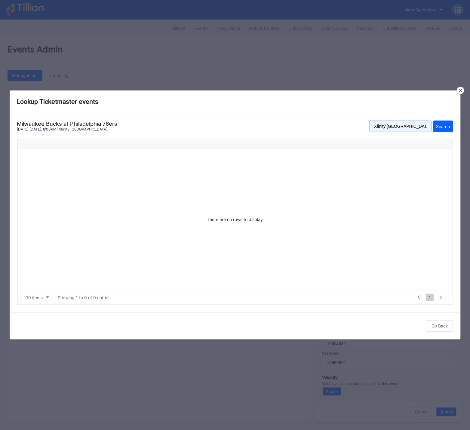
click at [409, 128] on input "Xfinity Mobile Arena" at bounding box center [400, 125] width 62 height 11
click at [409, 126] on input "Xfinity Mobile Arena" at bounding box center [400, 125] width 62 height 11
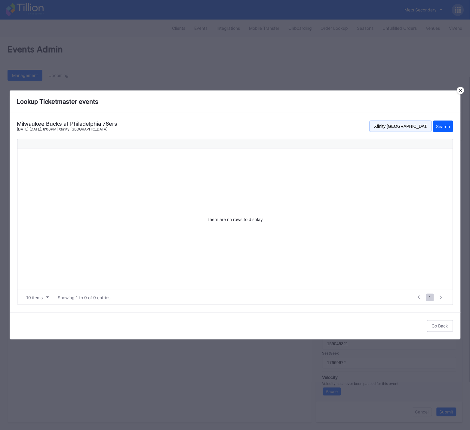
click at [409, 126] on input "Xfinity Mobile Arena" at bounding box center [400, 125] width 62 height 11
paste input "wells fargo center"
type input "wells fargo center"
click at [437, 125] on div "Search" at bounding box center [443, 126] width 14 height 5
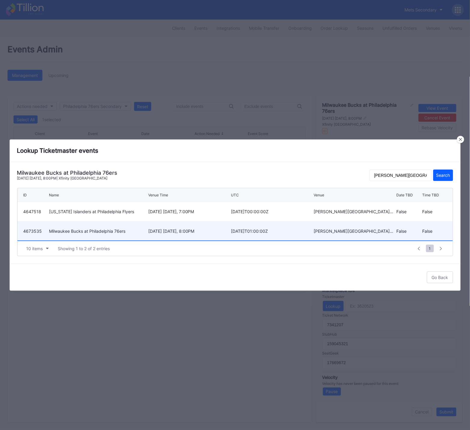
click at [181, 231] on div "January 27 Tuesday, 8:00PM" at bounding box center [188, 230] width 81 height 5
type input "4673535"
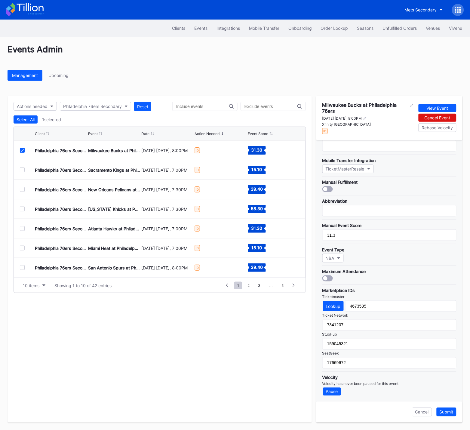
click at [445, 414] on button "Submit" at bounding box center [446, 411] width 20 height 9
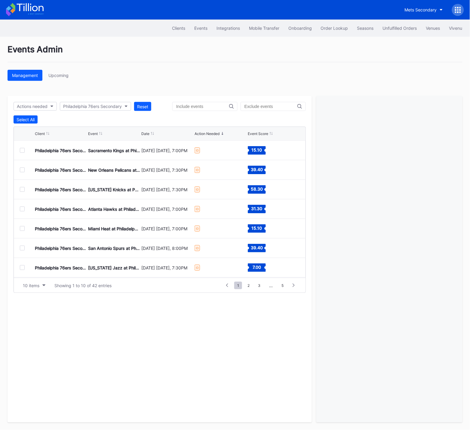
click at [23, 150] on div at bounding box center [22, 150] width 5 height 5
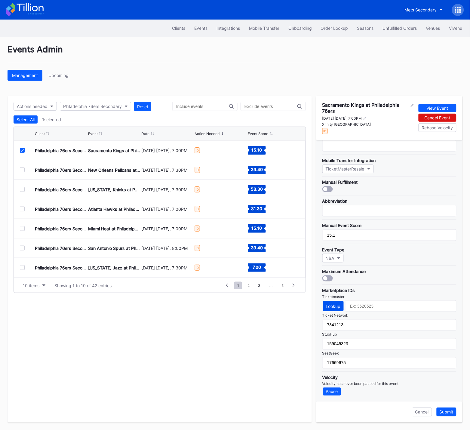
click at [331, 306] on div "Lookup" at bounding box center [333, 305] width 15 height 5
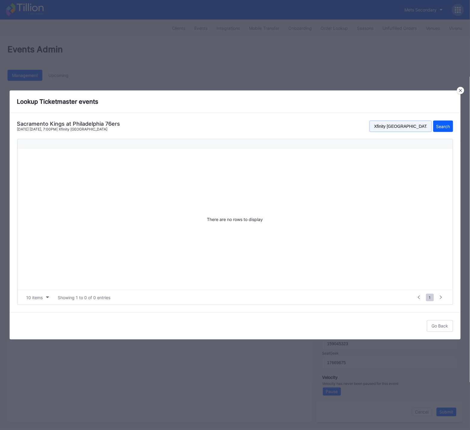
click at [403, 127] on input "Xfinity Mobile Arena" at bounding box center [400, 125] width 62 height 11
paste input "wells fargo center"
type input "wells fargo center"
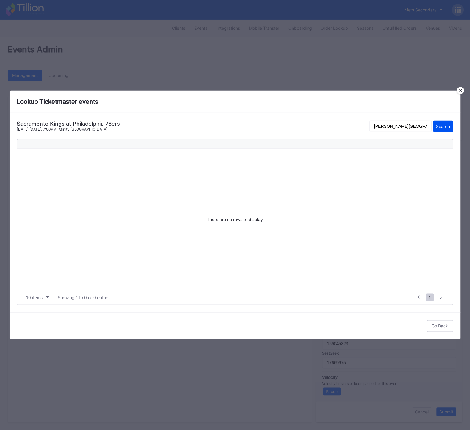
click at [438, 124] on div "Search" at bounding box center [443, 126] width 14 height 5
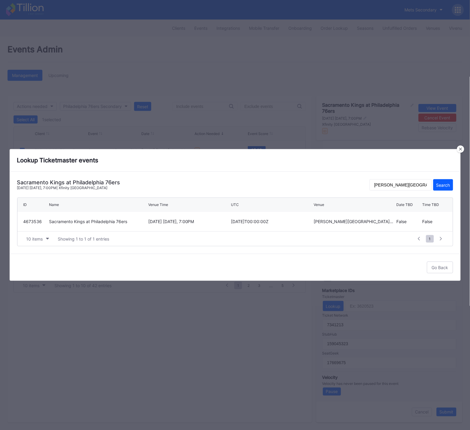
click at [240, 222] on div "2026-01-30T00:00:00Z" at bounding box center [271, 221] width 81 height 5
type input "4673536"
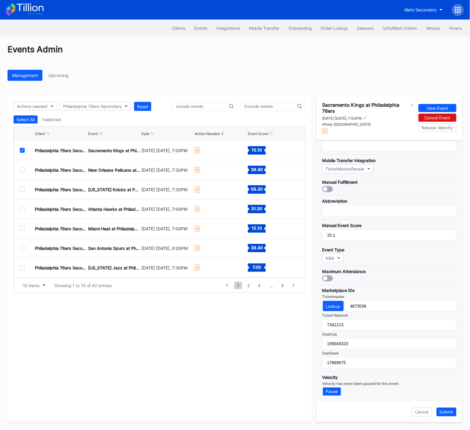
click at [448, 407] on button "Submit" at bounding box center [446, 411] width 20 height 9
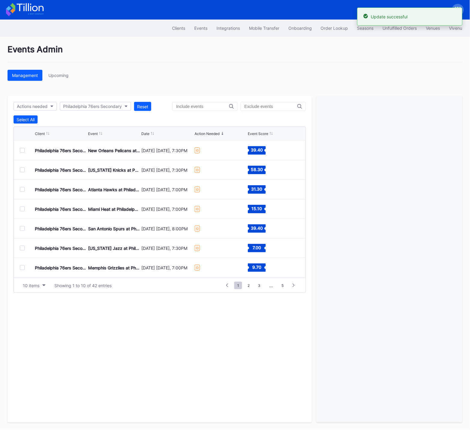
click at [23, 150] on div at bounding box center [22, 150] width 5 height 5
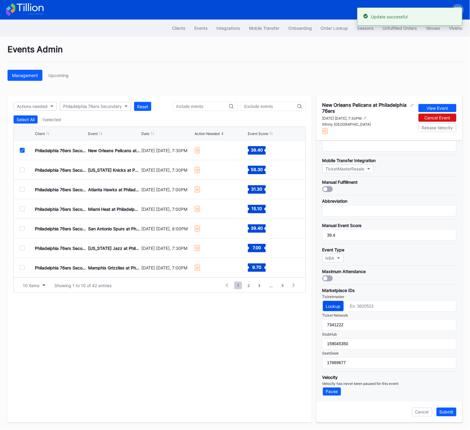
click at [335, 306] on div "Lookup" at bounding box center [333, 305] width 15 height 5
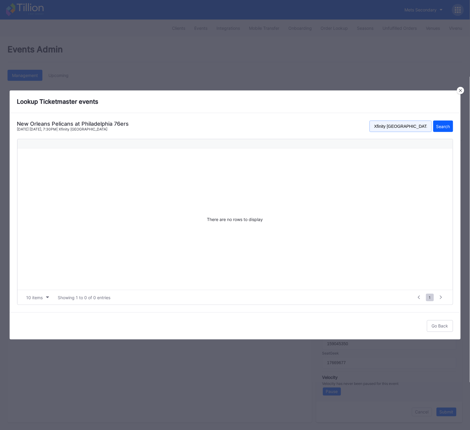
click at [411, 123] on input "Xfinity Mobile Arena" at bounding box center [400, 125] width 62 height 11
drag, startPoint x: 411, startPoint y: 123, endPoint x: 423, endPoint y: 125, distance: 11.9
click at [411, 123] on input "Xfinity Mobile Arena" at bounding box center [400, 125] width 62 height 11
paste input "wells fargo center"
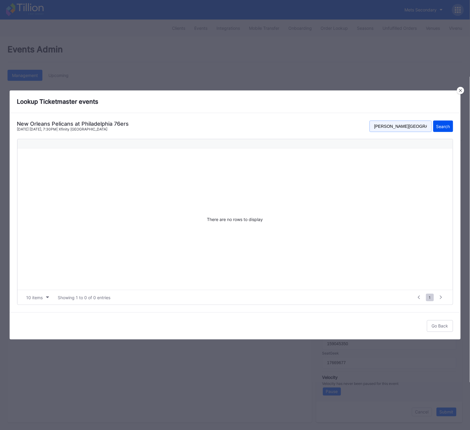
type input "wells fargo center"
click at [437, 125] on div "Search" at bounding box center [443, 126] width 14 height 5
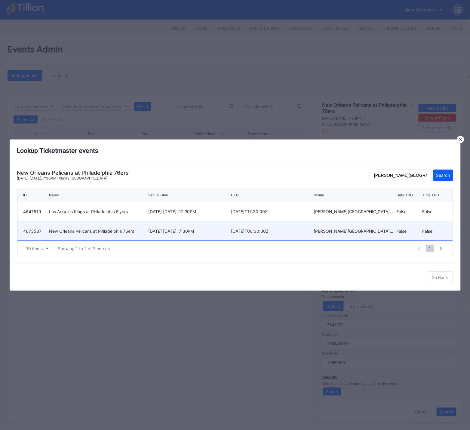
click at [184, 231] on div "January 31 Saturday, 7:30PM" at bounding box center [188, 230] width 81 height 5
type input "4673537"
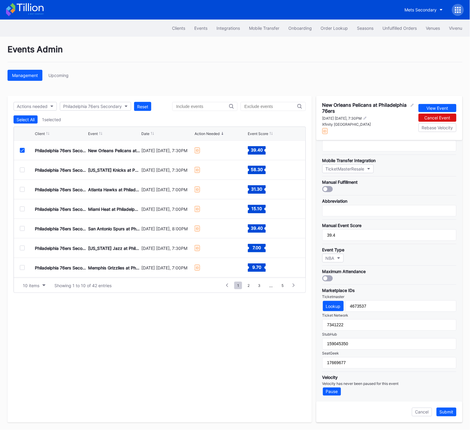
click at [452, 412] on div "Submit" at bounding box center [446, 411] width 14 height 5
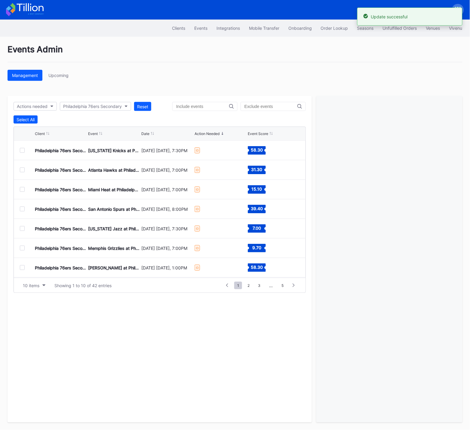
click at [23, 151] on div at bounding box center [22, 150] width 5 height 5
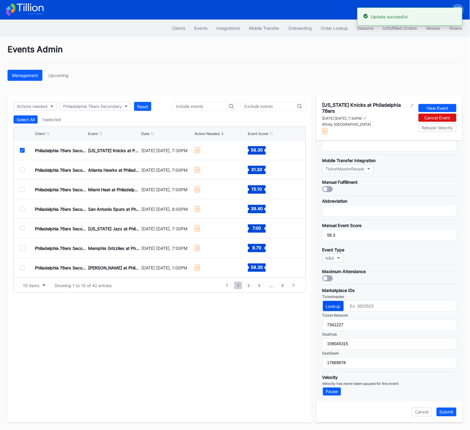
click at [334, 304] on div "Lookup" at bounding box center [333, 305] width 15 height 5
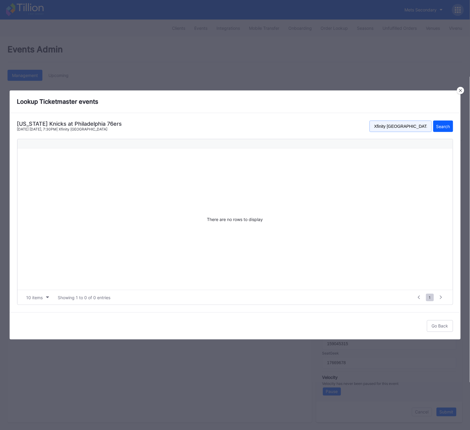
click at [401, 125] on input "Xfinity Mobile Arena" at bounding box center [400, 125] width 62 height 11
paste input "wells fargo center"
type input "wells fargo center"
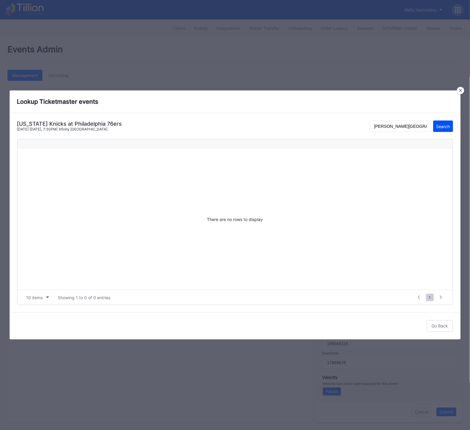
click at [438, 127] on div "Search" at bounding box center [443, 126] width 14 height 5
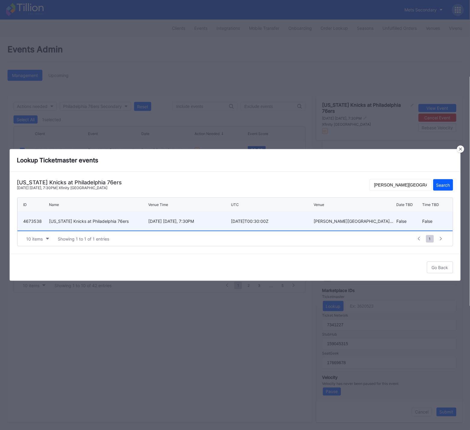
click at [173, 220] on div "February 11 Wednesday, 7:30PM" at bounding box center [188, 220] width 81 height 5
type input "4673538"
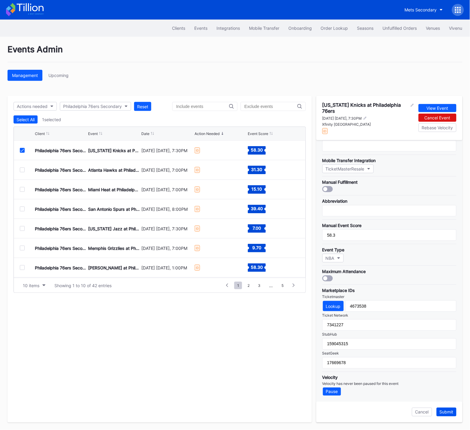
click at [449, 413] on div "Submit" at bounding box center [446, 411] width 14 height 5
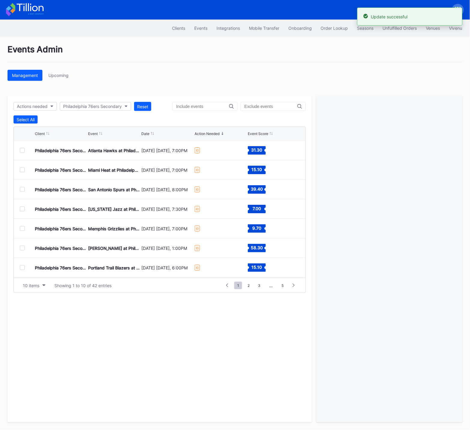
click at [21, 150] on div at bounding box center [22, 150] width 5 height 5
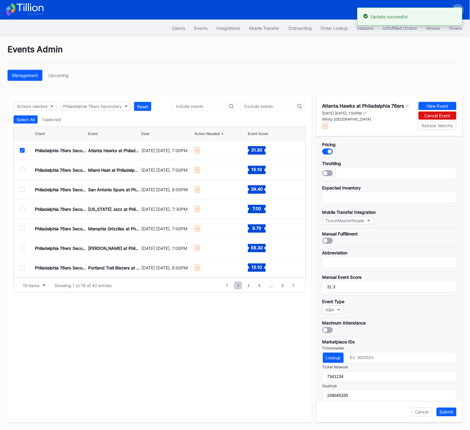
scroll to position [53, 0]
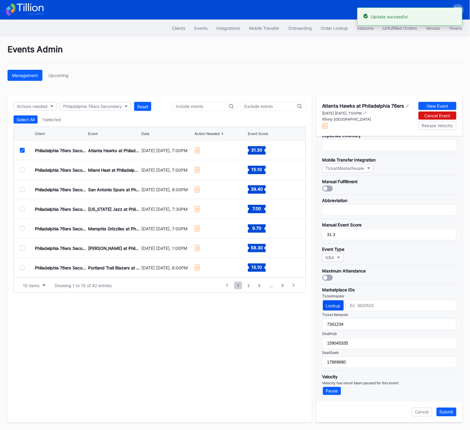
click at [333, 306] on div "Lookup" at bounding box center [333, 305] width 15 height 5
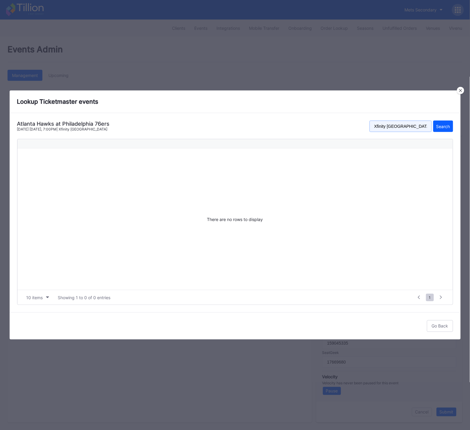
click at [406, 126] on input "Xfinity Mobile Arena" at bounding box center [400, 125] width 62 height 11
paste input "wells fargo center"
type input "wells fargo center"
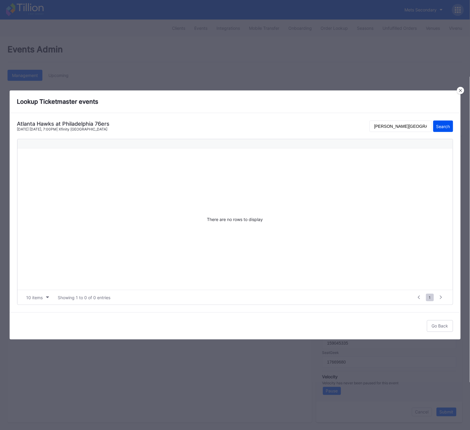
click at [437, 127] on div "Search" at bounding box center [443, 126] width 14 height 5
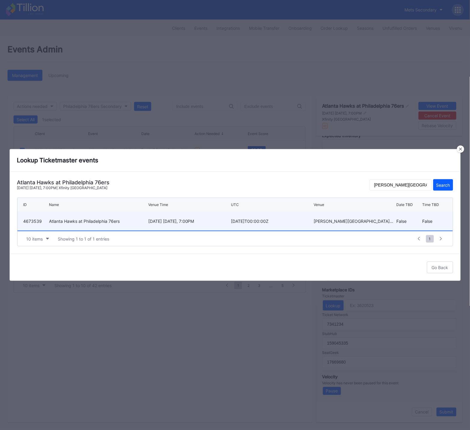
click at [233, 222] on div "2026-02-20T00:00:00Z" at bounding box center [271, 220] width 81 height 5
type input "4673539"
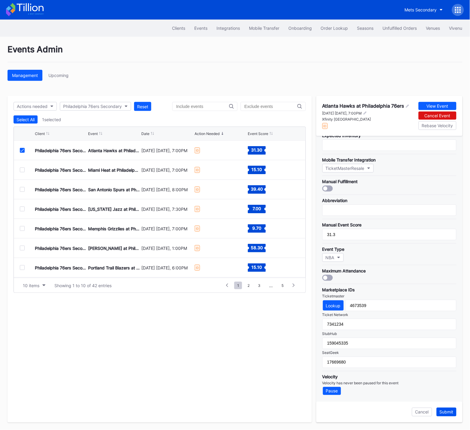
click at [447, 410] on div "Submit" at bounding box center [446, 411] width 14 height 5
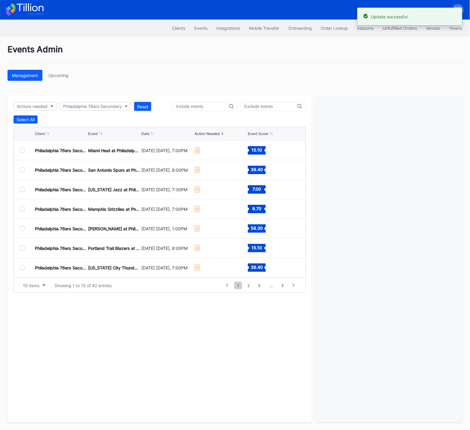
click at [22, 151] on div at bounding box center [22, 150] width 5 height 5
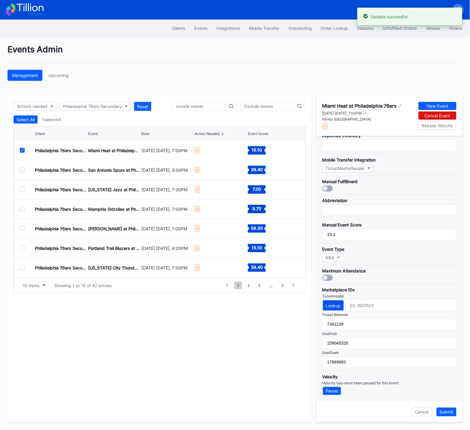
click at [333, 306] on div "Lookup" at bounding box center [333, 305] width 15 height 5
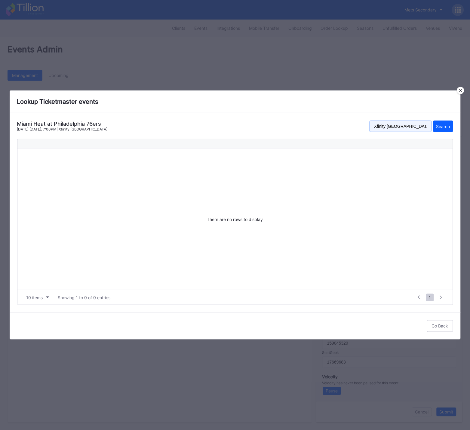
click at [395, 121] on input "Xfinity Mobile Arena" at bounding box center [400, 125] width 62 height 11
paste input "wells fargo center"
type input "wells fargo center"
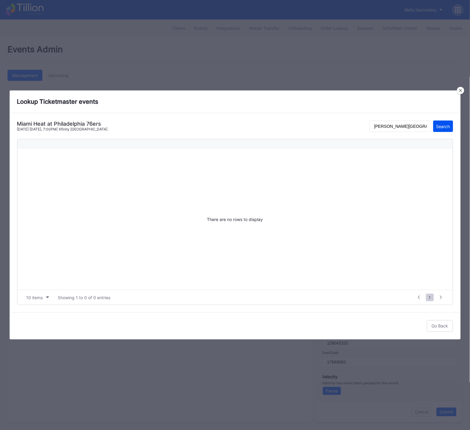
click at [443, 127] on div "Search" at bounding box center [443, 126] width 14 height 5
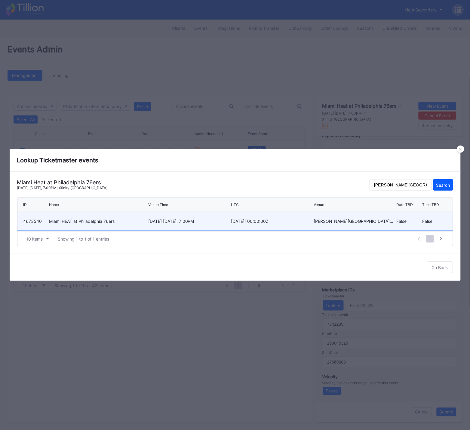
click at [218, 222] on div "February 26 Thursday, 7:00PM" at bounding box center [188, 220] width 81 height 5
type input "4673540"
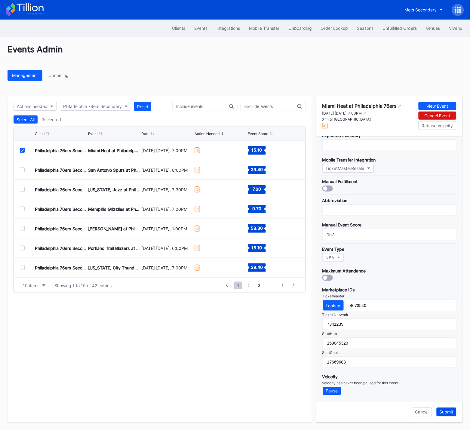
click at [448, 409] on div "Submit" at bounding box center [446, 411] width 14 height 5
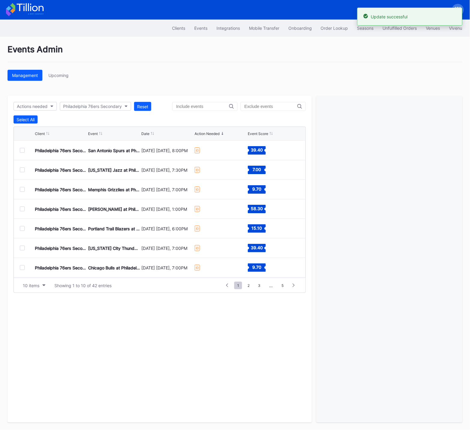
click at [22, 150] on div at bounding box center [22, 150] width 5 height 5
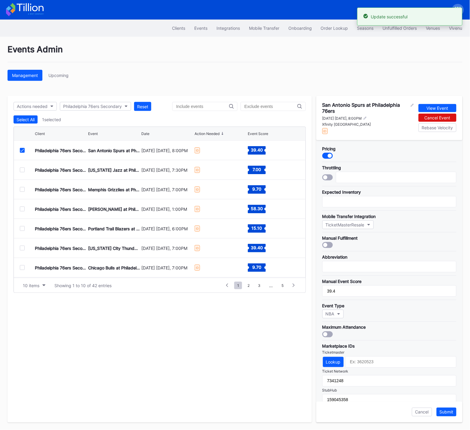
scroll to position [56, 0]
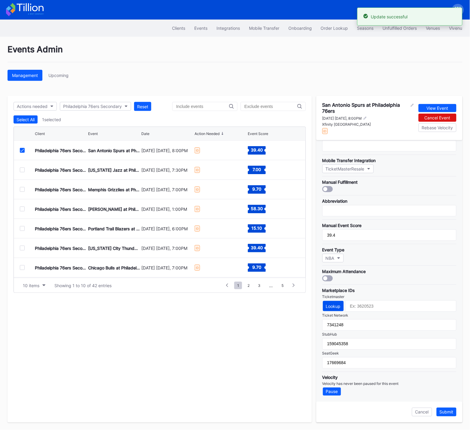
click at [339, 305] on div "Lookup" at bounding box center [333, 305] width 15 height 5
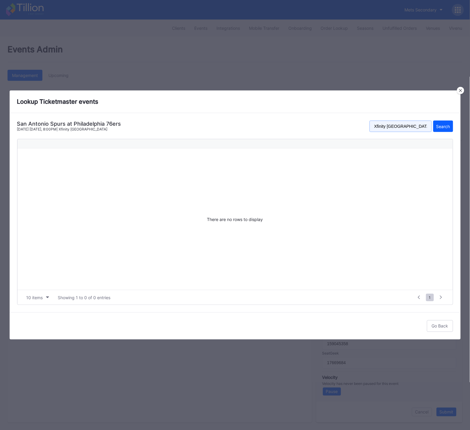
click at [390, 129] on input "Xfinity Mobile Arena" at bounding box center [400, 125] width 62 height 11
paste input "wells fargo center"
type input "wells fargo center"
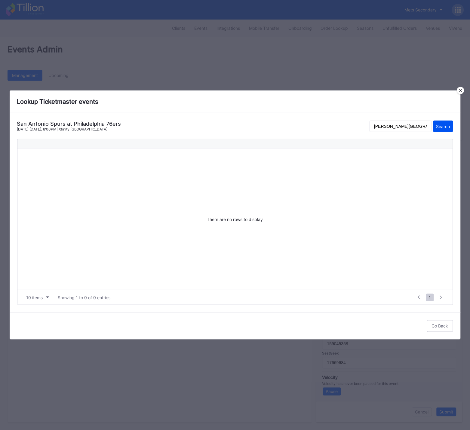
click at [445, 128] on div "Search" at bounding box center [443, 126] width 14 height 5
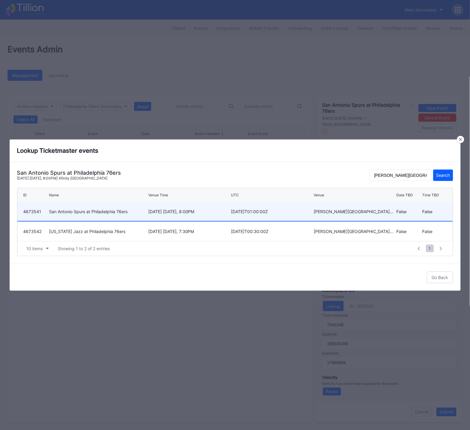
click at [184, 211] on div "March 3 Tuesday, 8:00PM" at bounding box center [188, 211] width 81 height 5
type input "4673541"
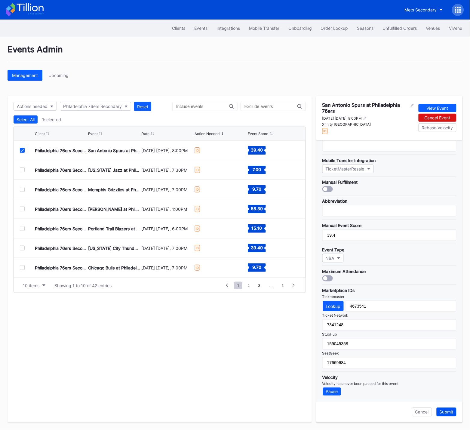
click at [448, 414] on button "Submit" at bounding box center [446, 411] width 20 height 9
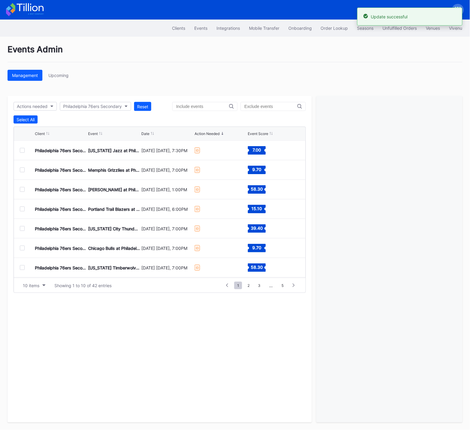
click at [22, 149] on div at bounding box center [22, 150] width 5 height 5
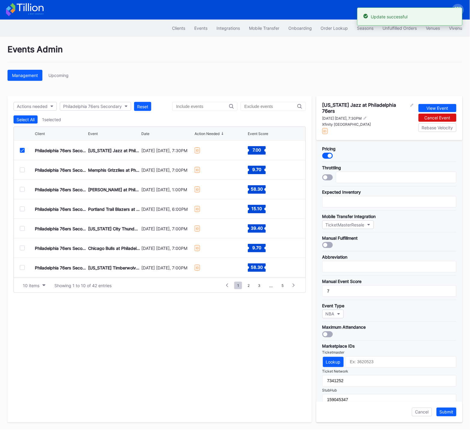
scroll to position [53, 0]
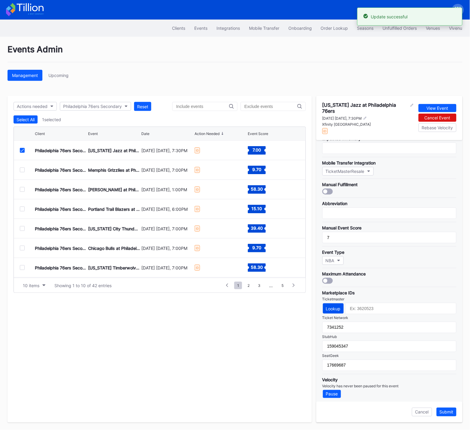
click at [333, 306] on div "Lookup" at bounding box center [333, 308] width 15 height 5
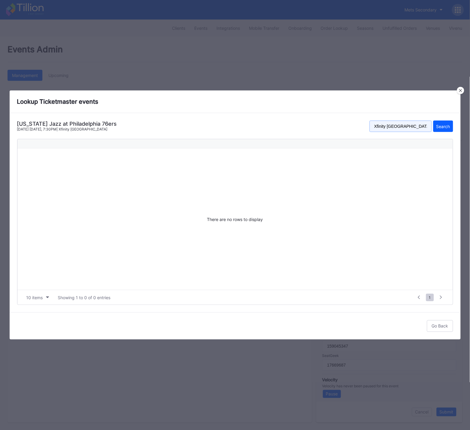
drag, startPoint x: 391, startPoint y: 122, endPoint x: 394, endPoint y: 126, distance: 5.2
click at [391, 123] on input "Xfinity Mobile Arena" at bounding box center [400, 125] width 62 height 11
click at [394, 126] on input "Xfinity Mobile Arena" at bounding box center [400, 125] width 62 height 11
drag, startPoint x: 394, startPoint y: 126, endPoint x: 424, endPoint y: 128, distance: 29.5
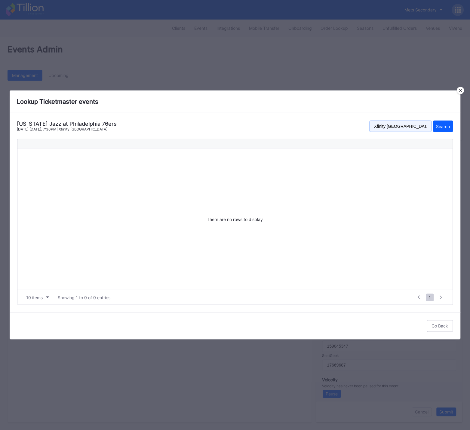
click at [394, 126] on input "Xfinity Mobile Arena" at bounding box center [400, 125] width 62 height 11
paste input "wells fargo center"
type input "wells fargo center"
click at [442, 126] on div "Search" at bounding box center [443, 126] width 14 height 5
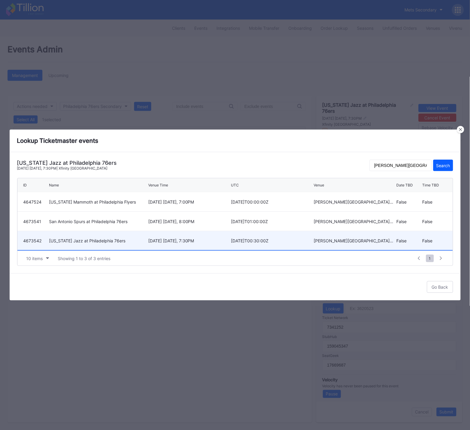
click at [194, 240] on div "March 4 Wednesday, 7:30PM" at bounding box center [188, 240] width 81 height 5
type input "4673542"
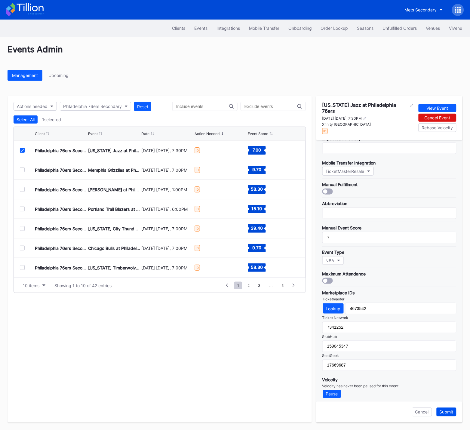
click at [446, 410] on div "Submit" at bounding box center [446, 411] width 14 height 5
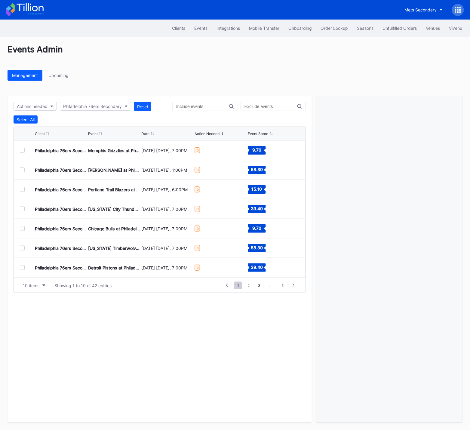
click at [20, 150] on div at bounding box center [22, 150] width 5 height 5
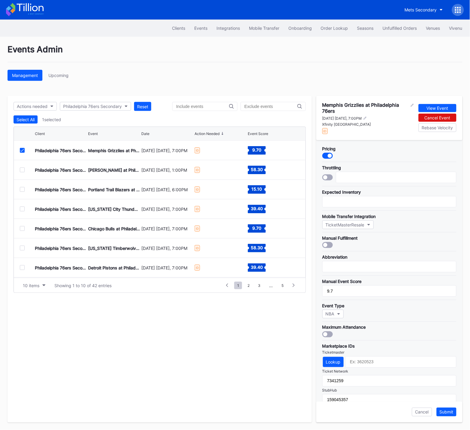
scroll to position [56, 0]
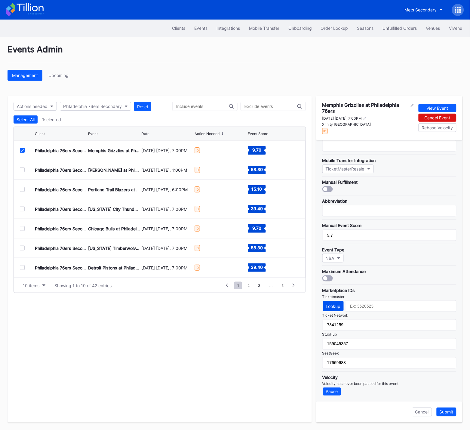
click at [339, 306] on div "Lookup" at bounding box center [333, 305] width 15 height 5
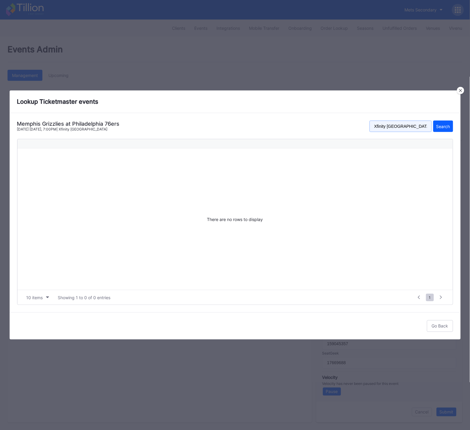
click at [389, 125] on input "Xfinity Mobile Arena" at bounding box center [400, 125] width 62 height 11
paste input "wells fargo center"
type input "wells fargo center"
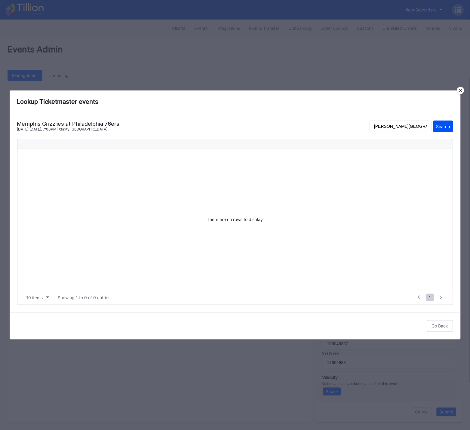
click at [446, 128] on div "Search" at bounding box center [443, 126] width 14 height 5
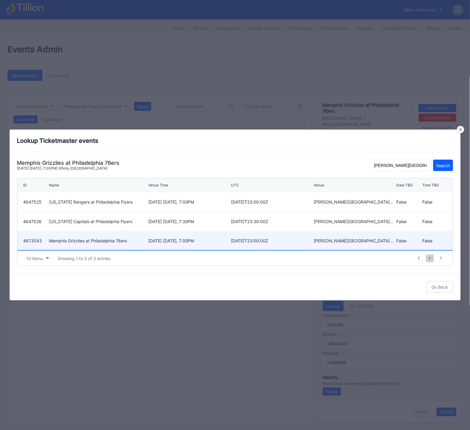
click at [227, 239] on div "March 10 Tuesday, 7:00PM" at bounding box center [188, 240] width 81 height 5
type input "4673543"
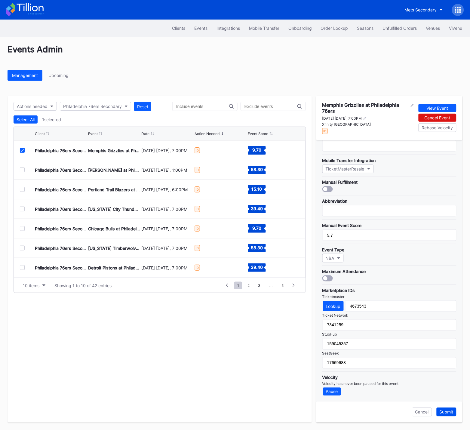
click at [446, 410] on div "Submit" at bounding box center [446, 411] width 14 height 5
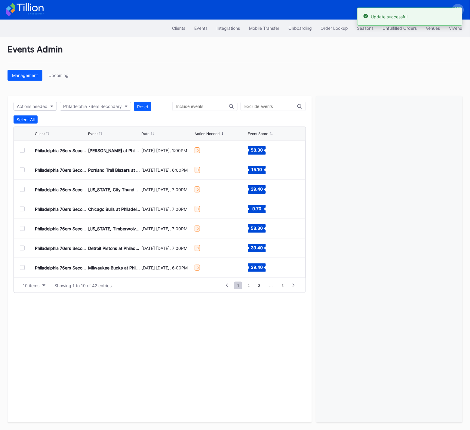
drag, startPoint x: 22, startPoint y: 150, endPoint x: 289, endPoint y: 190, distance: 270.0
click at [22, 150] on div at bounding box center [22, 150] width 5 height 5
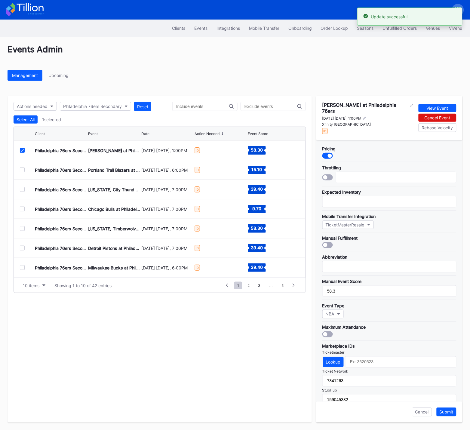
scroll to position [53, 0]
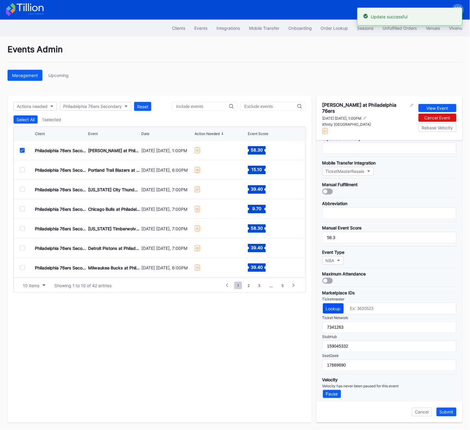
click at [340, 307] on button "Lookup" at bounding box center [333, 308] width 21 height 10
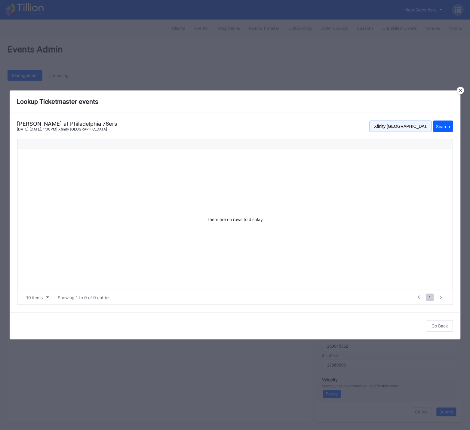
click at [390, 126] on input "Xfinity Mobile Arena" at bounding box center [400, 125] width 62 height 11
click at [391, 126] on input "Xfinity Mobile Arena" at bounding box center [400, 125] width 62 height 11
paste input "wells fargo center"
type input "wells fargo center"
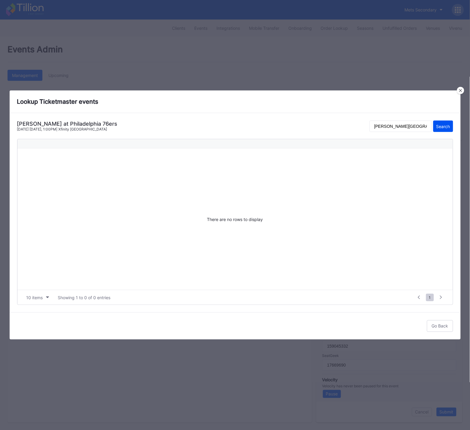
click at [436, 127] on div "Search" at bounding box center [443, 126] width 14 height 5
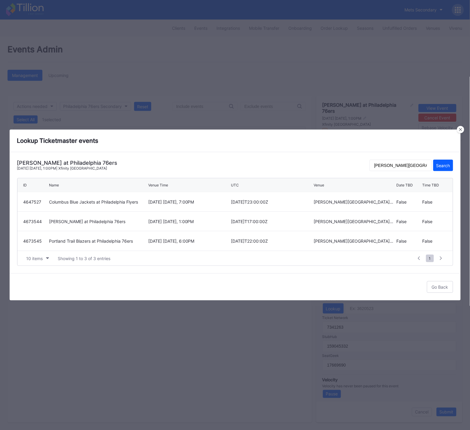
click at [178, 222] on div "March 14 Saturday, 1:00PM" at bounding box center [188, 221] width 81 height 5
type input "4673544"
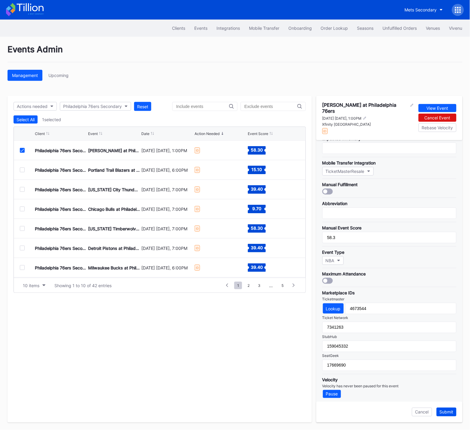
click at [449, 412] on div "Submit" at bounding box center [446, 411] width 14 height 5
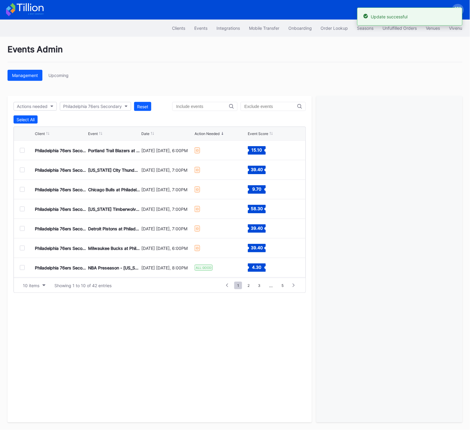
click at [24, 151] on div at bounding box center [22, 150] width 5 height 5
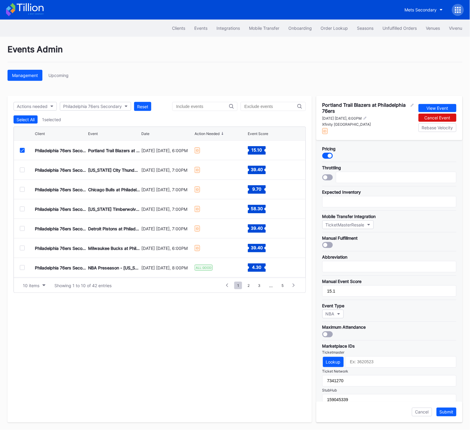
scroll to position [56, 0]
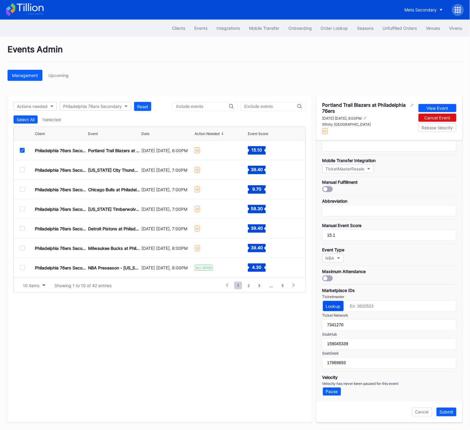
click at [339, 307] on div "Lookup" at bounding box center [333, 305] width 15 height 5
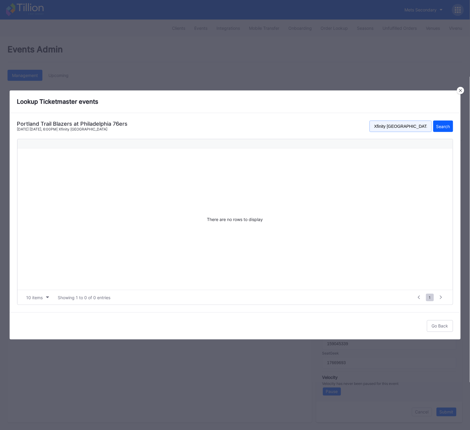
click at [401, 125] on input "Xfinity Mobile Arena" at bounding box center [400, 125] width 62 height 11
paste input "wells fargo center"
type input "wells fargo center"
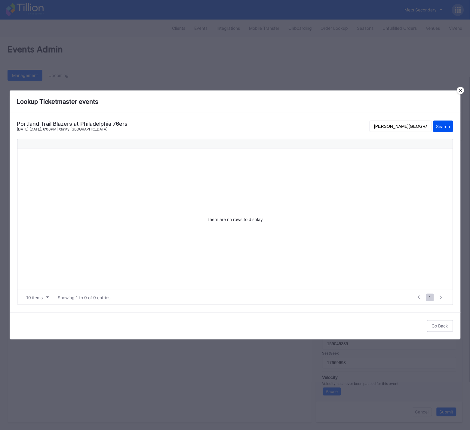
click at [434, 125] on button "Search" at bounding box center [443, 125] width 20 height 11
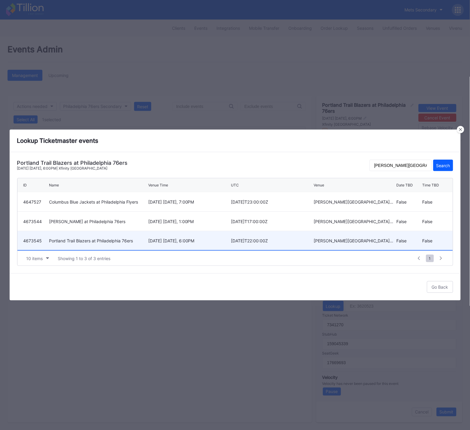
click at [186, 238] on div "March 15 Sunday, 6:00PM" at bounding box center [188, 240] width 81 height 5
type input "4673545"
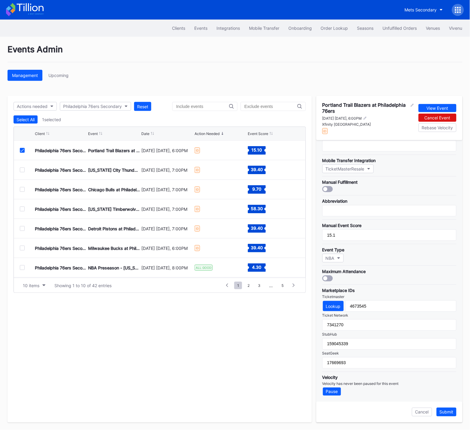
click at [441, 411] on div "Submit" at bounding box center [446, 411] width 14 height 5
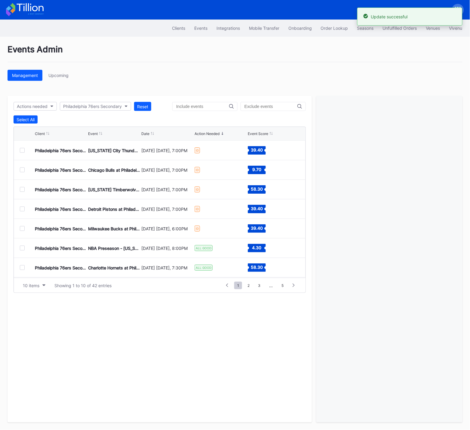
click at [21, 149] on div at bounding box center [22, 150] width 5 height 5
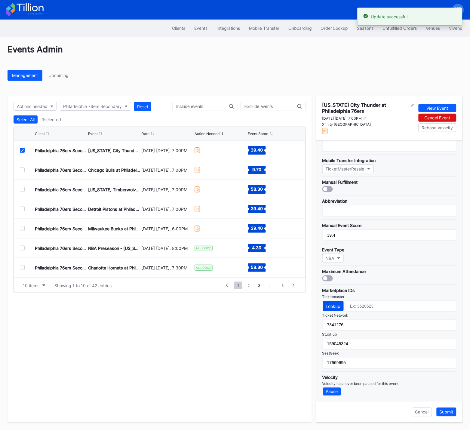
click at [330, 303] on button "Lookup" at bounding box center [333, 306] width 21 height 10
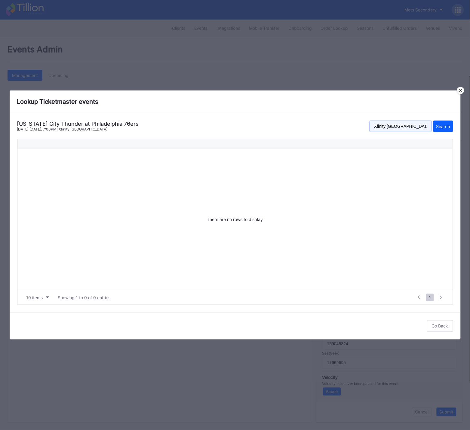
click at [404, 126] on input "Xfinity Mobile Arena" at bounding box center [400, 125] width 62 height 11
paste input "wells fargo center"
type input "wells fargo center"
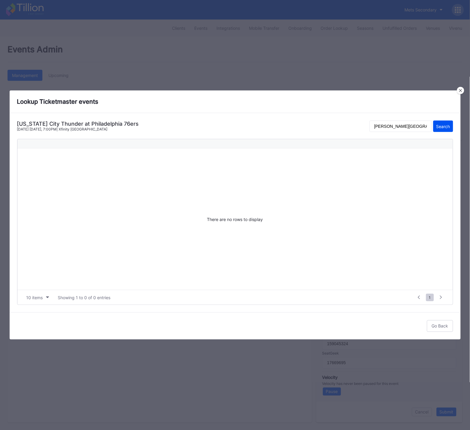
click at [445, 125] on div "Search" at bounding box center [443, 126] width 14 height 5
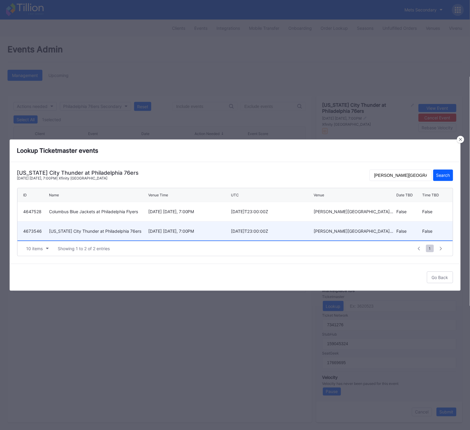
click at [173, 231] on div "March 23 Monday, 7:00PM" at bounding box center [188, 230] width 81 height 5
type input "4673546"
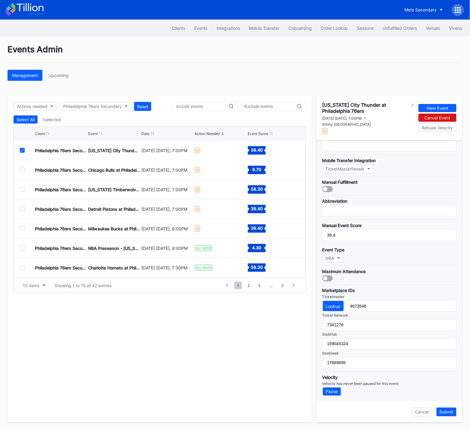
click at [446, 412] on div "Submit" at bounding box center [446, 411] width 14 height 5
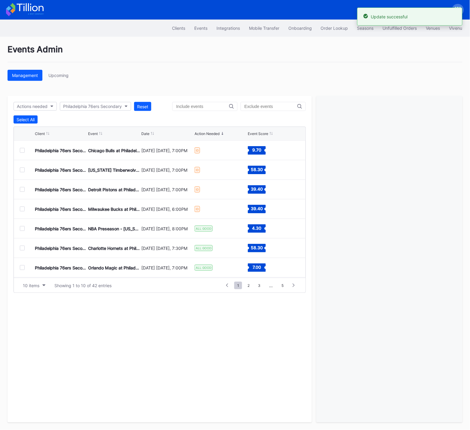
click at [23, 150] on div at bounding box center [22, 150] width 5 height 5
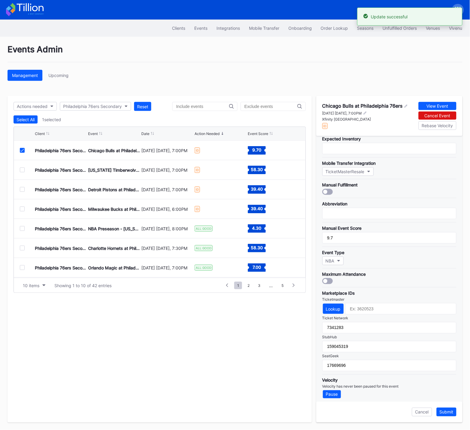
scroll to position [53, 0]
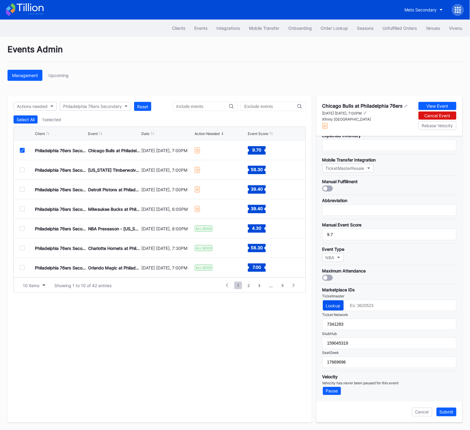
click at [339, 304] on div "Lookup" at bounding box center [333, 305] width 15 height 5
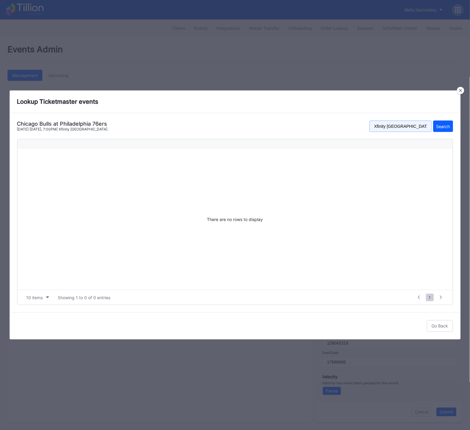
click at [405, 123] on input "Xfinity Mobile Arena" at bounding box center [400, 125] width 62 height 11
paste input "wells fargo center"
type input "wells fargo center"
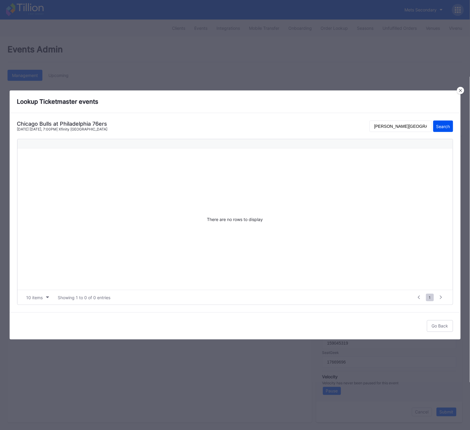
click at [437, 125] on div "Search" at bounding box center [443, 126] width 14 height 5
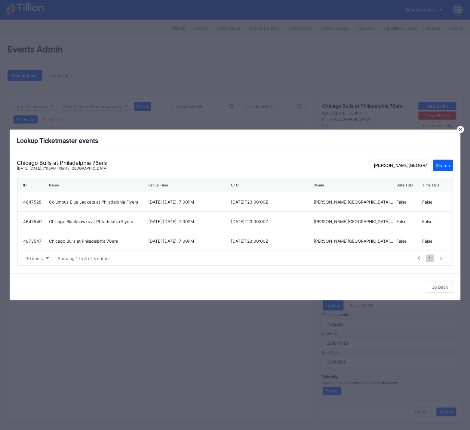
click at [172, 239] on div "March 25 Wednesday, 7:00PM" at bounding box center [188, 240] width 81 height 5
type input "4673547"
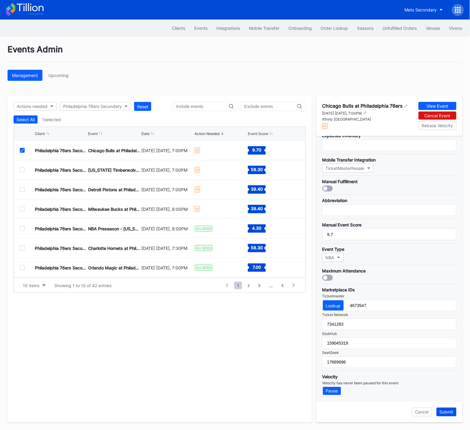
click at [447, 413] on div "Submit" at bounding box center [446, 411] width 14 height 5
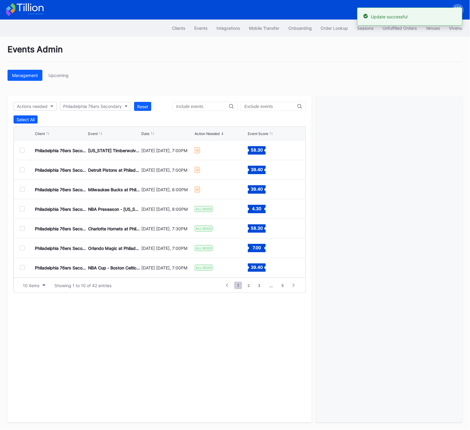
click at [24, 150] on div at bounding box center [22, 150] width 5 height 5
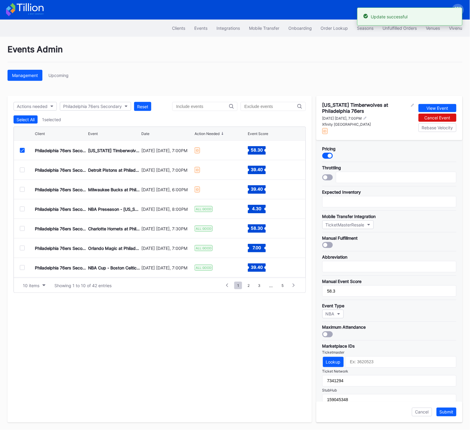
scroll to position [56, 0]
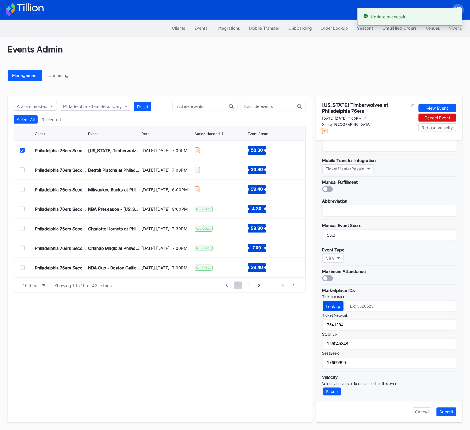
click at [333, 306] on div "Lookup" at bounding box center [333, 305] width 15 height 5
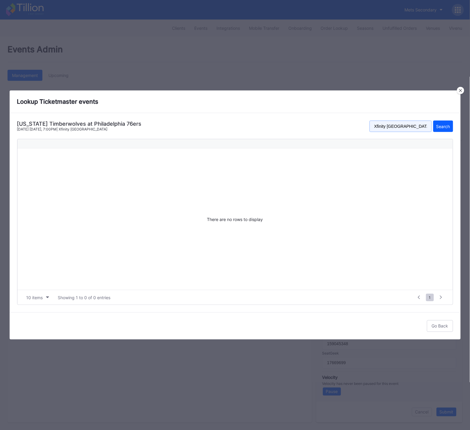
click at [401, 124] on input "Xfinity Mobile Arena" at bounding box center [400, 125] width 62 height 11
paste input "wells fargo center"
type input "wells fargo center"
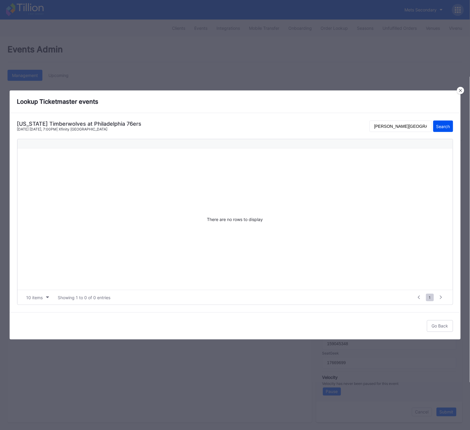
click at [447, 126] on div "Search" at bounding box center [443, 126] width 14 height 5
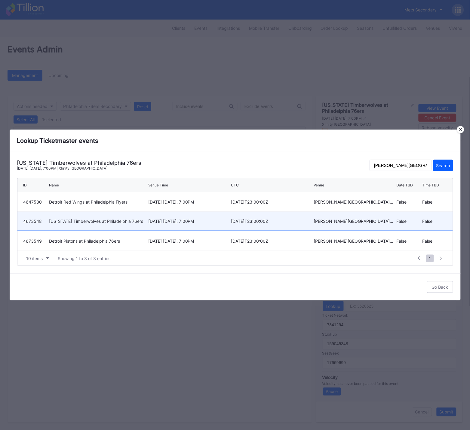
click at [184, 218] on div "April 3 Friday, 7:00PM" at bounding box center [188, 220] width 81 height 5
type input "4673548"
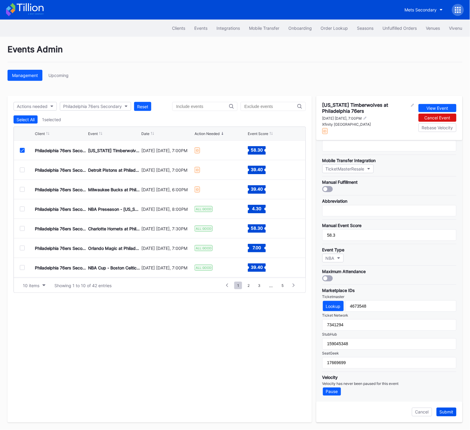
click at [445, 412] on div "Submit" at bounding box center [446, 411] width 14 height 5
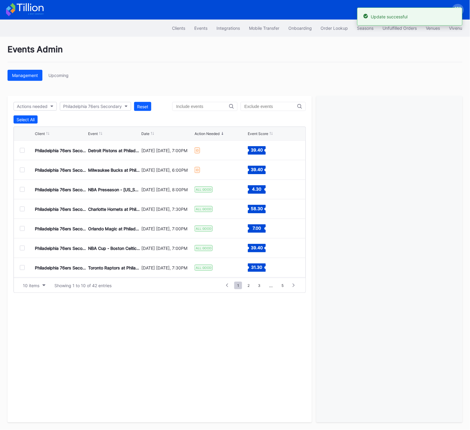
click at [22, 150] on div at bounding box center [22, 150] width 5 height 5
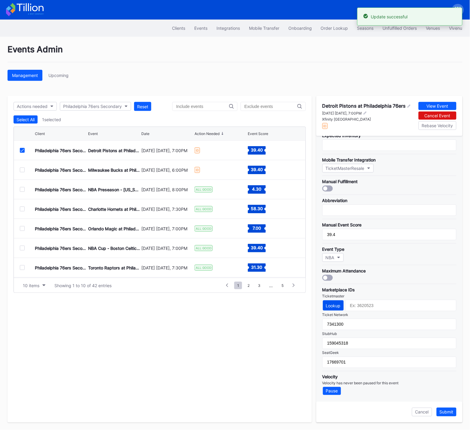
click at [334, 303] on button "Lookup" at bounding box center [333, 305] width 21 height 10
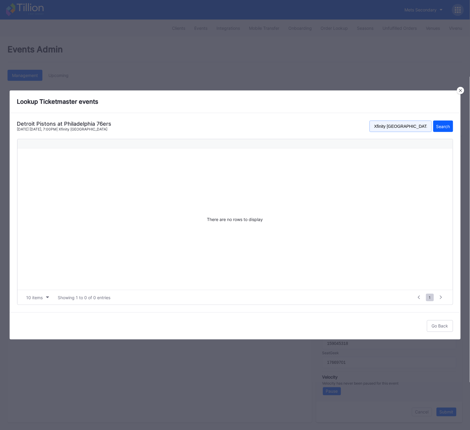
click at [393, 128] on input "Xfinity Mobile Arena" at bounding box center [400, 125] width 62 height 11
paste input "wells fargo center"
type input "wells fargo center"
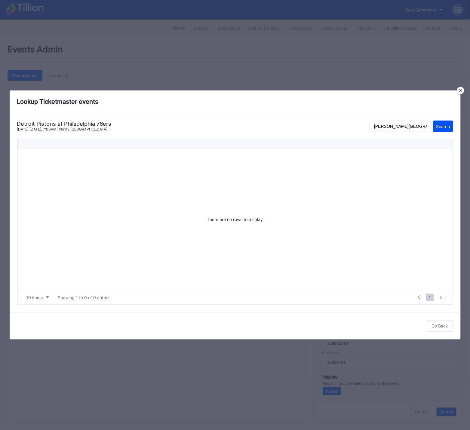
click at [439, 130] on button "Search" at bounding box center [443, 125] width 20 height 11
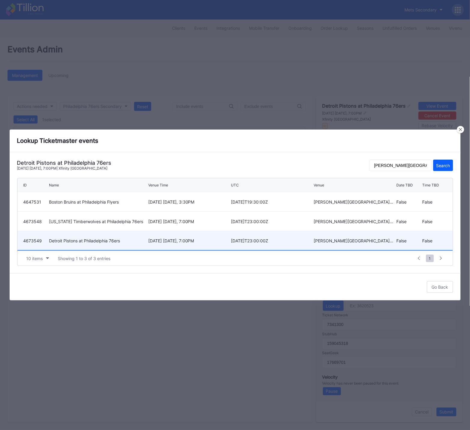
click at [172, 241] on div "April 4 Saturday, 7:00PM" at bounding box center [188, 240] width 81 height 5
type input "4673549"
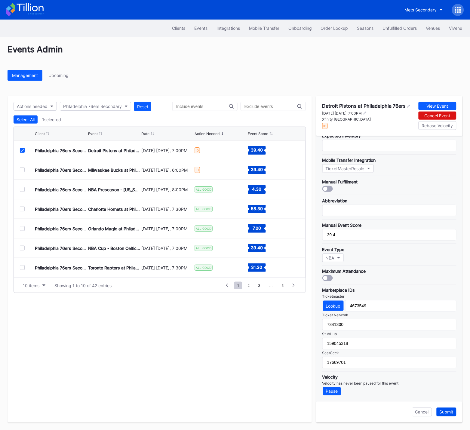
click at [446, 410] on div "Submit" at bounding box center [446, 411] width 14 height 5
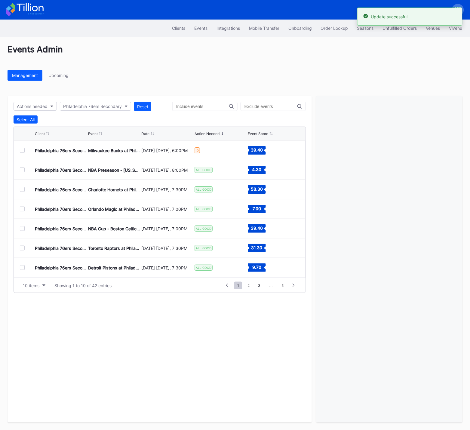
click at [22, 150] on div at bounding box center [22, 150] width 5 height 5
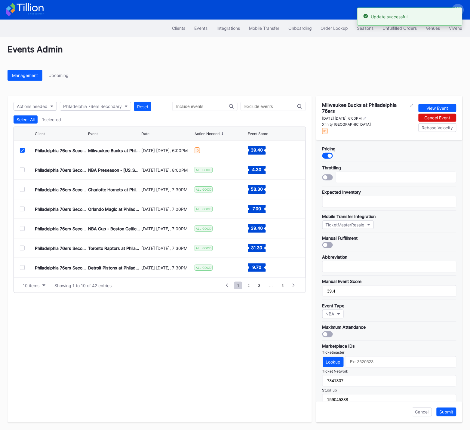
scroll to position [56, 0]
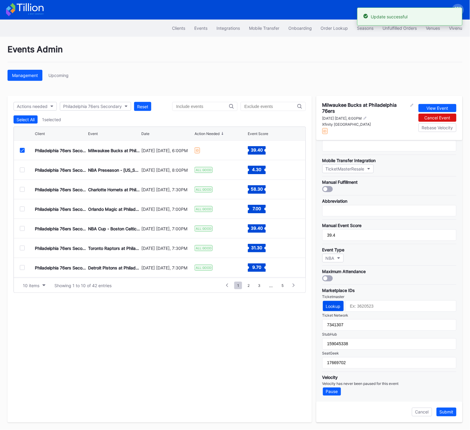
click at [332, 305] on div "Lookup" at bounding box center [333, 305] width 15 height 5
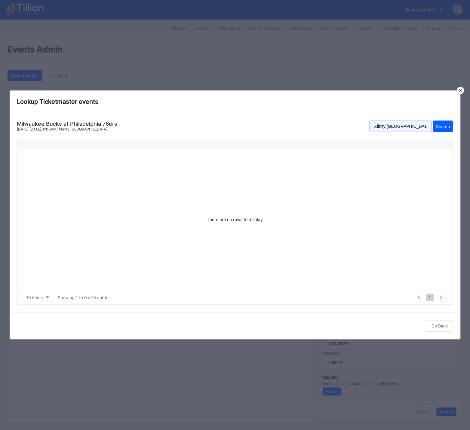
click at [389, 127] on input "Xfinity Mobile Arena" at bounding box center [400, 125] width 62 height 11
paste input "wells fargo center"
type input "wells fargo center"
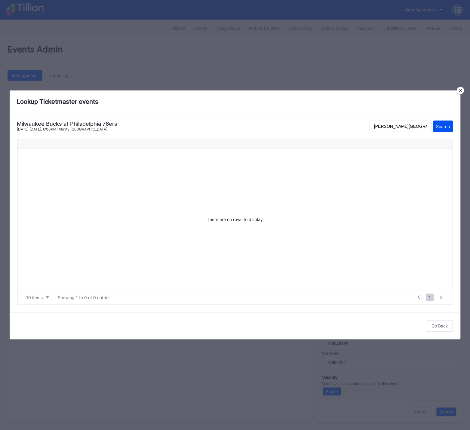
click at [443, 126] on div "Search" at bounding box center [443, 126] width 14 height 5
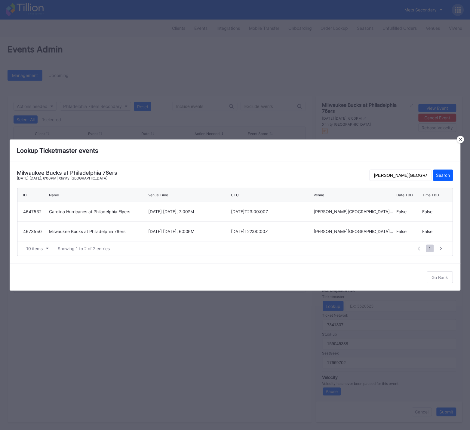
click at [168, 230] on div "April 12 Sunday, 6:00PM" at bounding box center [188, 231] width 81 height 5
type input "4673550"
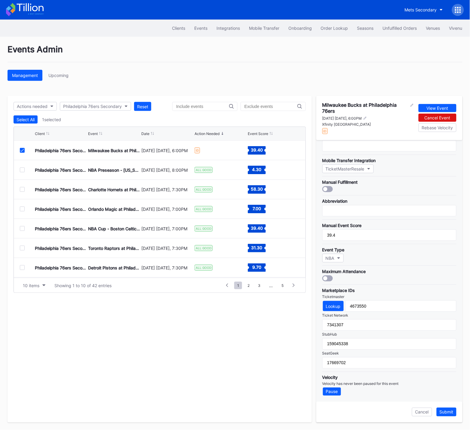
drag, startPoint x: 446, startPoint y: 411, endPoint x: 443, endPoint y: 410, distance: 3.4
click at [446, 411] on div "Submit" at bounding box center [446, 411] width 14 height 5
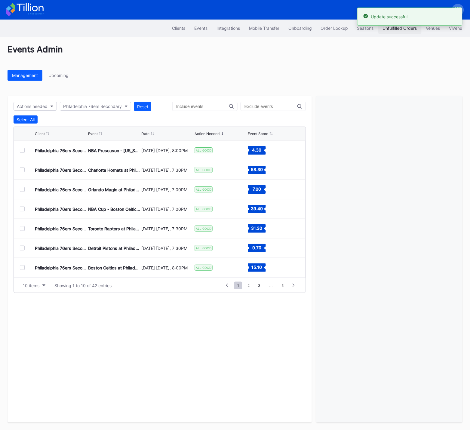
click at [390, 28] on div "Unfulfilled Orders" at bounding box center [399, 28] width 34 height 5
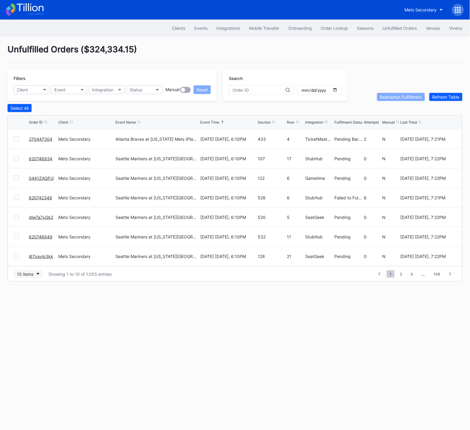
click at [37, 273] on icon "button" at bounding box center [37, 274] width 3 height 2
click at [32, 300] on div "50 items" at bounding box center [26, 300] width 17 height 5
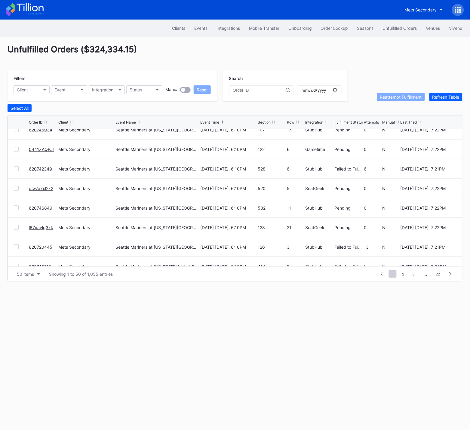
scroll to position [30, 0]
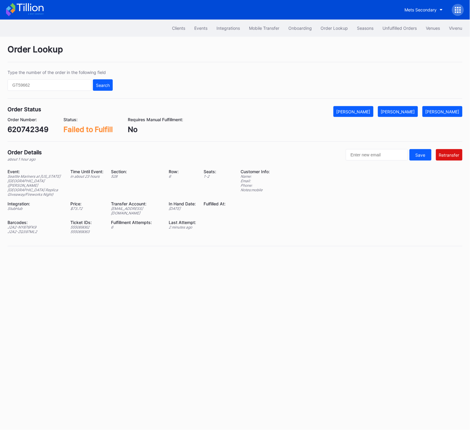
click at [129, 206] on div "[EMAIL_ADDRESS][DOMAIN_NAME]" at bounding box center [136, 210] width 50 height 9
copy div "[EMAIL_ADDRESS][DOMAIN_NAME]"
click at [30, 130] on div "620742349" at bounding box center [28, 129] width 41 height 9
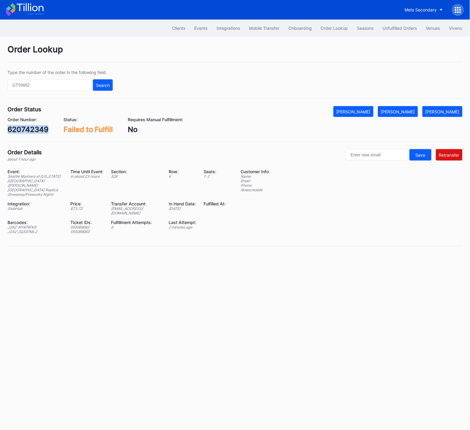
click at [30, 130] on div "620742349" at bounding box center [28, 129] width 41 height 9
copy div "620742349"
click at [402, 112] on div "[PERSON_NAME]" at bounding box center [398, 111] width 34 height 5
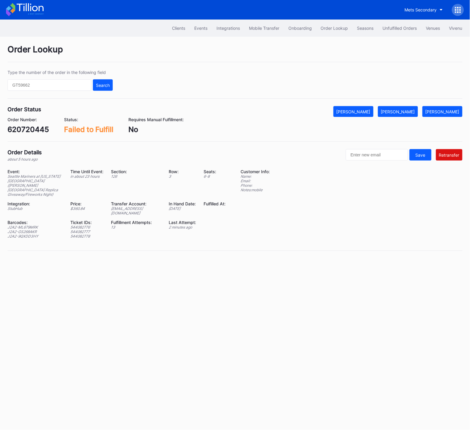
click at [35, 129] on div "620720445" at bounding box center [28, 129] width 41 height 9
copy div "620720445"
click at [138, 206] on div "ed-8158580@eventdynamic.com" at bounding box center [136, 210] width 50 height 9
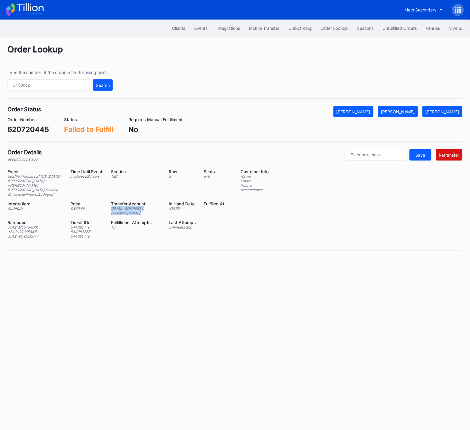
click at [138, 206] on div "ed-8158580@eventdynamic.com" at bounding box center [136, 210] width 50 height 9
copy div "ed-8158580@eventdynamic.com"
click at [40, 131] on div "620720445" at bounding box center [28, 129] width 41 height 9
copy div "620720445"
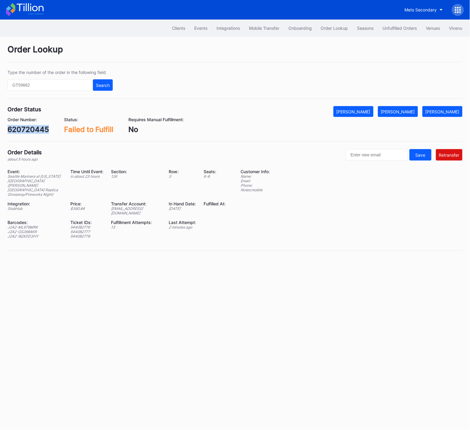
drag, startPoint x: 416, startPoint y: 111, endPoint x: 415, endPoint y: 100, distance: 11.6
click at [415, 111] on div "[PERSON_NAME]" at bounding box center [398, 111] width 34 height 5
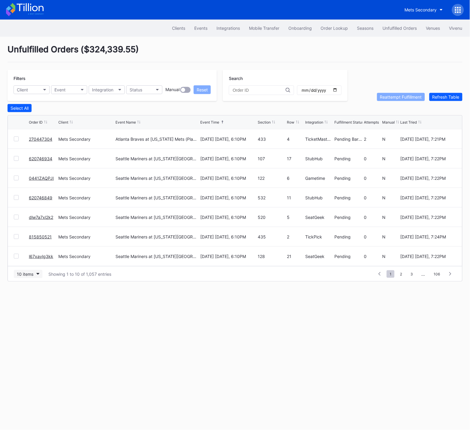
click at [29, 273] on div "10 items" at bounding box center [25, 273] width 17 height 5
click at [30, 304] on div "50 items" at bounding box center [28, 300] width 29 height 11
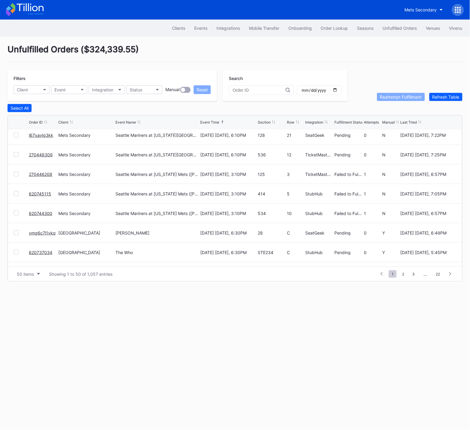
click at [18, 174] on div at bounding box center [16, 174] width 5 height 5
drag, startPoint x: 17, startPoint y: 192, endPoint x: 15, endPoint y: 210, distance: 17.5
click at [17, 192] on div at bounding box center [16, 193] width 5 height 5
click at [15, 214] on div at bounding box center [16, 213] width 5 height 5
click at [388, 98] on div "Reattempt Fulfillment" at bounding box center [401, 96] width 42 height 5
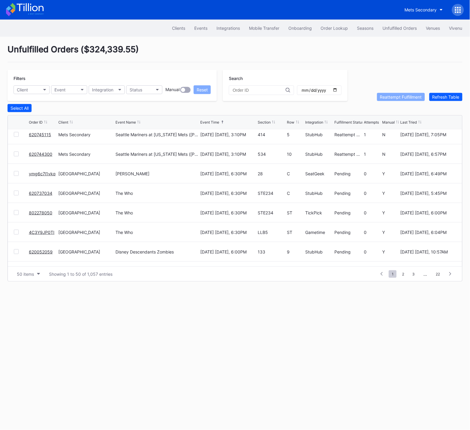
scroll to position [181, 0]
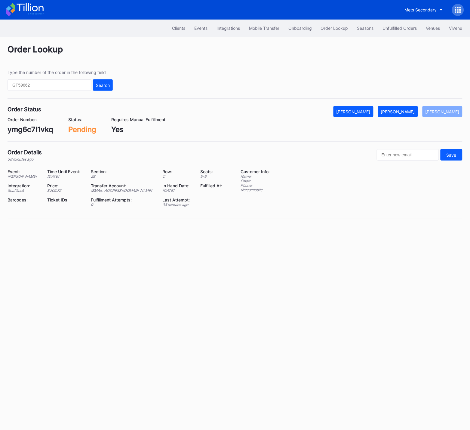
click at [38, 131] on div "ymg6c7l1vkq" at bounding box center [31, 129] width 46 height 9
copy div "ymg6c7l1vkq"
click at [408, 113] on div "[PERSON_NAME]" at bounding box center [398, 111] width 34 height 5
click at [29, 129] on div "802278050" at bounding box center [28, 129] width 41 height 9
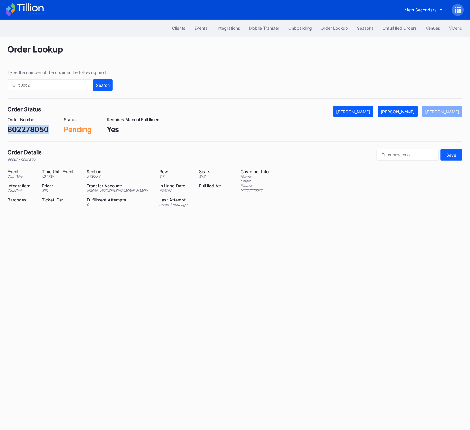
drag, startPoint x: 29, startPoint y: 129, endPoint x: 39, endPoint y: 129, distance: 9.6
click at [29, 129] on div "802278050" at bounding box center [28, 129] width 41 height 9
copy div "802278050"
drag, startPoint x: 408, startPoint y: 111, endPoint x: 397, endPoint y: 184, distance: 73.9
click at [408, 111] on div "[PERSON_NAME]" at bounding box center [398, 111] width 34 height 5
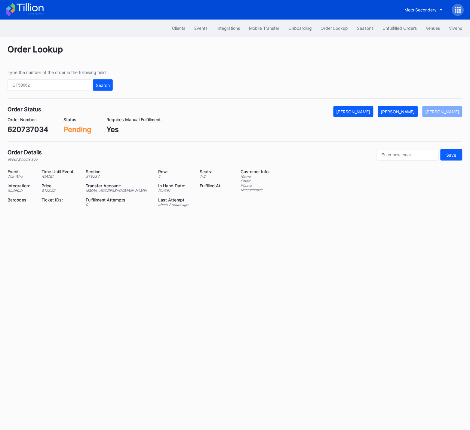
click at [35, 129] on div "620737034" at bounding box center [28, 129] width 41 height 9
copy div "620737034"
drag, startPoint x: 408, startPoint y: 111, endPoint x: 386, endPoint y: 208, distance: 99.4
click at [408, 111] on div "[PERSON_NAME]" at bounding box center [398, 111] width 34 height 5
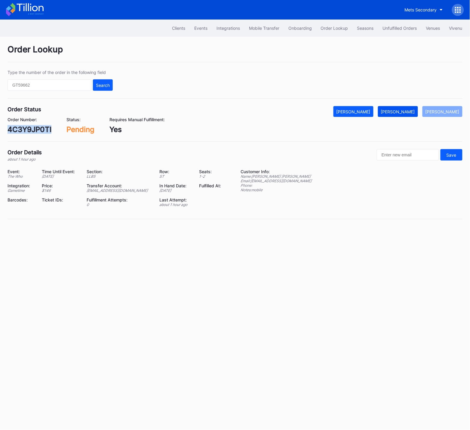
click at [407, 109] on div "Mark Fulfilled" at bounding box center [398, 111] width 34 height 5
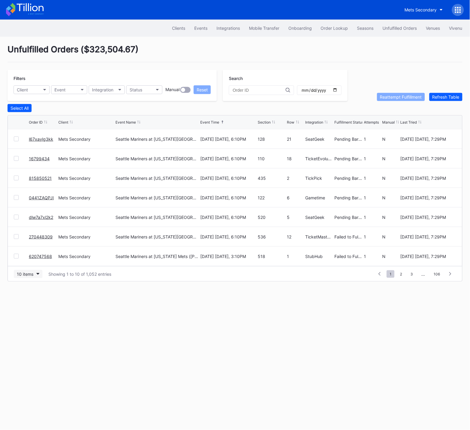
click at [24, 276] on div "10 items" at bounding box center [25, 273] width 17 height 5
click at [31, 301] on div "50 items" at bounding box center [26, 300] width 17 height 5
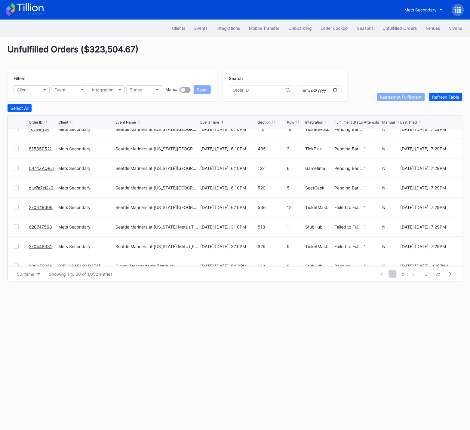
scroll to position [32, 0]
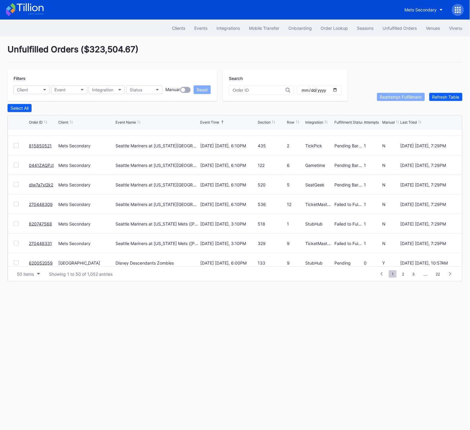
click at [318, 348] on div "Clients Events Integrations Mobile Transfer Onboarding Order Lookup Seasons Unf…" at bounding box center [235, 225] width 470 height 410
click at [258, 325] on div "Clients Events Integrations Mobile Transfer Onboarding Order Lookup Seasons Unf…" at bounding box center [235, 225] width 470 height 410
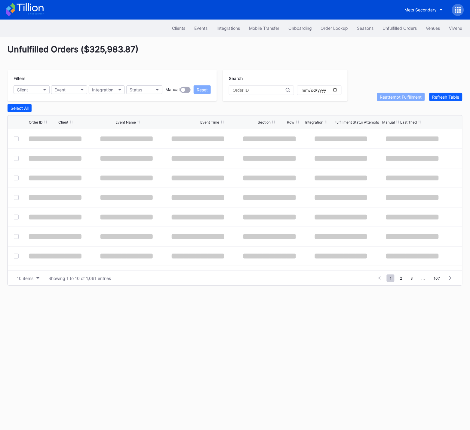
click at [227, 47] on div "Unfulfilled Orders ( $325,983.87 )" at bounding box center [235, 53] width 455 height 18
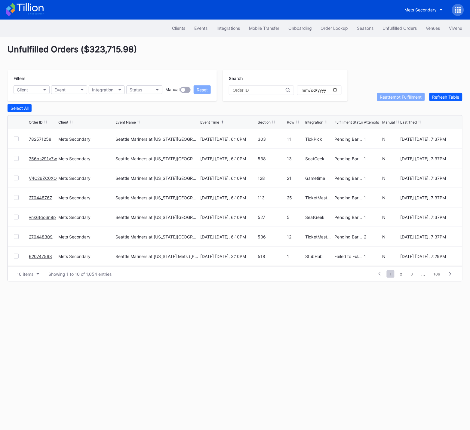
click at [305, 333] on div "Clients Events Integrations Mobile Transfer Onboarding Order Lookup Seasons Unf…" at bounding box center [235, 225] width 470 height 410
click at [300, 345] on div "Clients Events Integrations Mobile Transfer Onboarding Order Lookup Seasons Unf…" at bounding box center [235, 225] width 470 height 410
click at [269, 369] on div "Clients Events Integrations Mobile Transfer Onboarding Order Lookup Seasons Unf…" at bounding box center [235, 225] width 470 height 410
click at [231, 45] on div "Unfulfilled Orders ( $325,044.88 )" at bounding box center [235, 53] width 455 height 18
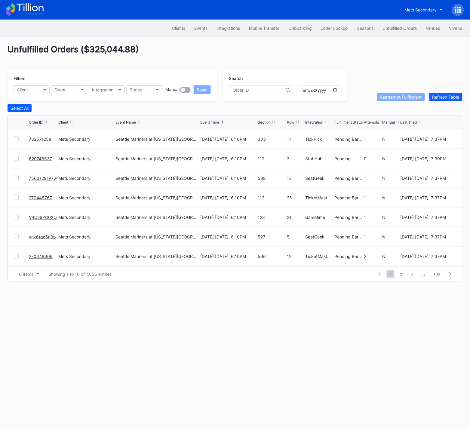
click at [224, 47] on div "Unfulfilled Orders ( $325,044.88 )" at bounding box center [235, 53] width 455 height 18
click at [315, 340] on div "Clients Events Integrations Mobile Transfer Onboarding Order Lookup Seasons Unf…" at bounding box center [235, 225] width 470 height 410
click at [321, 346] on div "Clients Events Integrations Mobile Transfer Onboarding Order Lookup Seasons Unf…" at bounding box center [235, 225] width 470 height 410
click at [319, 346] on div "Clients Events Integrations Mobile Transfer Onboarding Order Lookup Seasons Unf…" at bounding box center [235, 225] width 470 height 410
click at [317, 346] on div "Clients Events Integrations Mobile Transfer Onboarding Order Lookup Seasons Unf…" at bounding box center [235, 225] width 470 height 410
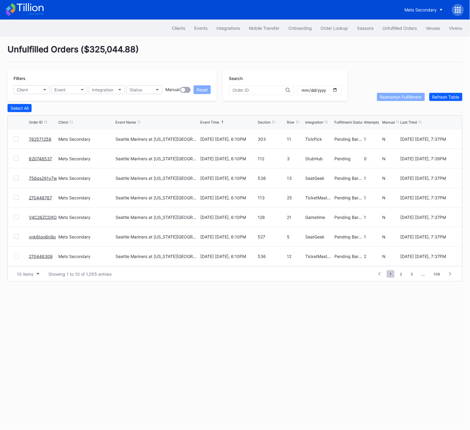
click at [316, 346] on div "Clients Events Integrations Mobile Transfer Onboarding Order Lookup Seasons Unf…" at bounding box center [235, 225] width 470 height 410
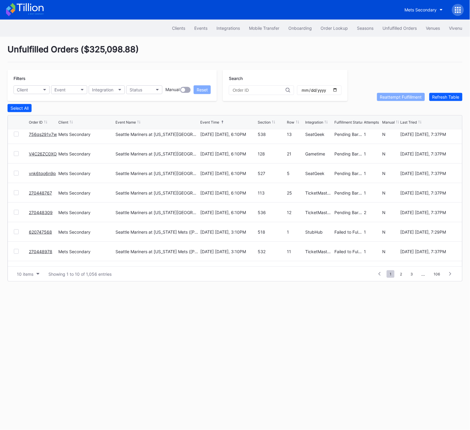
scroll to position [58, 0]
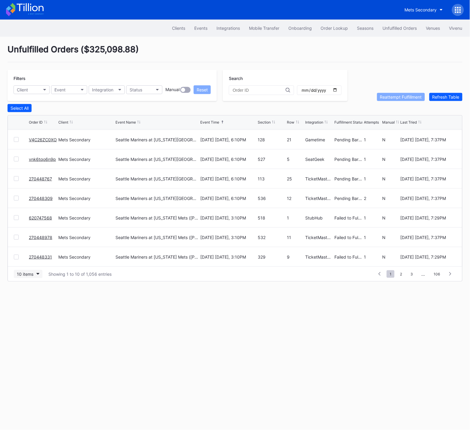
click at [31, 273] on div "10 items" at bounding box center [25, 273] width 17 height 5
click at [34, 301] on div "50 items" at bounding box center [26, 300] width 17 height 5
click at [338, 336] on div "Clients Events Integrations Mobile Transfer Onboarding Order Lookup Seasons Unf…" at bounding box center [235, 225] width 470 height 410
click at [313, 339] on div "Clients Events Integrations Mobile Transfer Onboarding Order Lookup Seasons Unf…" at bounding box center [235, 225] width 470 height 410
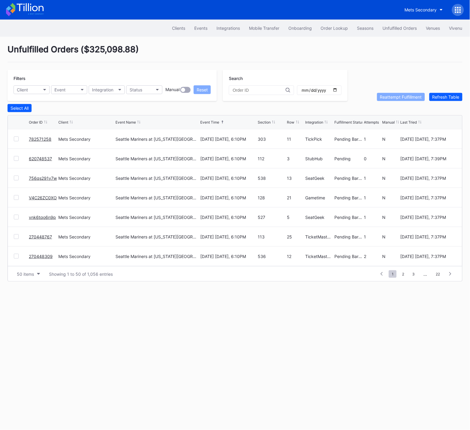
click at [319, 351] on div "Clients Events Integrations Mobile Transfer Onboarding Order Lookup Seasons Unf…" at bounding box center [235, 225] width 470 height 410
click at [319, 349] on div "Clients Events Integrations Mobile Transfer Onboarding Order Lookup Seasons Unf…" at bounding box center [235, 225] width 470 height 410
click at [310, 351] on div "Clients Events Integrations Mobile Transfer Onboarding Order Lookup Seasons Unf…" at bounding box center [235, 225] width 470 height 410
click at [29, 277] on button "10 items" at bounding box center [28, 274] width 29 height 8
click at [29, 303] on div "50 items" at bounding box center [28, 300] width 29 height 11
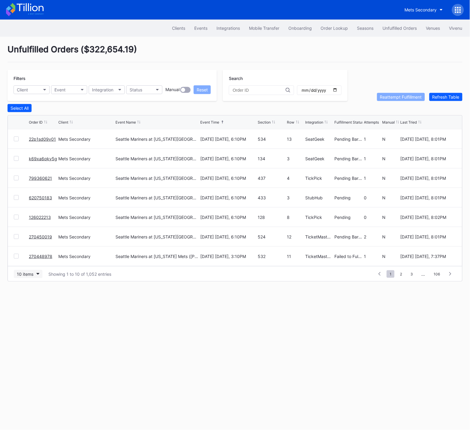
click at [26, 273] on div "10 items" at bounding box center [25, 273] width 17 height 5
click at [23, 297] on div "50 items" at bounding box center [28, 300] width 29 height 11
